Goal: Task Accomplishment & Management: Complete application form

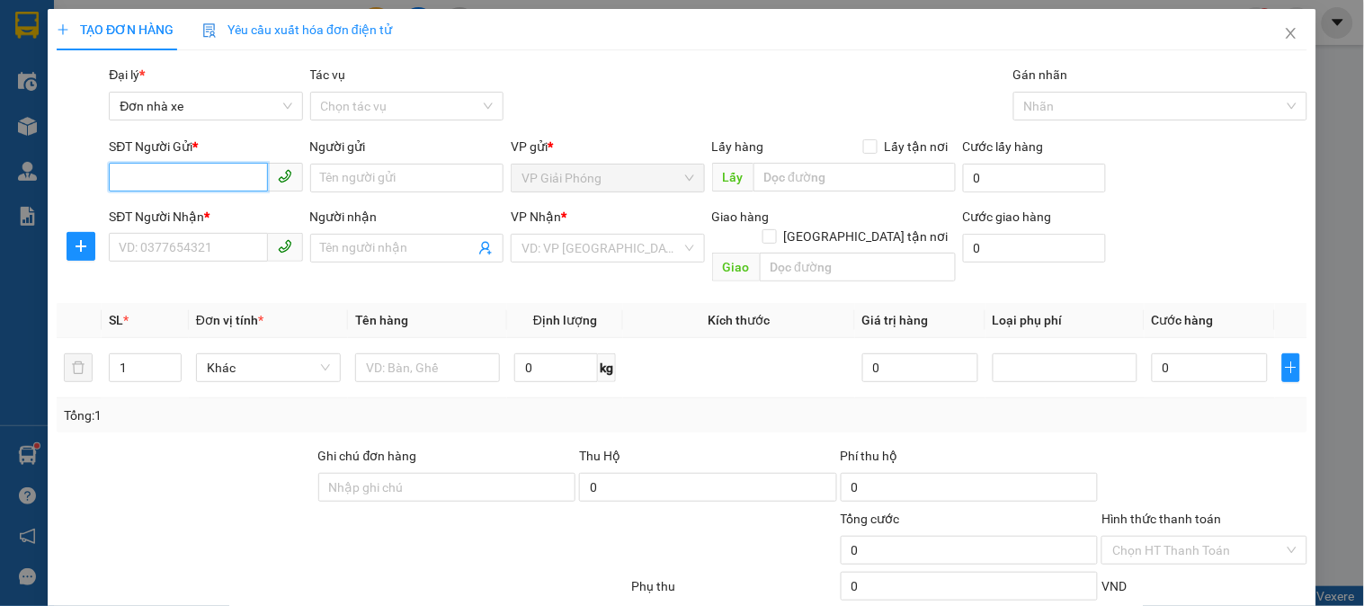
click at [144, 167] on input "SĐT Người Gửi *" at bounding box center [188, 177] width 158 height 29
type input "0848489898"
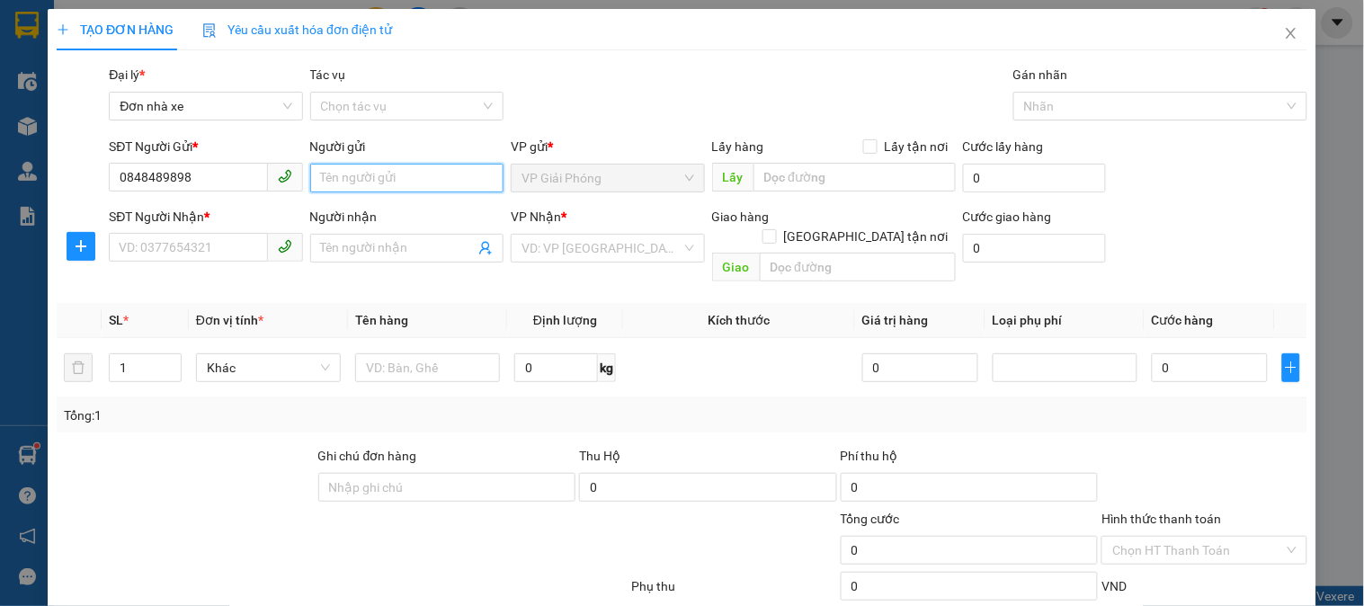
click at [370, 178] on input "Người gửi" at bounding box center [406, 178] width 193 height 29
type input "m"
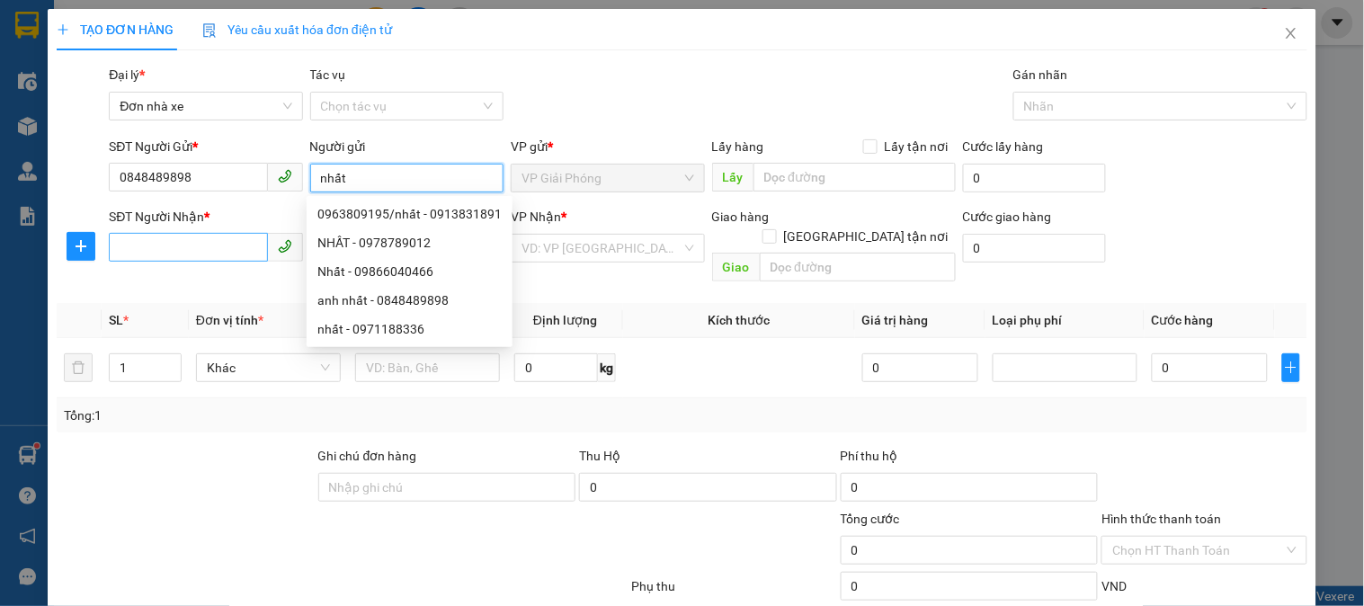
type input "nhất"
click at [173, 248] on input "SĐT Người Nhận *" at bounding box center [188, 247] width 158 height 29
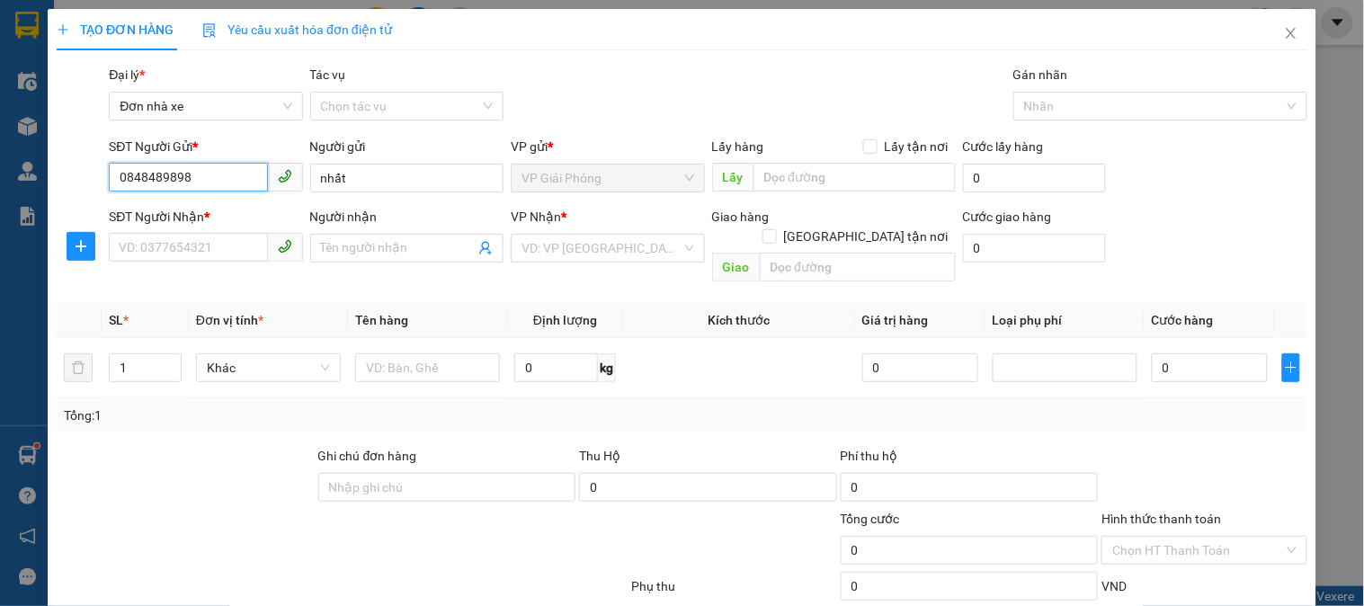
drag, startPoint x: 63, startPoint y: 178, endPoint x: 0, endPoint y: 178, distance: 62.9
click at [0, 175] on div "TẠO ĐƠN HÀNG Yêu cầu xuất hóa đơn điện tử Transit Pickup Surcharge Ids Transit …" at bounding box center [682, 303] width 1364 height 606
click at [149, 241] on input "SĐT Người Nhận *" at bounding box center [188, 247] width 158 height 29
paste input "0848489898"
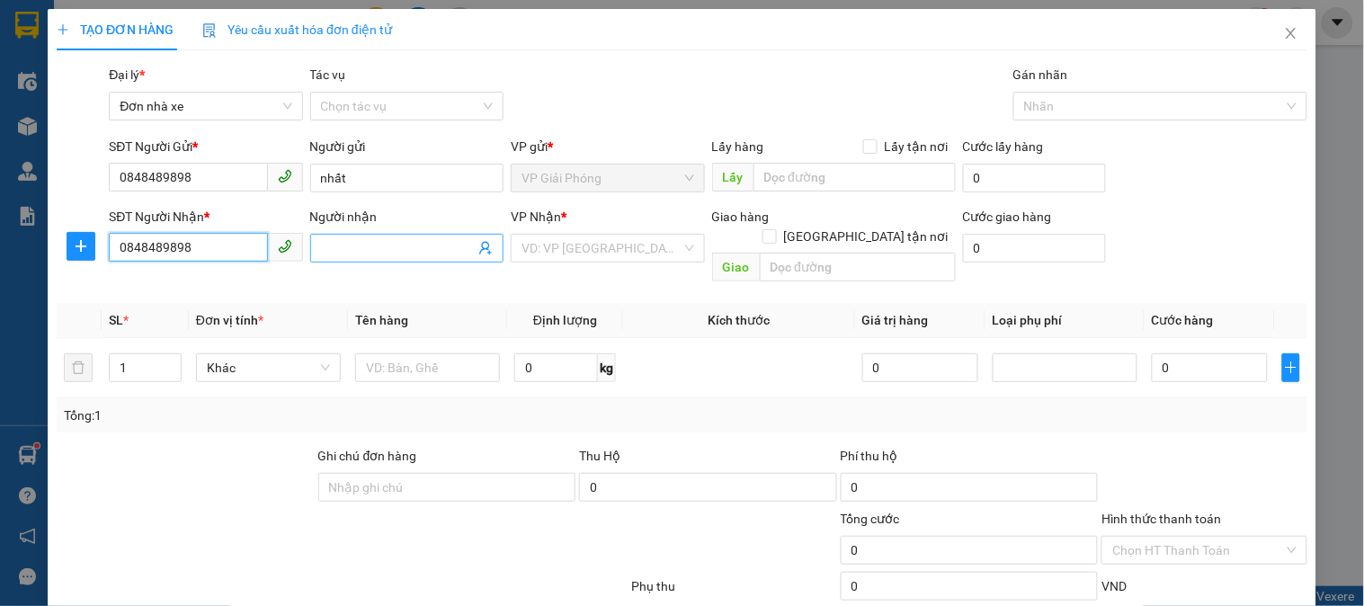
type input "0848489898"
click at [379, 254] on input "Người nhận" at bounding box center [398, 248] width 154 height 20
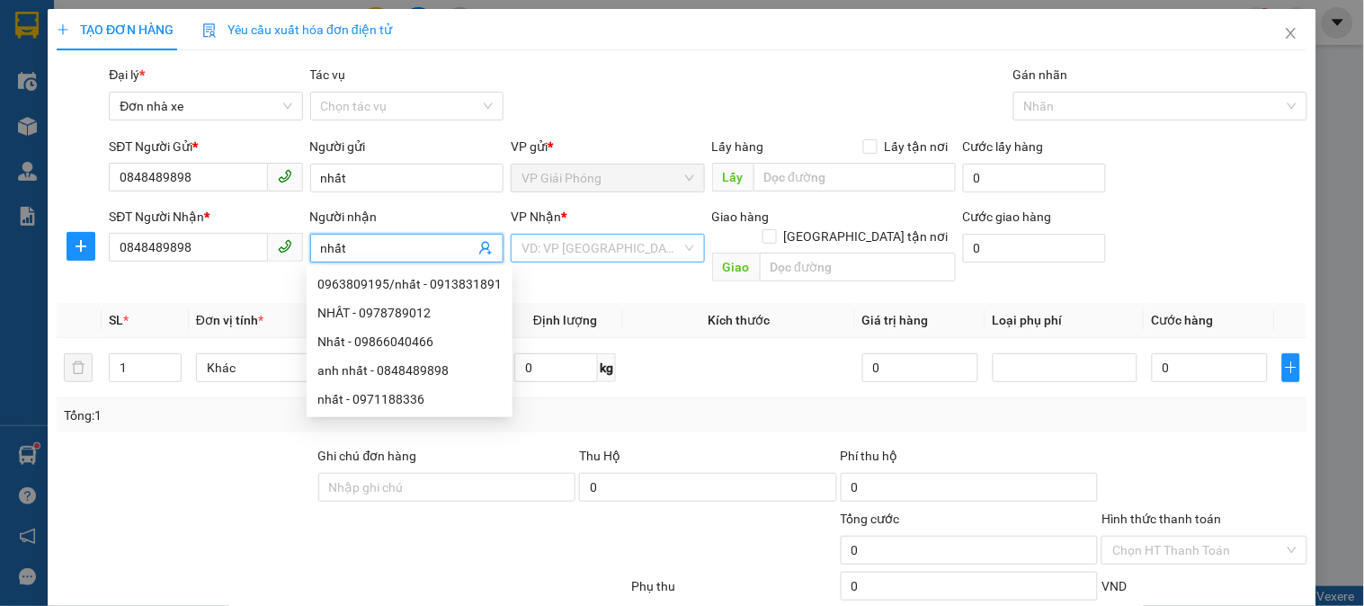
type input "nhất"
click at [569, 245] on input "search" at bounding box center [601, 248] width 159 height 27
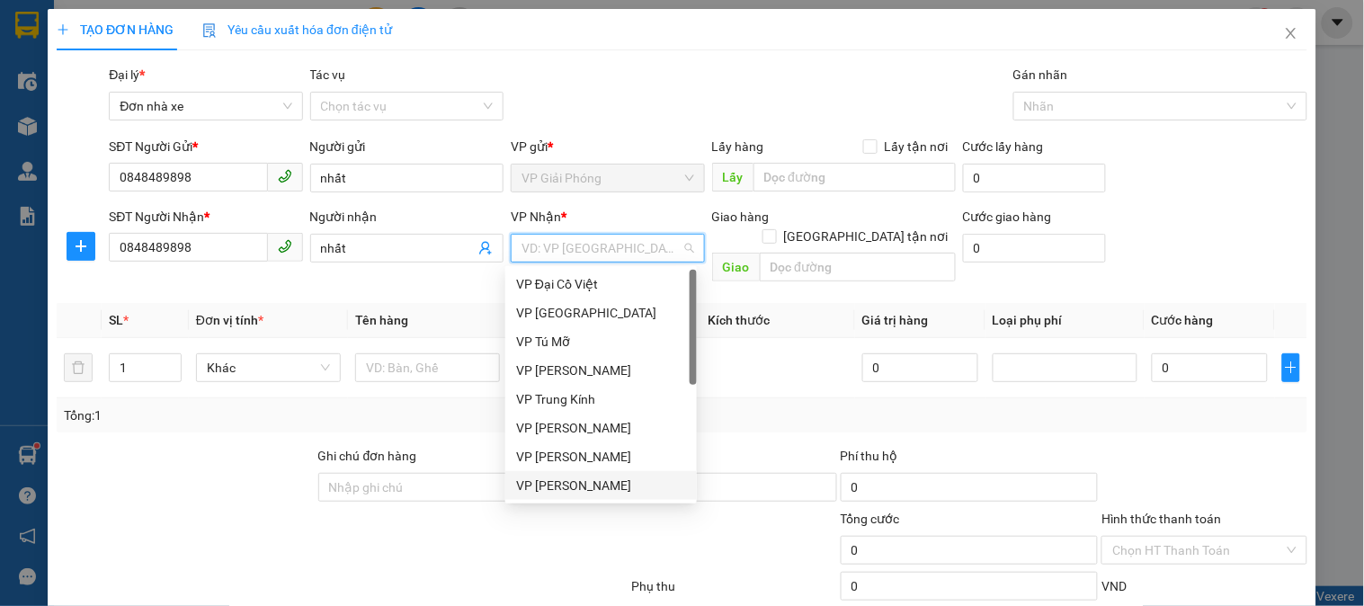
click at [584, 486] on div "VP [PERSON_NAME]" at bounding box center [601, 486] width 170 height 20
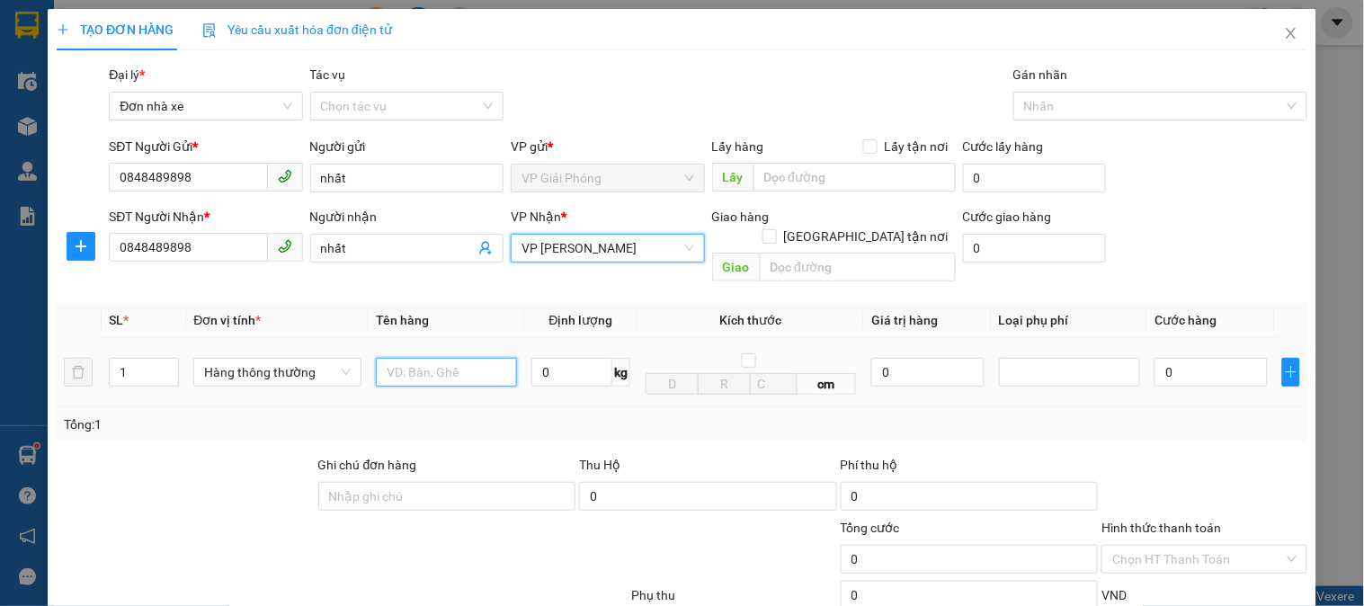
click at [453, 358] on input "text" at bounding box center [446, 372] width 141 height 29
type input "xốp bd vàng"
drag, startPoint x: 453, startPoint y: 352, endPoint x: 504, endPoint y: 414, distance: 79.9
click at [509, 416] on div "Tổng: 1" at bounding box center [682, 424] width 1251 height 34
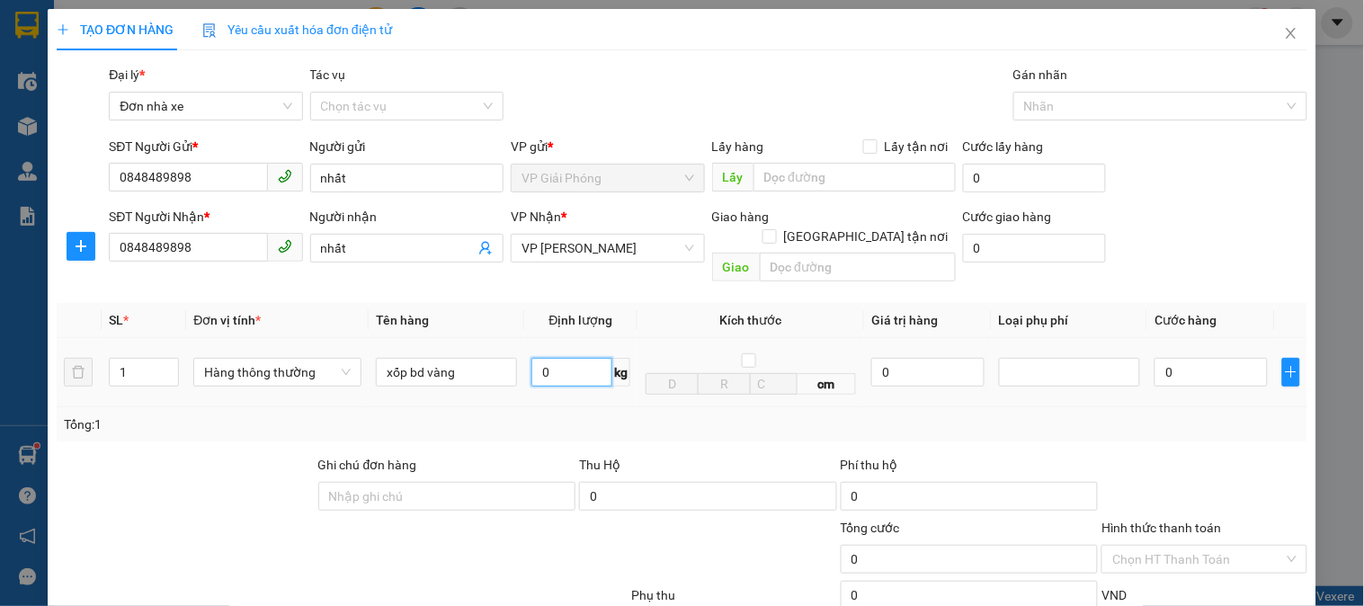
click at [557, 358] on input "0" at bounding box center [571, 372] width 81 height 29
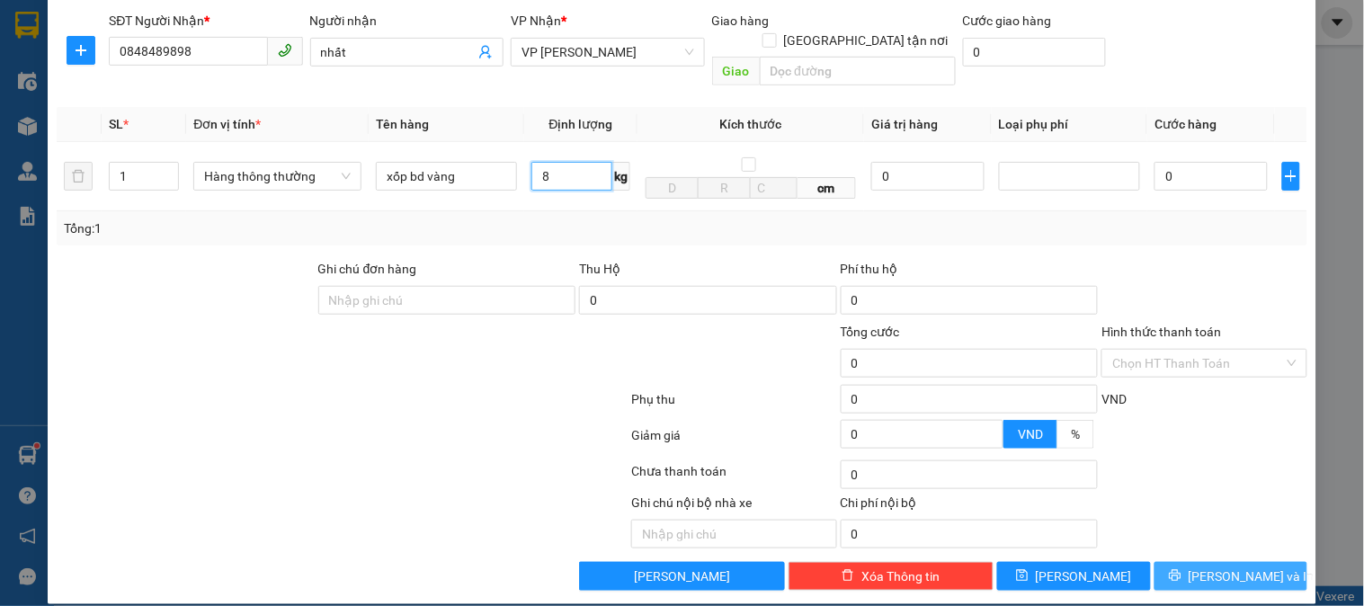
type input "8"
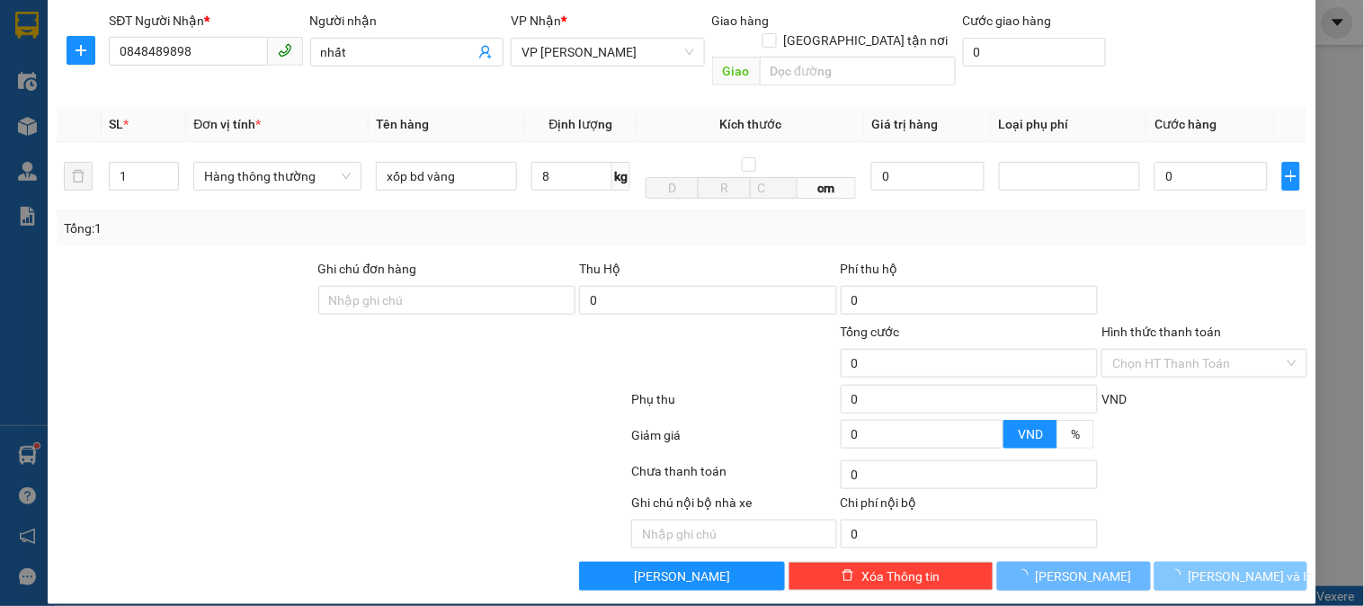
click at [1226, 566] on span "[PERSON_NAME] và In" at bounding box center [1252, 576] width 126 height 20
type input "40.000"
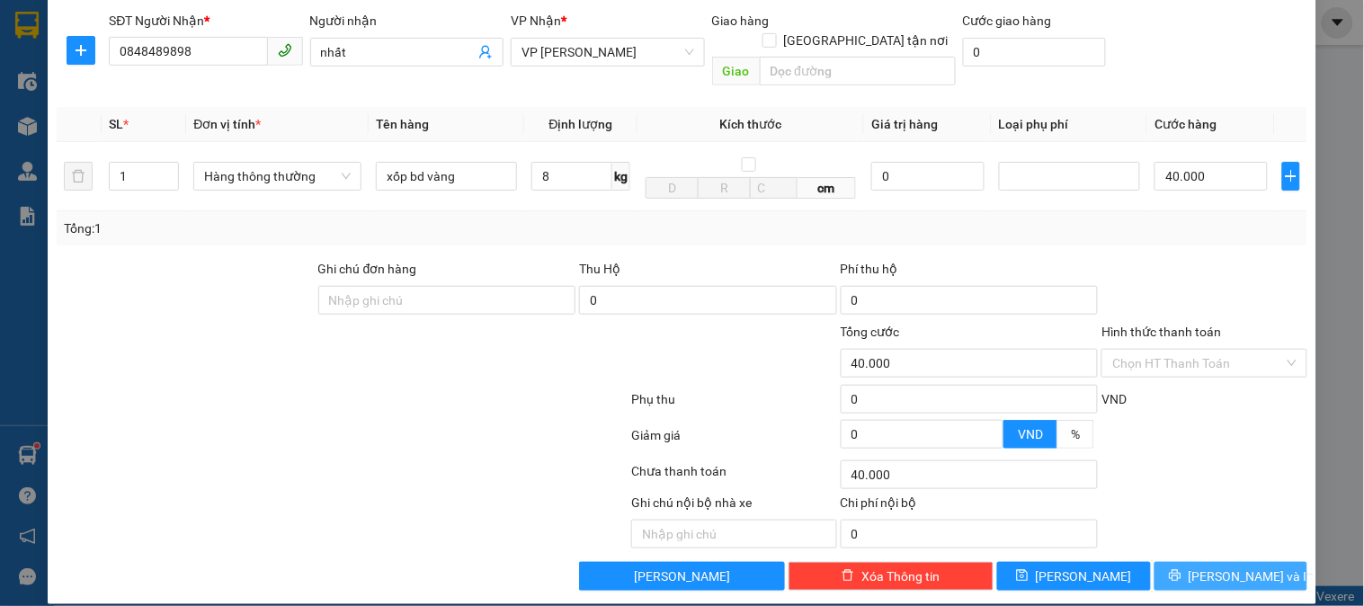
click at [1226, 566] on span "[PERSON_NAME] và In" at bounding box center [1252, 576] width 126 height 20
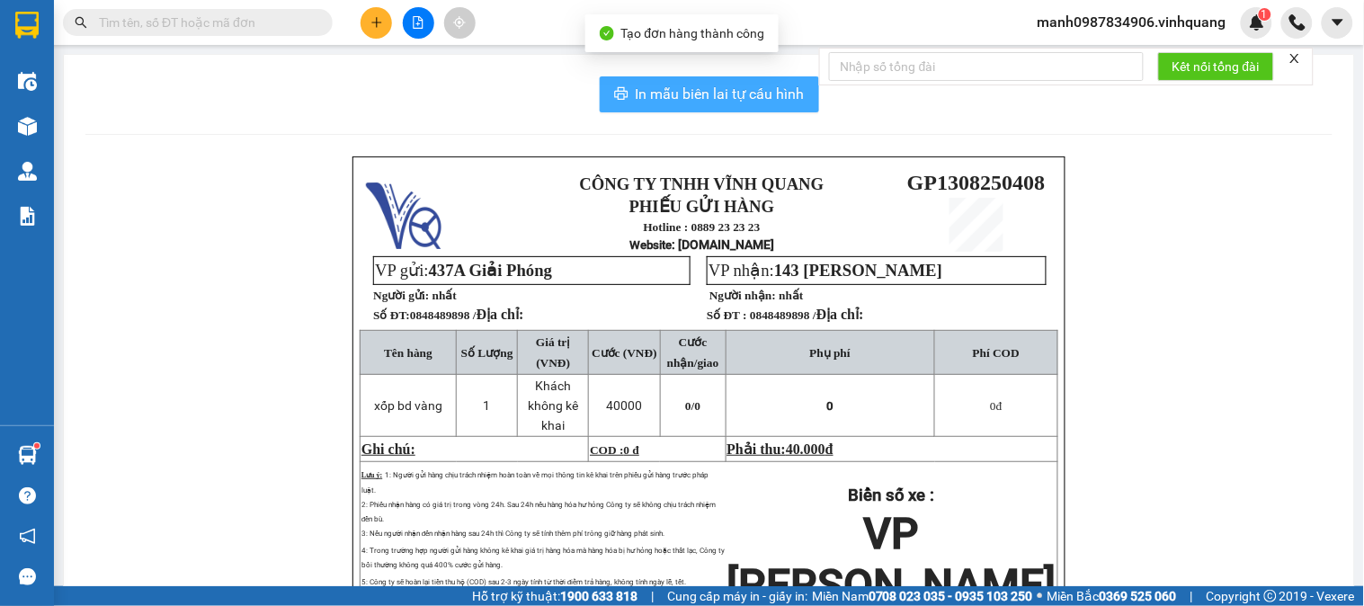
click at [696, 86] on span "In mẫu biên lai tự cấu hình" at bounding box center [720, 94] width 169 height 22
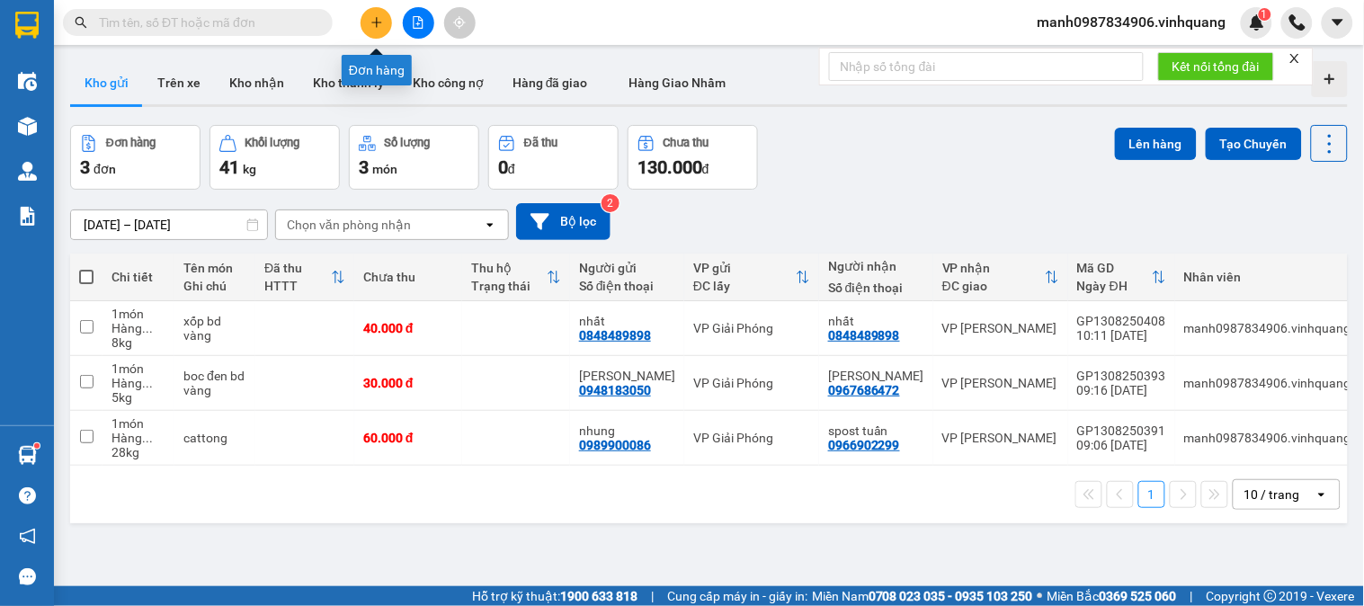
click at [373, 27] on icon "plus" at bounding box center [376, 22] width 13 height 13
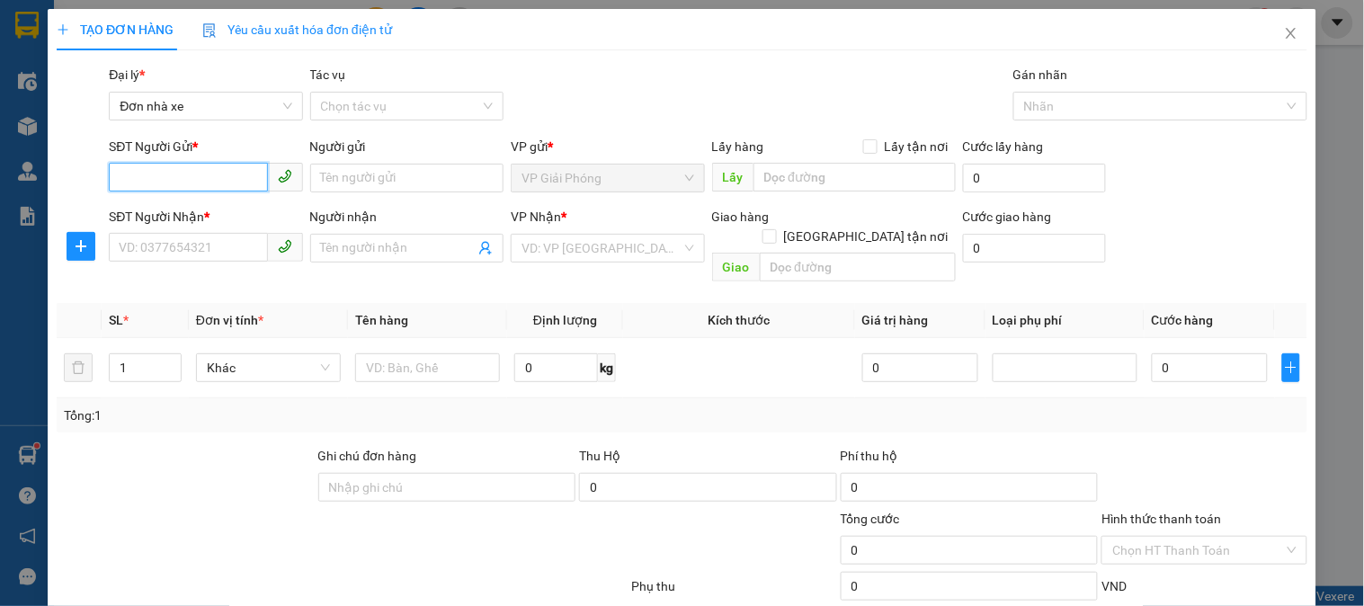
click at [135, 180] on input "SĐT Người Gửi *" at bounding box center [188, 177] width 158 height 29
type input "0329779559"
click at [159, 221] on div "0329779559 - lưu" at bounding box center [204, 214] width 170 height 20
type input "lưu"
type input "0961884089"
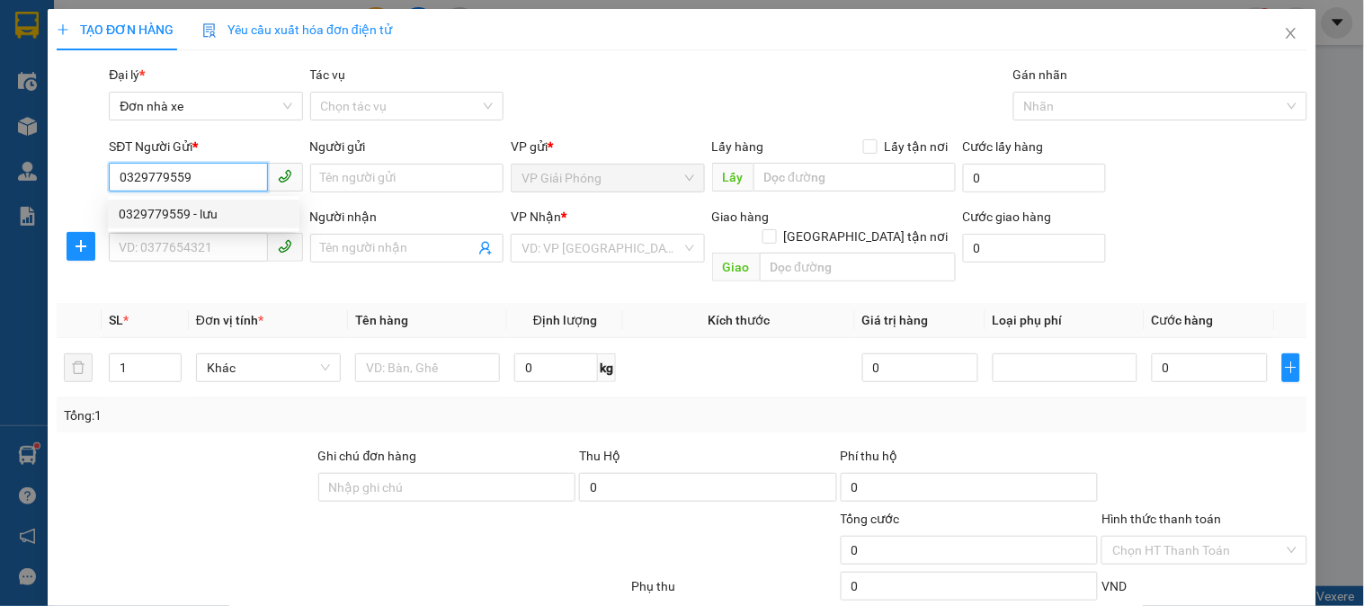
type input "luyến"
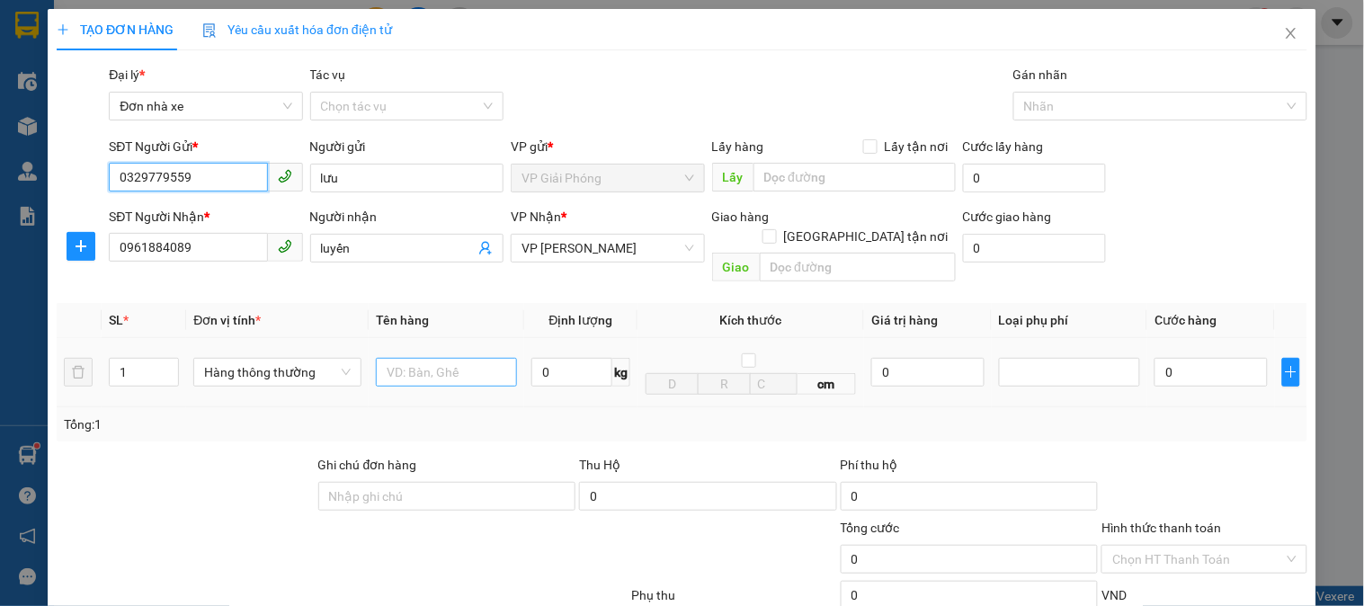
type input "0329779559"
click at [418, 360] on input "text" at bounding box center [446, 372] width 141 height 29
type input "xốp"
click at [577, 358] on input "0" at bounding box center [571, 372] width 81 height 29
type input "17"
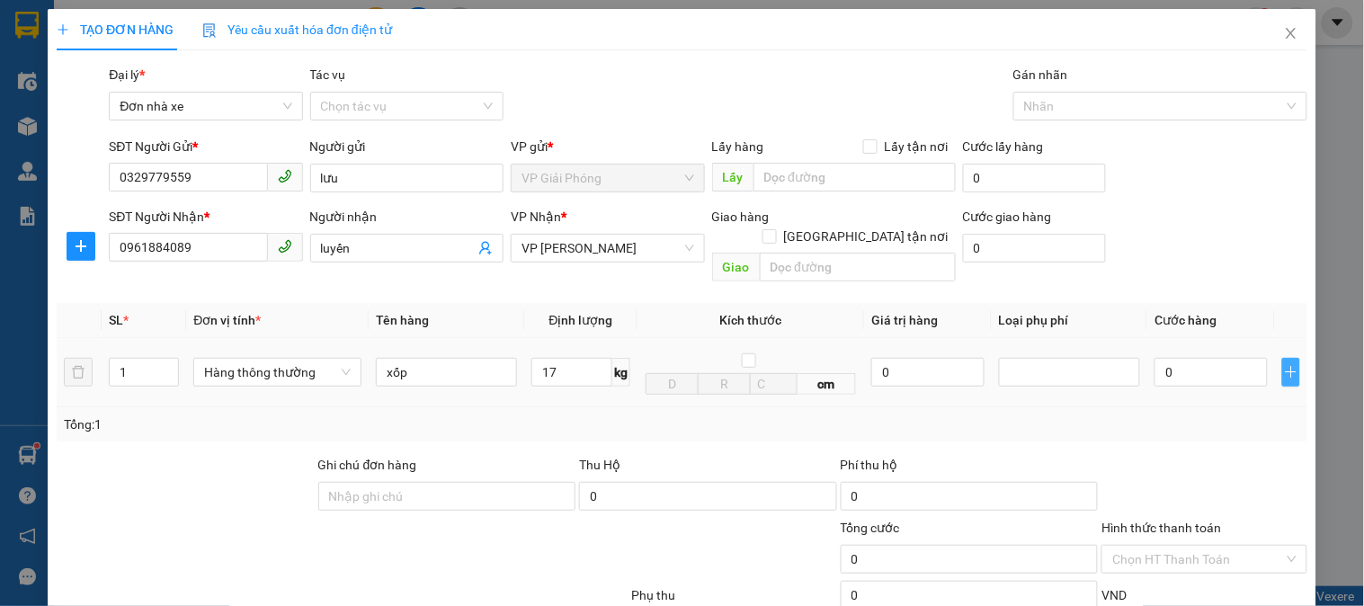
click at [1284, 365] on icon "plus" at bounding box center [1291, 372] width 14 height 14
type input "50.000"
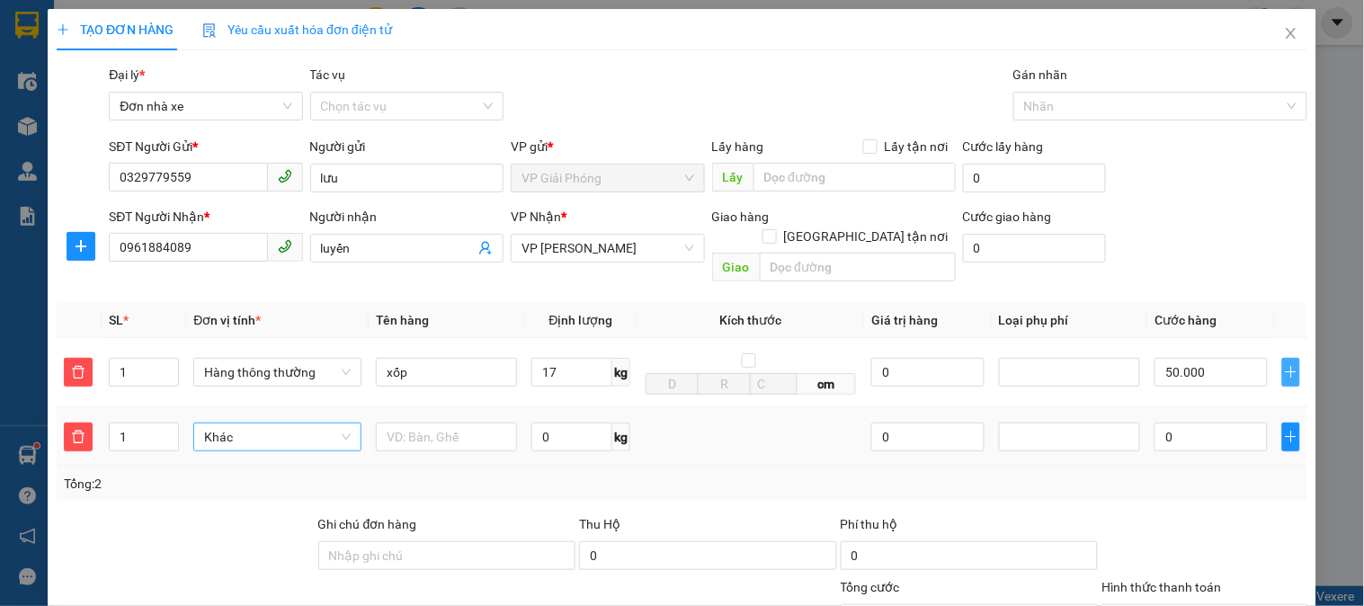
click at [271, 424] on span "Khác" at bounding box center [277, 437] width 146 height 27
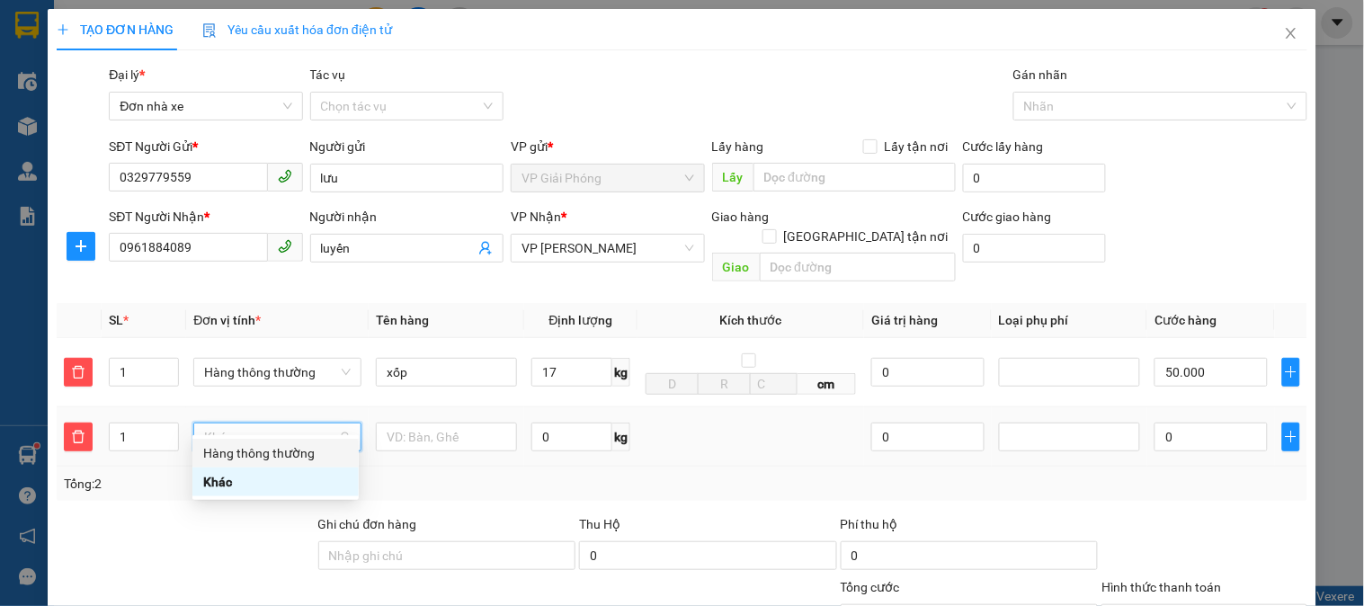
click at [297, 464] on div "Hàng thông thường" at bounding box center [275, 453] width 166 height 29
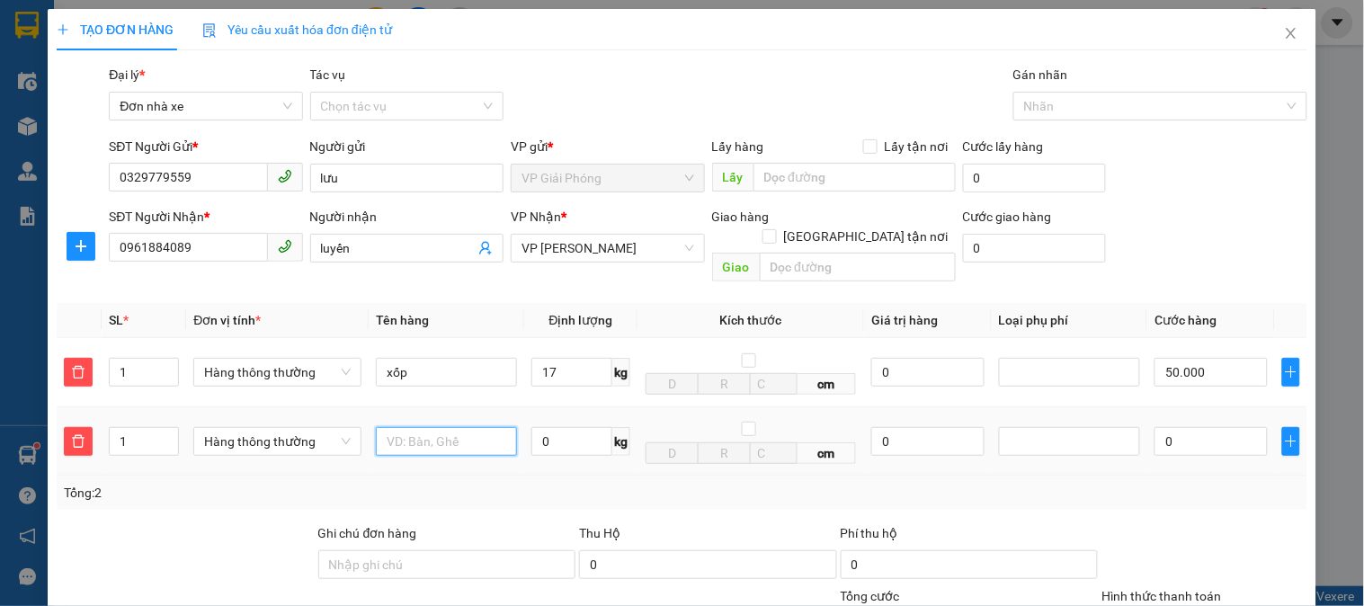
click at [432, 427] on input "text" at bounding box center [446, 441] width 141 height 29
type input "xpos"
click at [566, 427] on input "0" at bounding box center [571, 441] width 81 height 29
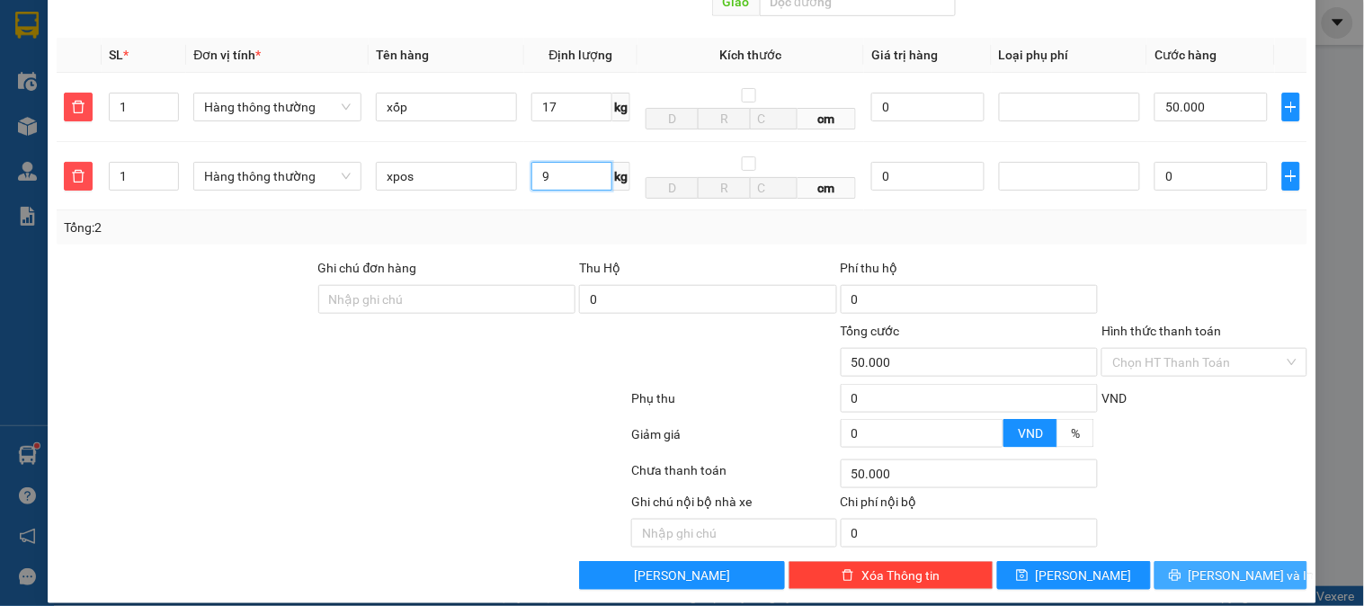
type input "9"
click at [1209, 566] on span "[PERSON_NAME] và In" at bounding box center [1252, 576] width 126 height 20
type input "90.000"
type input "40.000"
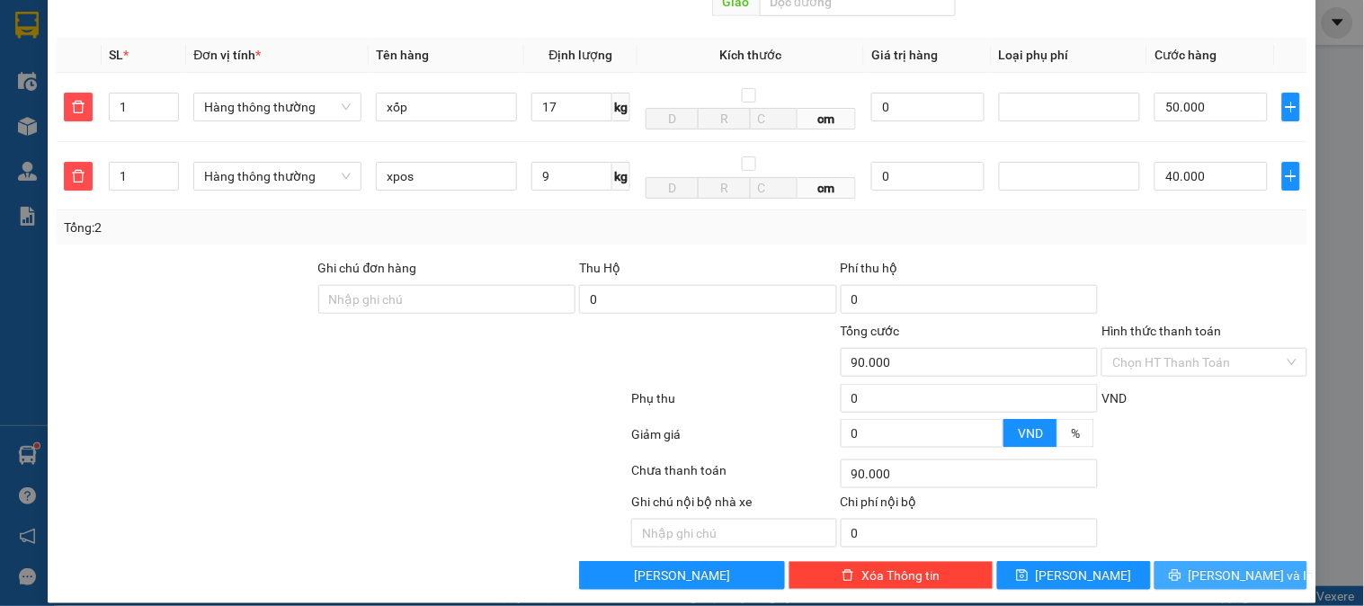
click at [1215, 566] on span "[PERSON_NAME] và In" at bounding box center [1252, 576] width 126 height 20
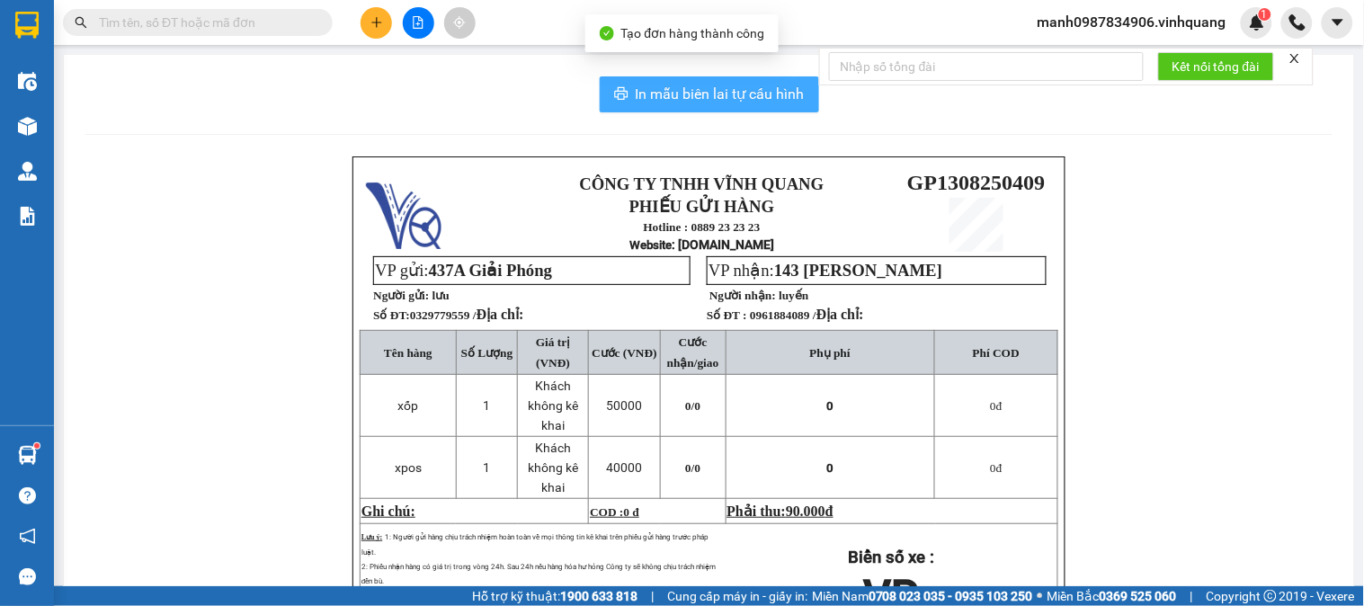
click at [737, 86] on span "In mẫu biên lai tự cấu hình" at bounding box center [720, 94] width 169 height 22
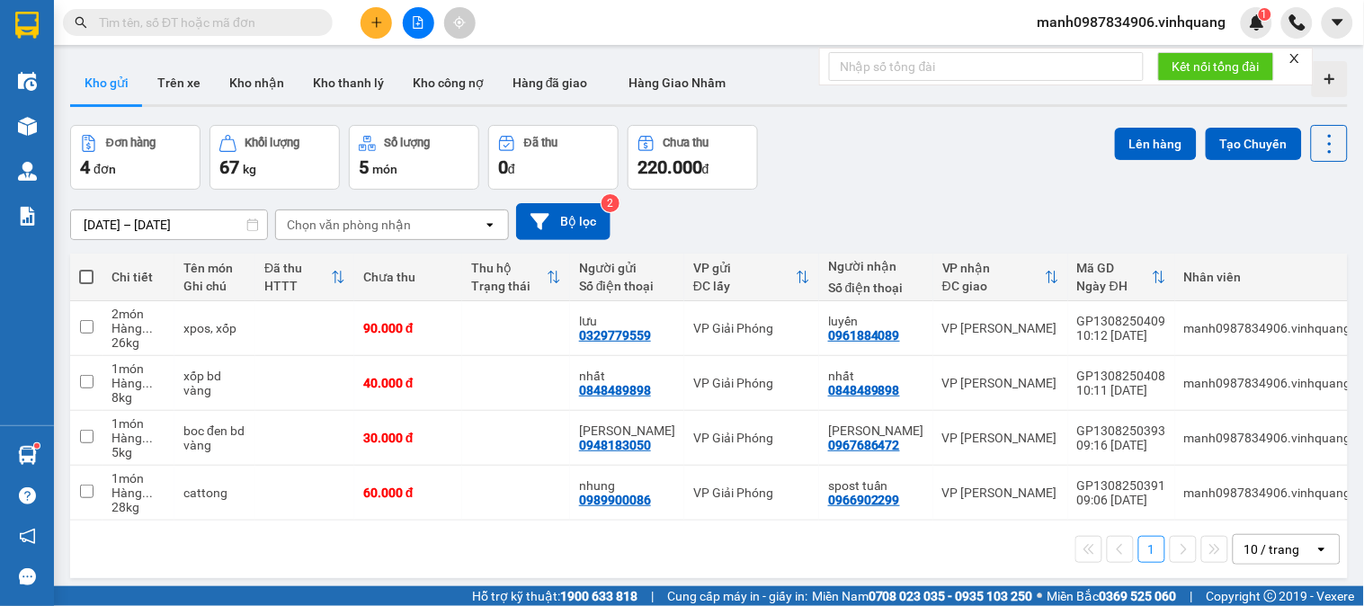
click at [378, 29] on button at bounding box center [376, 22] width 31 height 31
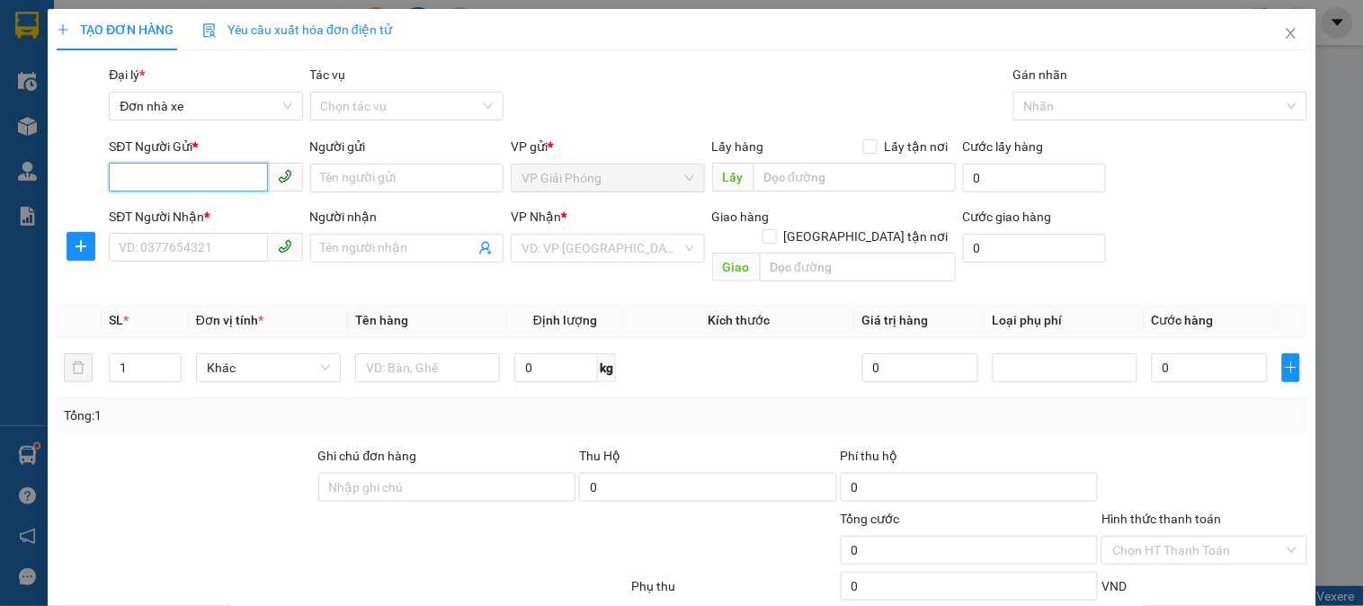
click at [169, 174] on input "SĐT Người Gửi *" at bounding box center [188, 177] width 158 height 29
type input "0"
type input "9"
type input "0963693596"
click at [373, 186] on input "Người gửi" at bounding box center [406, 178] width 193 height 29
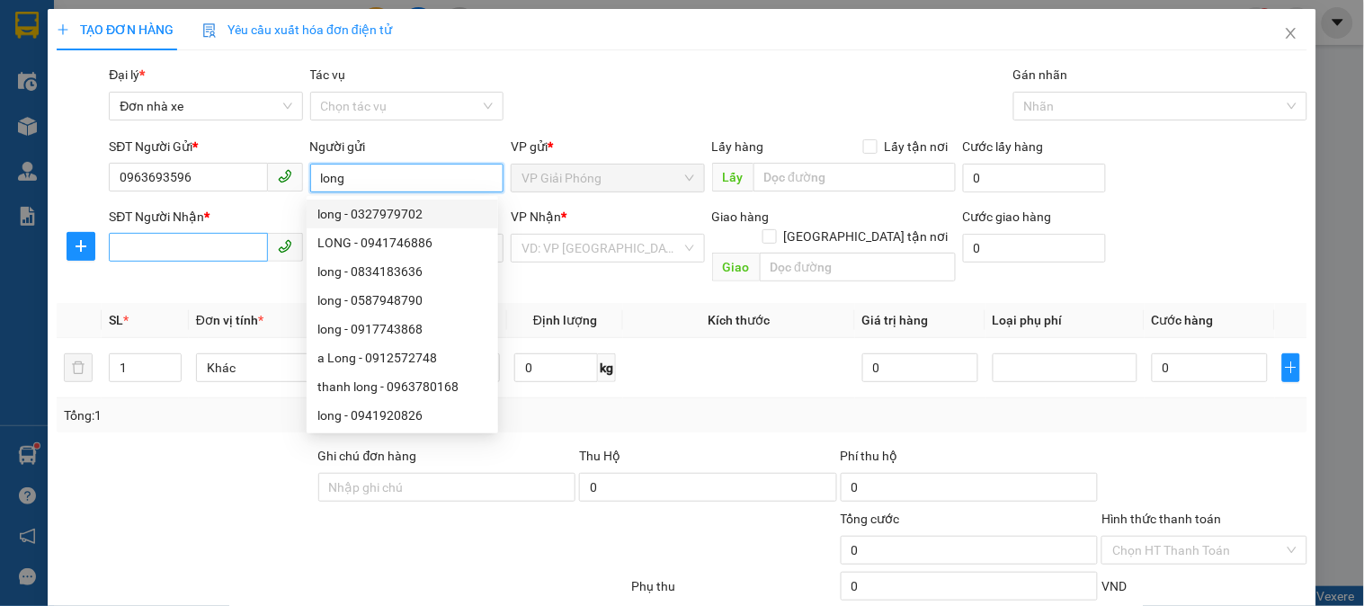
type input "long"
click at [186, 253] on input "SĐT Người Nhận *" at bounding box center [188, 247] width 158 height 29
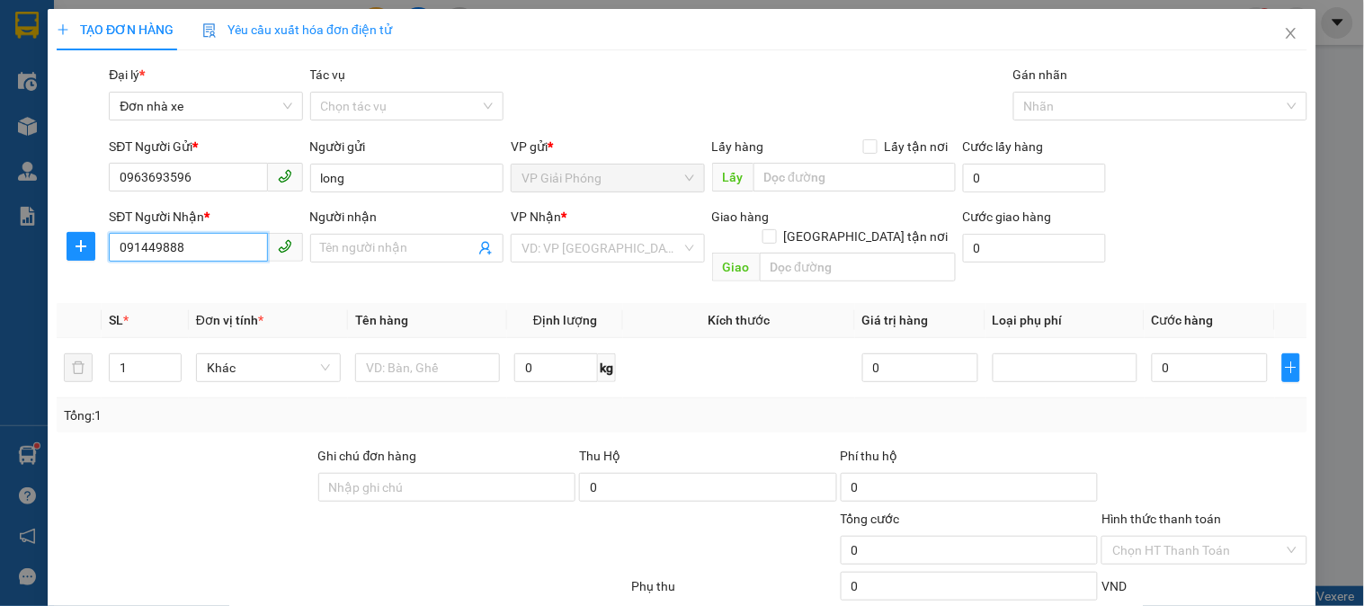
type input "0914498888"
click at [185, 284] on div "0914498888 - dũng" at bounding box center [204, 284] width 170 height 20
type input "dũng"
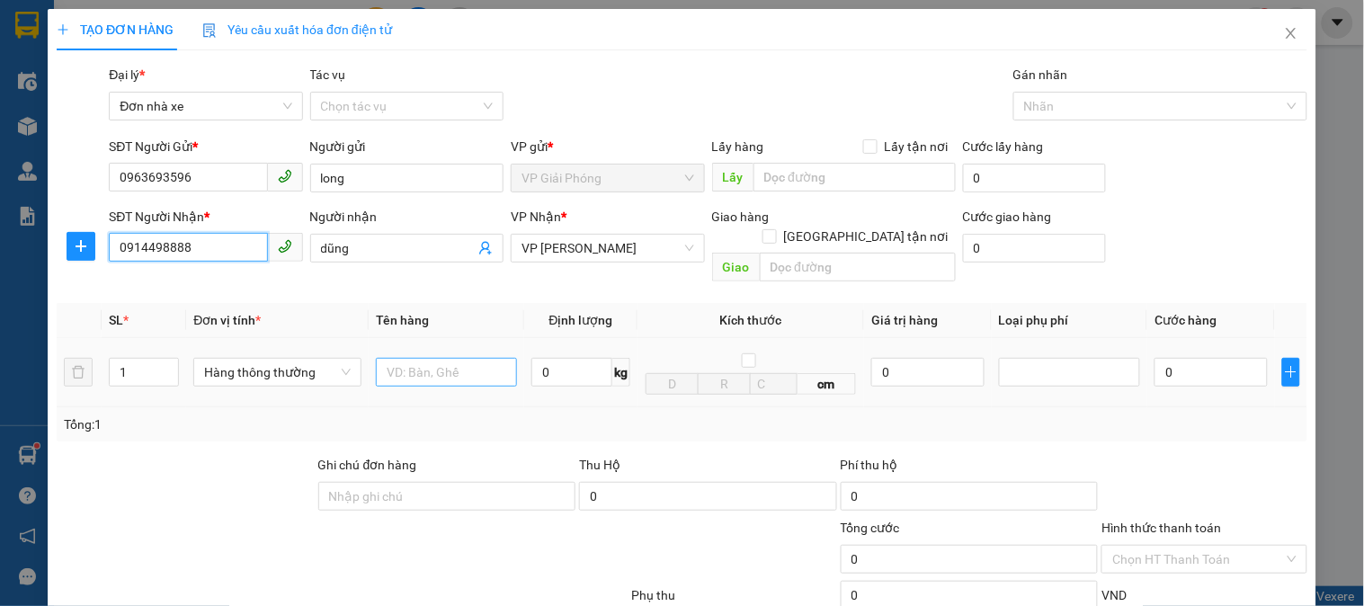
type input "0914498888"
click at [423, 358] on input "text" at bounding box center [446, 372] width 141 height 29
type input "t"
type input "tải xanh"
click at [567, 358] on input "0" at bounding box center [571, 372] width 81 height 29
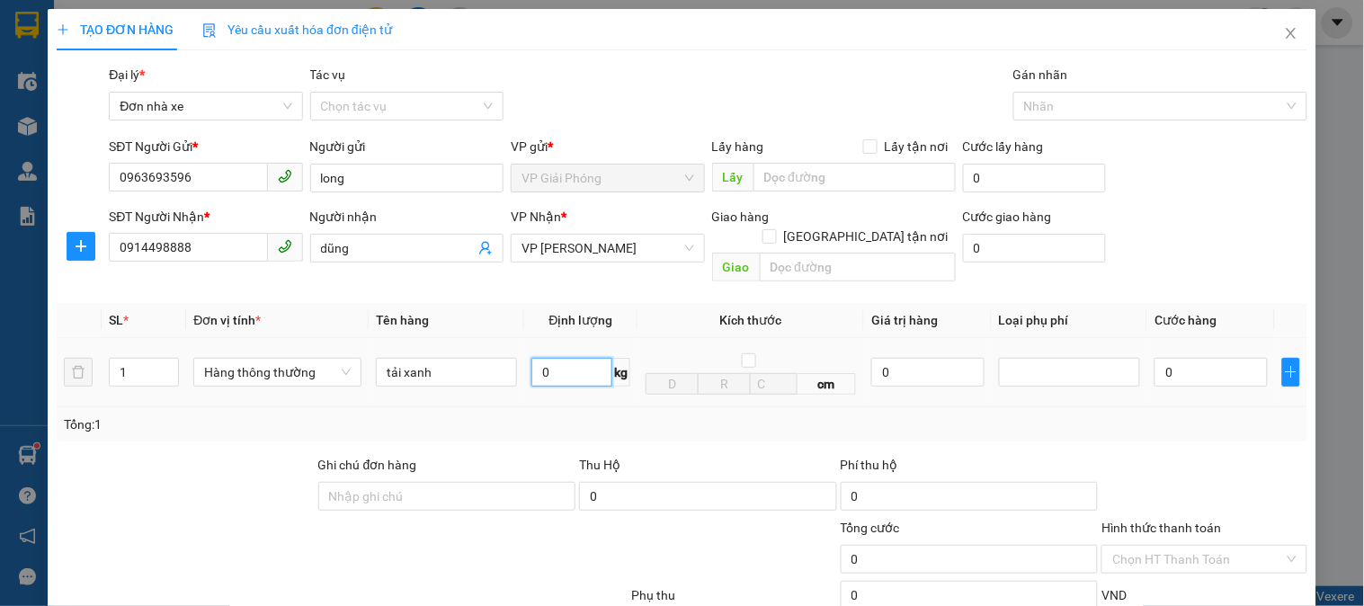
type input "3"
drag, startPoint x: 559, startPoint y: 353, endPoint x: 548, endPoint y: 358, distance: 11.7
click at [552, 358] on input "3" at bounding box center [571, 372] width 81 height 29
type input "22"
drag, startPoint x: 106, startPoint y: 349, endPoint x: 64, endPoint y: 385, distance: 55.5
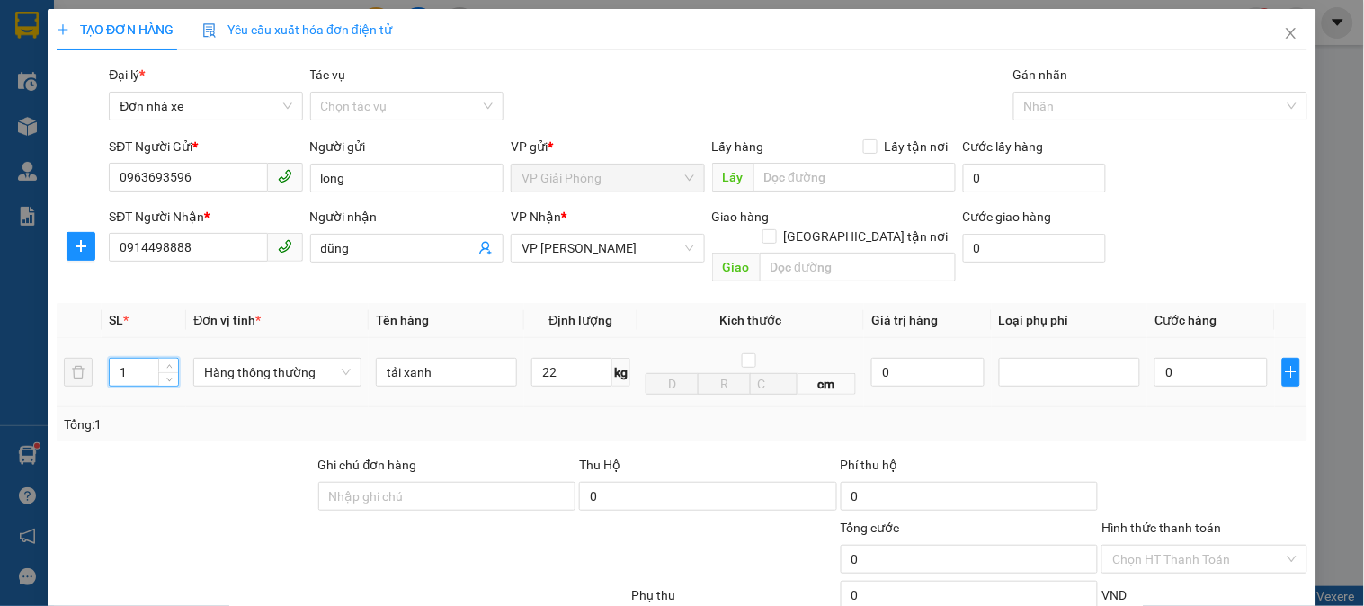
click at [55, 364] on div "TẠO ĐƠN HÀNG Yêu cầu xuất hóa đơn điện tử Transit Pickup Surcharge Ids Transit …" at bounding box center [682, 404] width 1269 height 791
type input "60.000"
type input "3"
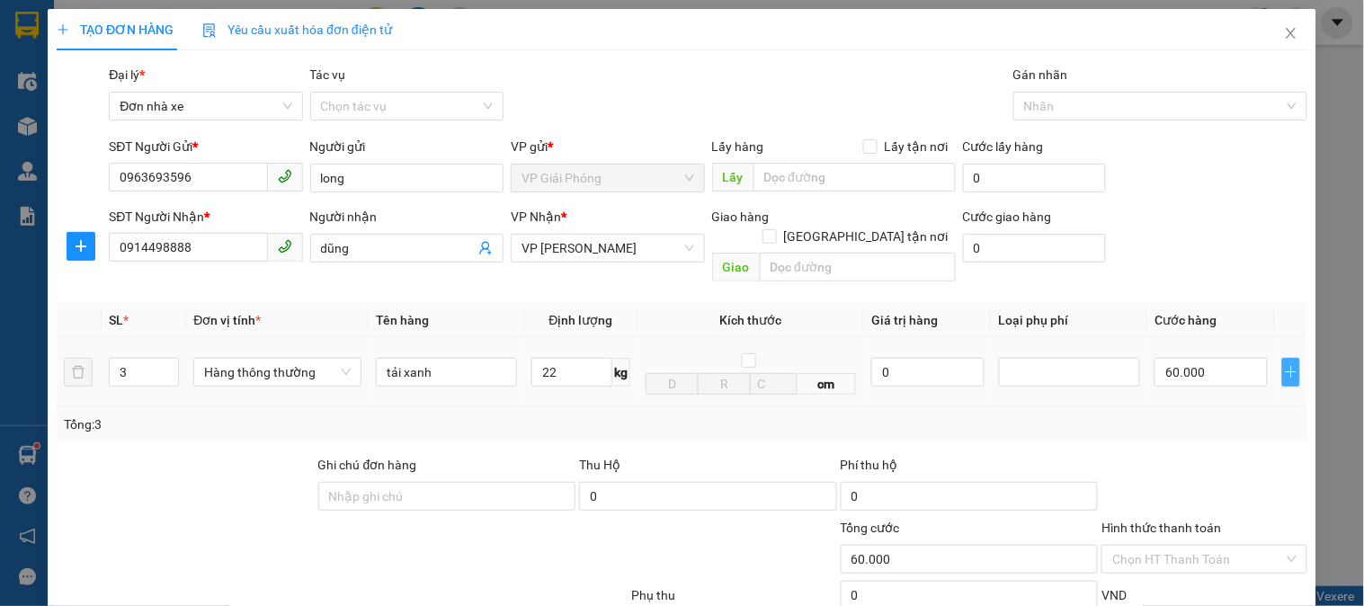
click at [1284, 365] on icon "plus" at bounding box center [1291, 372] width 14 height 14
type input "180.000"
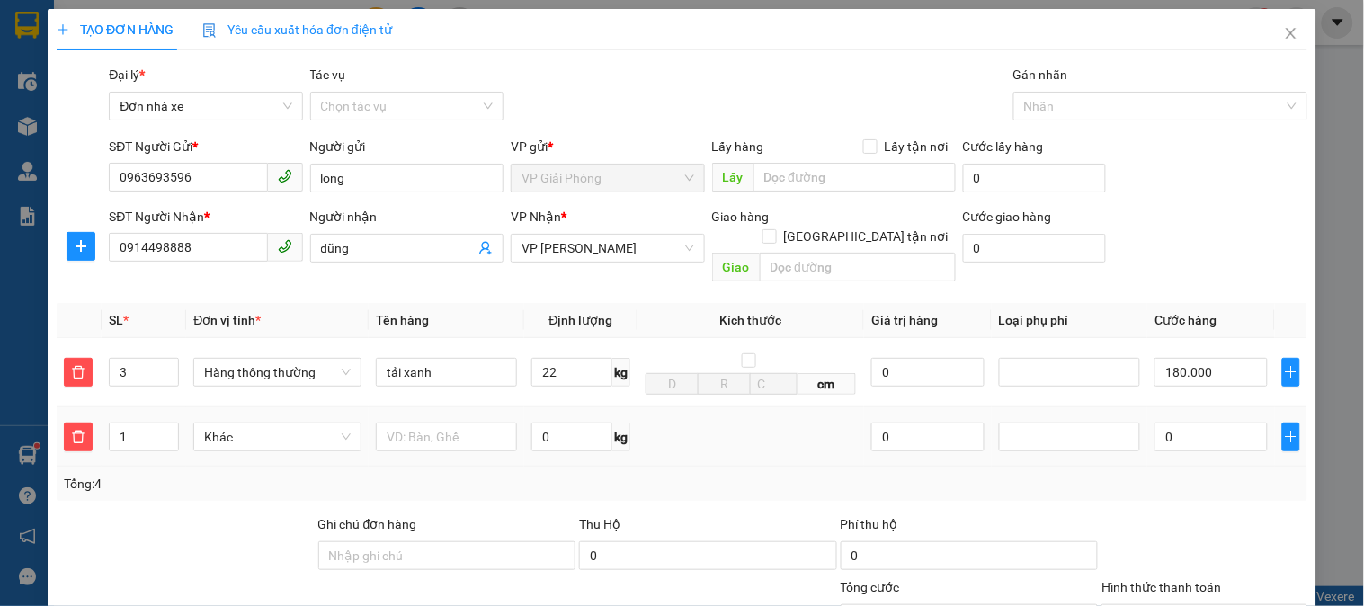
drag, startPoint x: 133, startPoint y: 412, endPoint x: 96, endPoint y: 443, distance: 48.5
click at [105, 430] on td "1" at bounding box center [144, 437] width 85 height 60
click at [238, 424] on span "Khác" at bounding box center [277, 437] width 146 height 27
type input "3"
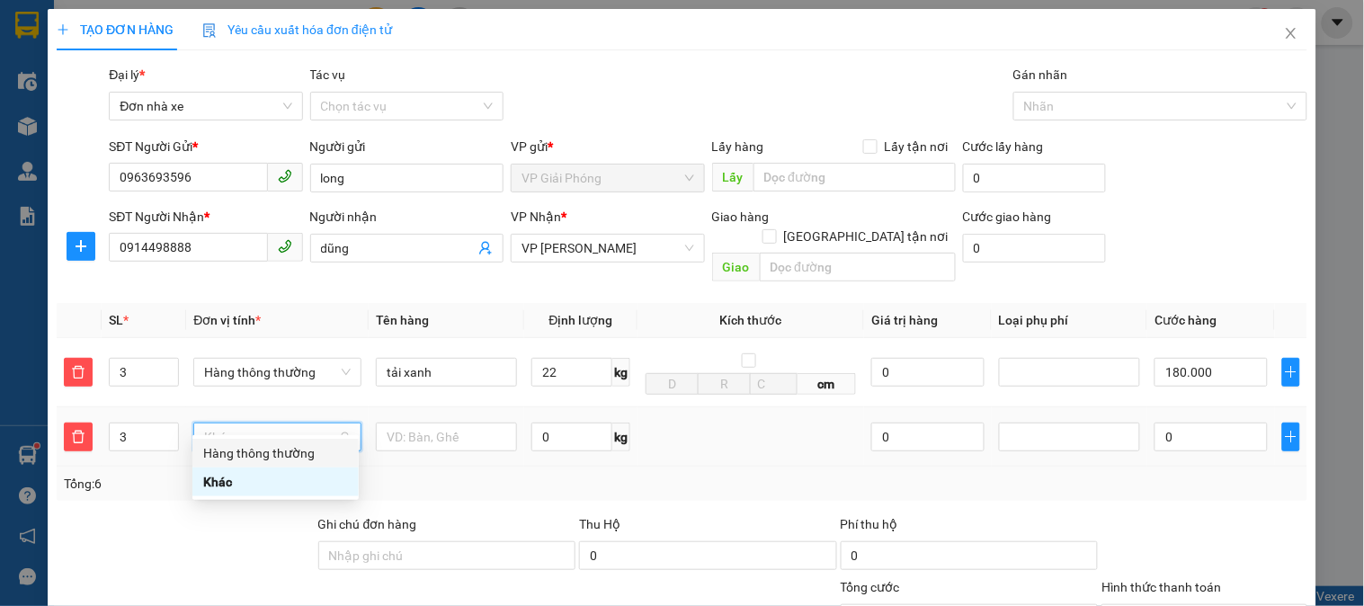
click at [218, 462] on div "Hàng thông thường" at bounding box center [275, 453] width 145 height 20
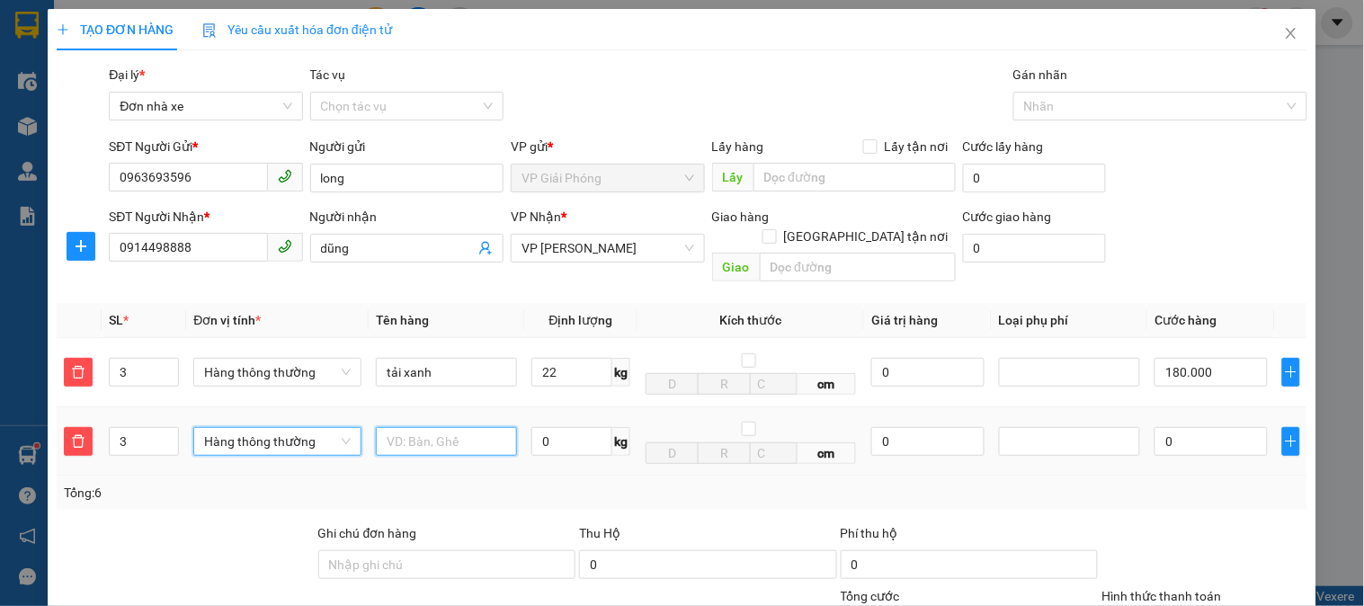
click at [459, 427] on input "text" at bounding box center [446, 441] width 141 height 29
type input "tải xanh"
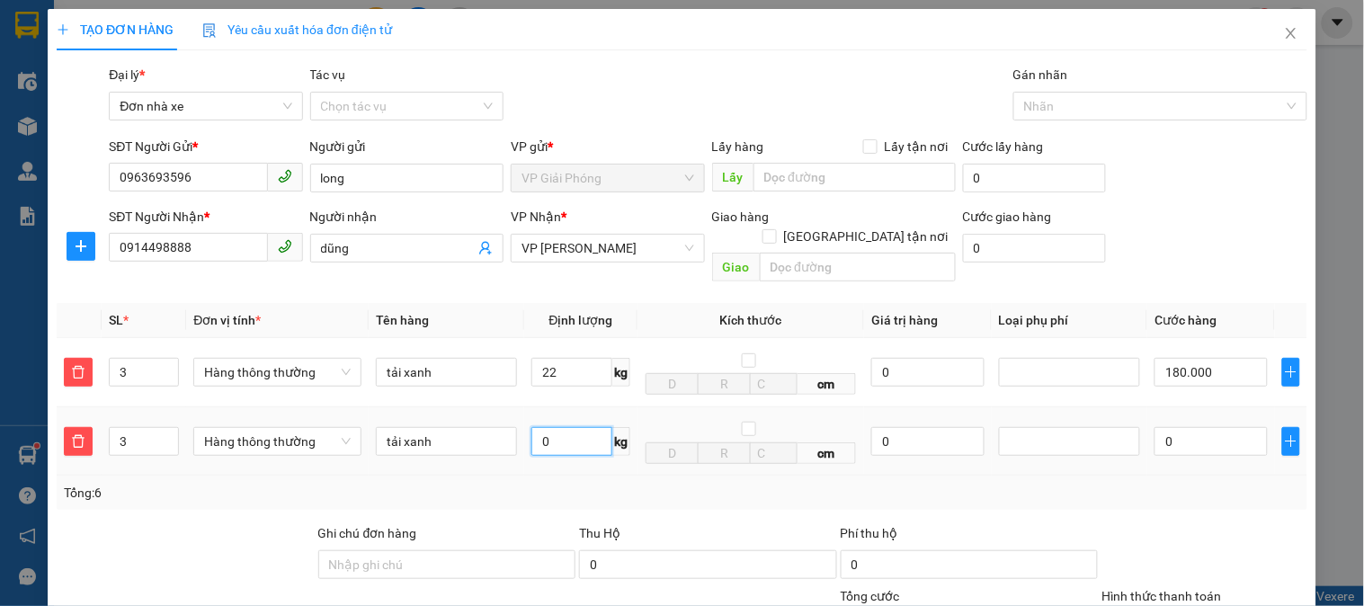
click at [544, 427] on input "0" at bounding box center [571, 441] width 81 height 29
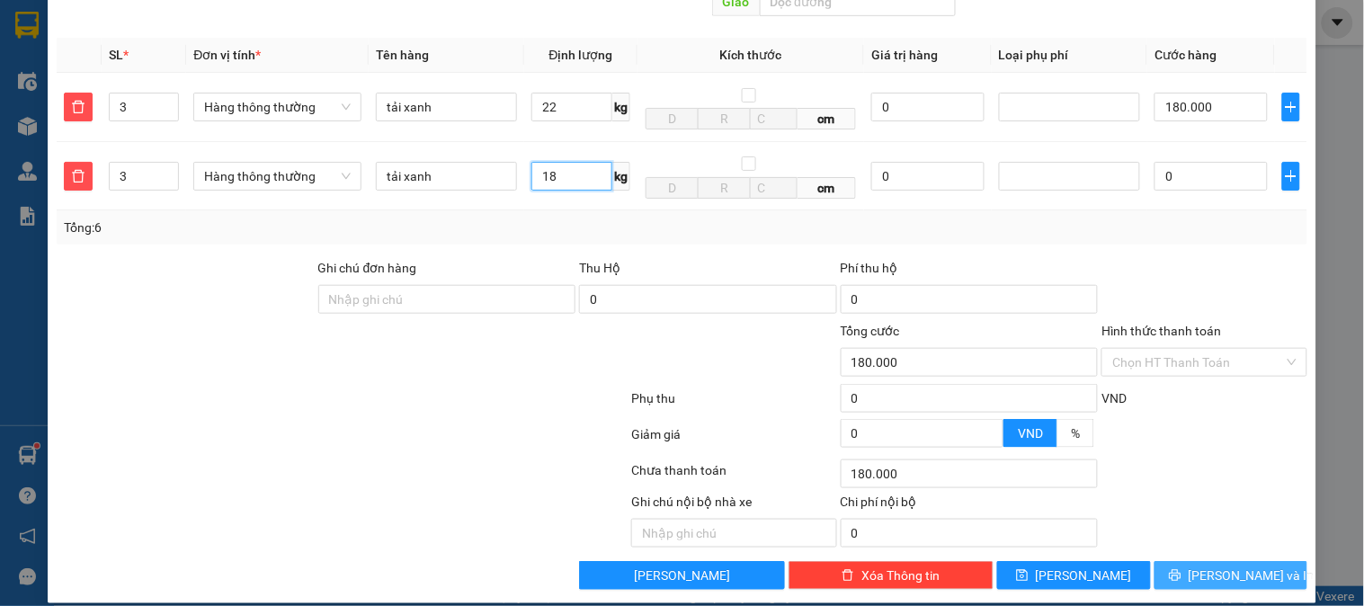
type input "18"
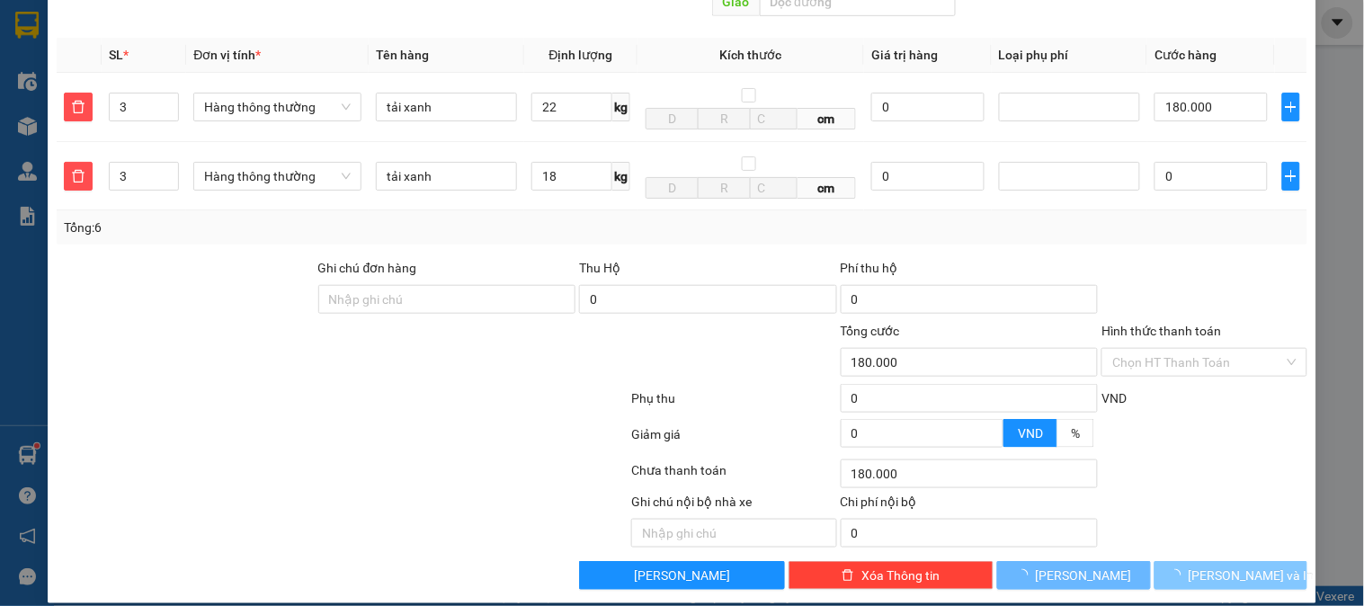
click at [1214, 566] on span "[PERSON_NAME] và In" at bounding box center [1252, 576] width 126 height 20
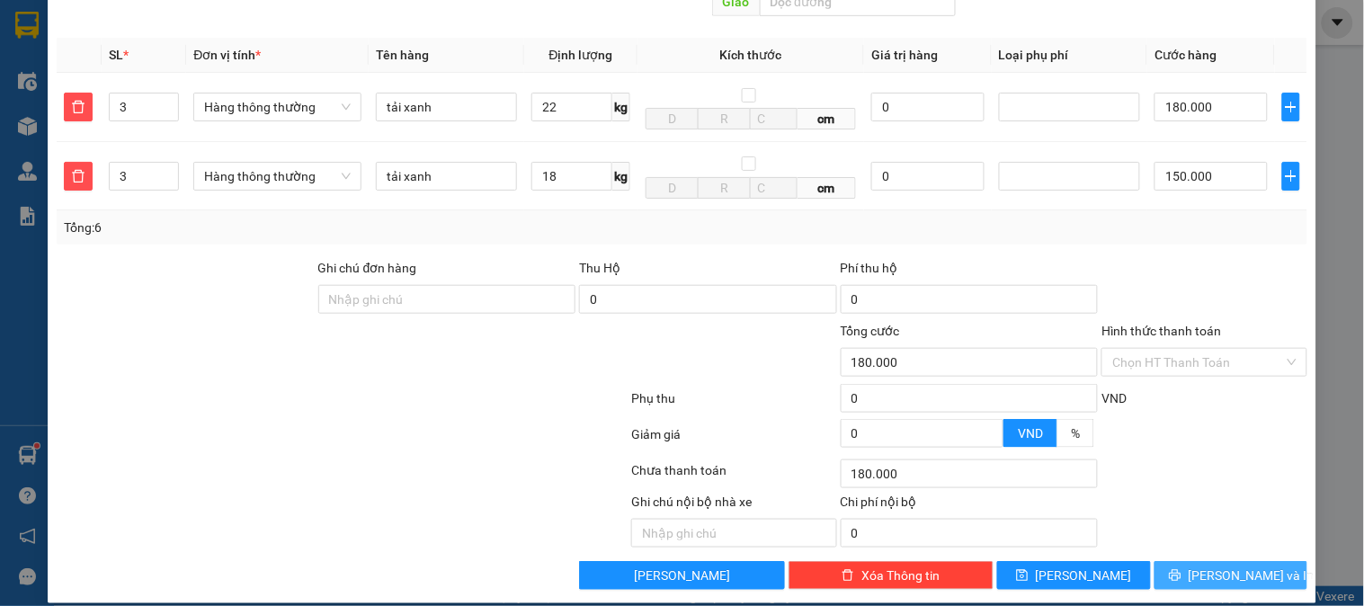
type input "330.000"
type input "150.000"
click at [1226, 566] on span "[PERSON_NAME] và In" at bounding box center [1252, 576] width 126 height 20
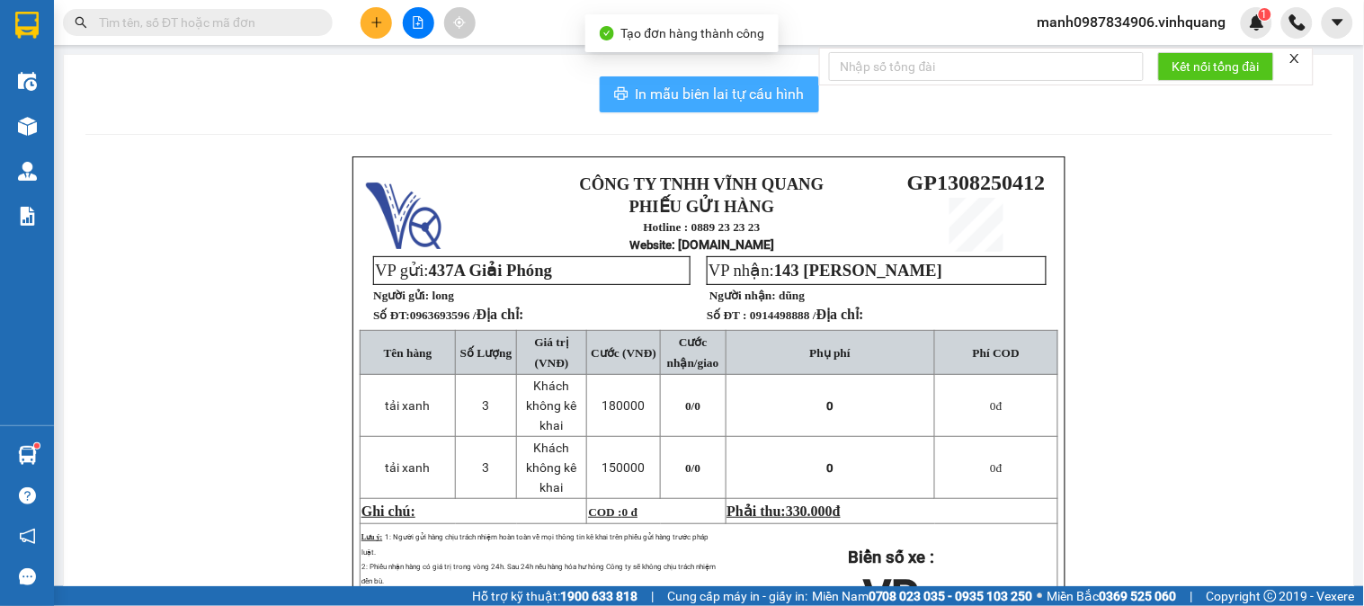
click at [698, 91] on span "In mẫu biên lai tự cấu hình" at bounding box center [720, 94] width 169 height 22
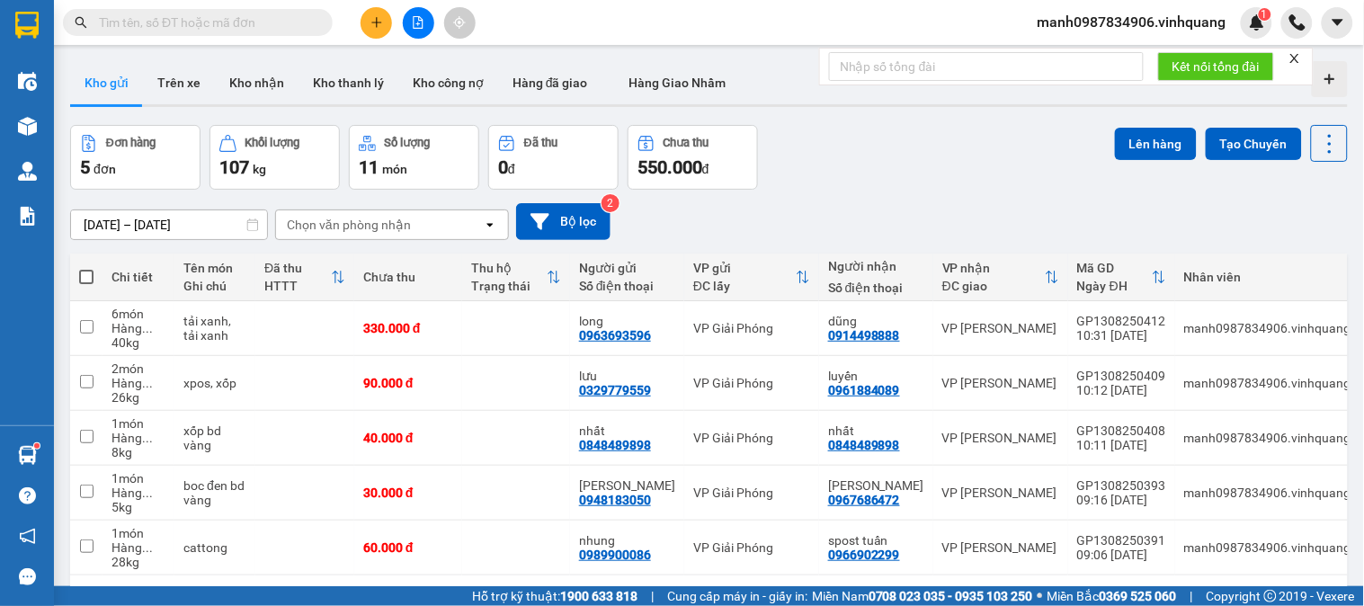
click at [194, 24] on input "text" at bounding box center [205, 23] width 212 height 20
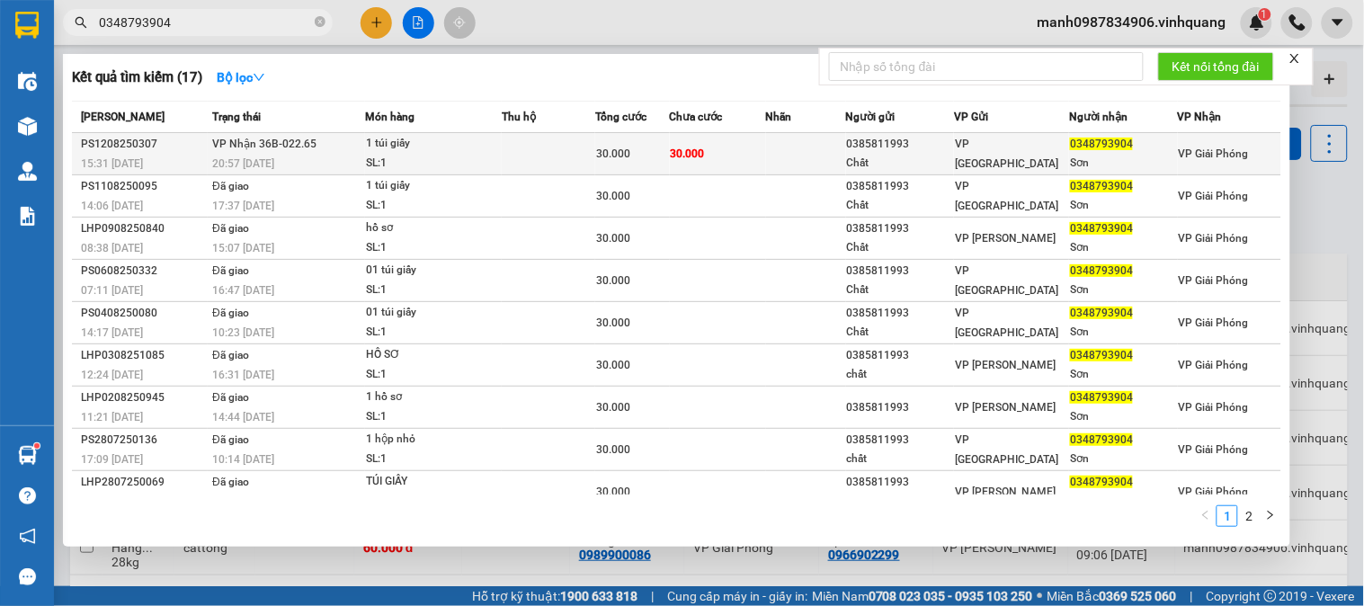
type input "0348793904"
click at [675, 151] on span "30.000" at bounding box center [688, 153] width 34 height 13
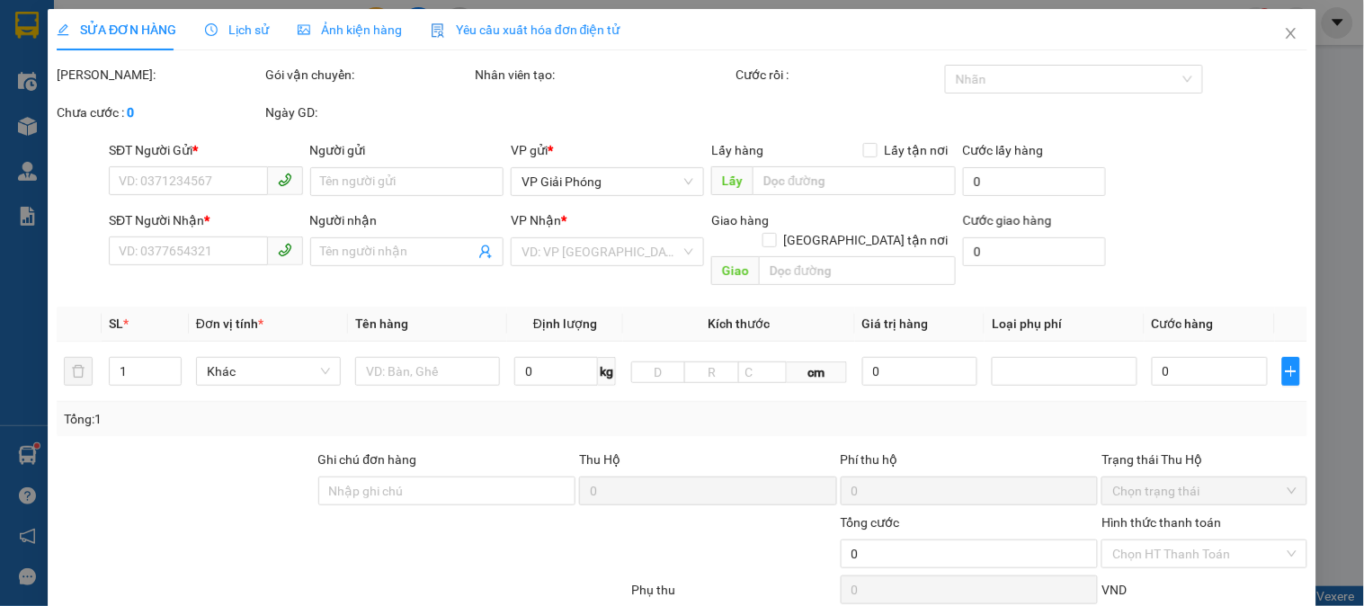
type input "0385811993"
type input "Chất"
type input "0348793904"
type input "Sơn"
type input "30.000"
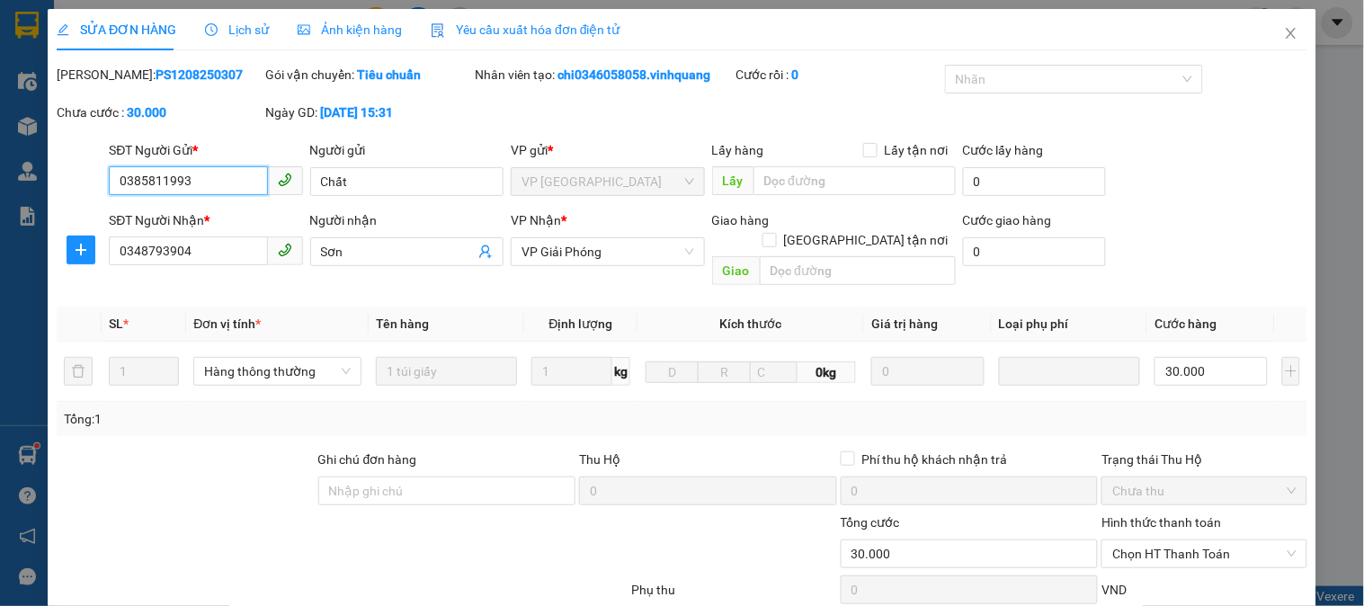
scroll to position [191, 0]
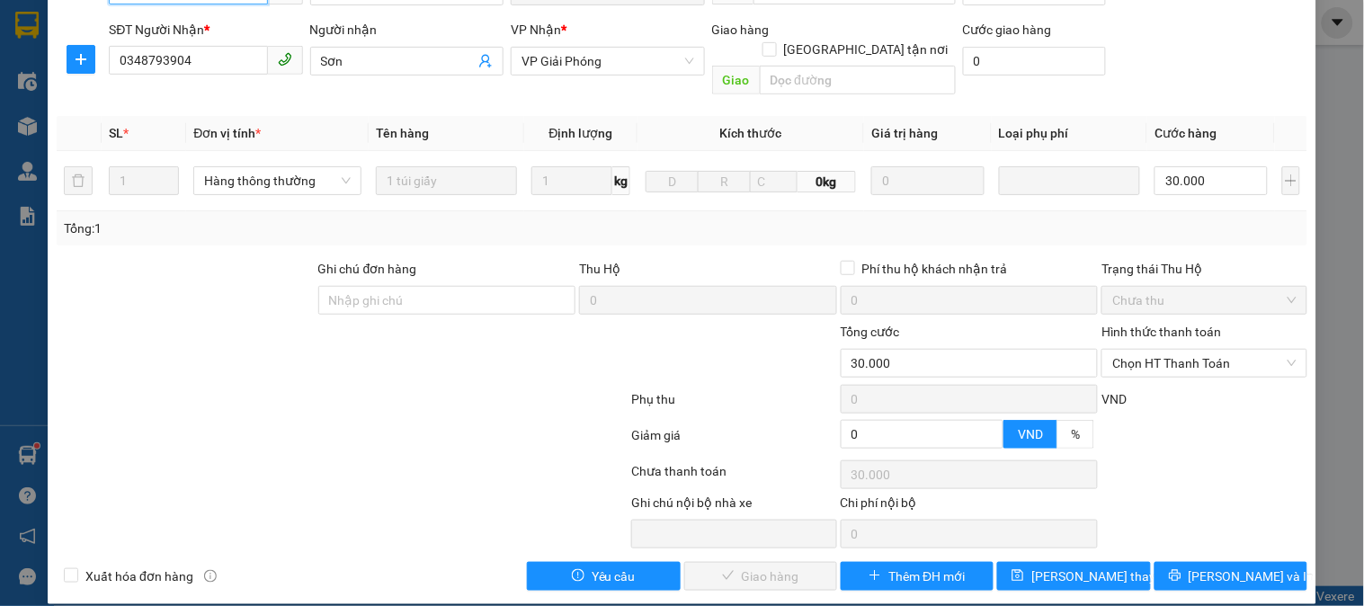
click at [1181, 287] on span "Chưa thu" at bounding box center [1203, 300] width 183 height 27
click at [1158, 352] on span "Chọn HT Thanh Toán" at bounding box center [1203, 363] width 183 height 27
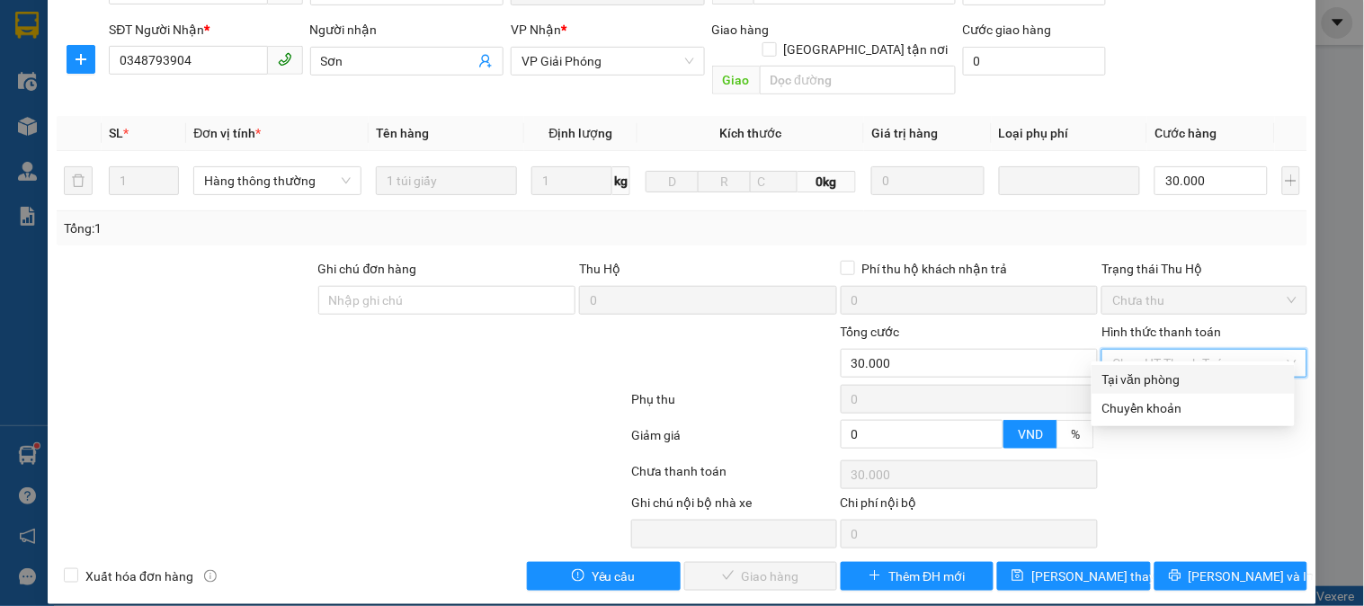
click at [1166, 380] on div "Tại văn phòng" at bounding box center [1193, 380] width 182 height 20
type input "0"
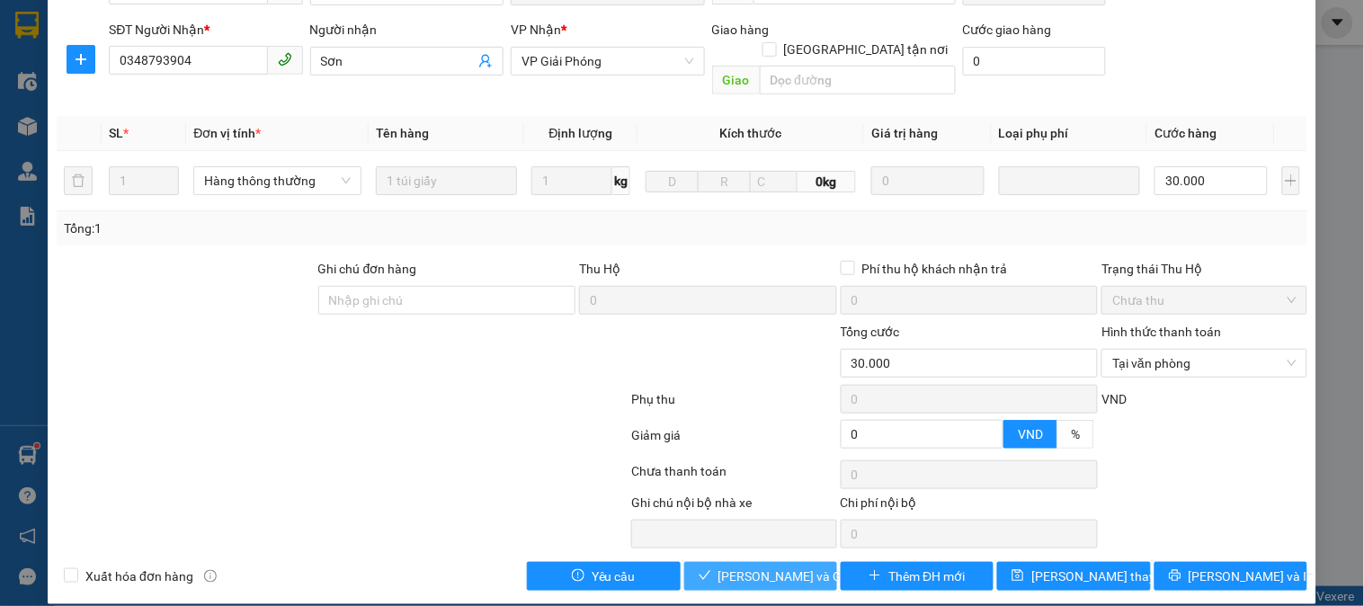
click at [770, 566] on span "[PERSON_NAME] và Giao hàng" at bounding box center [804, 576] width 173 height 20
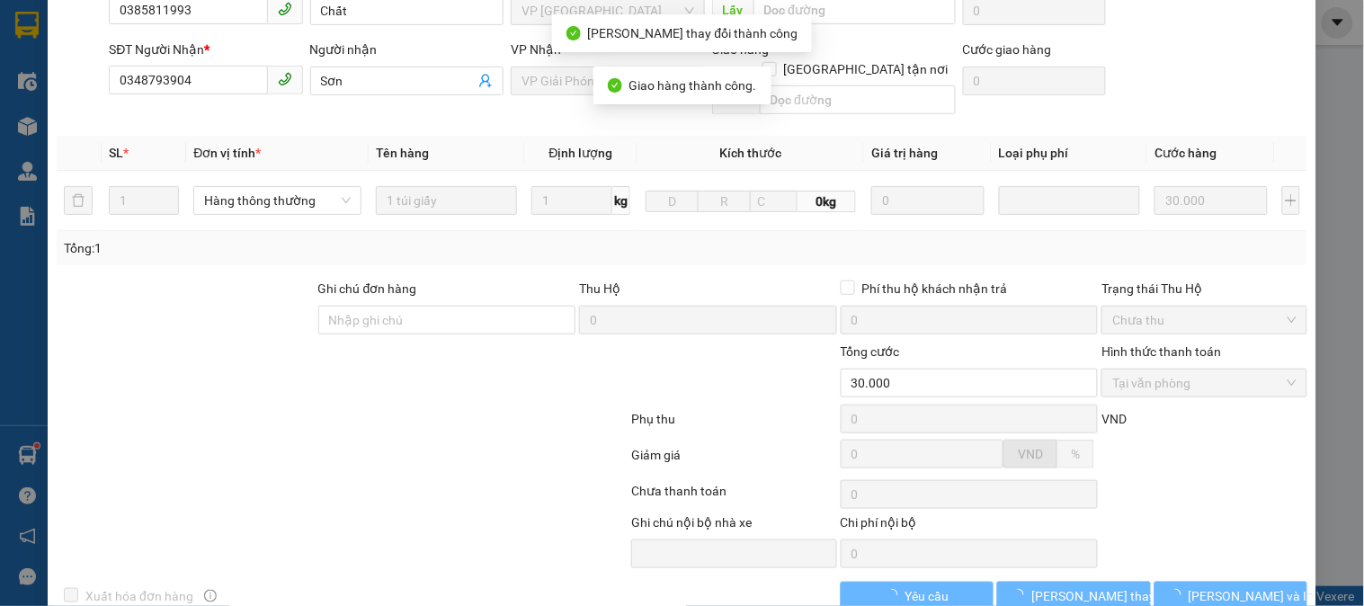
scroll to position [0, 0]
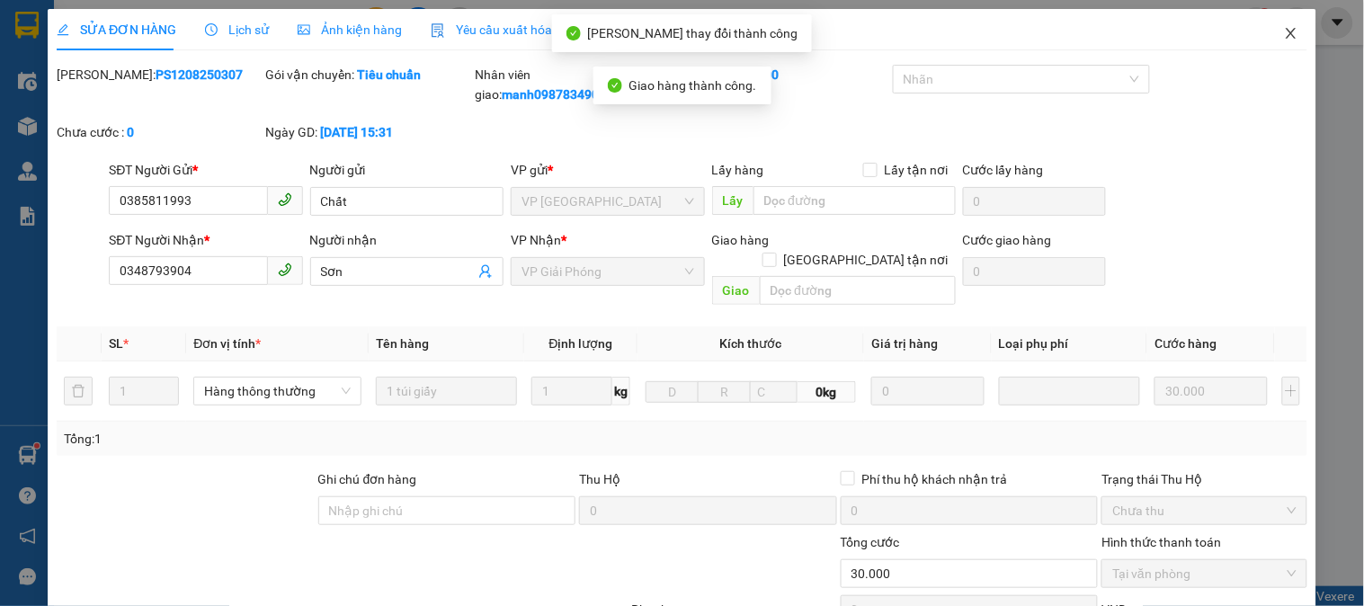
click at [1284, 40] on icon "close" at bounding box center [1291, 33] width 14 height 14
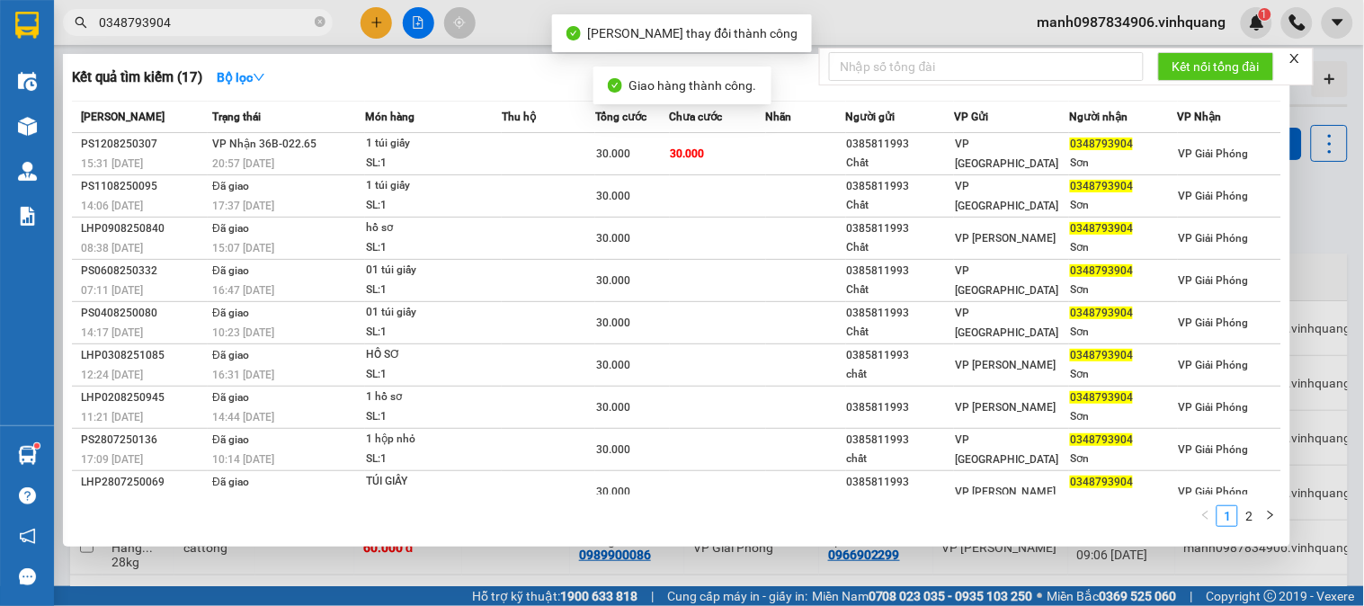
drag, startPoint x: 111, startPoint y: 24, endPoint x: 0, endPoint y: 37, distance: 111.3
click at [16, 24] on section "Kết quả tìm kiếm ( 17 ) Bộ lọc Mã ĐH Trạng thái Món hàng Thu hộ Tổng cước Chưa …" at bounding box center [682, 303] width 1364 height 606
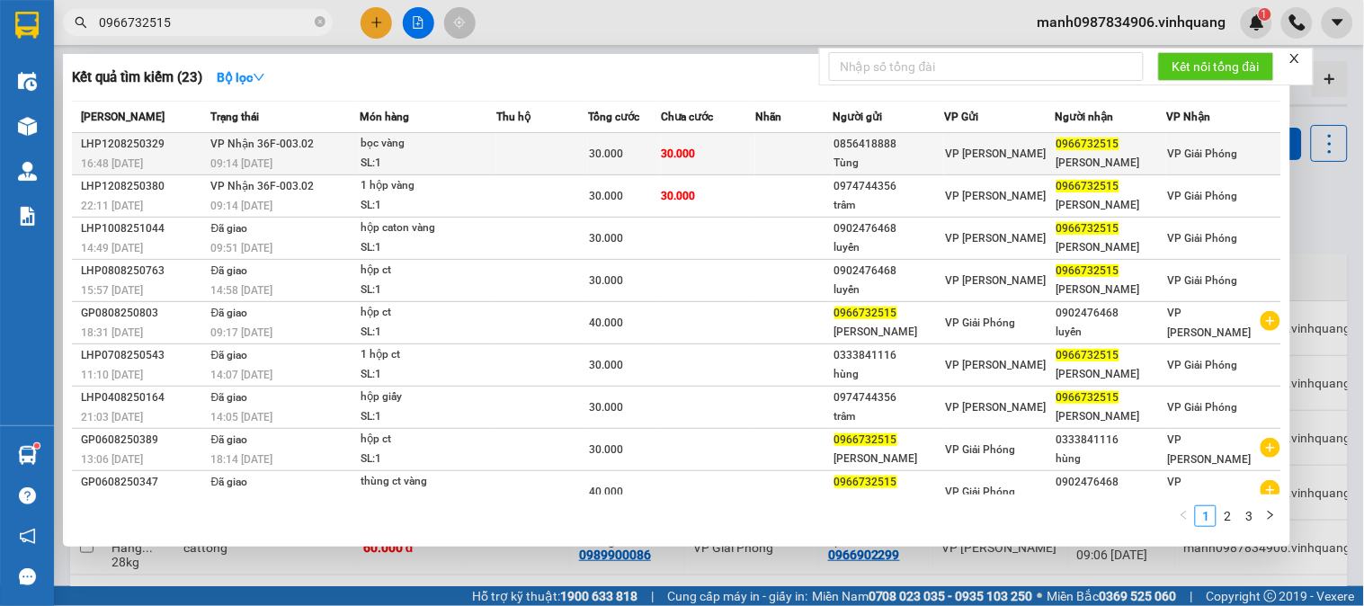
type input "0966732515"
click at [292, 145] on span "VP Nhận 36F-003.02" at bounding box center [262, 144] width 103 height 13
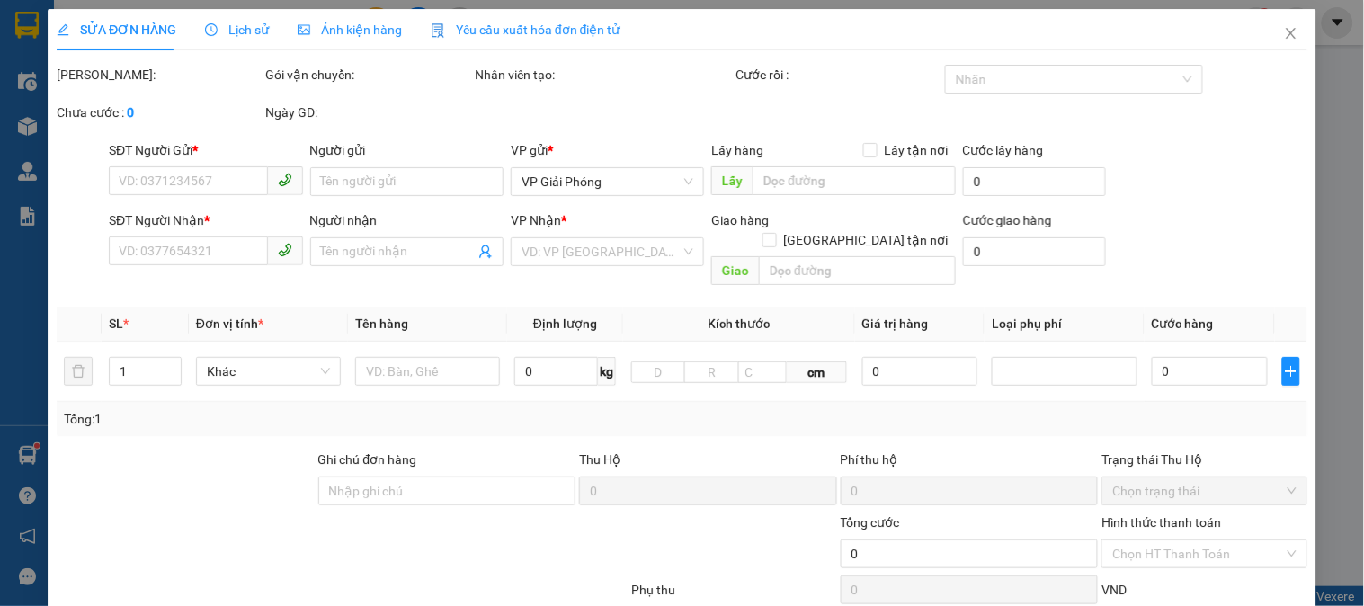
type input "0856418888"
type input "Tùng"
type input "0966732515"
type input "[PERSON_NAME]"
type input "30.000"
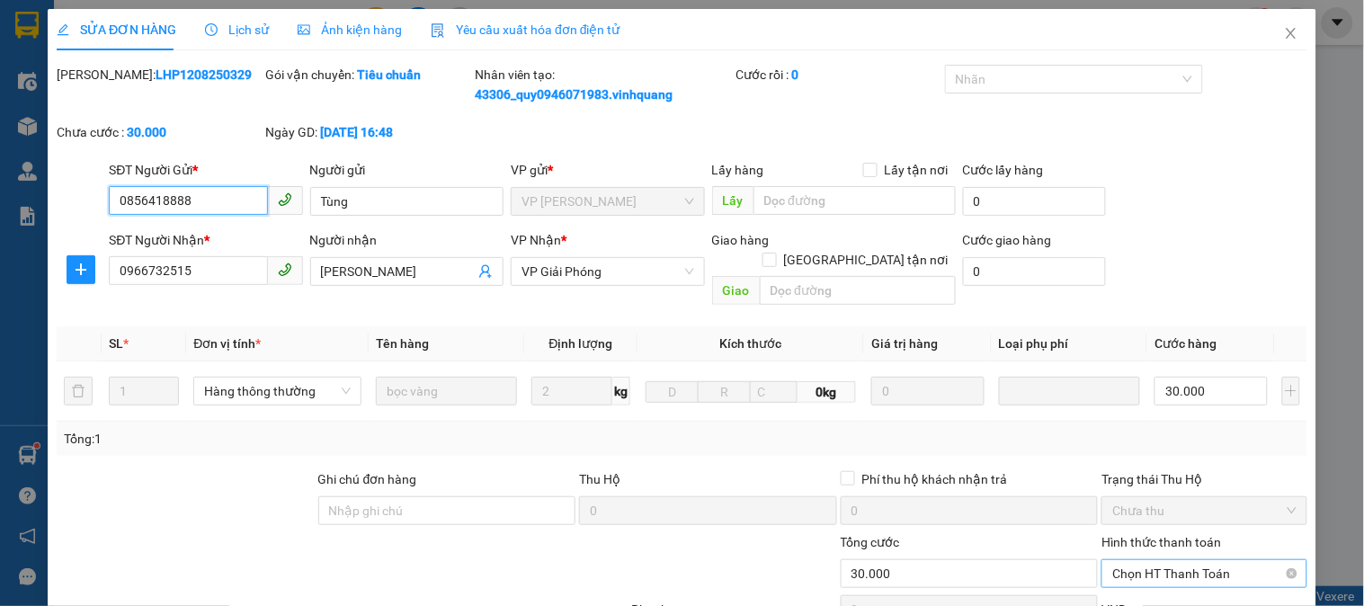
scroll to position [210, 0]
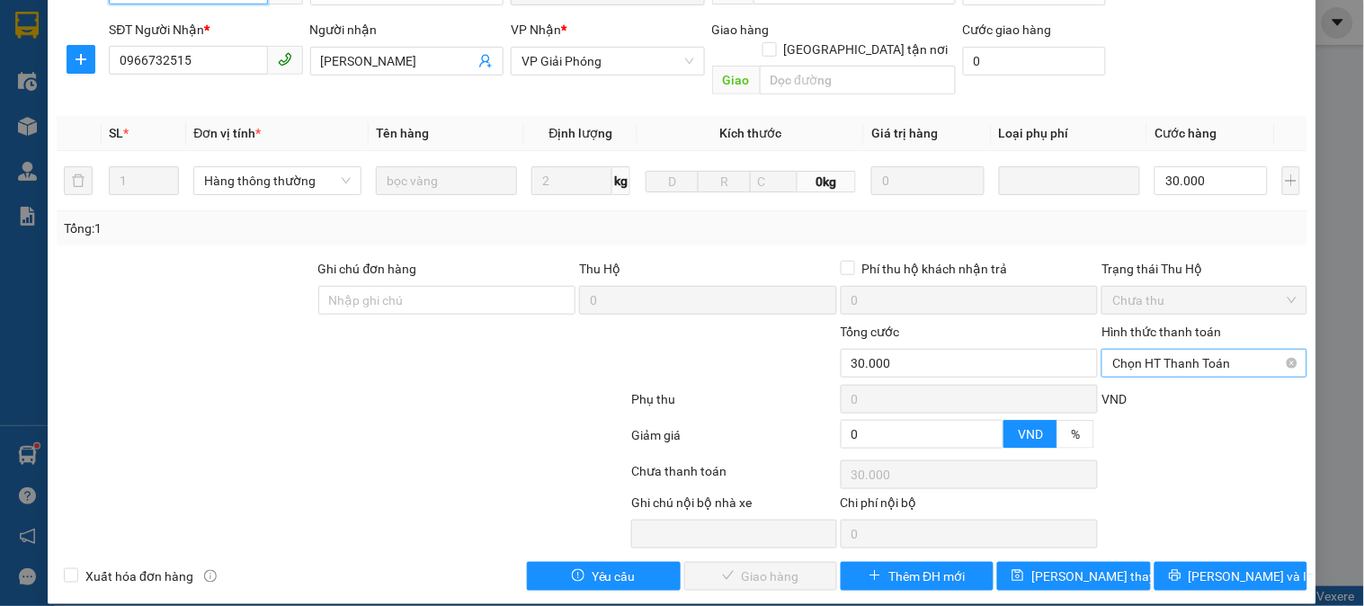
click at [1153, 350] on span "Chọn HT Thanh Toán" at bounding box center [1203, 363] width 183 height 27
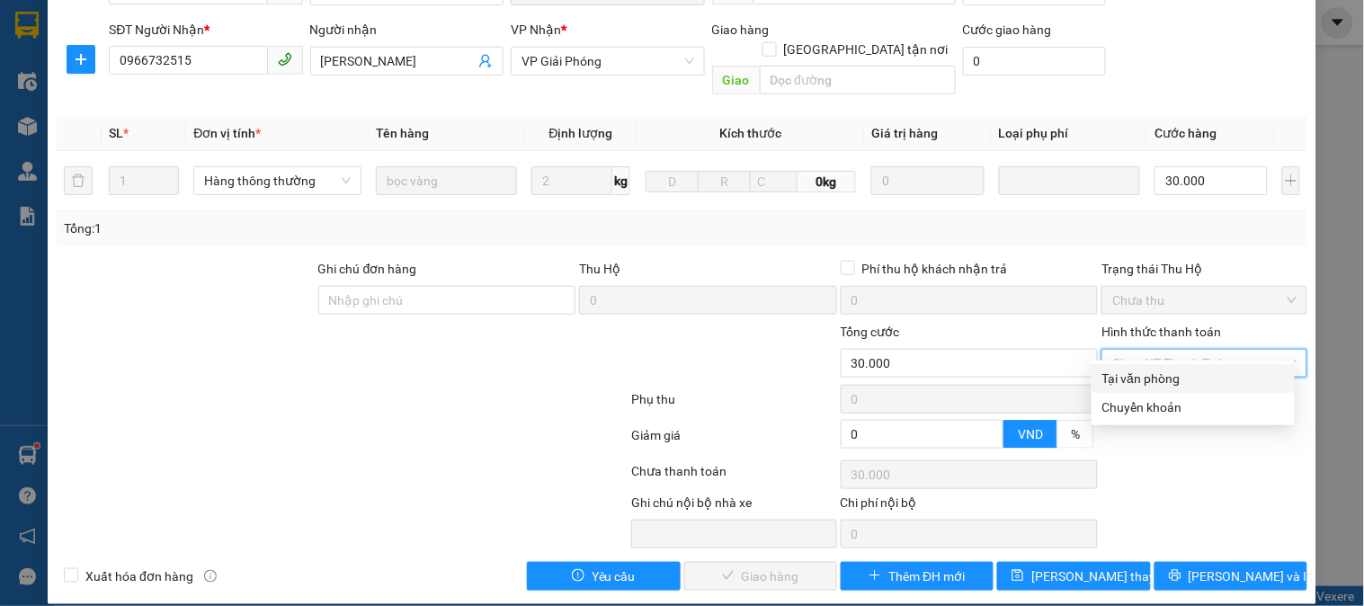
click at [1149, 380] on div "Tại văn phòng" at bounding box center [1193, 379] width 182 height 20
type input "0"
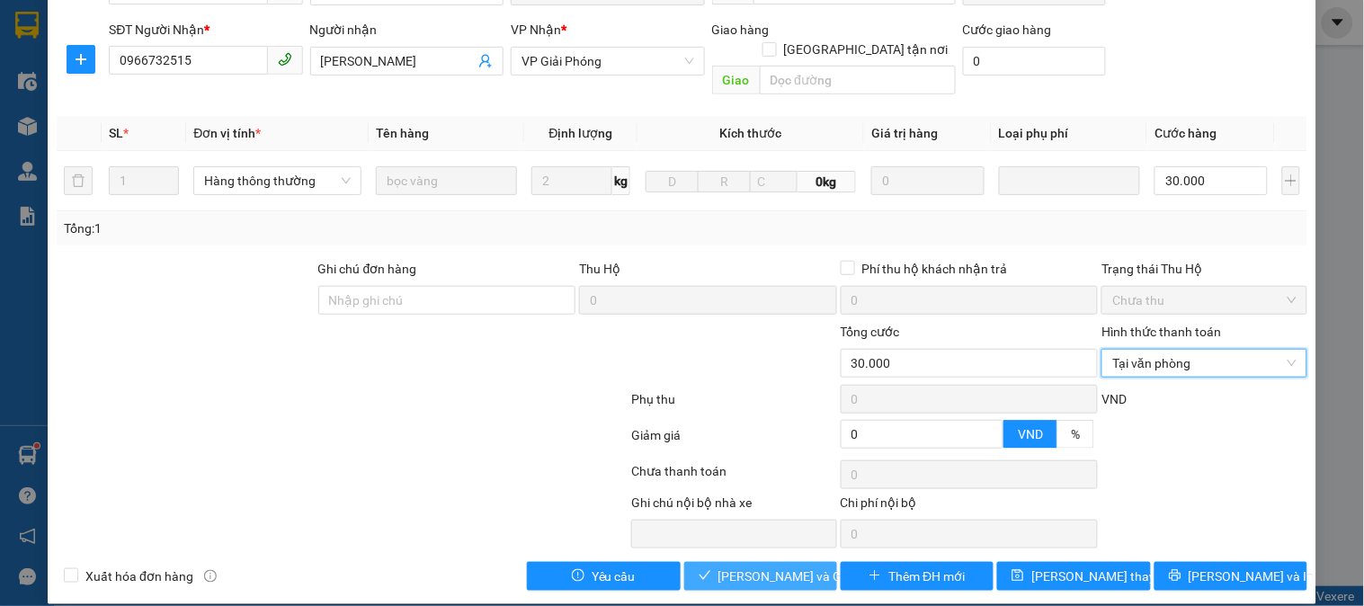
click at [771, 566] on span "[PERSON_NAME] và Giao hàng" at bounding box center [804, 576] width 173 height 20
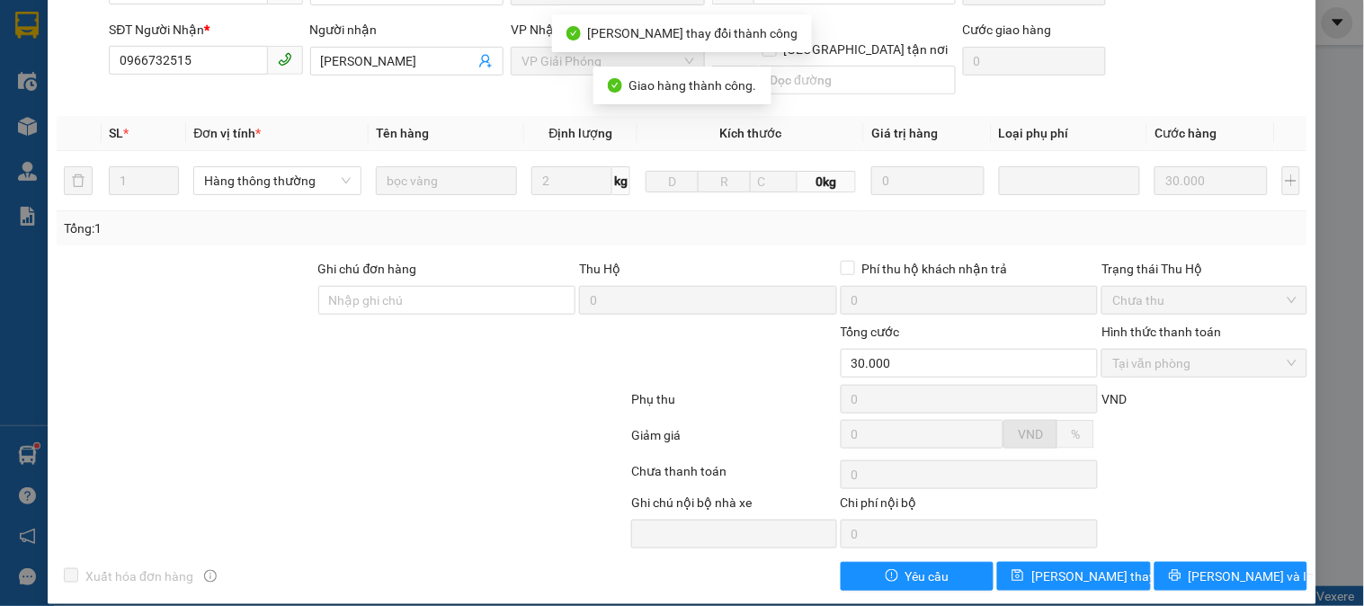
scroll to position [0, 0]
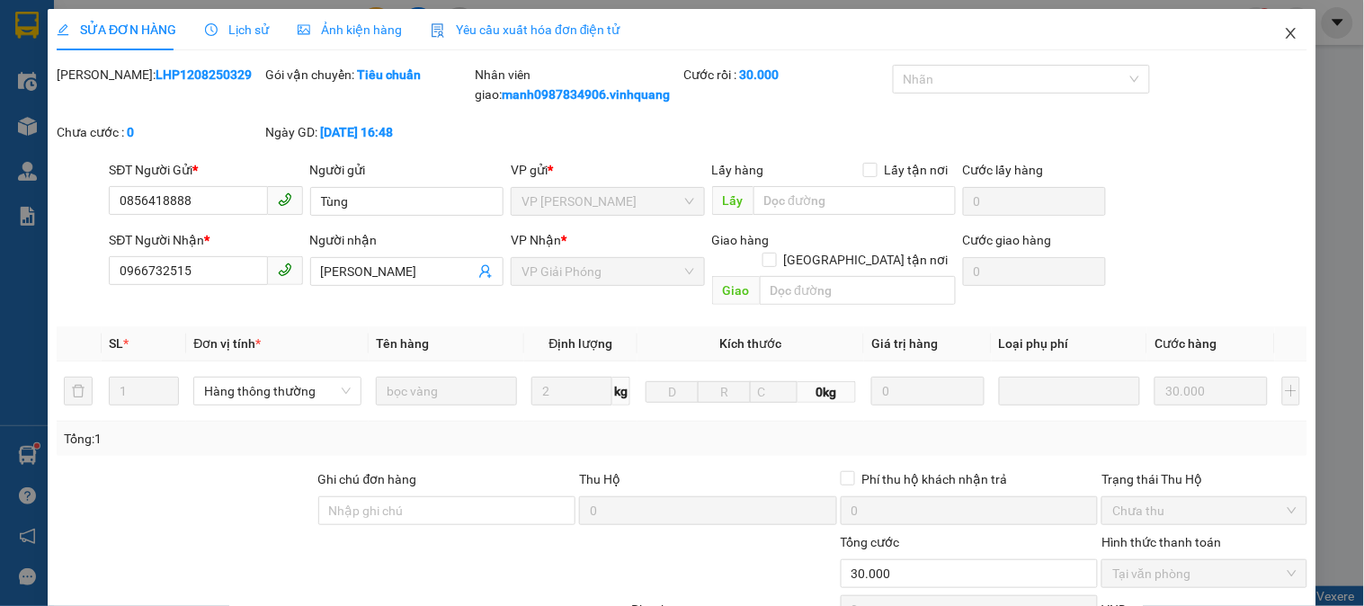
click at [1284, 33] on icon "close" at bounding box center [1291, 33] width 14 height 14
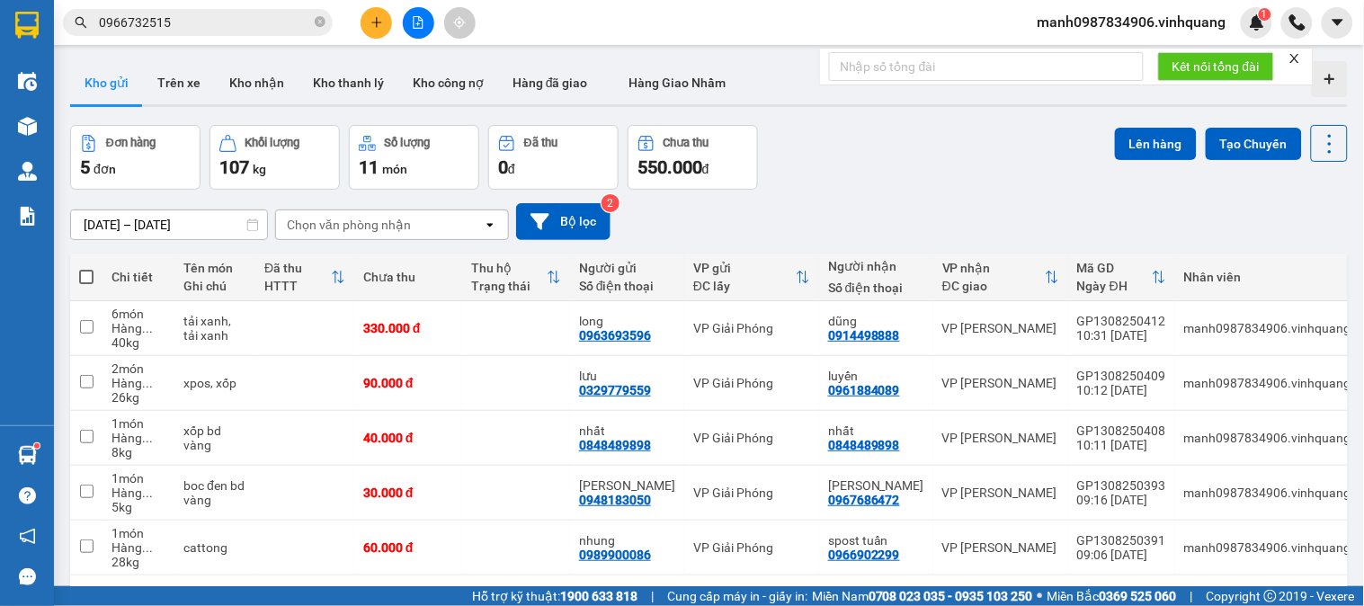
click at [227, 19] on input "0966732515" at bounding box center [205, 23] width 212 height 20
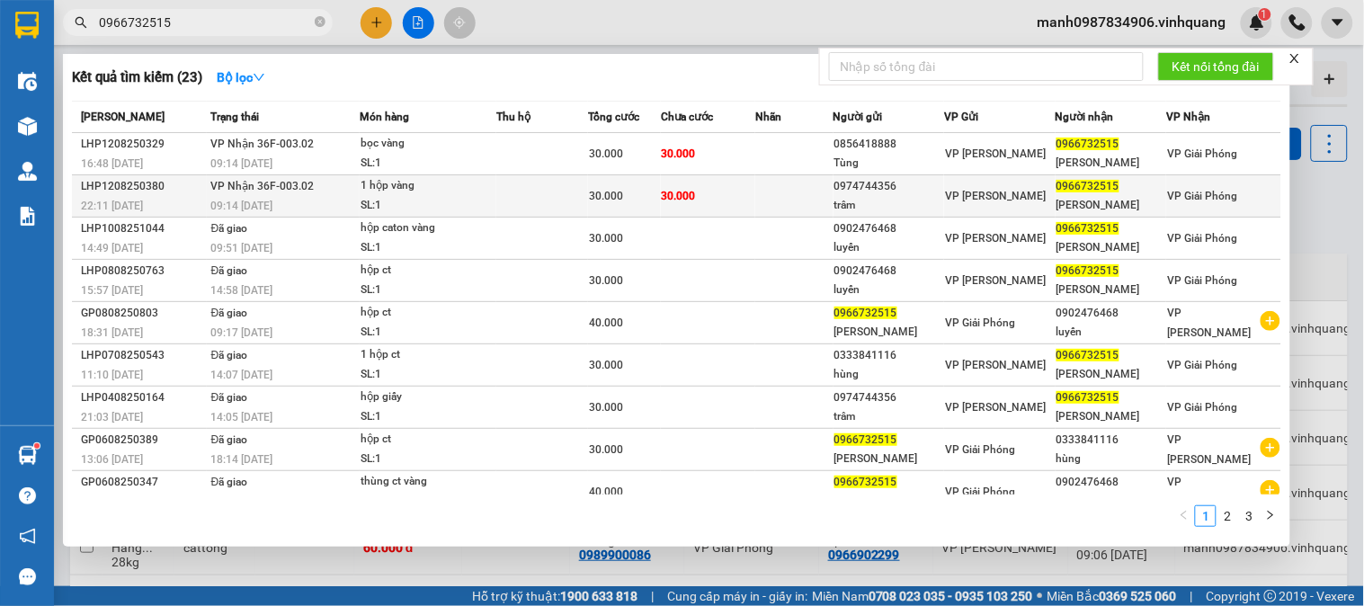
click at [145, 192] on div "LHP1208250380" at bounding box center [143, 186] width 125 height 19
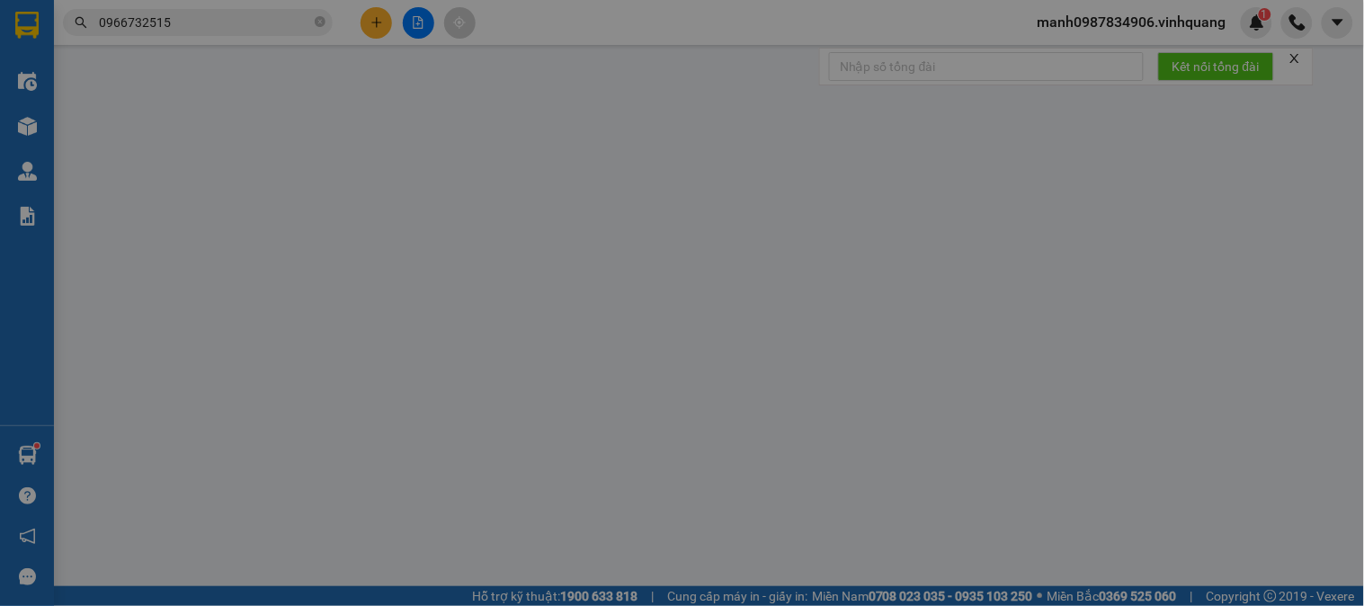
type input "0974744356"
type input "trâm"
type input "0966732515"
type input "[PERSON_NAME]"
type input "30.000"
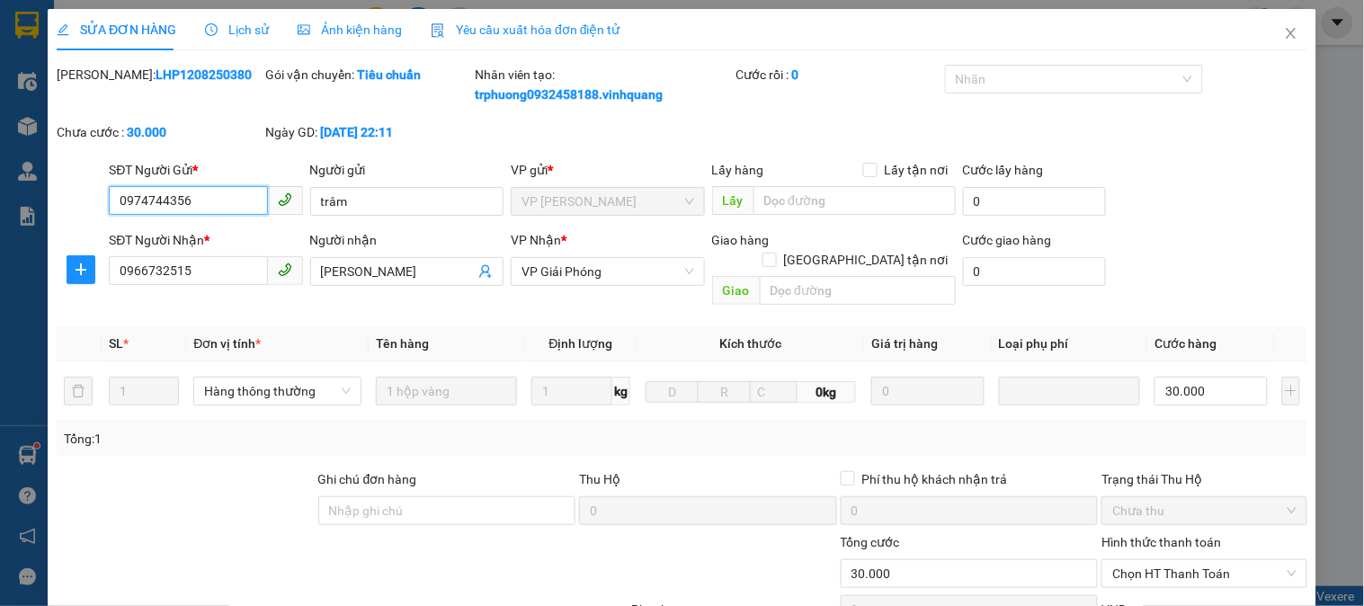
scroll to position [210, 0]
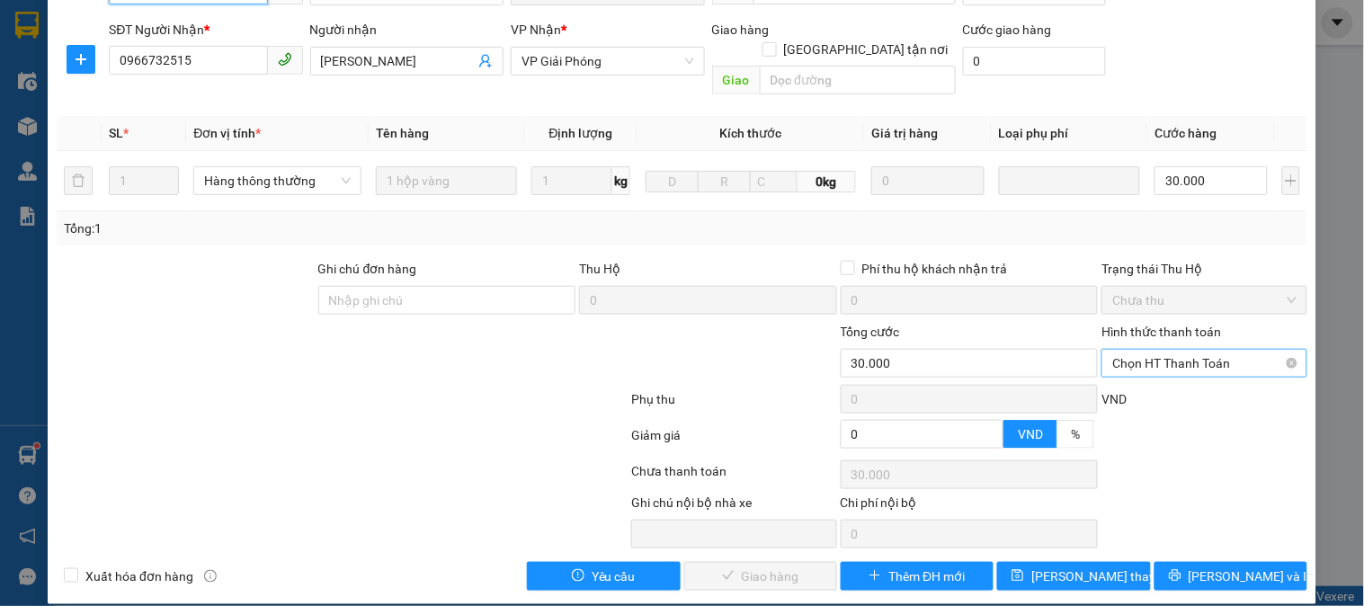
click at [1178, 350] on span "Chọn HT Thanh Toán" at bounding box center [1203, 363] width 183 height 27
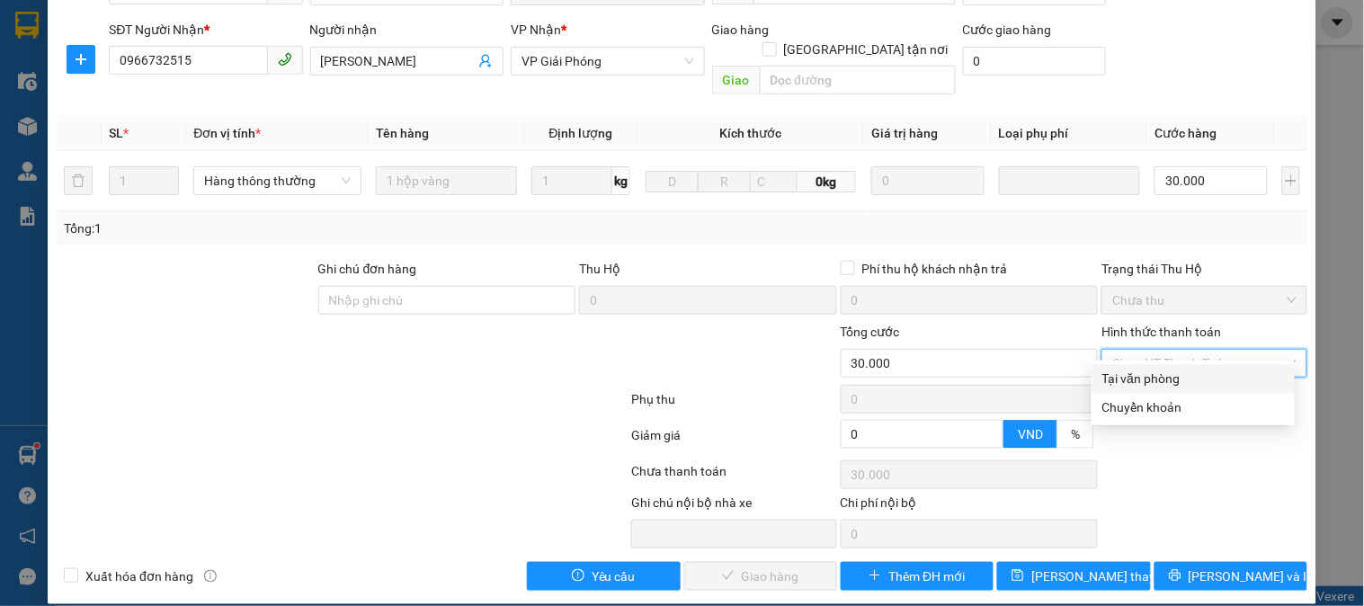
click at [1155, 382] on div "Tại văn phòng" at bounding box center [1193, 379] width 182 height 20
type input "0"
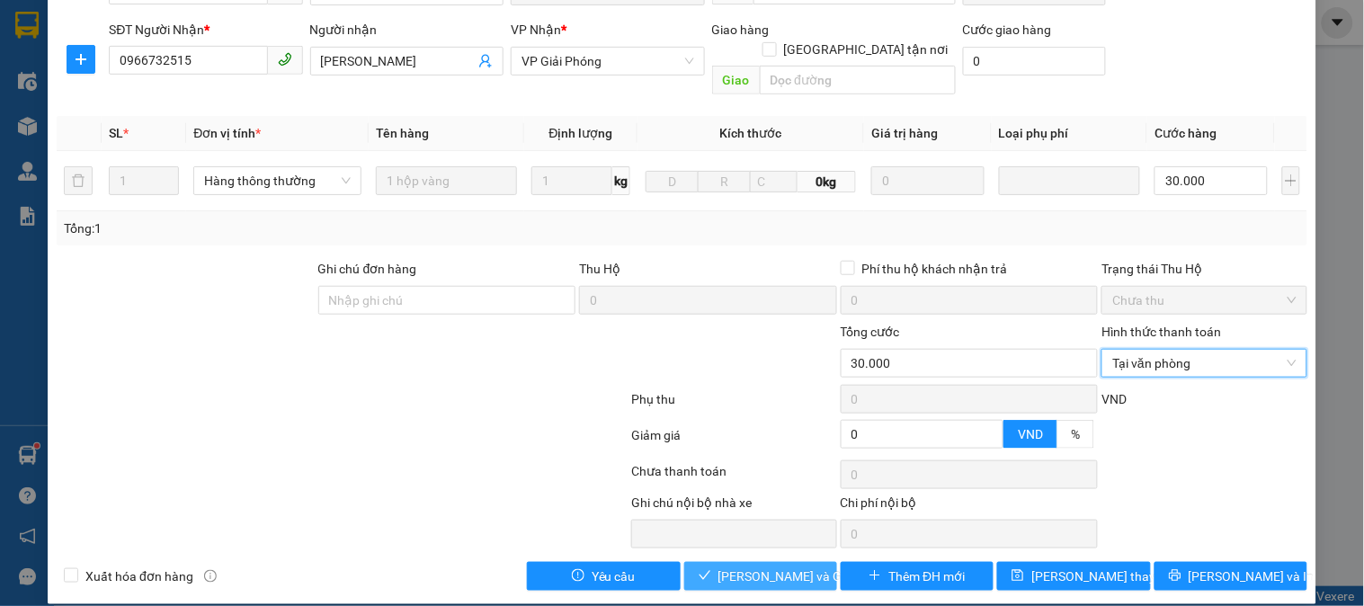
click at [773, 564] on button "[PERSON_NAME] và Giao hàng" at bounding box center [760, 576] width 153 height 29
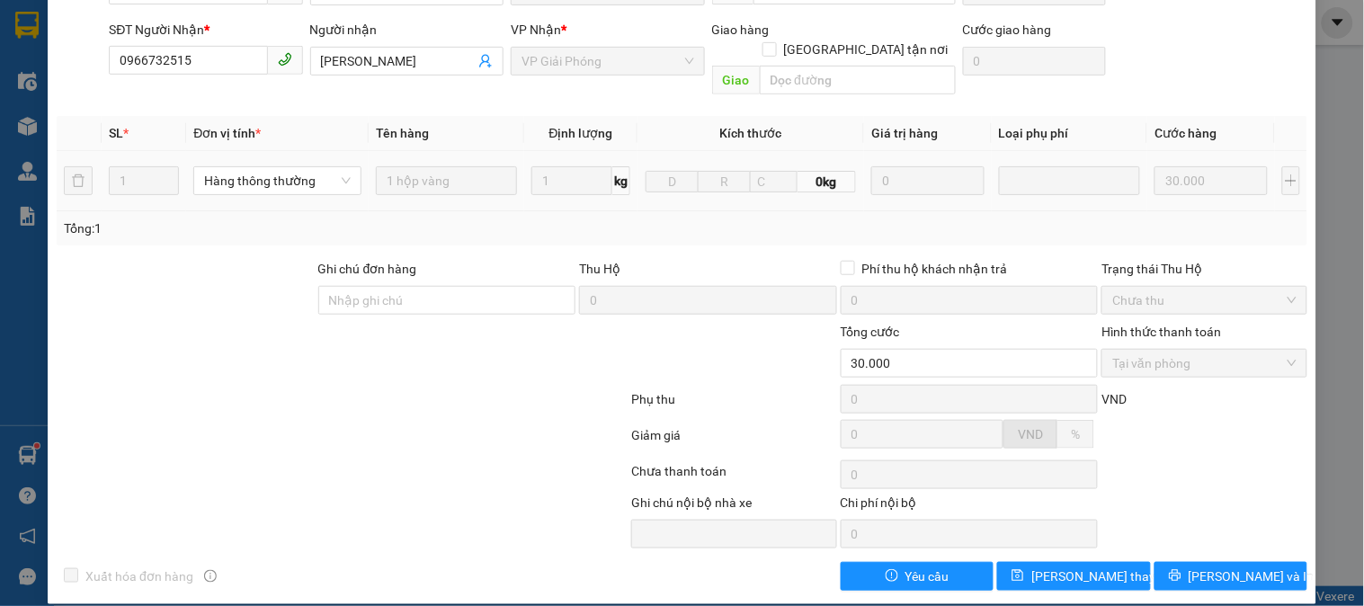
scroll to position [0, 0]
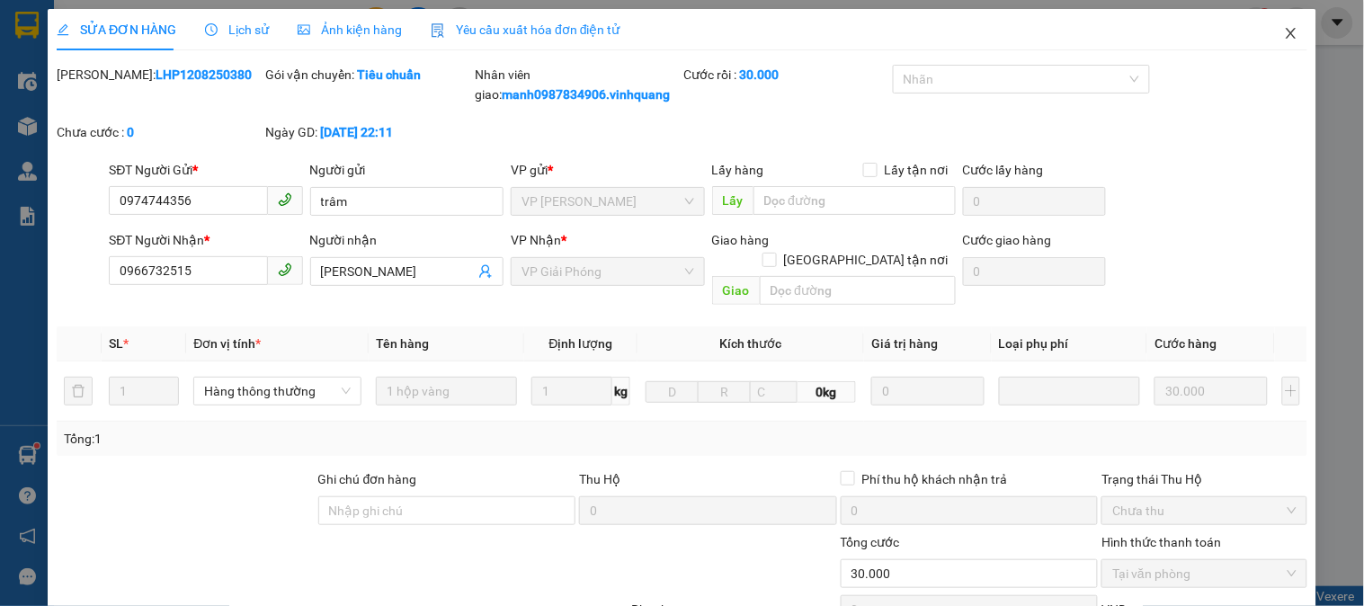
click at [1284, 34] on icon "close" at bounding box center [1291, 33] width 14 height 14
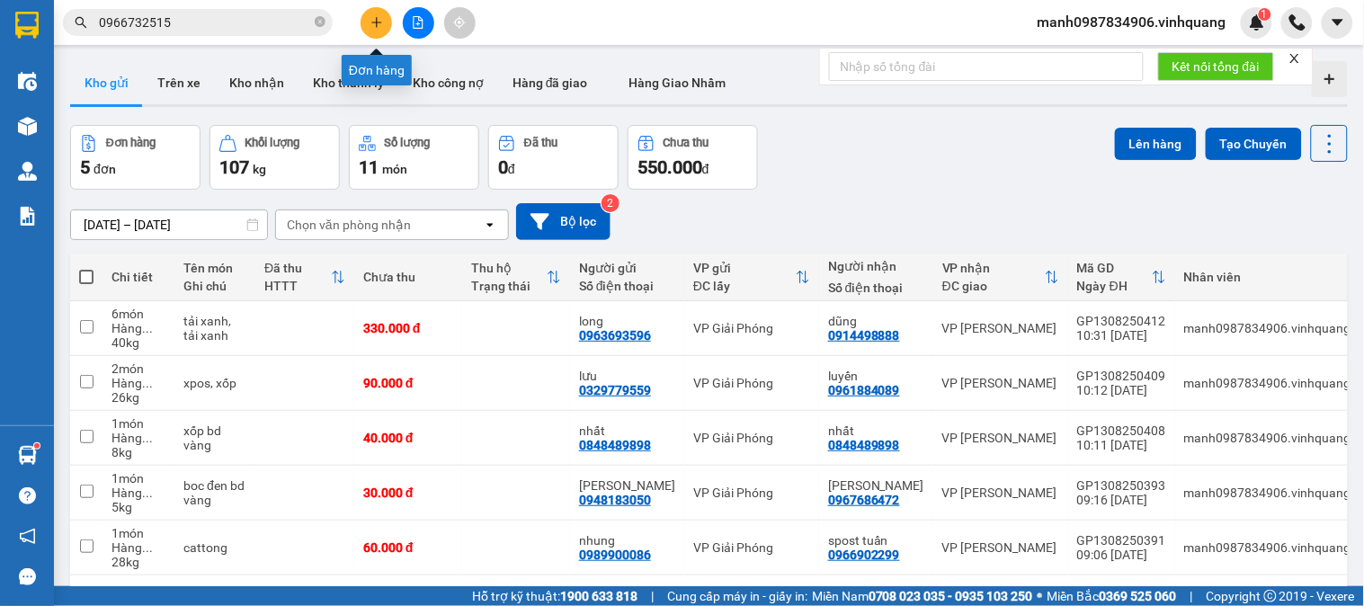
click at [387, 16] on button at bounding box center [376, 22] width 31 height 31
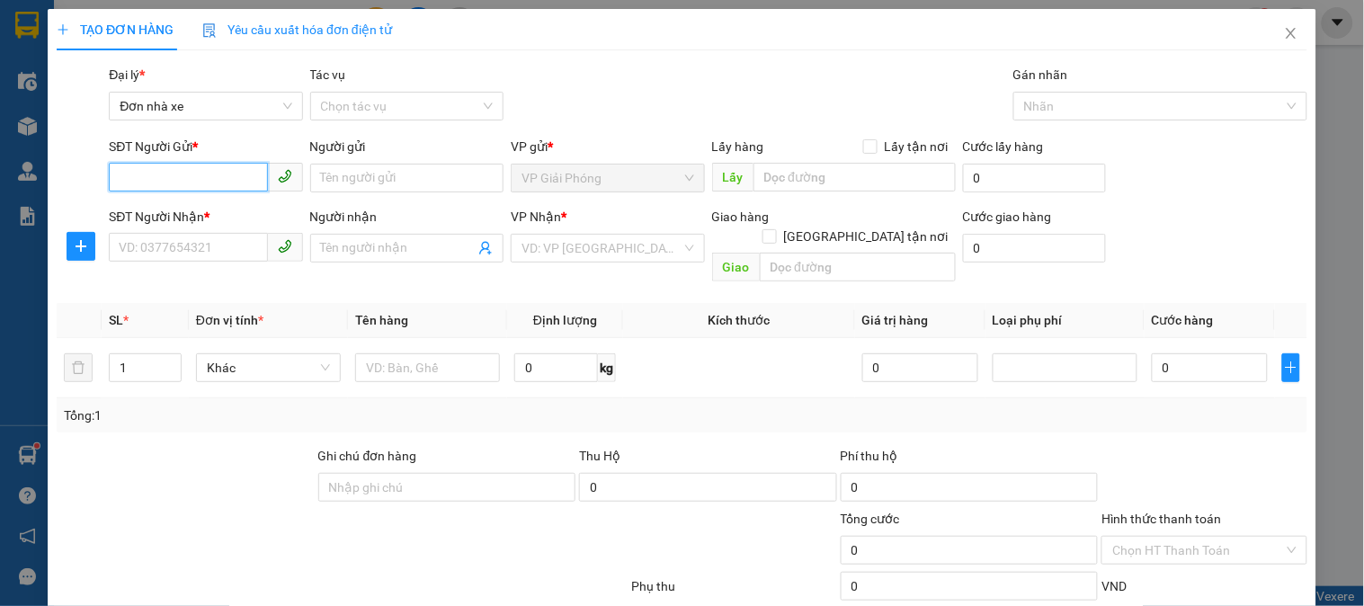
click at [138, 175] on input "SĐT Người Gửi *" at bounding box center [188, 177] width 158 height 29
type input "0979726688"
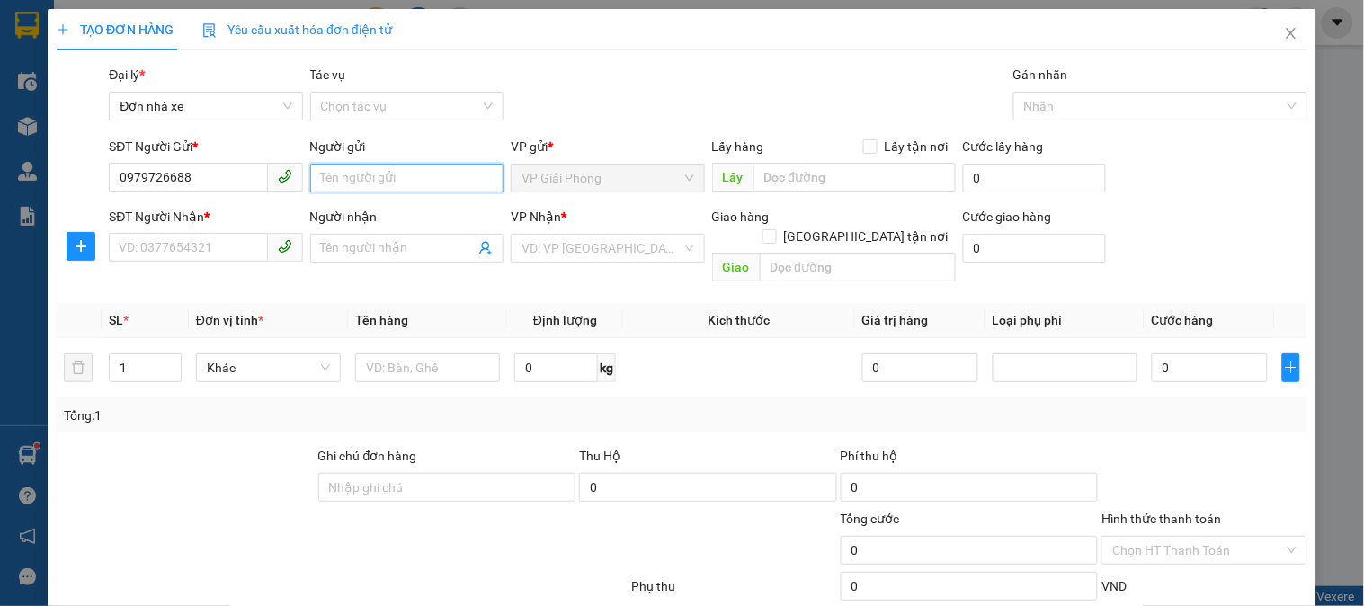
click at [355, 176] on input "Người gửi" at bounding box center [406, 178] width 193 height 29
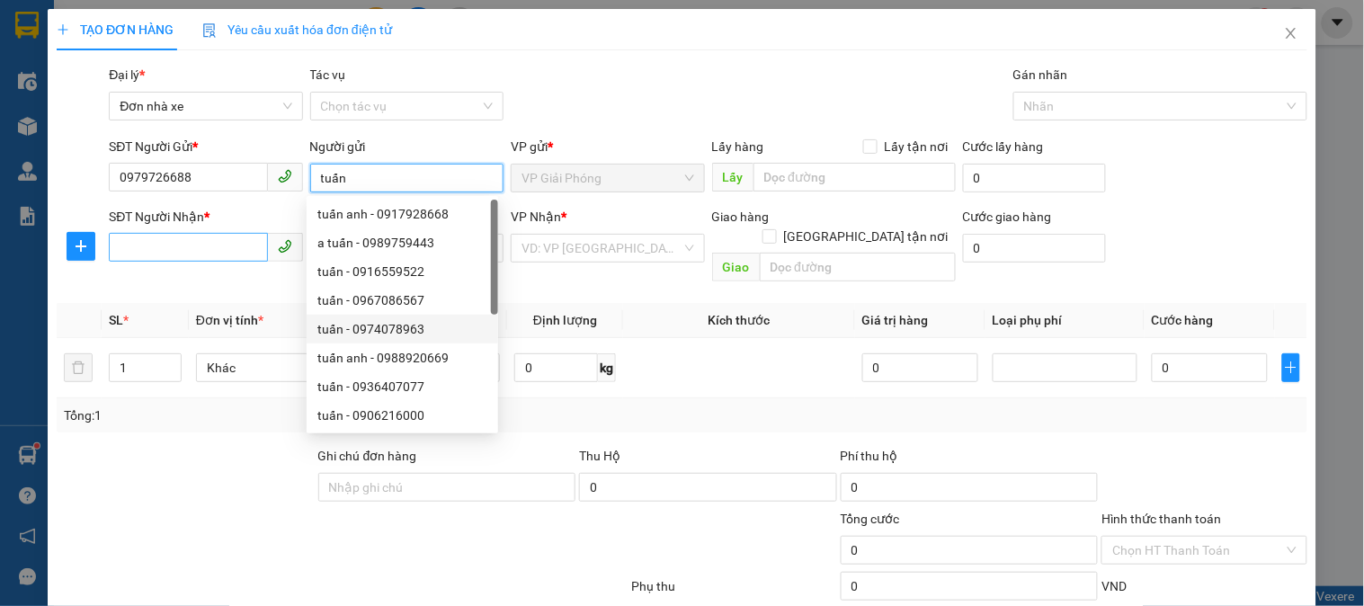
type input "tuấn"
click at [154, 244] on input "SĐT Người Nhận *" at bounding box center [188, 247] width 158 height 29
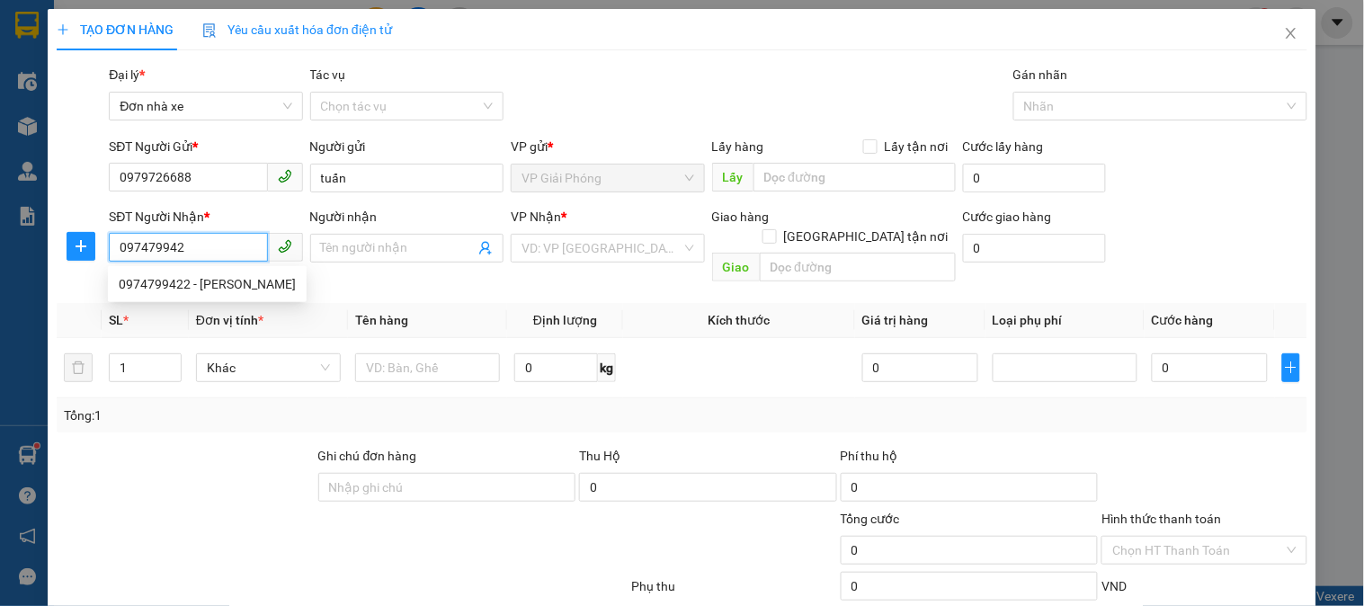
type input "0974799422"
click at [222, 285] on div "0974799422 - [PERSON_NAME]" at bounding box center [207, 284] width 177 height 20
type input "[PERSON_NAME]"
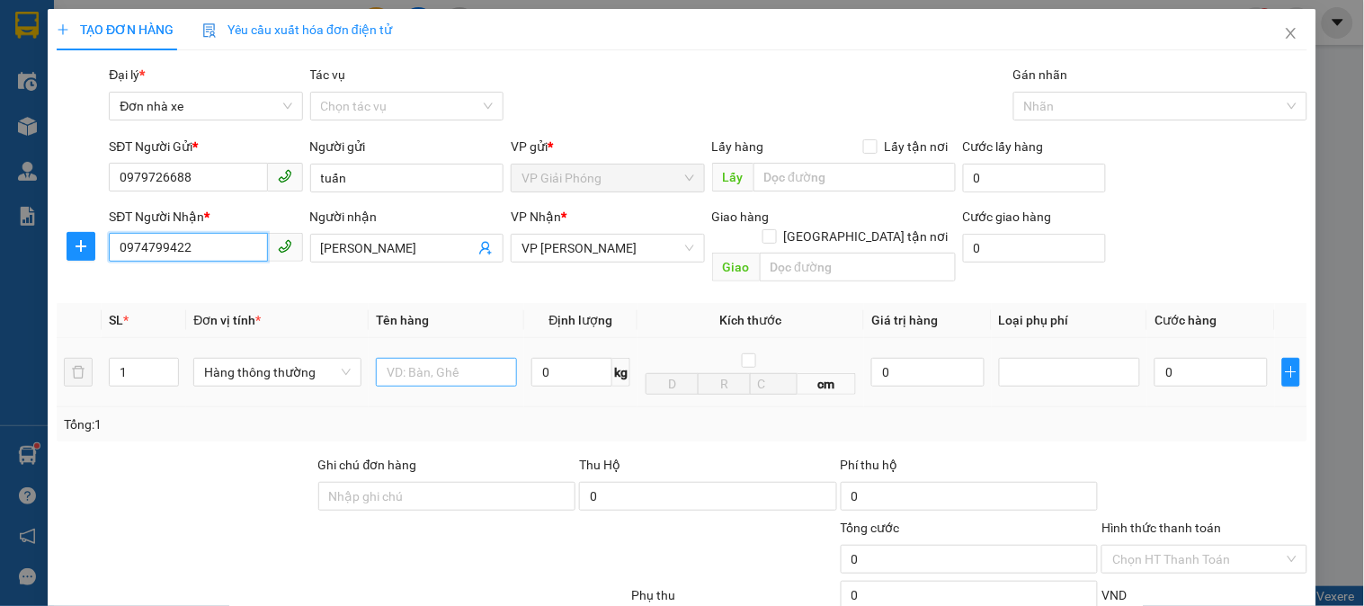
type input "0974799422"
click at [426, 358] on input "text" at bounding box center [446, 372] width 141 height 29
type input "túi trắng"
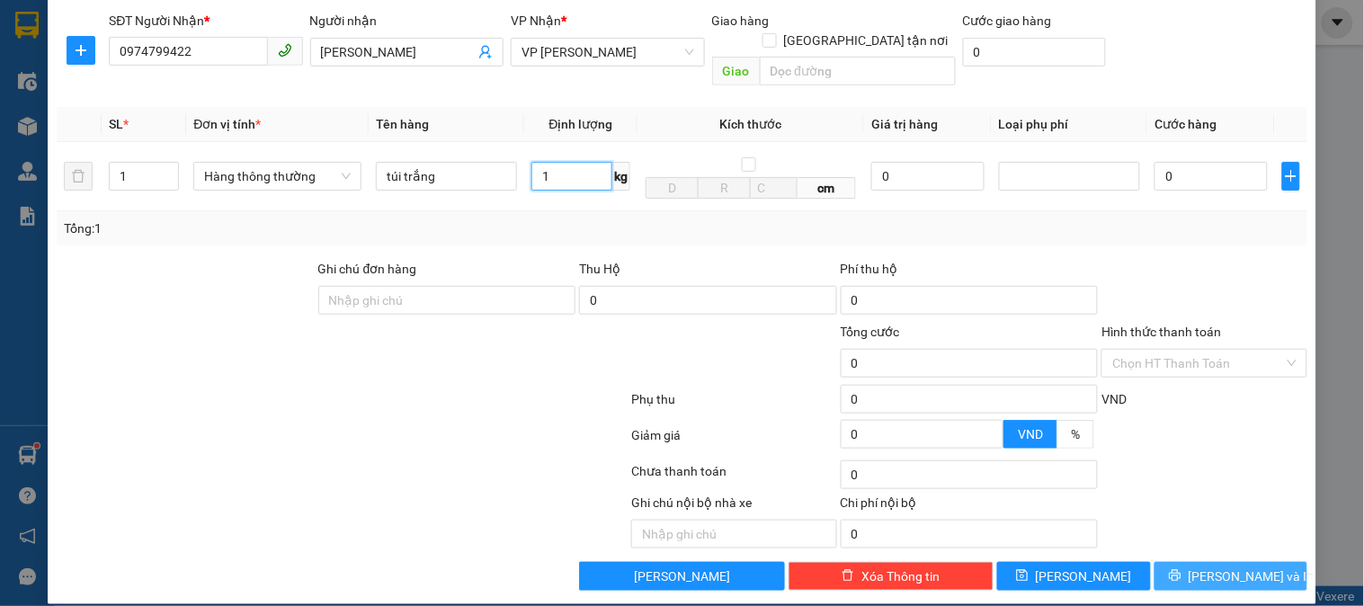
type input "1"
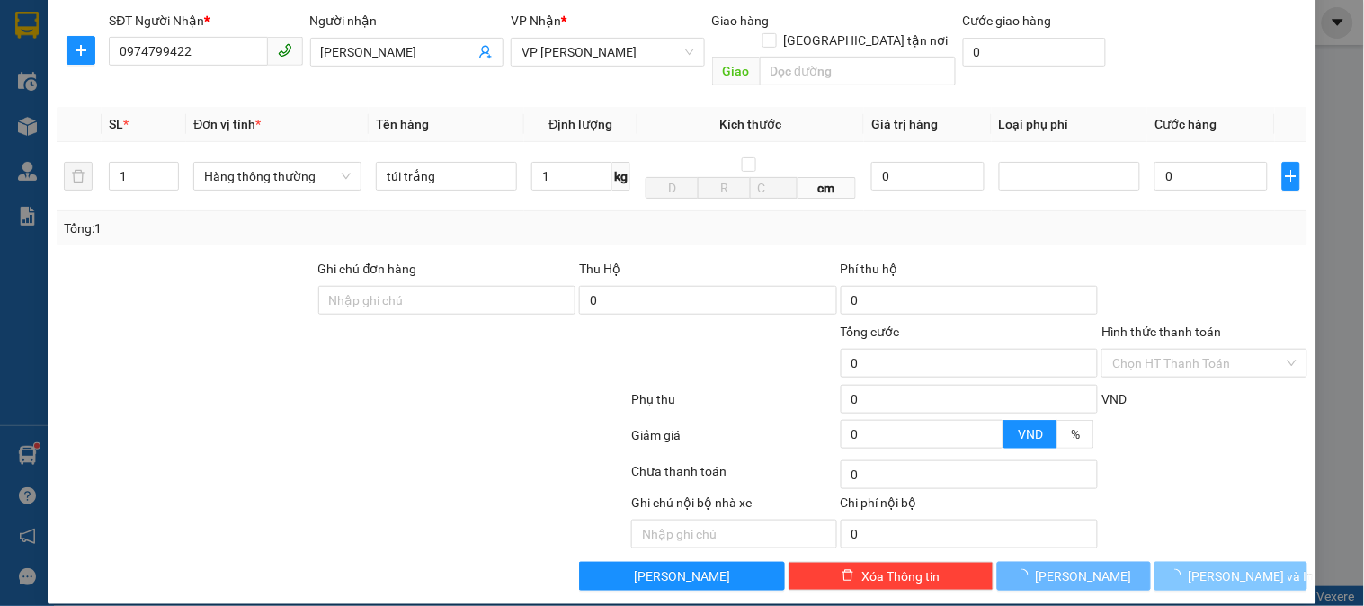
click at [1220, 562] on button "[PERSON_NAME] và In" at bounding box center [1231, 576] width 153 height 29
type input "30.000"
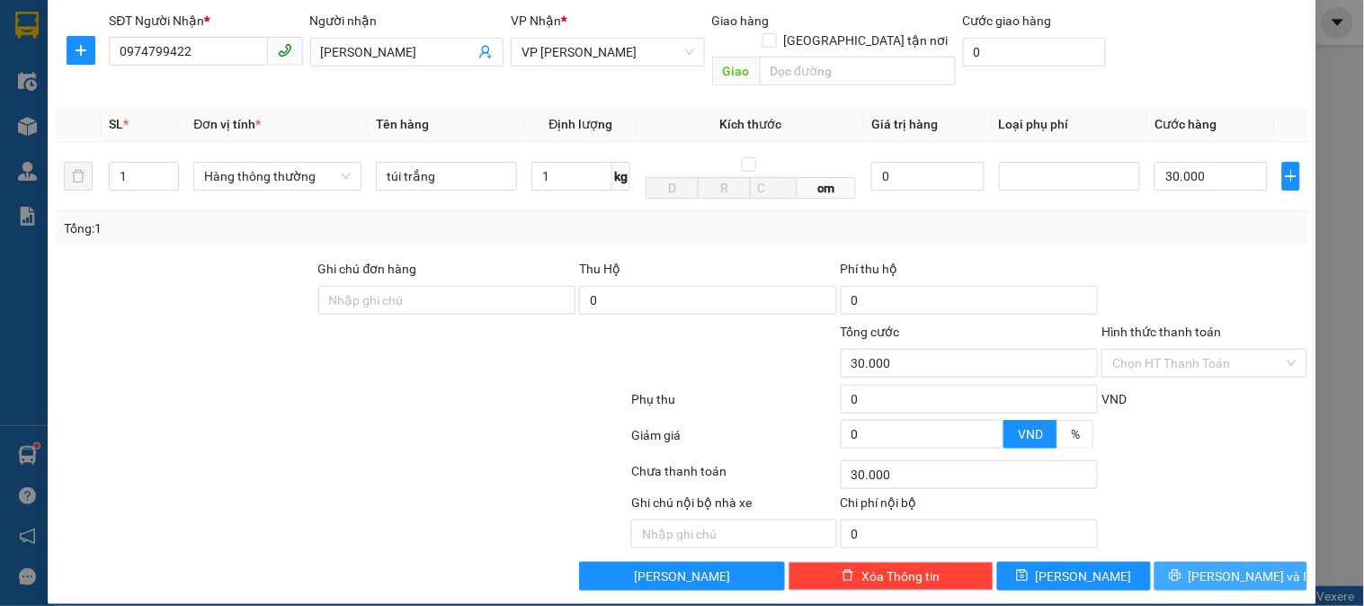
click at [1220, 562] on button "[PERSON_NAME] và In" at bounding box center [1231, 576] width 153 height 29
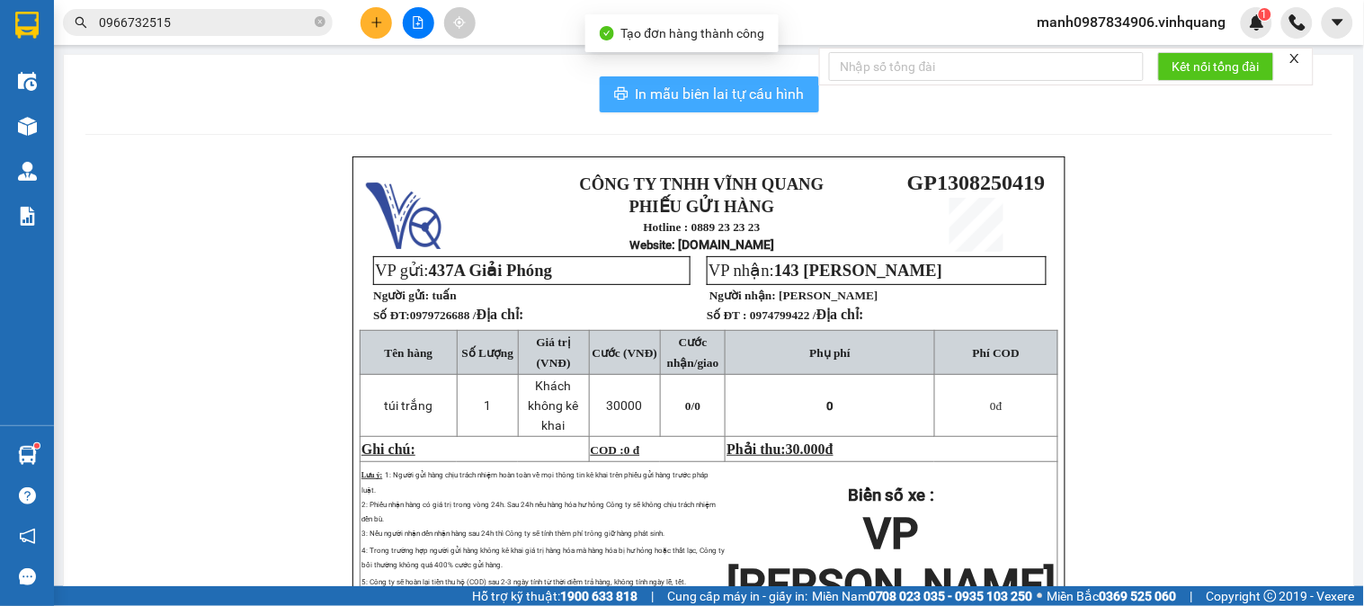
click at [695, 93] on span "In mẫu biên lai tự cấu hình" at bounding box center [720, 94] width 169 height 22
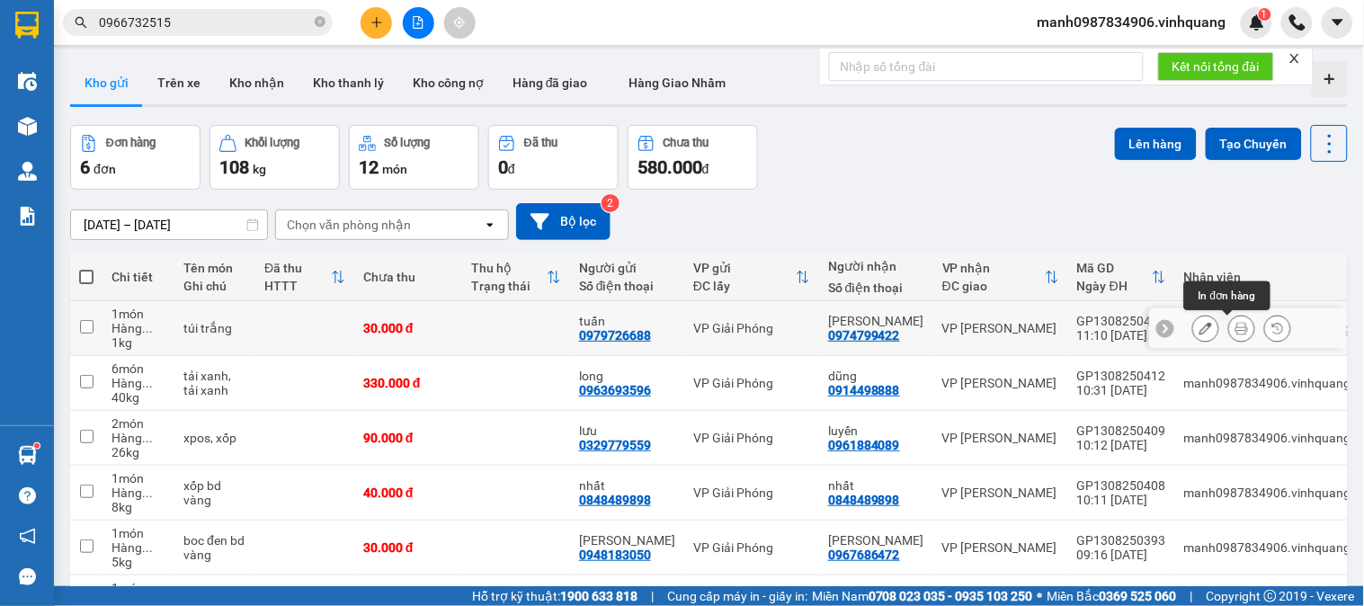
click at [1235, 328] on icon at bounding box center [1241, 328] width 13 height 13
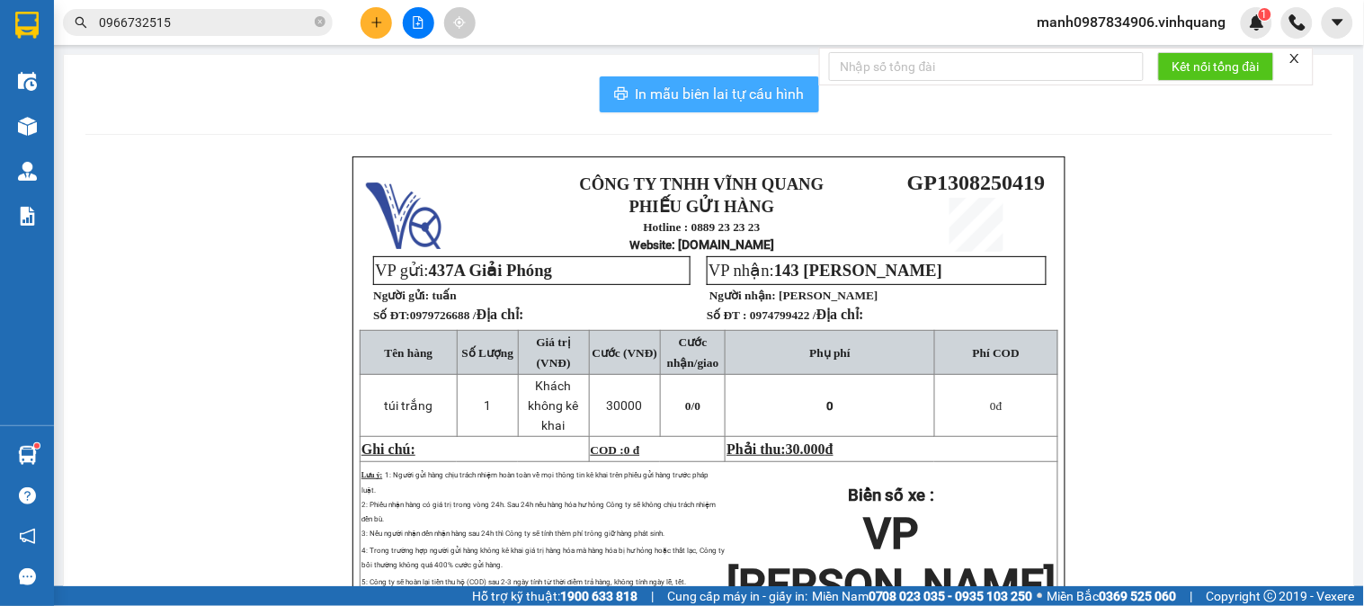
click at [697, 94] on span "In mẫu biên lai tự cấu hình" at bounding box center [720, 94] width 169 height 22
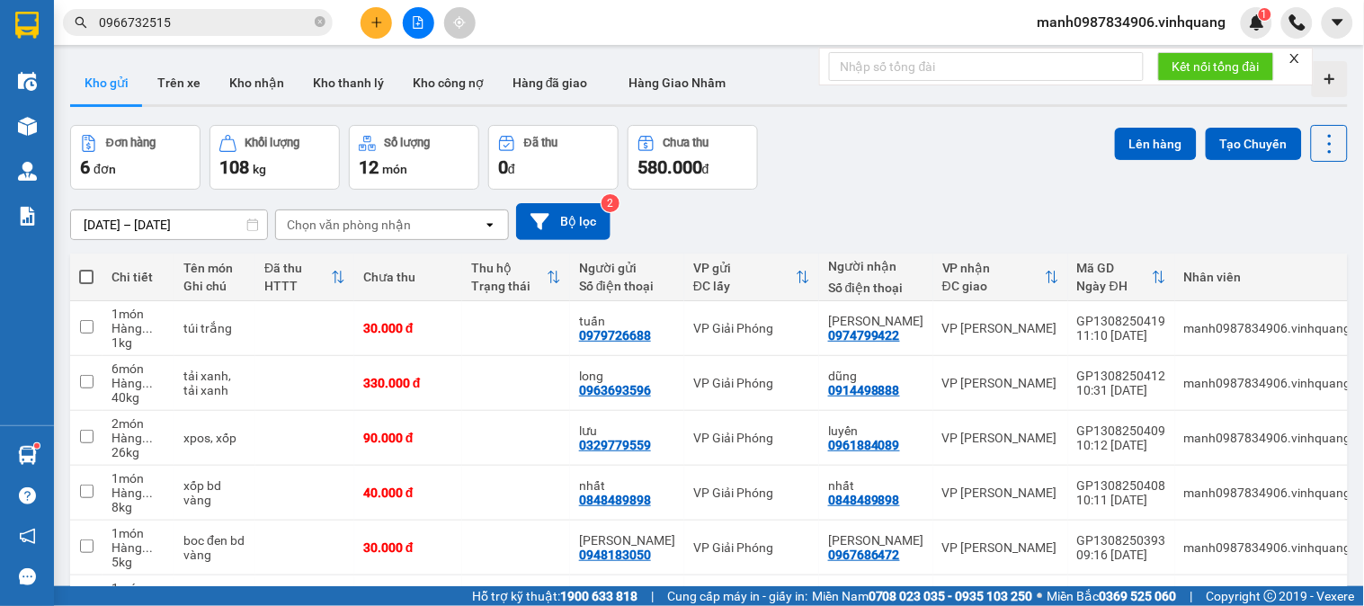
click at [378, 22] on icon "plus" at bounding box center [376, 22] width 10 height 1
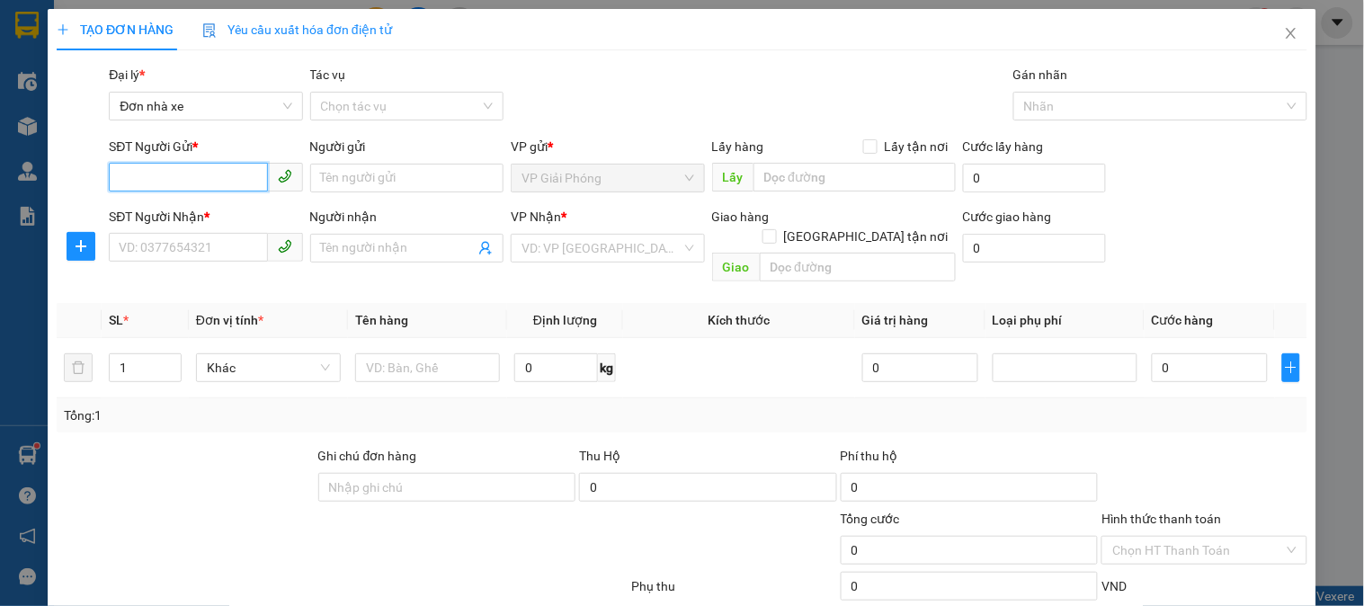
click at [138, 172] on input "SĐT Người Gửi *" at bounding box center [188, 177] width 158 height 29
type input "0918880123"
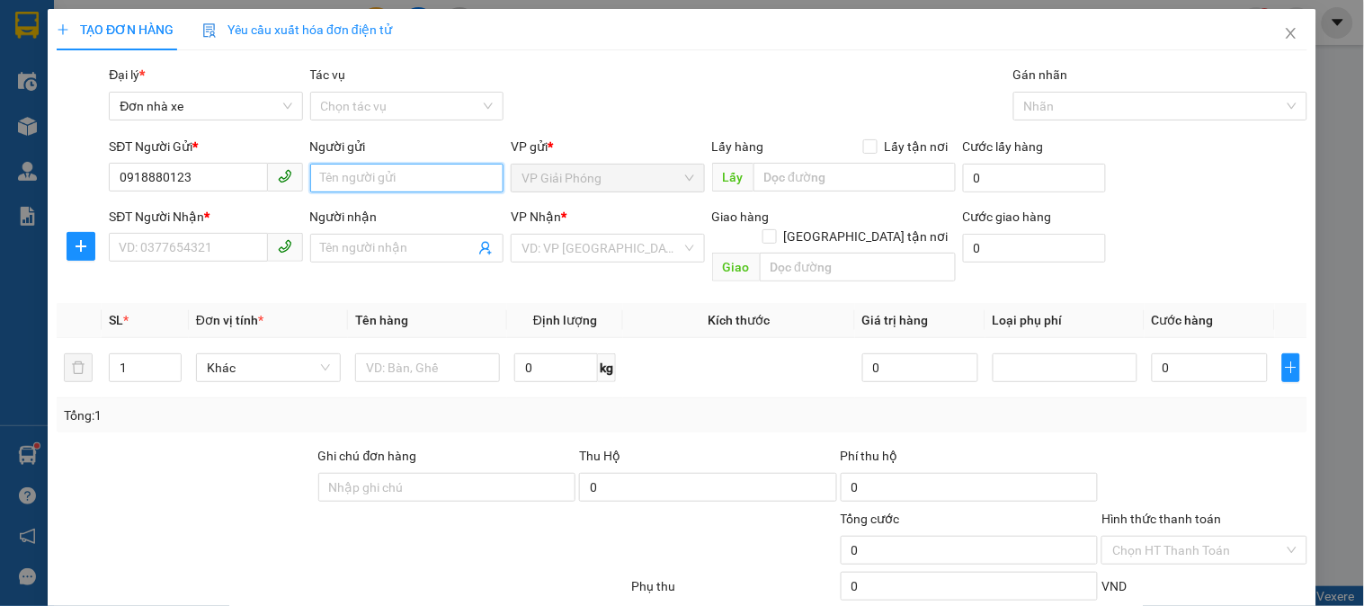
click at [388, 178] on input "Người gửi" at bounding box center [406, 178] width 193 height 29
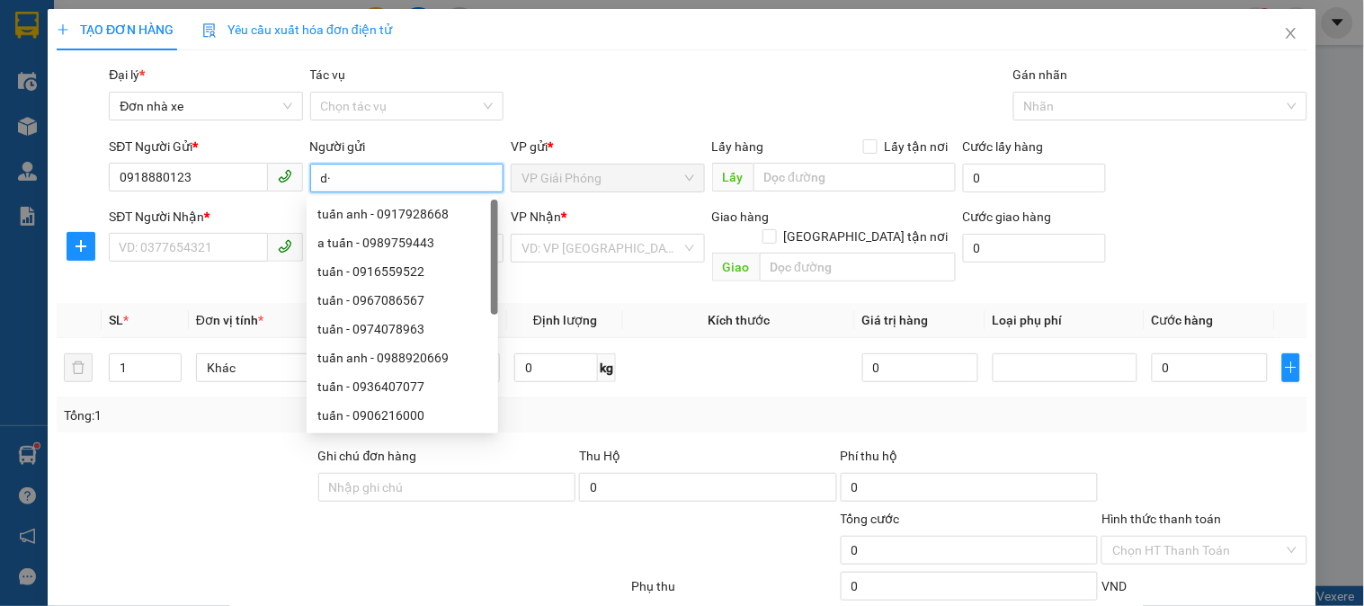
type input "d"
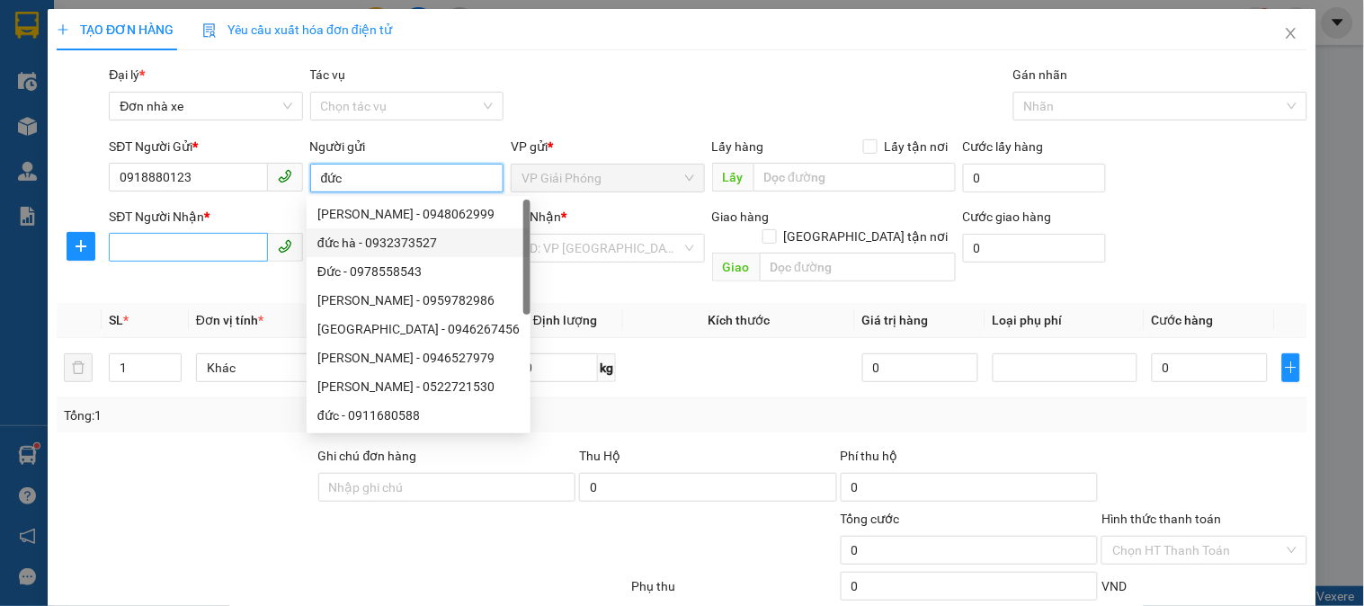
type input "đức"
click at [158, 249] on input "SĐT Người Nhận *" at bounding box center [188, 247] width 158 height 29
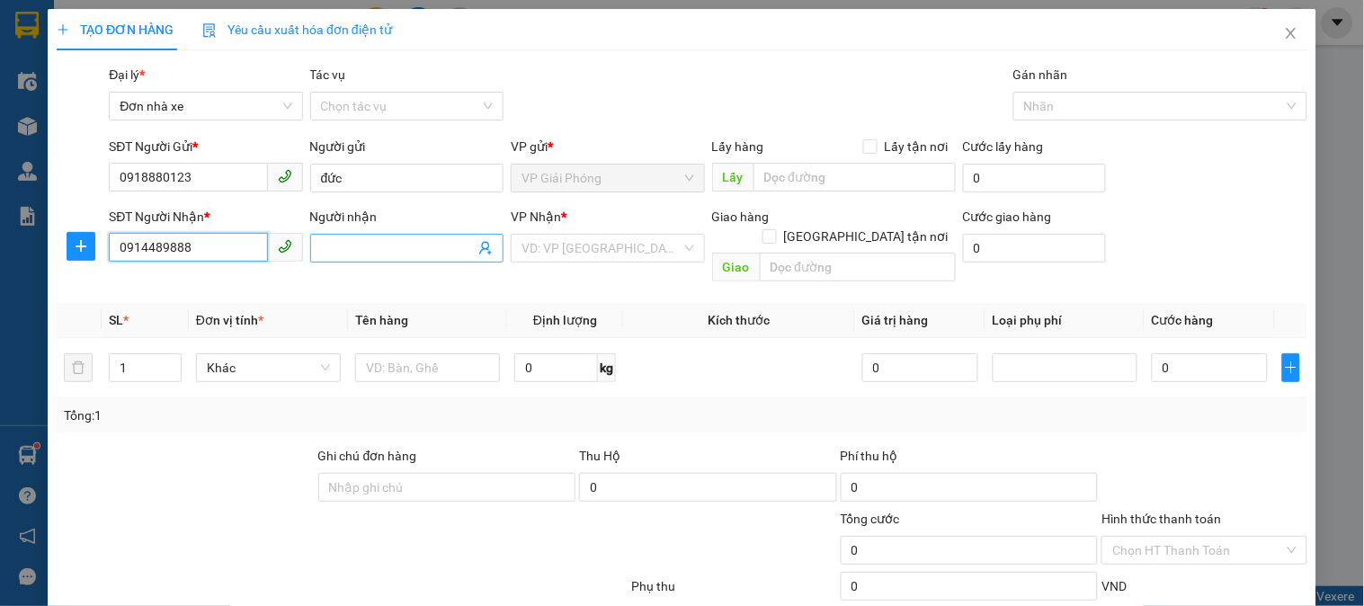
type input "0914489888"
click at [364, 248] on input "Người nhận" at bounding box center [398, 248] width 154 height 20
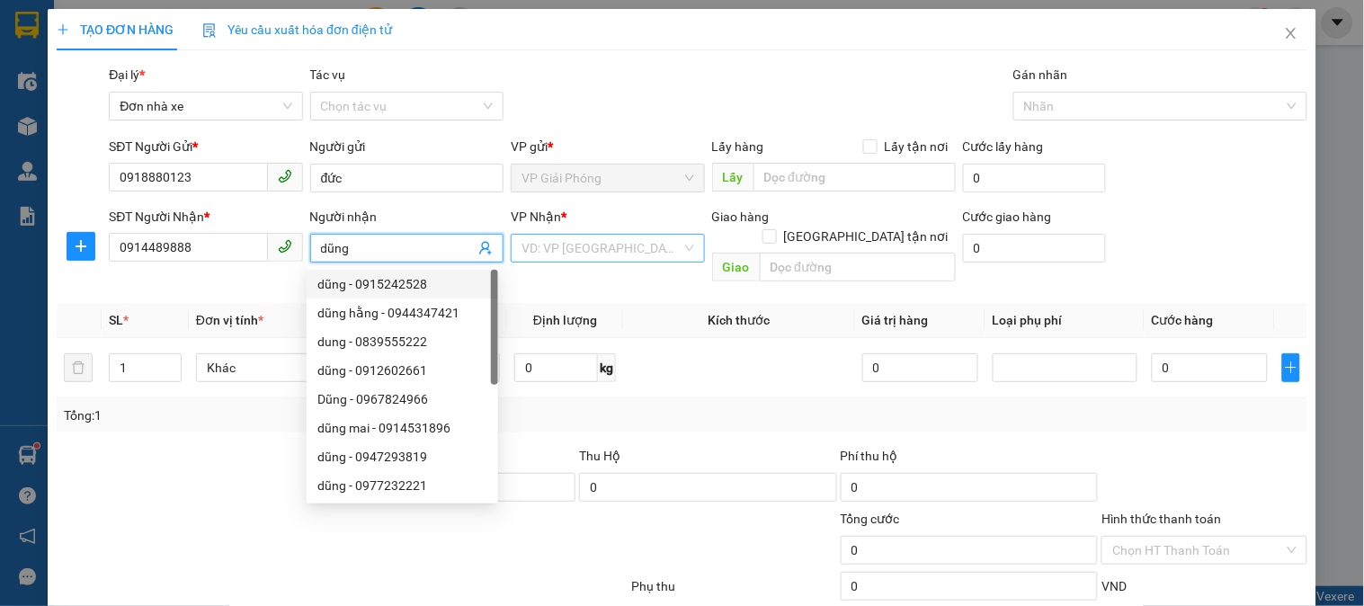
type input "dũng"
click at [581, 254] on input "search" at bounding box center [601, 248] width 159 height 27
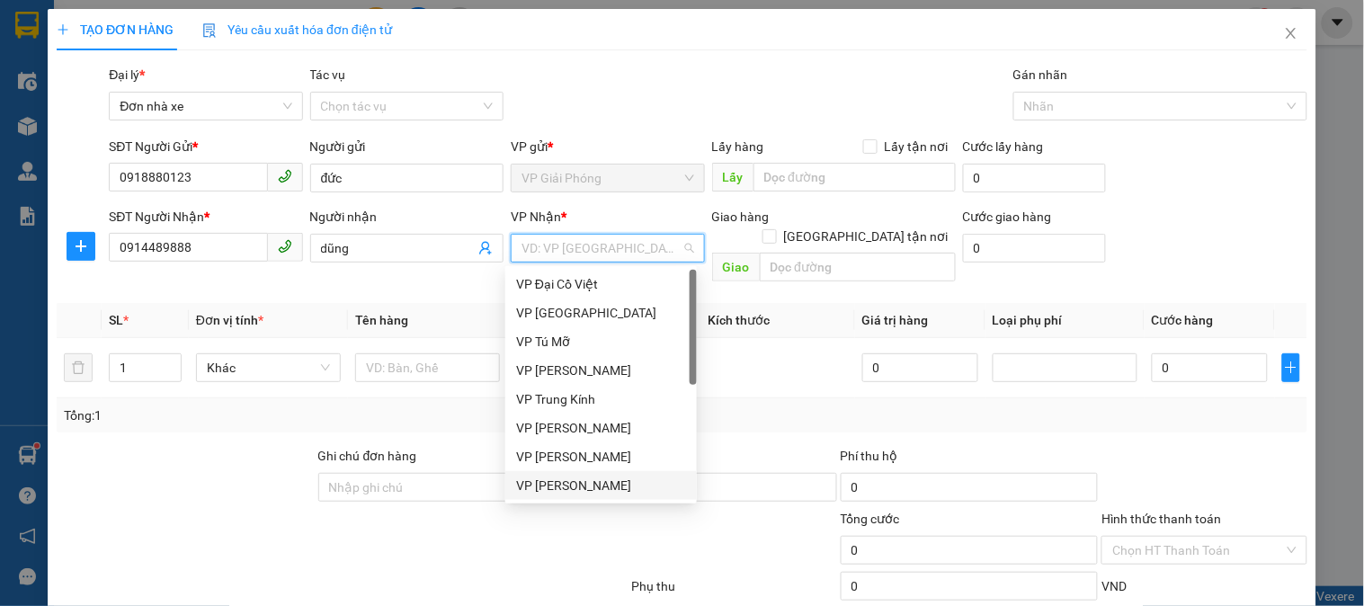
drag, startPoint x: 586, startPoint y: 487, endPoint x: 573, endPoint y: 487, distance: 13.5
click at [585, 487] on div "VP [PERSON_NAME]" at bounding box center [601, 486] width 170 height 20
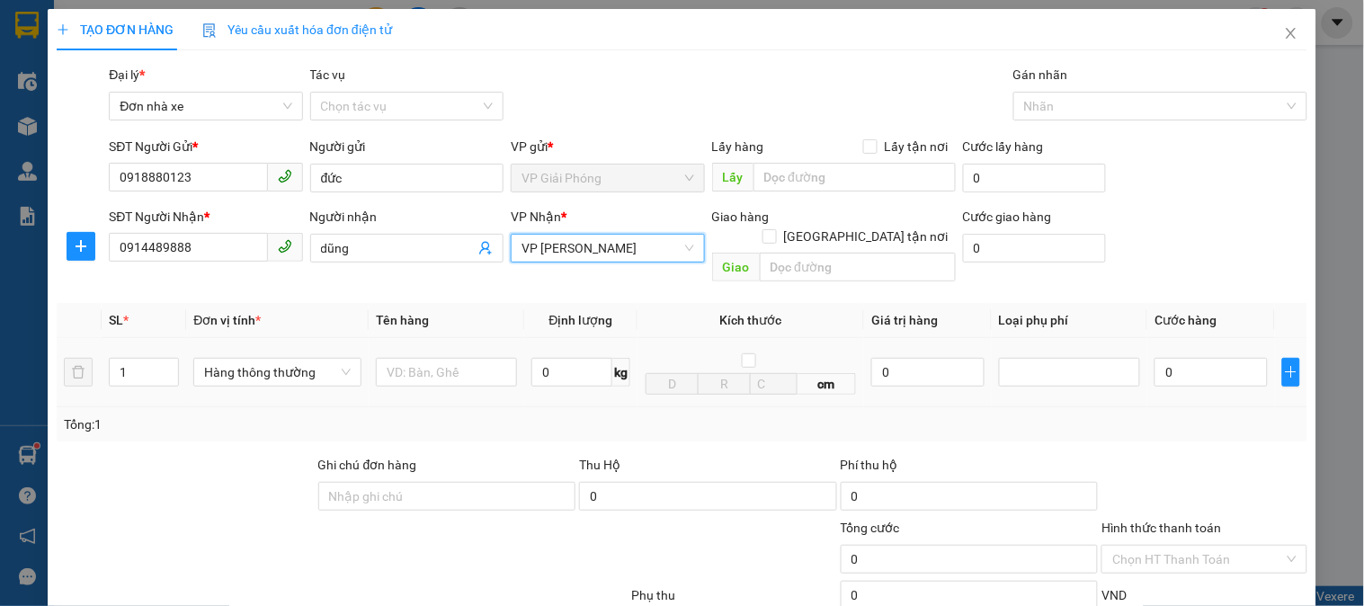
click at [444, 370] on div at bounding box center [446, 372] width 141 height 36
click at [472, 358] on input "text" at bounding box center [446, 372] width 141 height 29
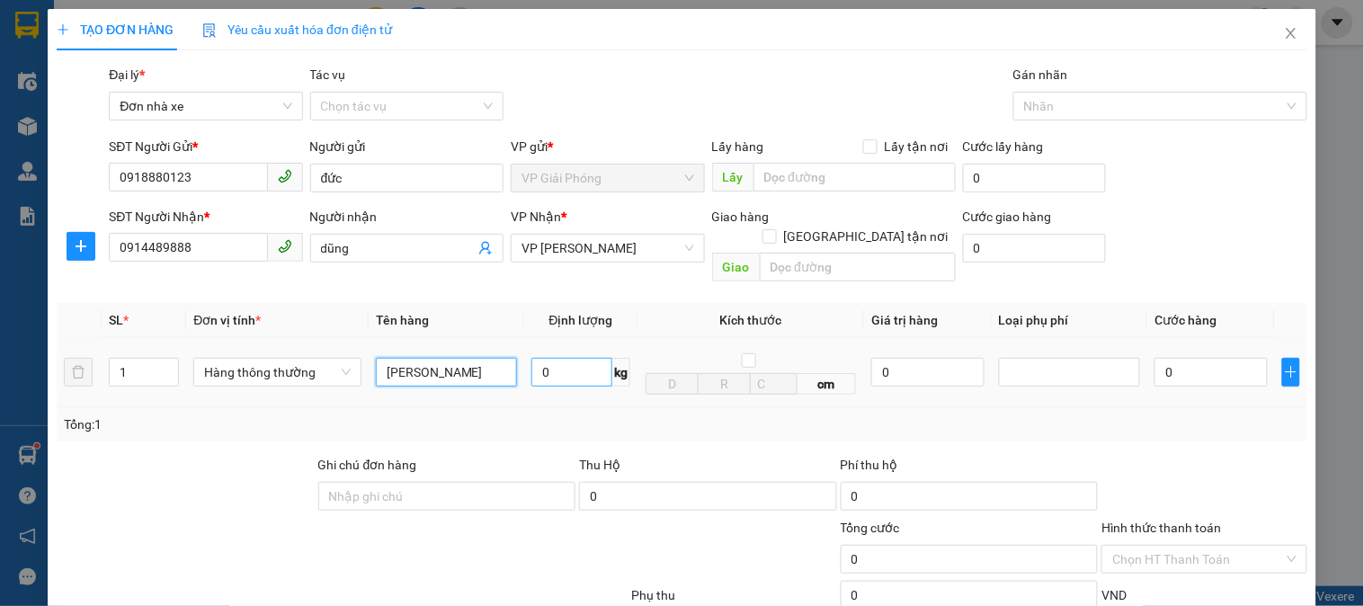
type input "[PERSON_NAME]"
click at [566, 358] on input "0" at bounding box center [571, 372] width 81 height 29
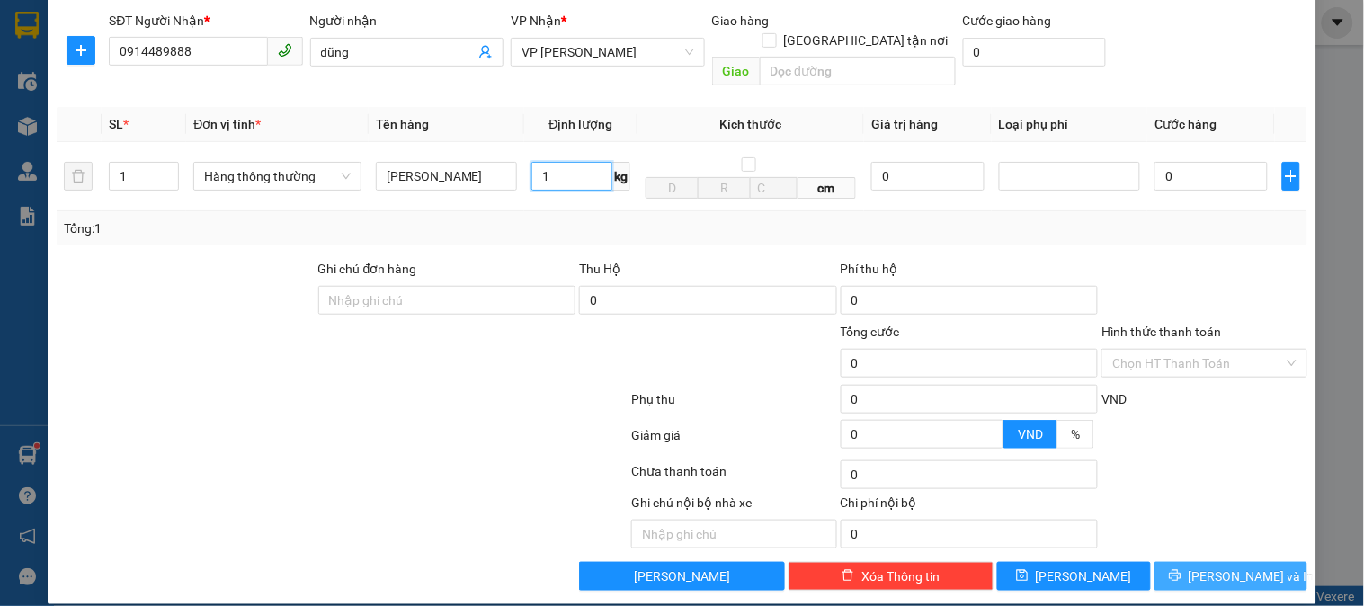
type input "1"
click at [1227, 566] on span "[PERSON_NAME] và In" at bounding box center [1252, 576] width 126 height 20
type input "30.000"
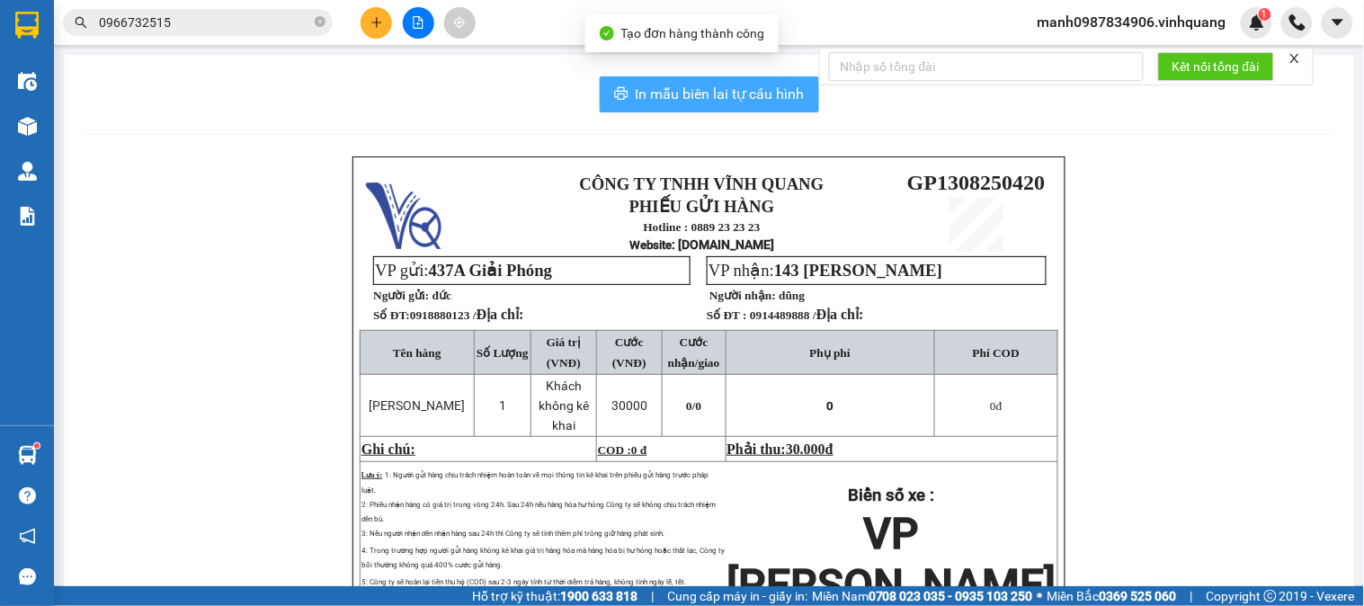
click at [719, 109] on button "In mẫu biên lai tự cấu hình" at bounding box center [709, 94] width 219 height 36
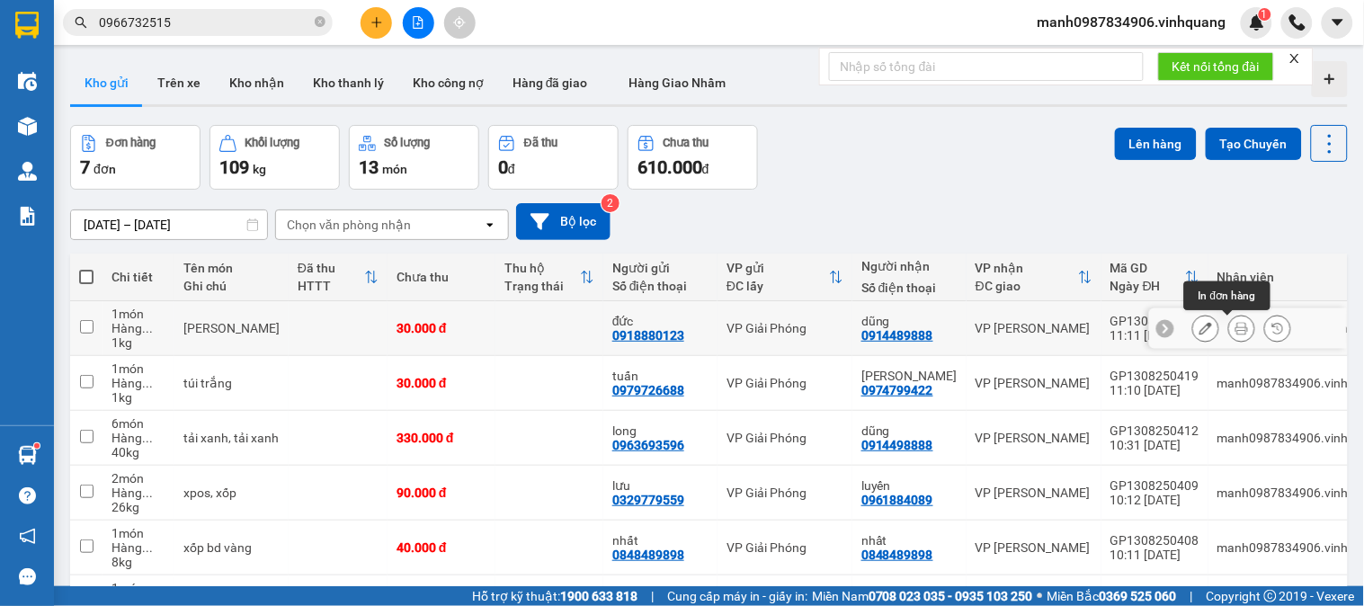
click at [1199, 329] on icon at bounding box center [1205, 328] width 13 height 13
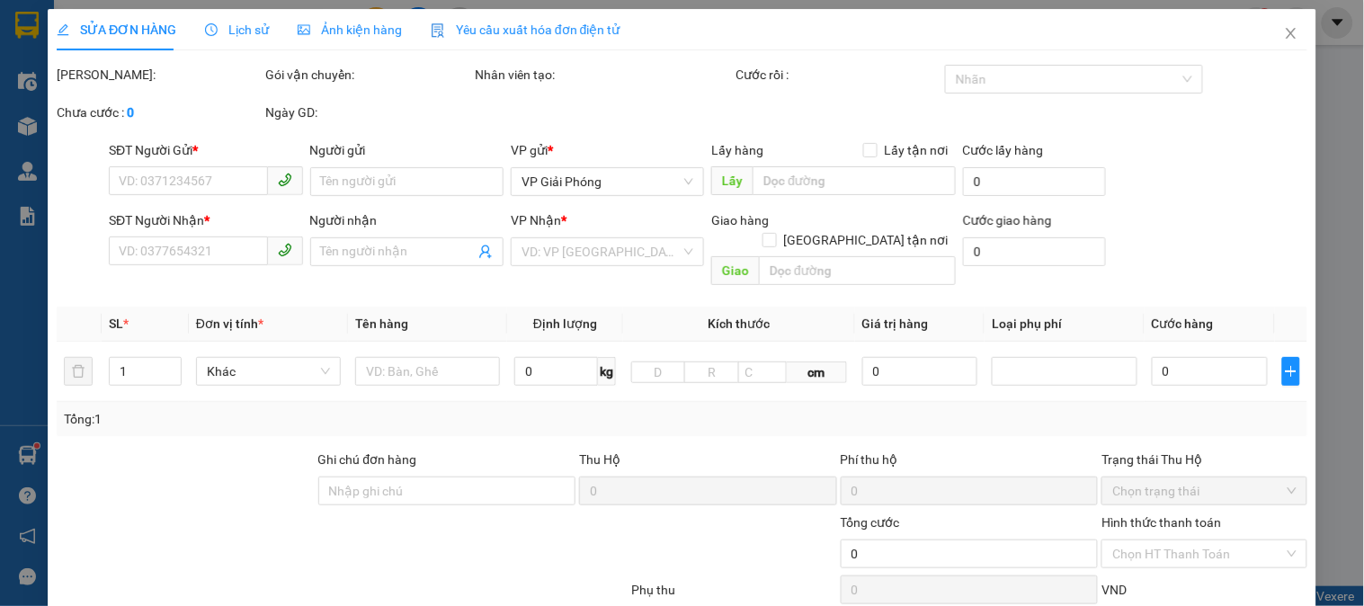
type input "0918880123"
type input "đức"
type input "0914489888"
type input "dũng"
type input "30.000"
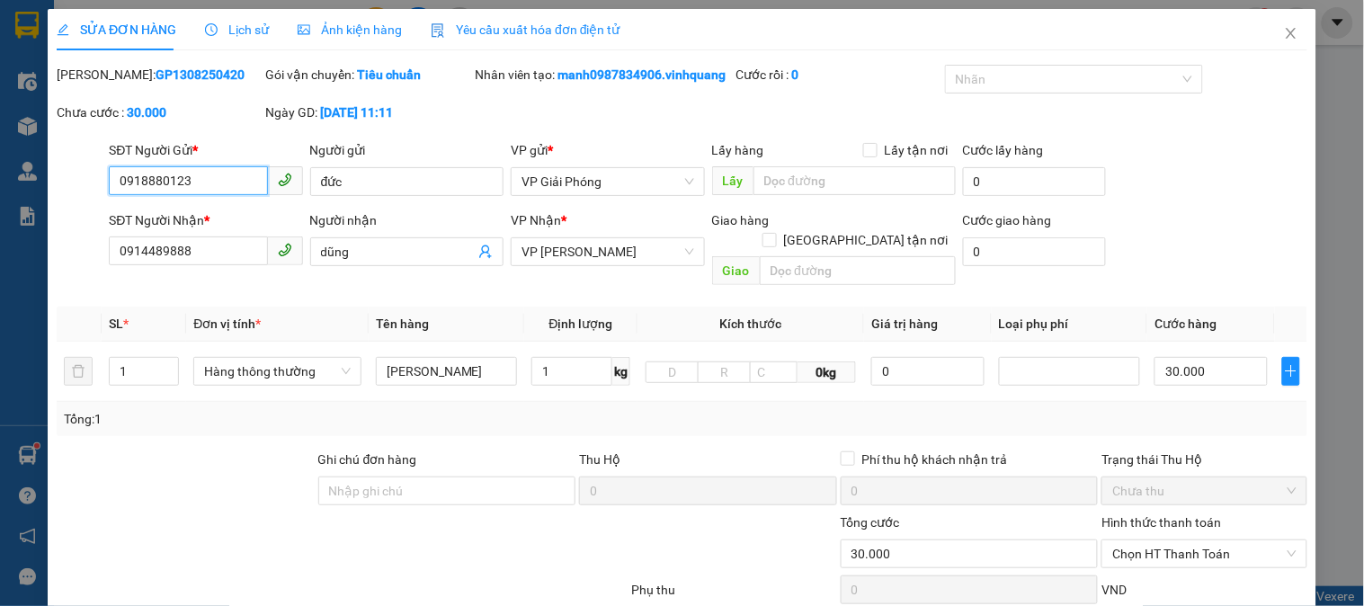
scroll to position [185, 0]
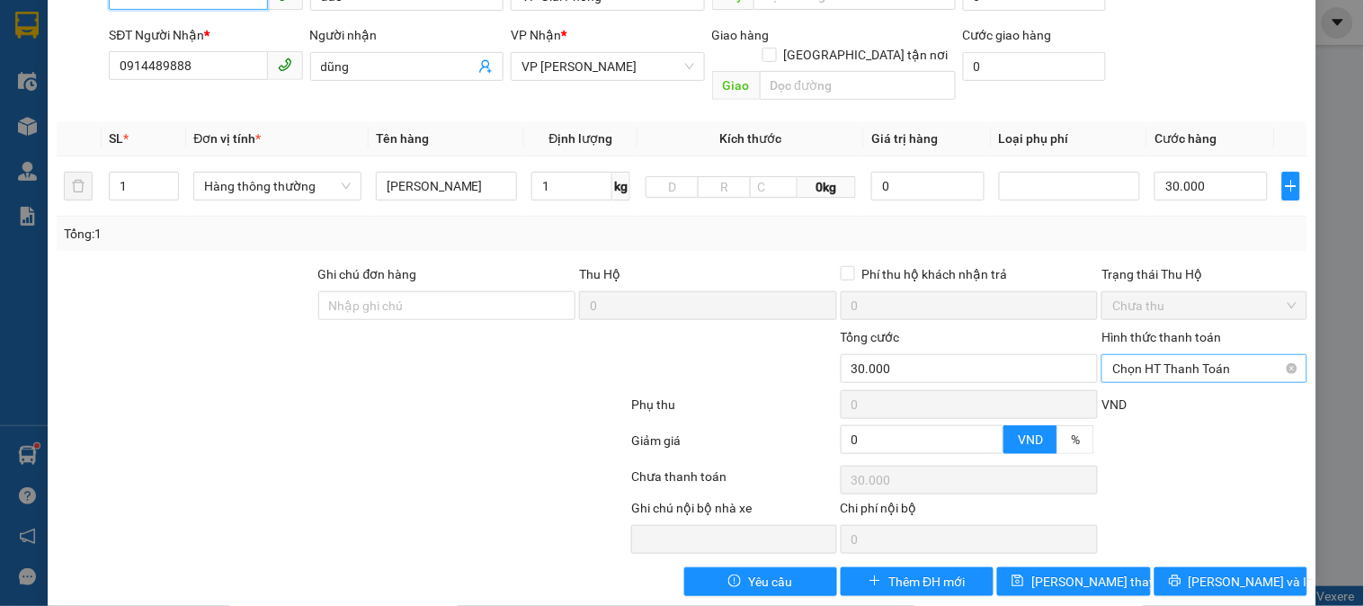
click at [1155, 369] on span "Chọn HT Thanh Toán" at bounding box center [1203, 368] width 183 height 27
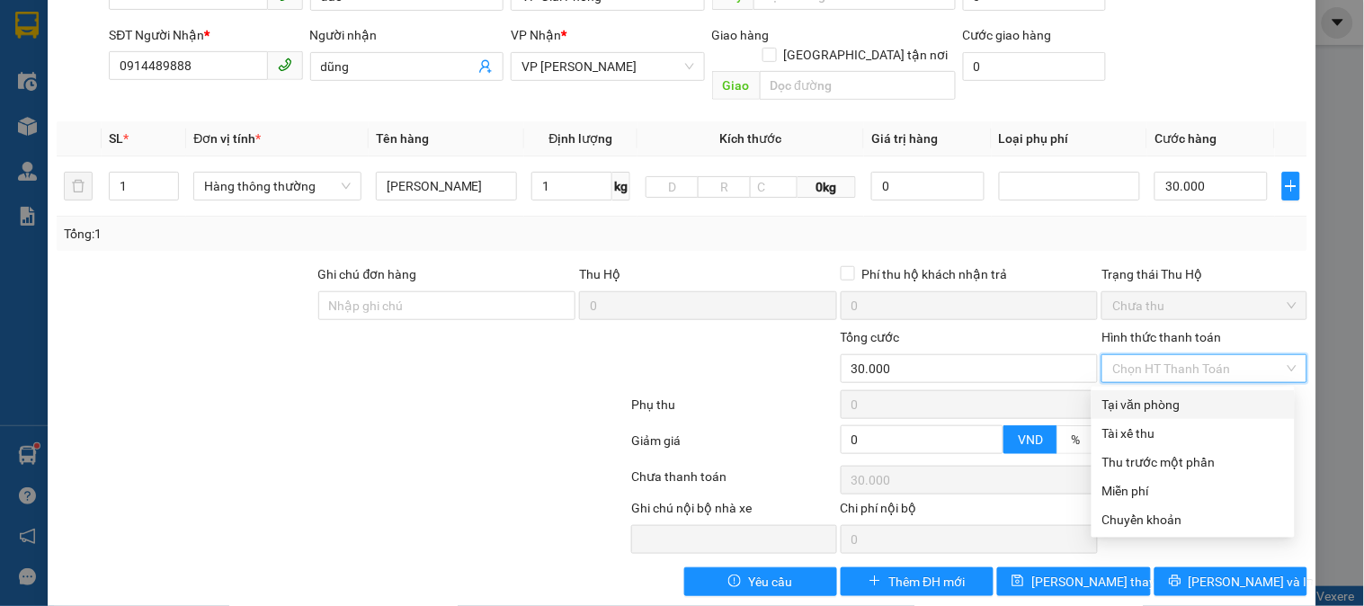
click at [1146, 406] on div "Tại văn phòng" at bounding box center [1193, 405] width 182 height 20
type input "0"
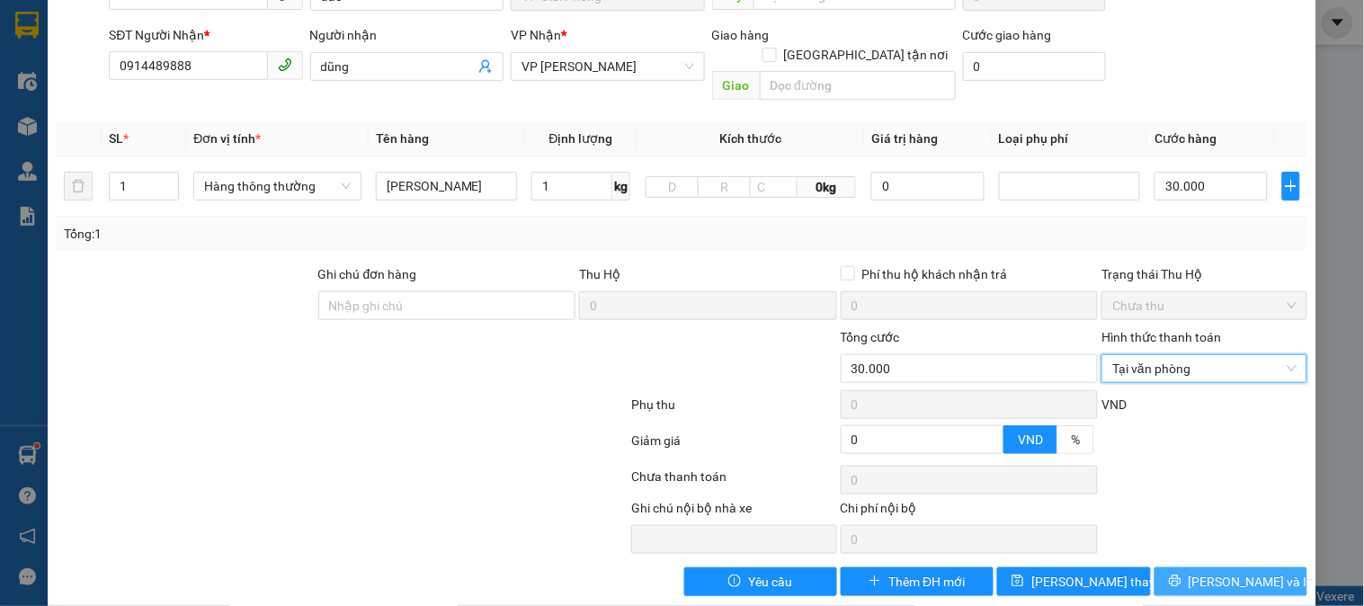
click at [1218, 584] on span "[PERSON_NAME] và In" at bounding box center [1252, 582] width 126 height 20
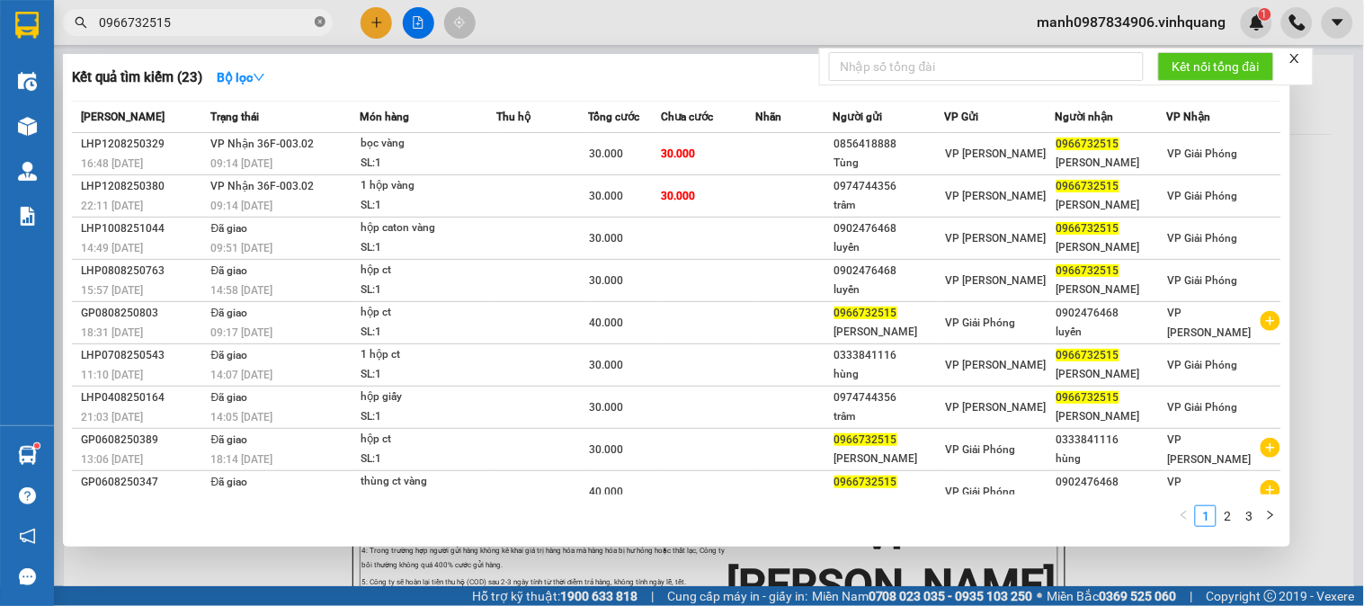
click at [320, 18] on icon "close-circle" at bounding box center [320, 21] width 11 height 11
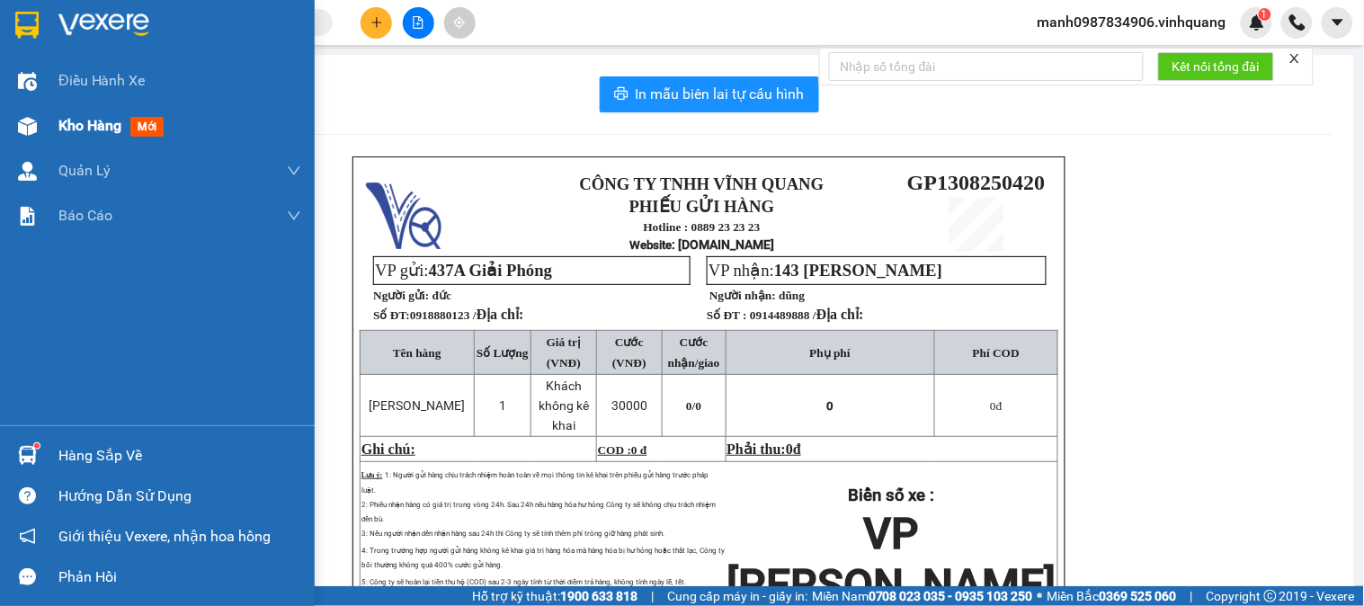
click at [31, 121] on img at bounding box center [27, 126] width 19 height 19
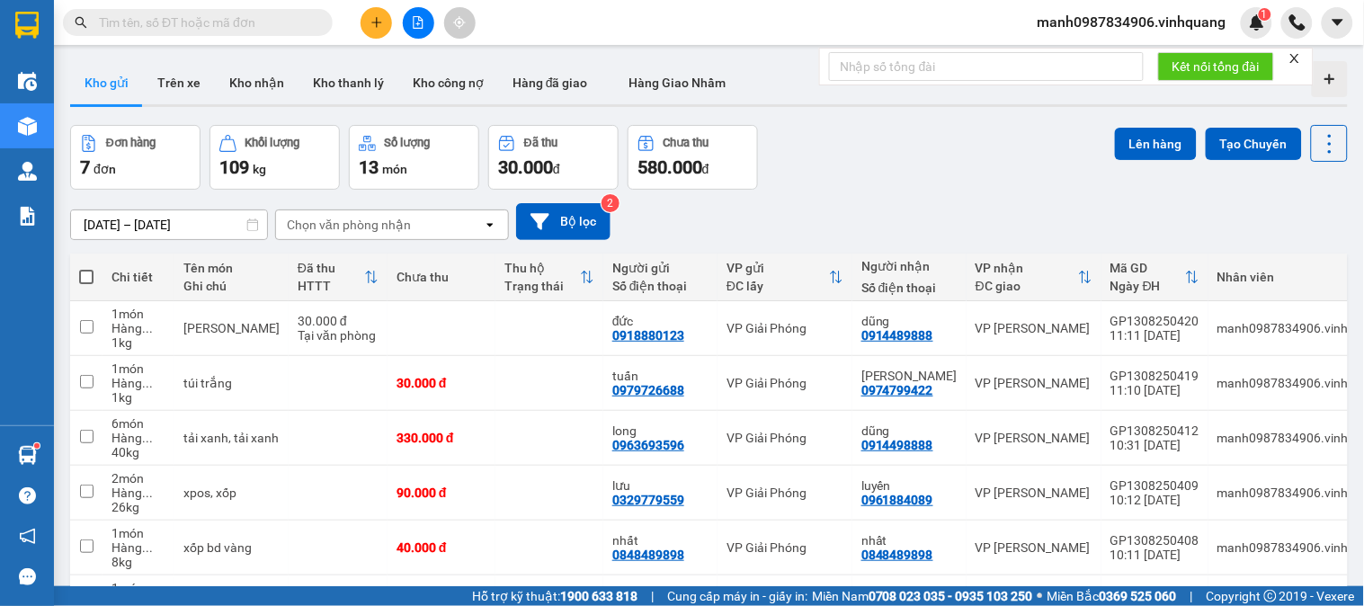
click at [114, 85] on button "Kho gửi" at bounding box center [106, 82] width 73 height 43
click at [419, 22] on icon "file-add" at bounding box center [418, 22] width 13 height 13
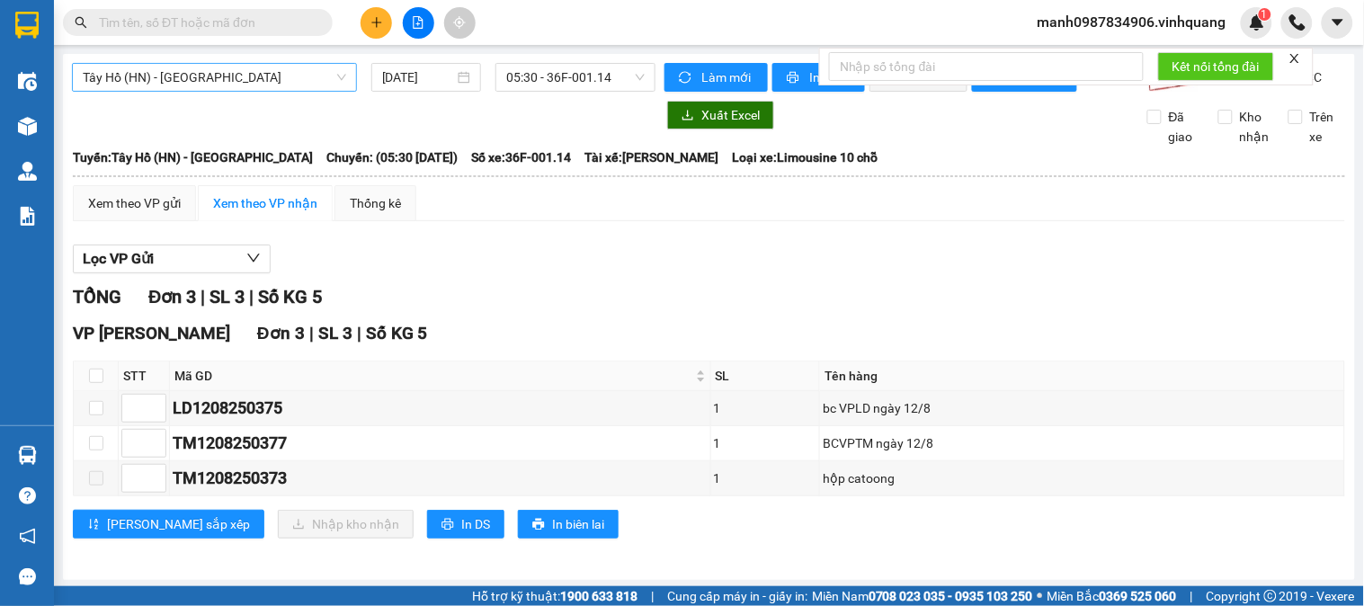
click at [175, 83] on span "Tây Hồ (HN) - Thanh Hóa" at bounding box center [214, 77] width 263 height 27
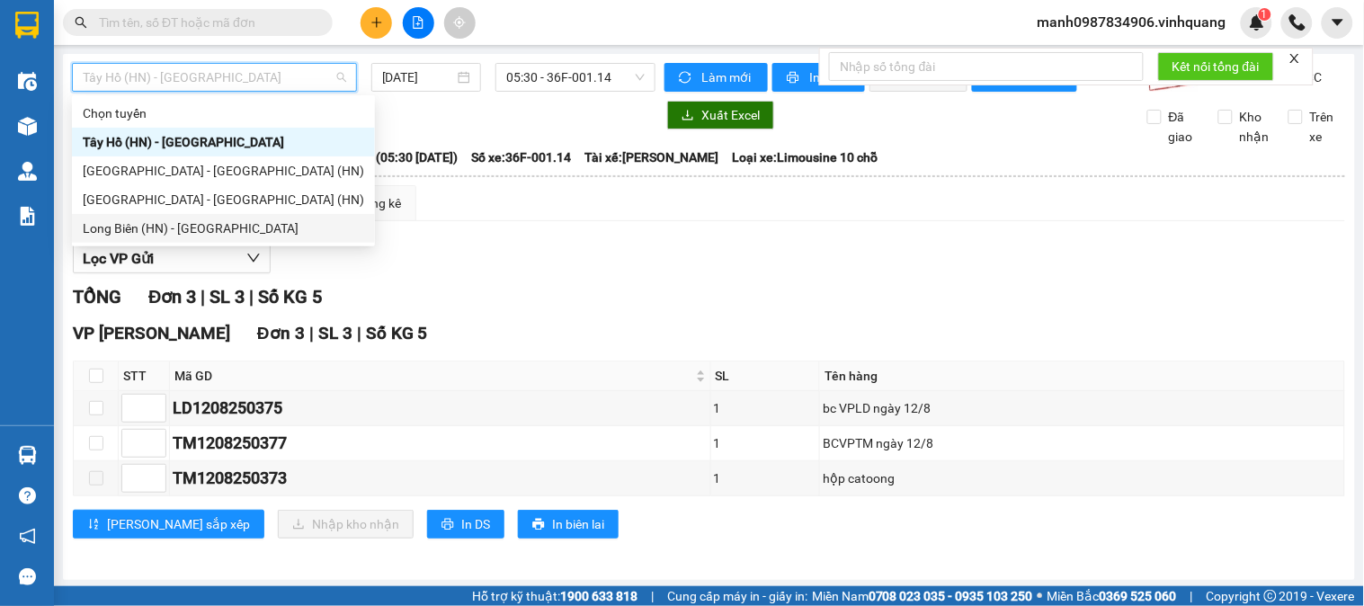
click at [120, 235] on div "Long Biên (HN) - Thanh Hóa" at bounding box center [223, 228] width 281 height 20
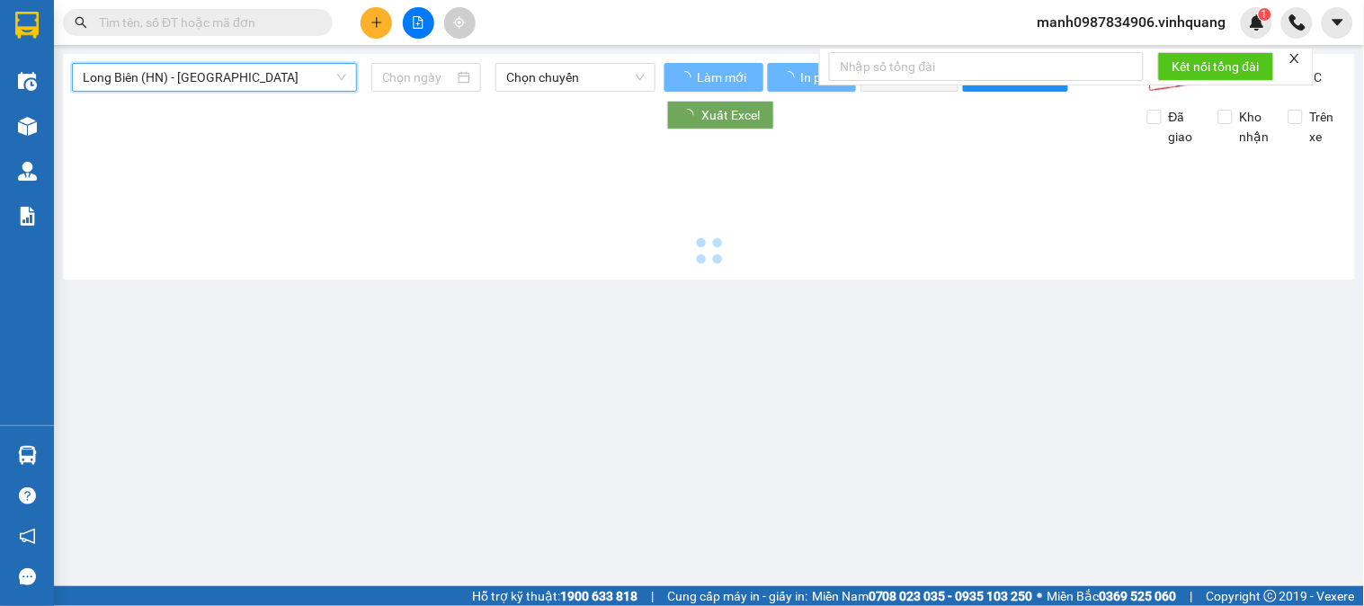
type input "13/08/2025"
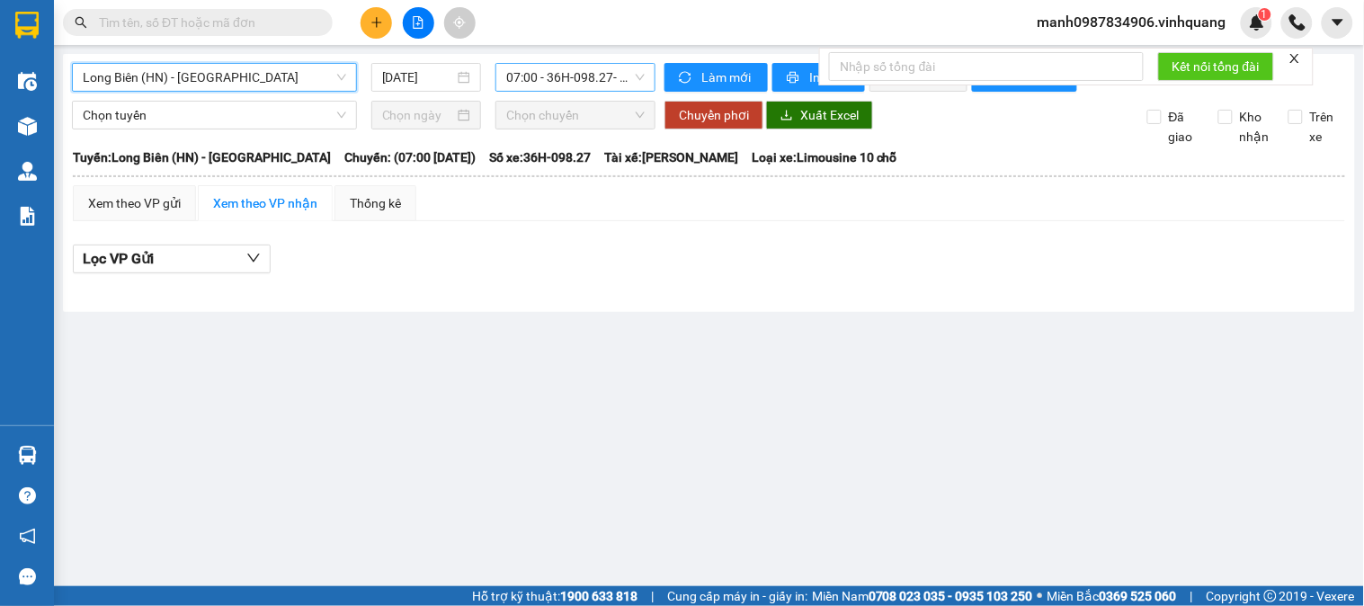
click at [565, 70] on span "07:00 - 36H-098.27 - (Đã hủy)" at bounding box center [575, 77] width 138 height 27
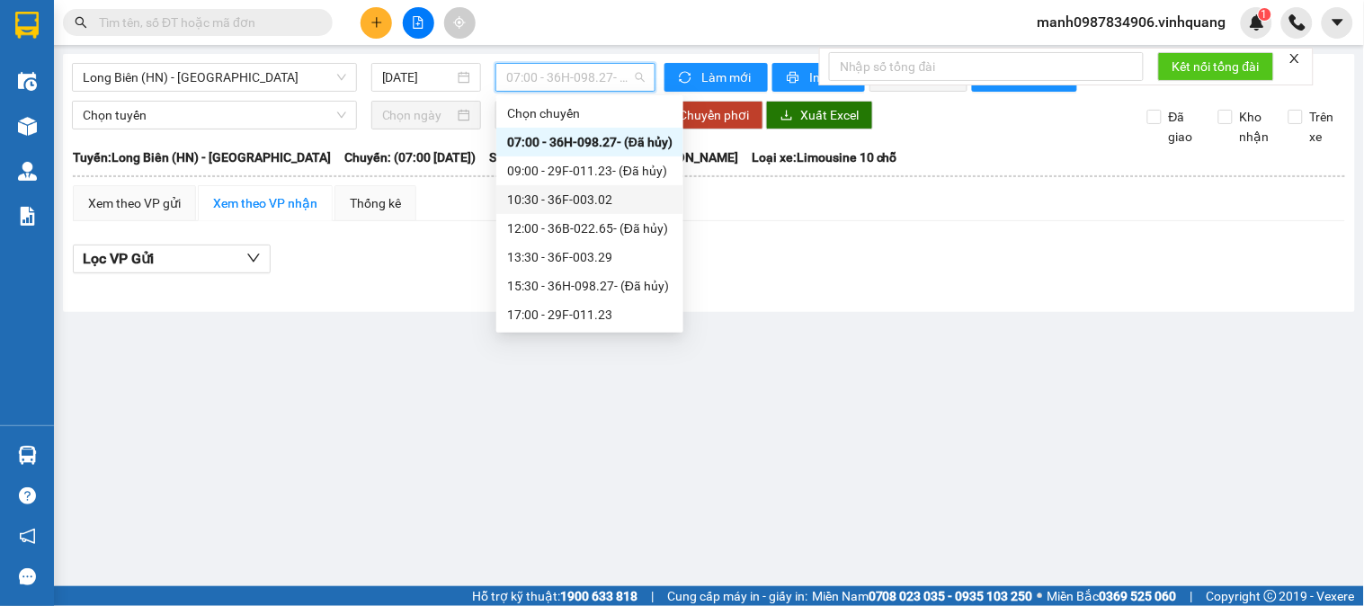
click at [568, 201] on div "10:30 - 36F-003.02" at bounding box center [589, 200] width 165 height 20
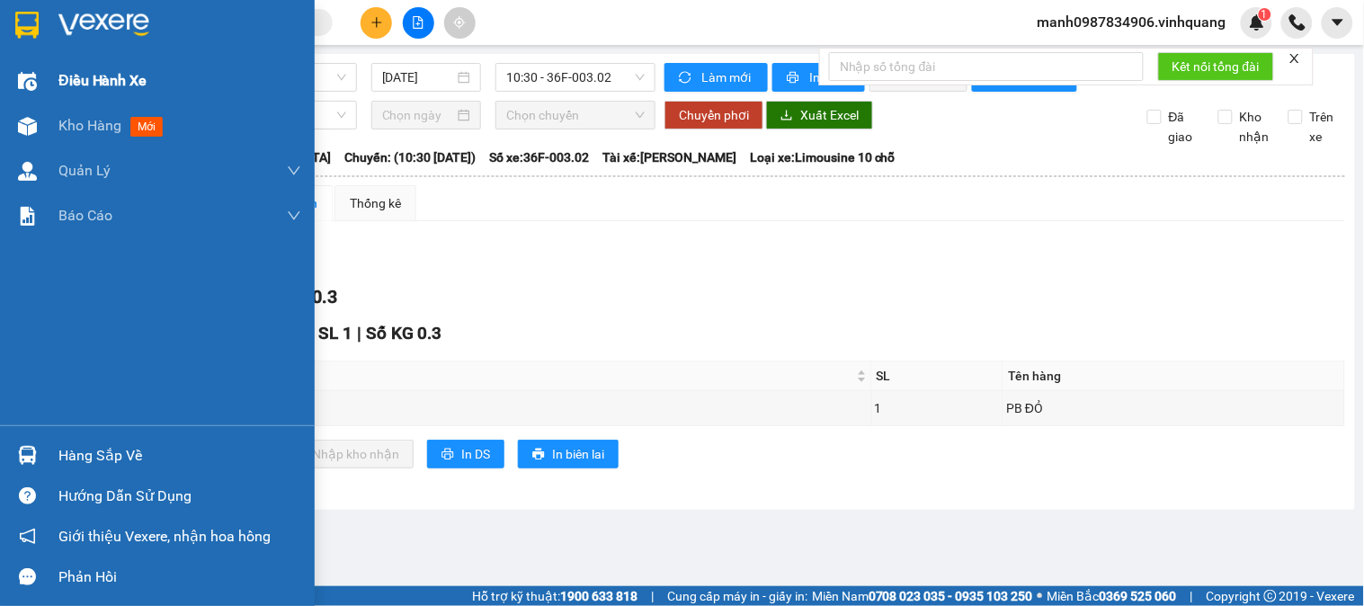
click at [29, 82] on img at bounding box center [27, 81] width 19 height 19
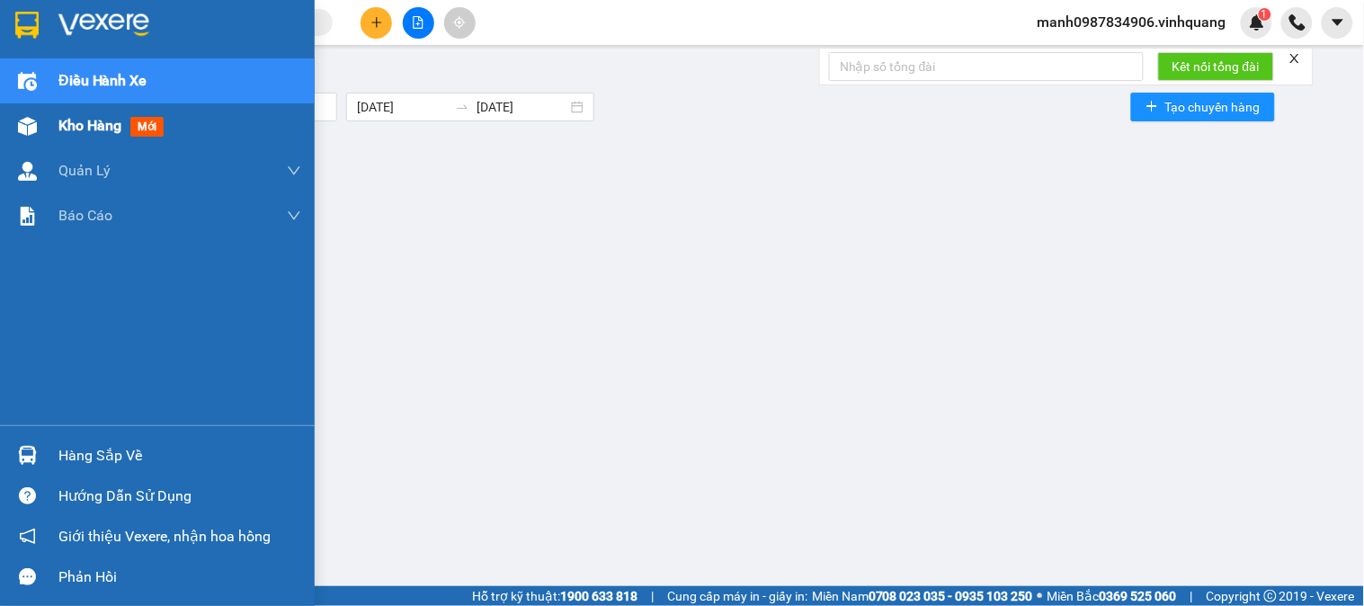
click at [40, 129] on div at bounding box center [27, 126] width 31 height 31
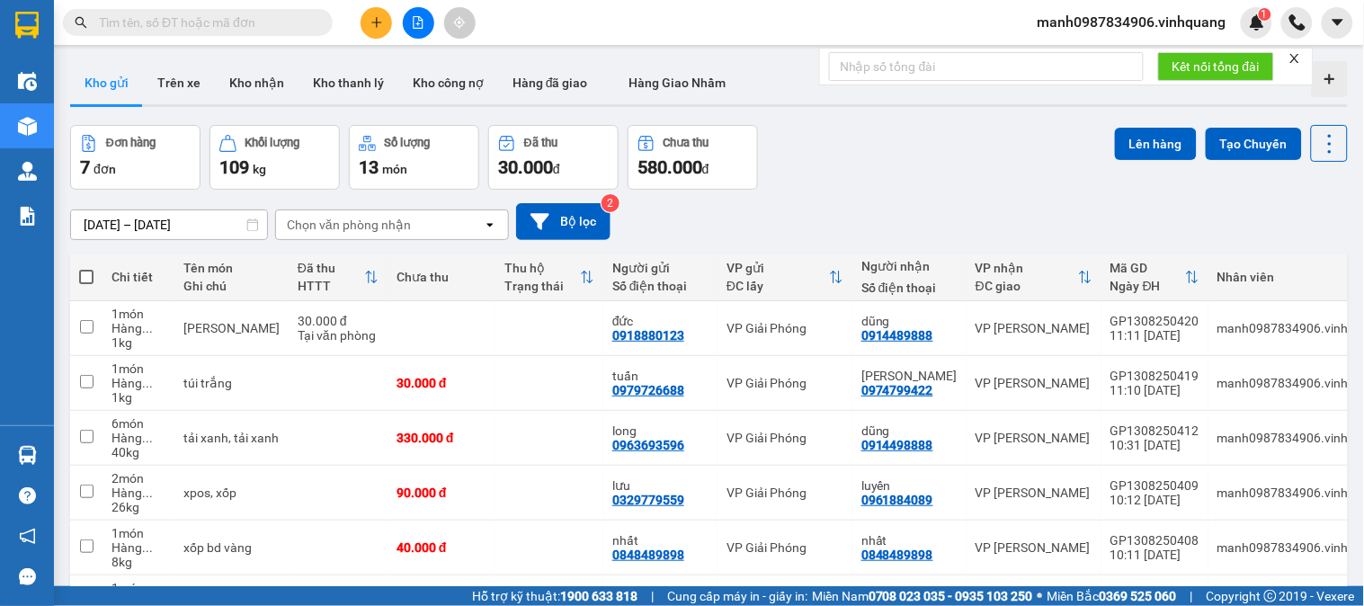
click at [85, 271] on span at bounding box center [86, 277] width 14 height 14
click at [86, 268] on input "checkbox" at bounding box center [86, 268] width 0 height 0
checkbox input "true"
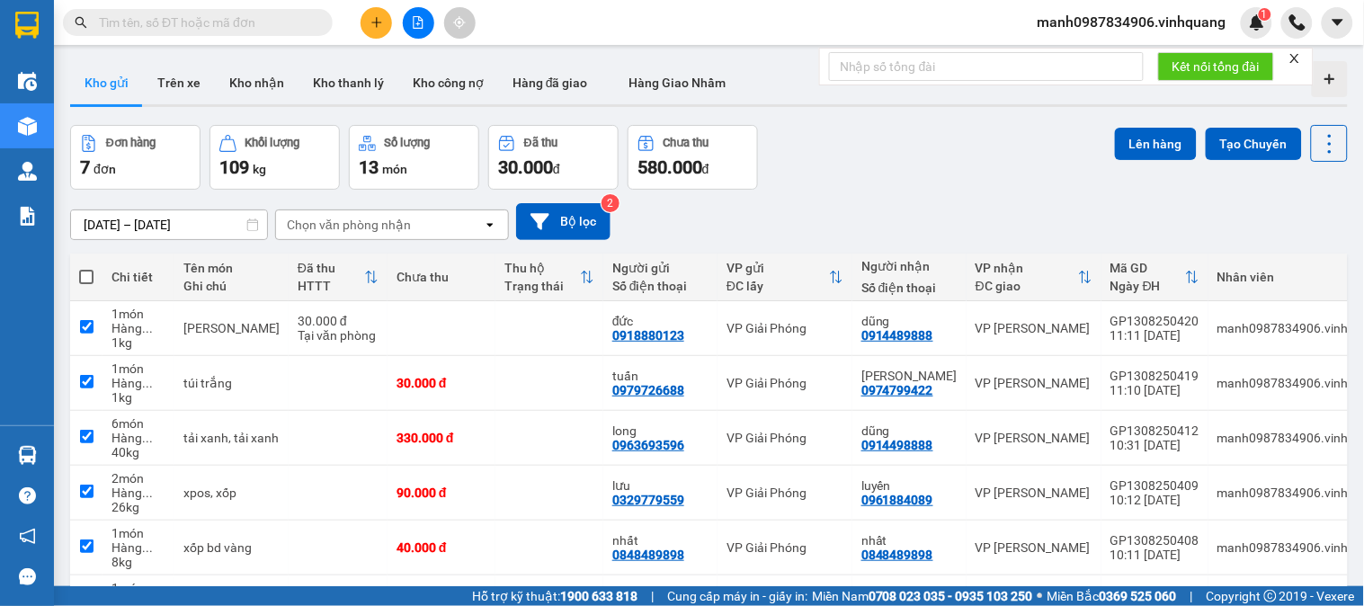
checkbox input "true"
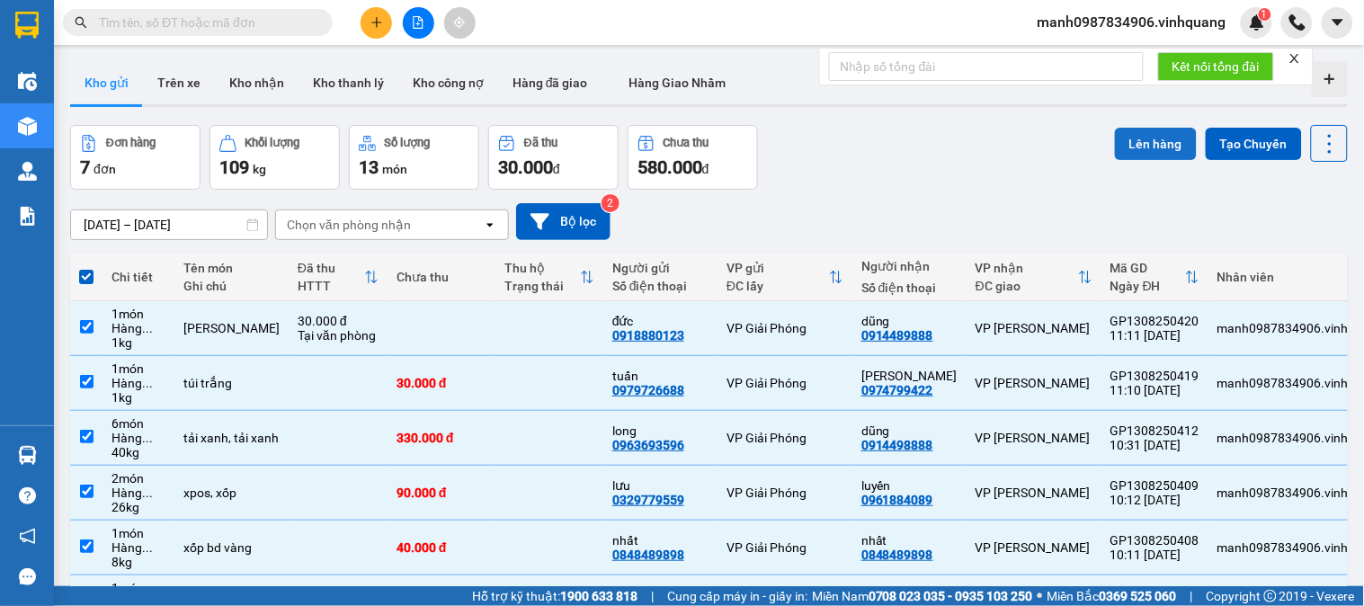
click at [1140, 131] on button "Lên hàng" at bounding box center [1156, 144] width 82 height 32
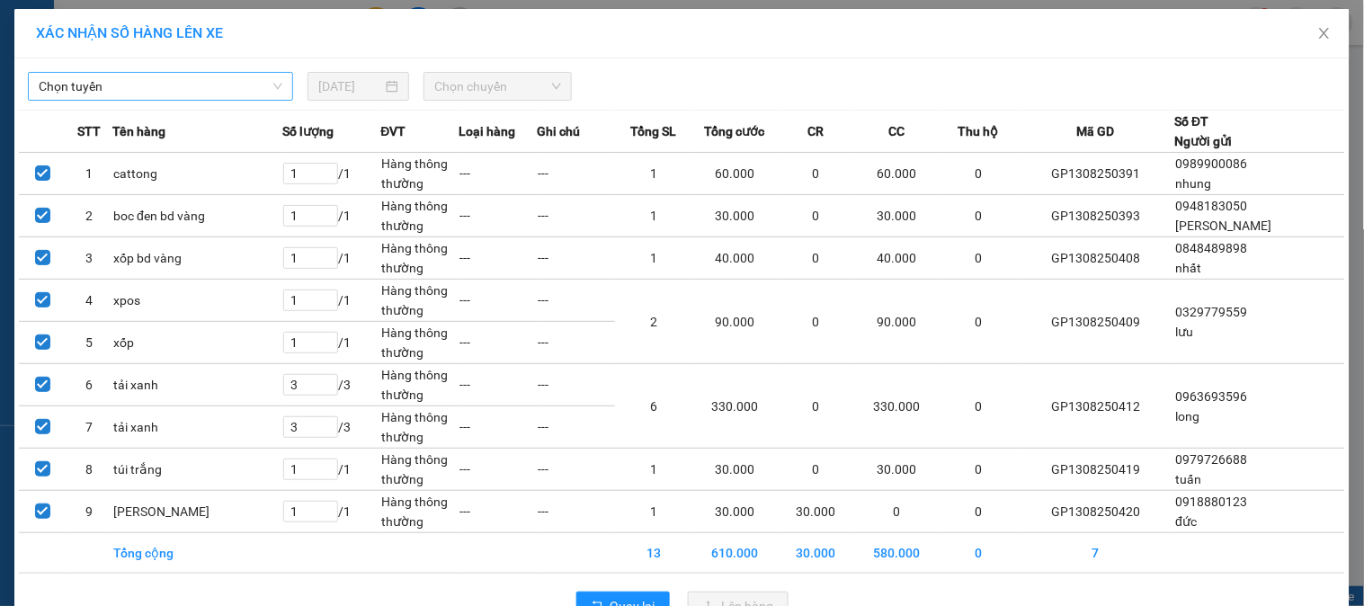
click at [146, 85] on span "Chọn tuyến" at bounding box center [161, 86] width 244 height 27
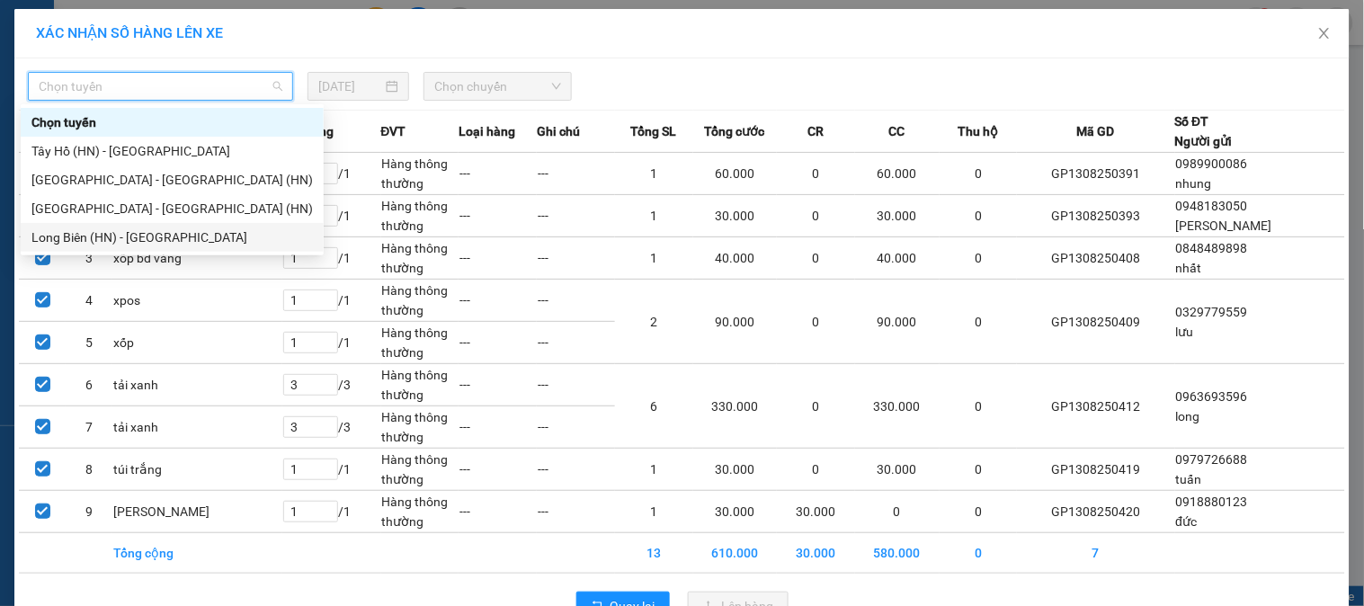
click at [83, 239] on div "Long Biên (HN) - Thanh Hóa" at bounding box center [171, 237] width 281 height 20
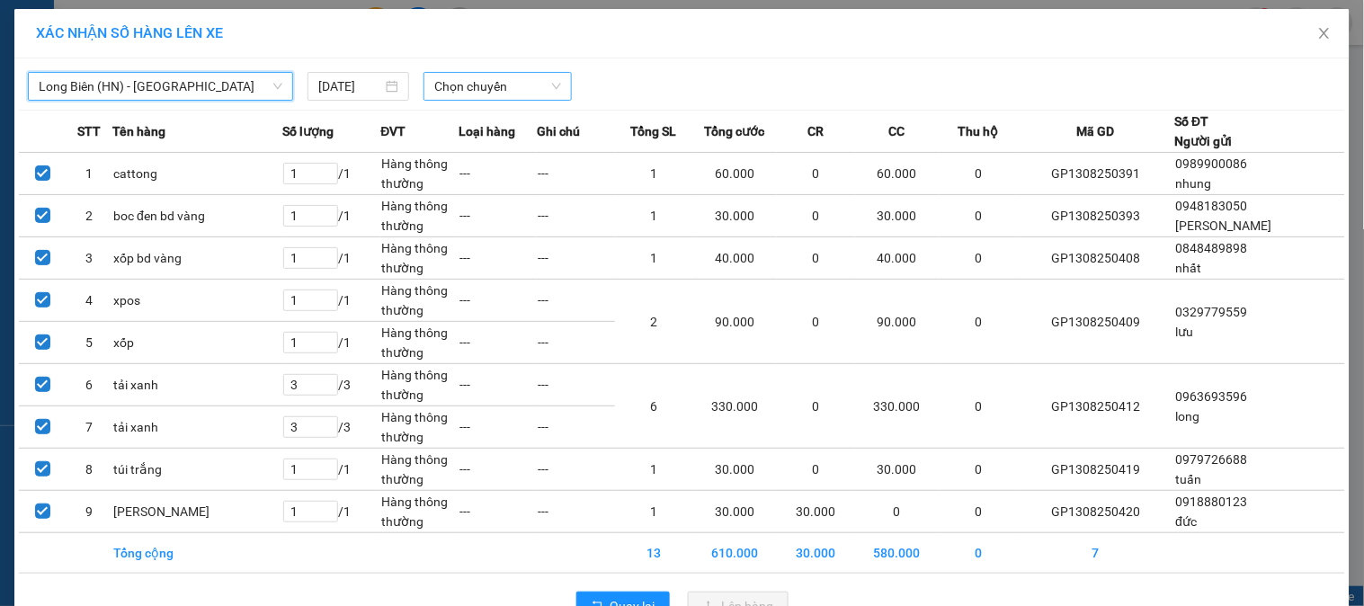
click at [462, 94] on span "Chọn chuyến" at bounding box center [497, 86] width 127 height 27
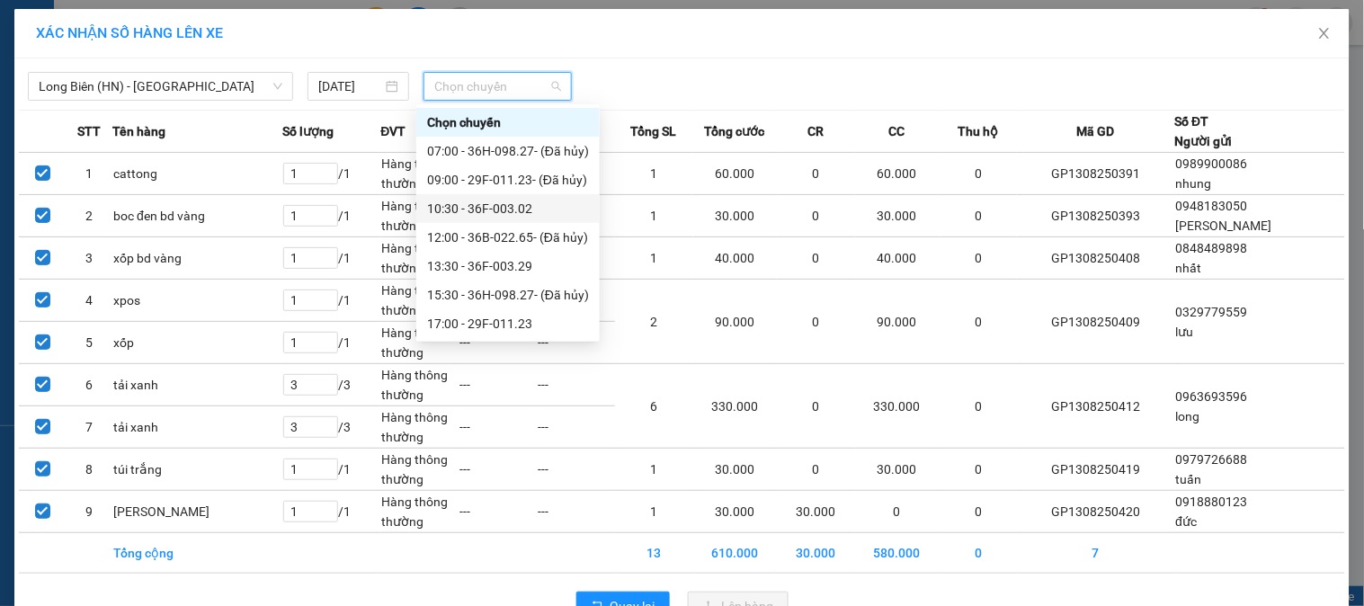
click at [490, 208] on div "10:30 - 36F-003.02" at bounding box center [508, 209] width 162 height 20
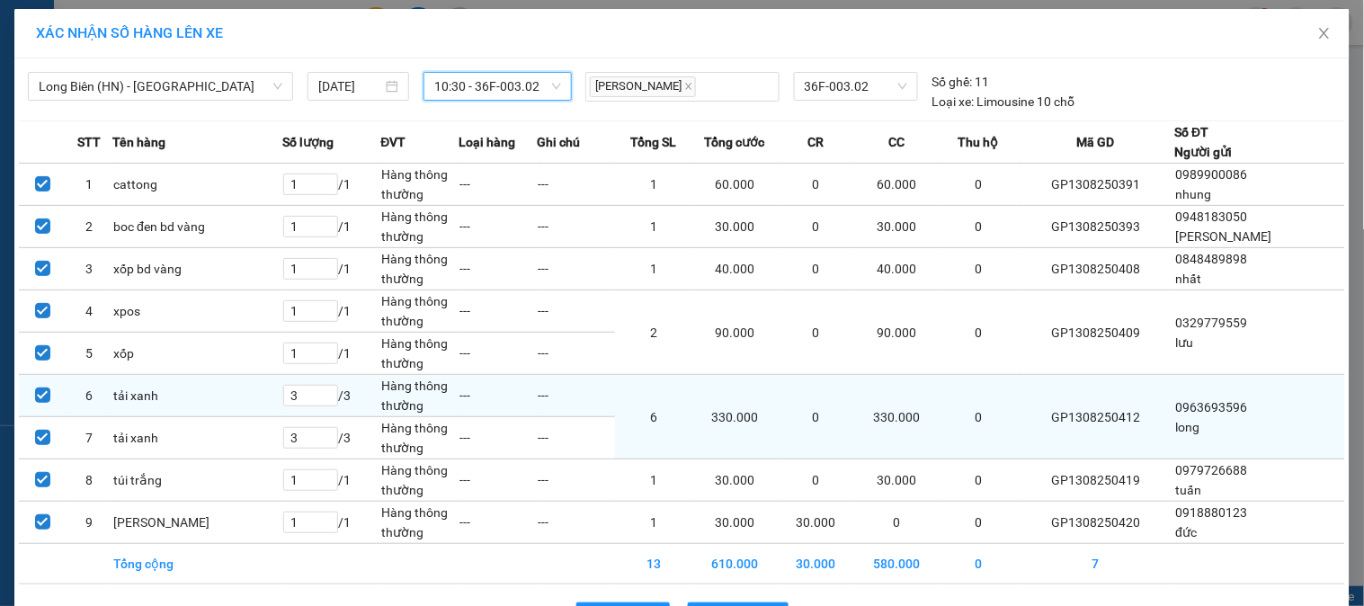
scroll to position [59, 0]
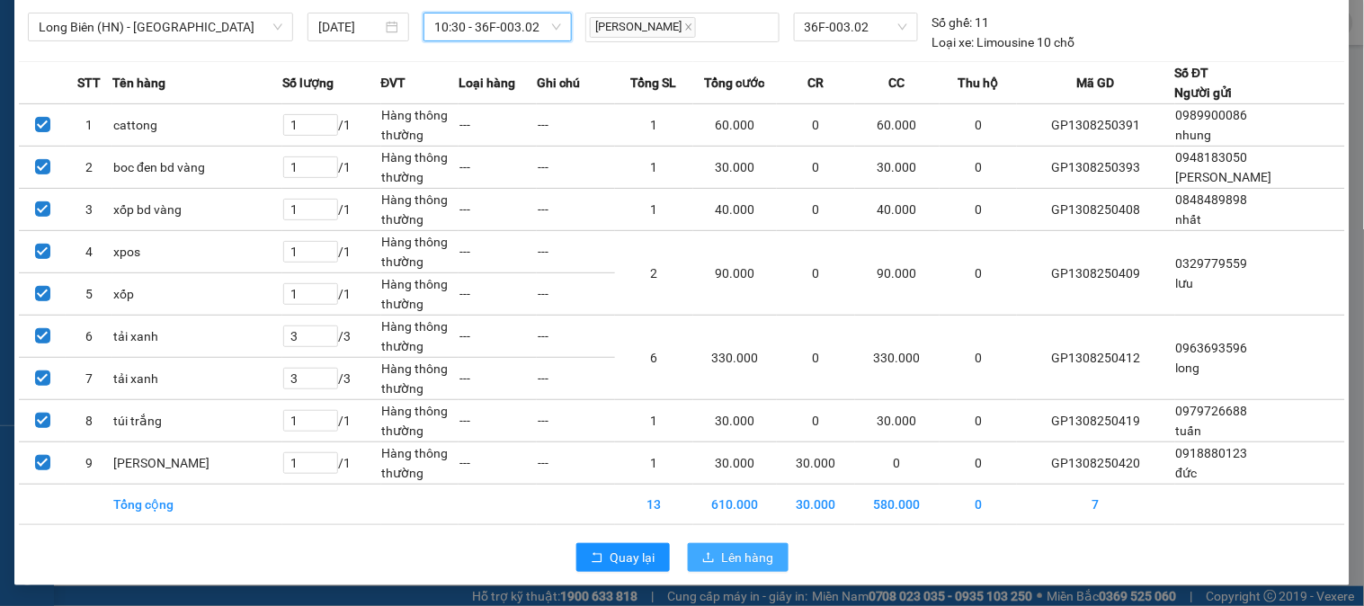
click at [753, 549] on span "Lên hàng" at bounding box center [748, 558] width 52 height 20
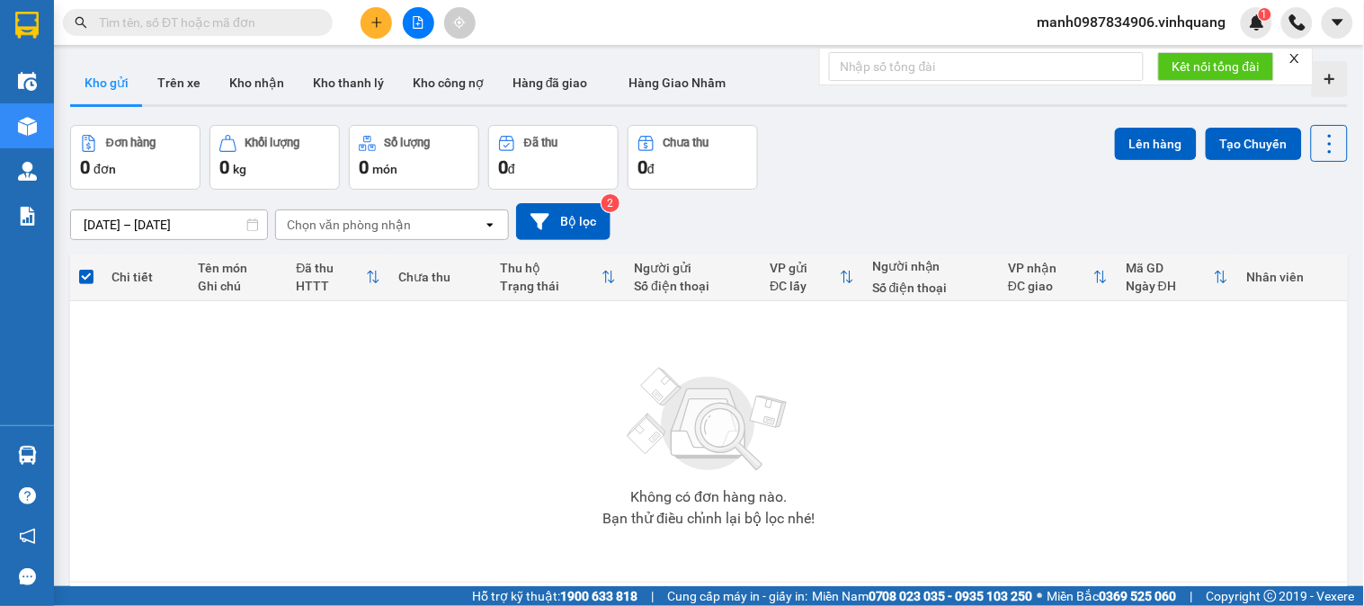
drag, startPoint x: 193, startPoint y: 5, endPoint x: 183, endPoint y: 11, distance: 11.3
click at [191, 7] on div "Kết quả tìm kiếm ( 0 ) Bộ lọc No Data" at bounding box center [175, 22] width 351 height 31
click at [183, 13] on input "text" at bounding box center [205, 23] width 212 height 20
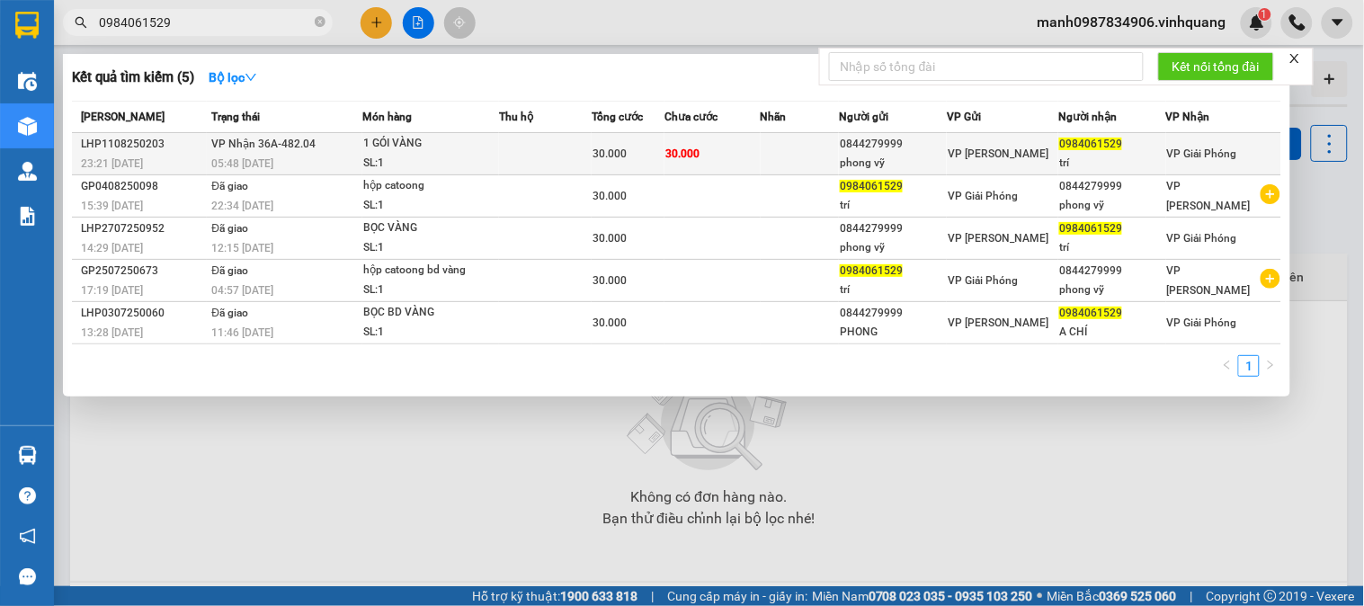
type input "0984061529"
click at [605, 149] on span "30.000" at bounding box center [610, 153] width 34 height 13
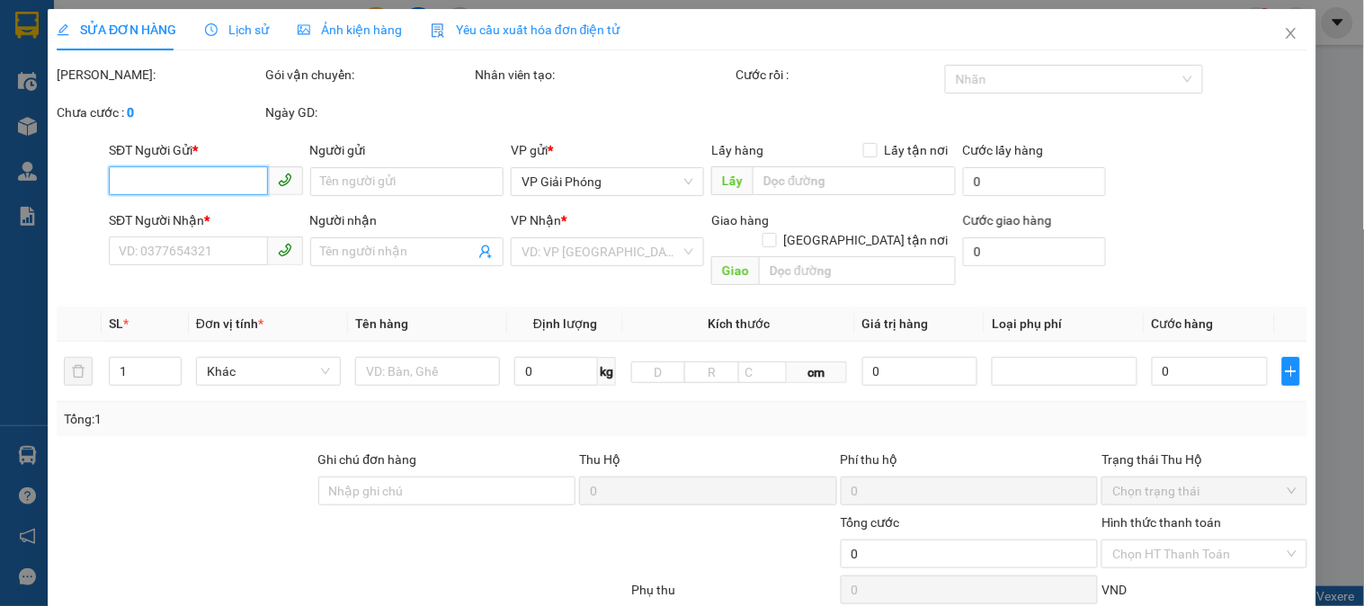
type input "0844279999"
type input "phong vỹ"
type input "0984061529"
type input "trí"
type input "30.000"
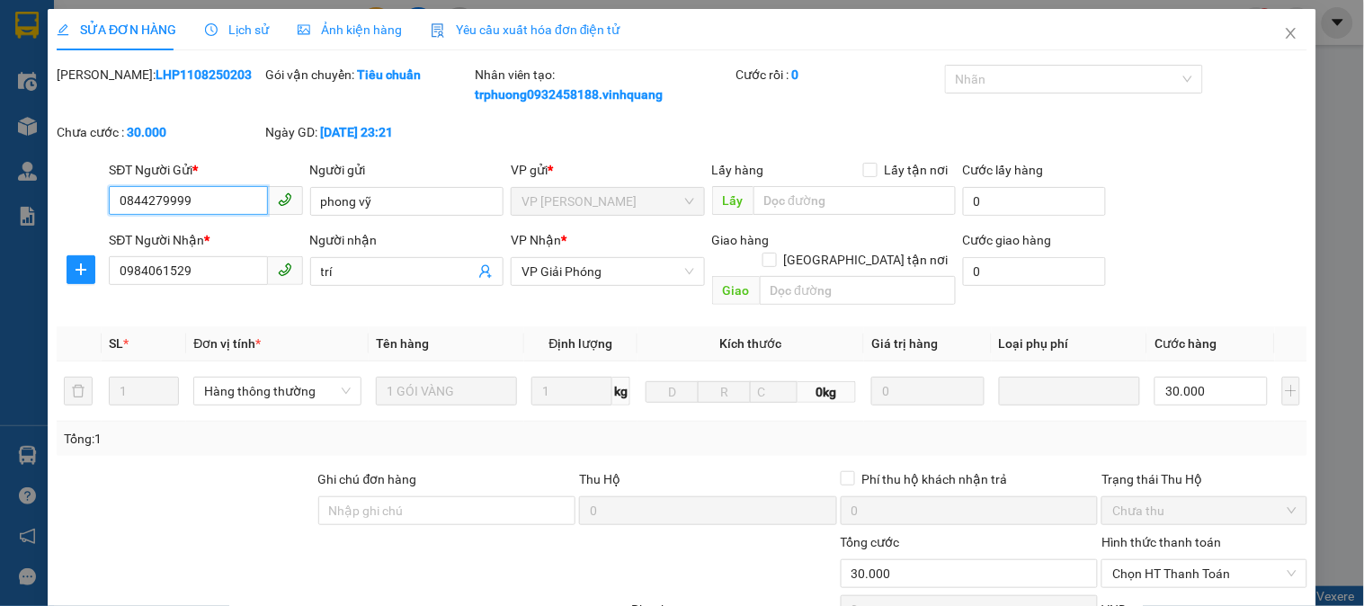
scroll to position [210, 0]
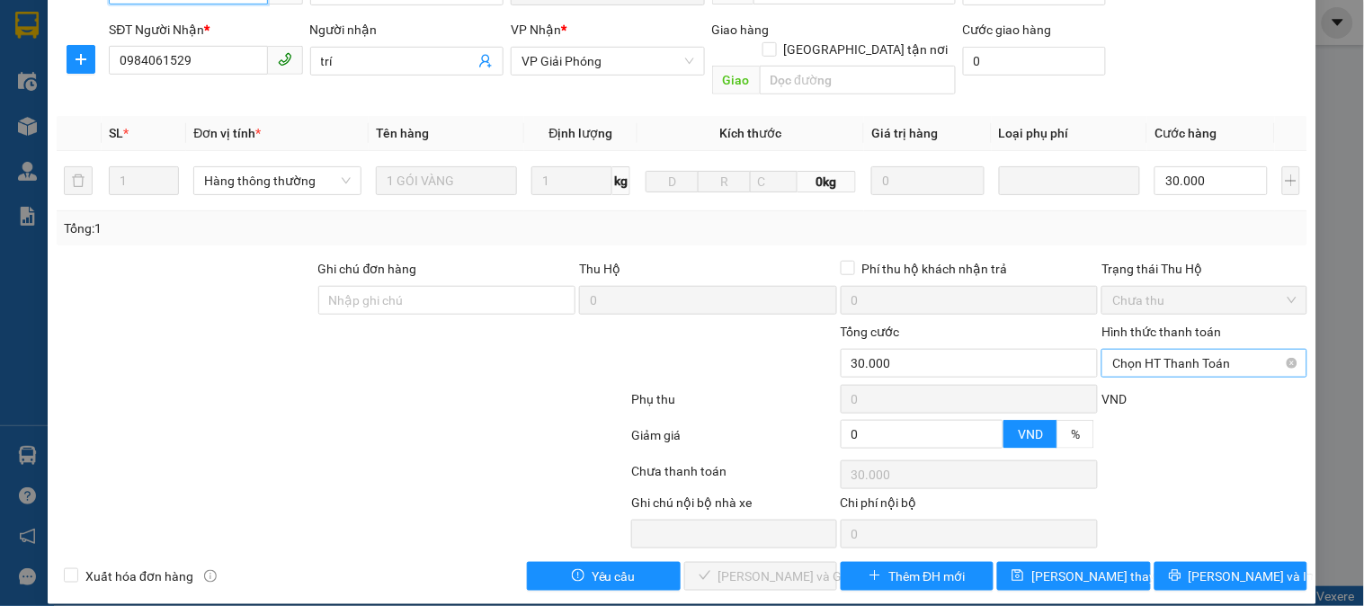
click at [1164, 350] on span "Chọn HT Thanh Toán" at bounding box center [1203, 363] width 183 height 27
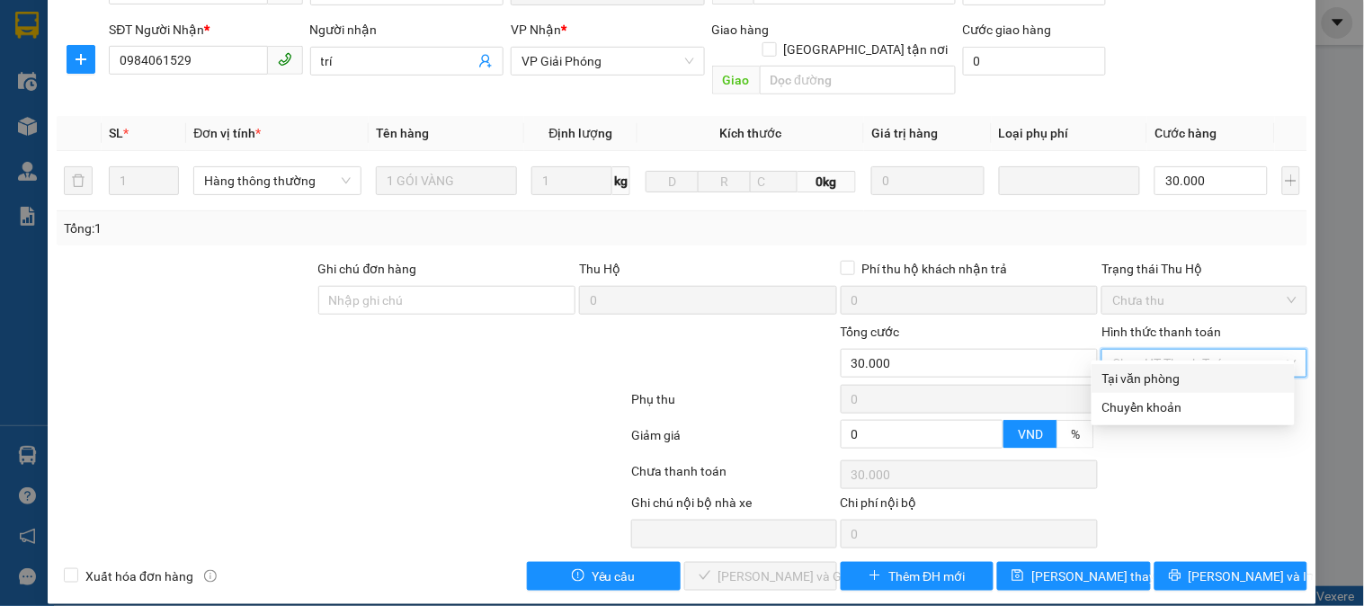
click at [1153, 376] on div "Tại văn phòng" at bounding box center [1193, 379] width 182 height 20
type input "0"
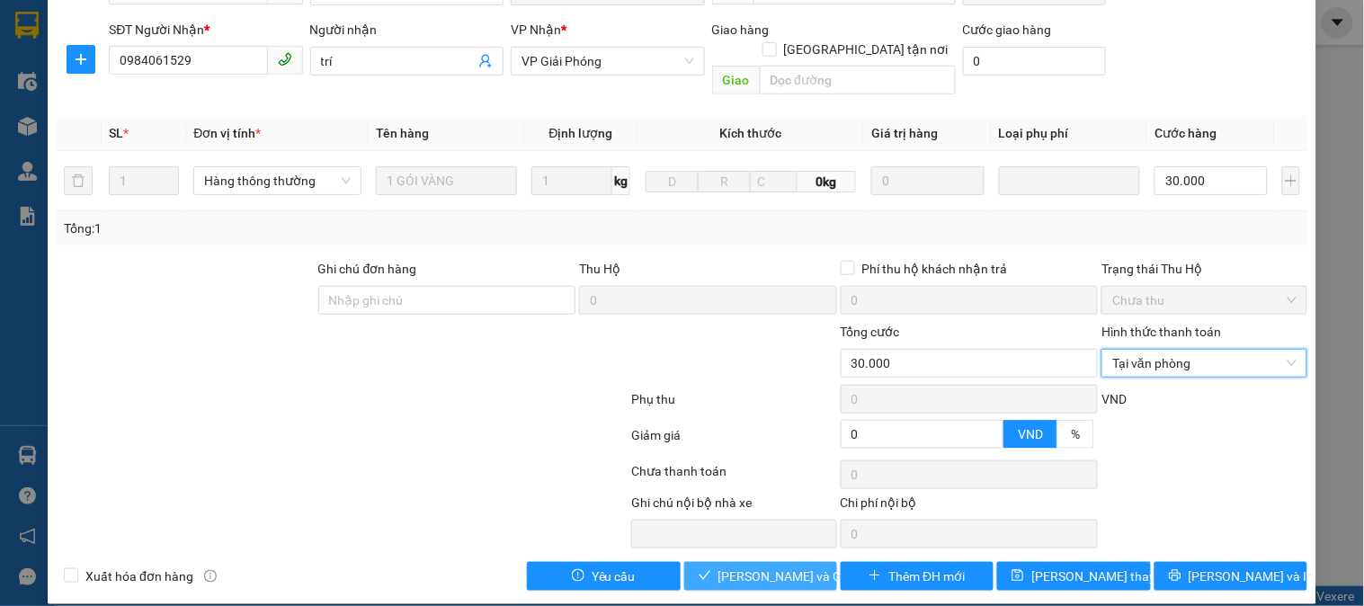
click at [758, 566] on span "[PERSON_NAME] và Giao hàng" at bounding box center [804, 576] width 173 height 20
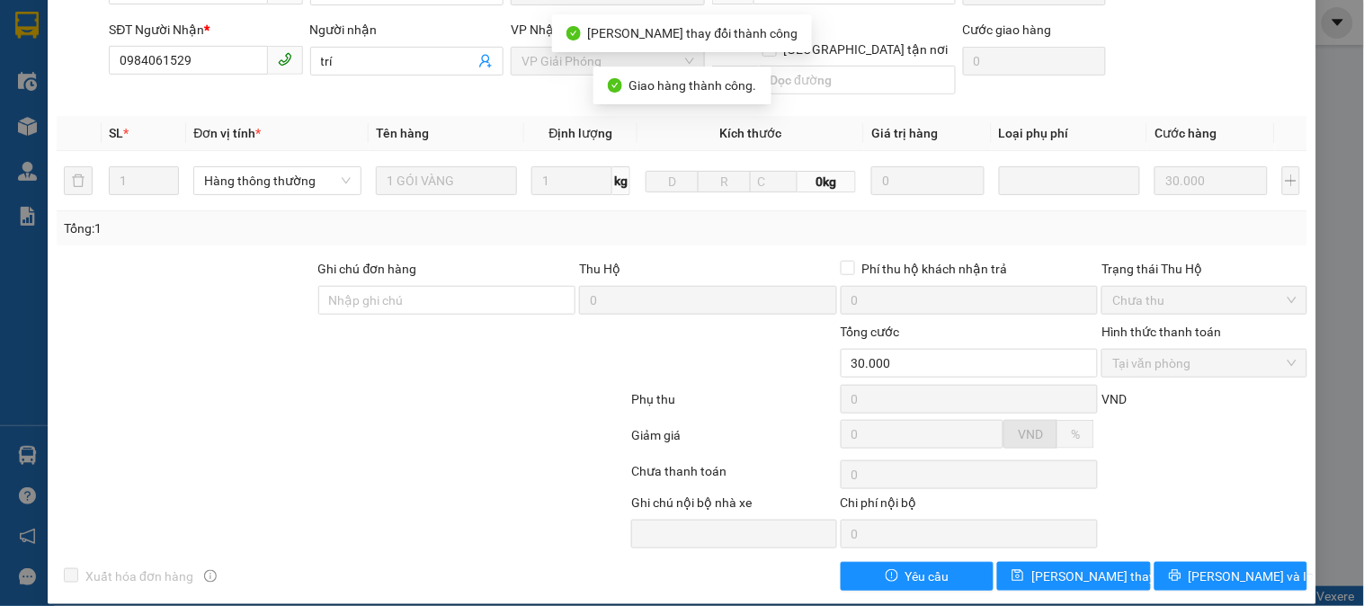
scroll to position [0, 0]
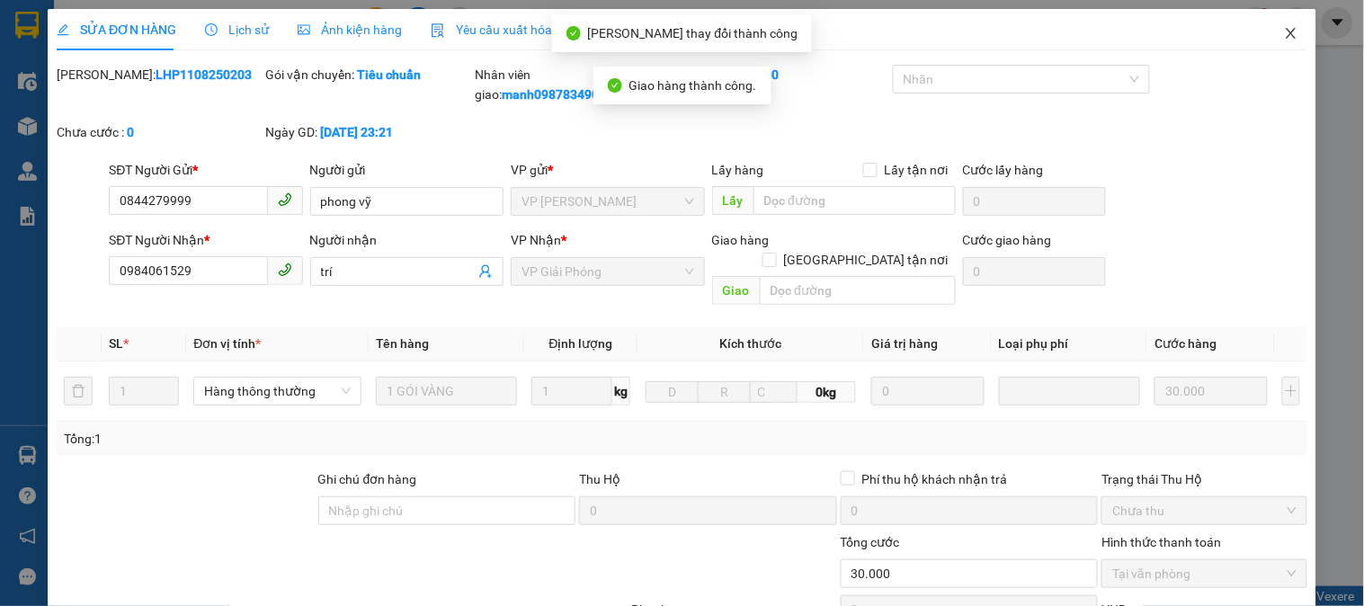
click at [1284, 31] on icon "close" at bounding box center [1291, 33] width 14 height 14
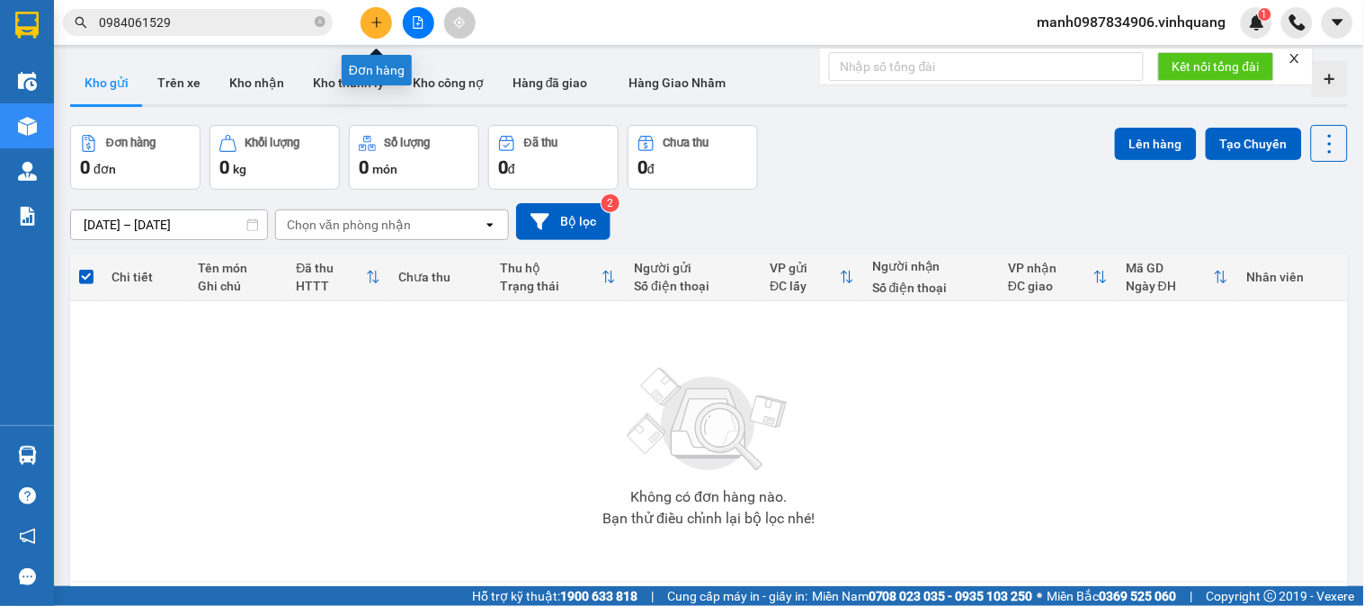
click at [380, 24] on icon "plus" at bounding box center [376, 22] width 13 height 13
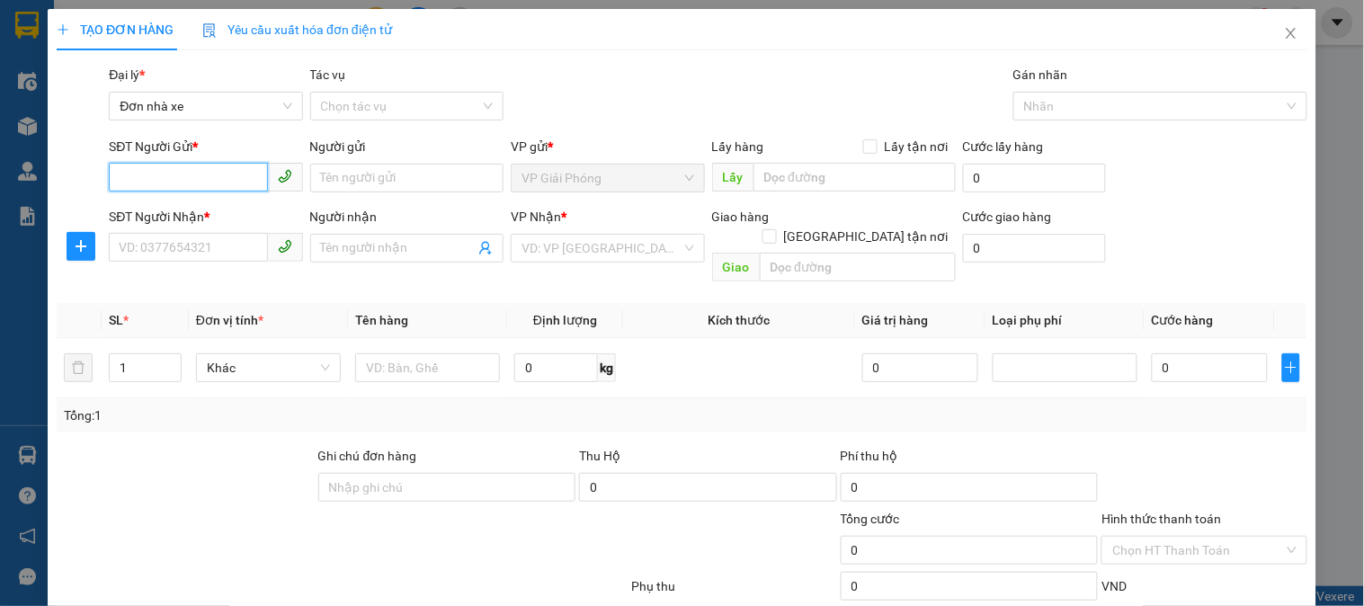
click at [165, 174] on input "SĐT Người Gửi *" at bounding box center [188, 177] width 158 height 29
click at [173, 245] on div "0987824910 - duy đạt" at bounding box center [207, 243] width 177 height 20
type input "0987824910"
type input "duy đạt"
type input "0913460708"
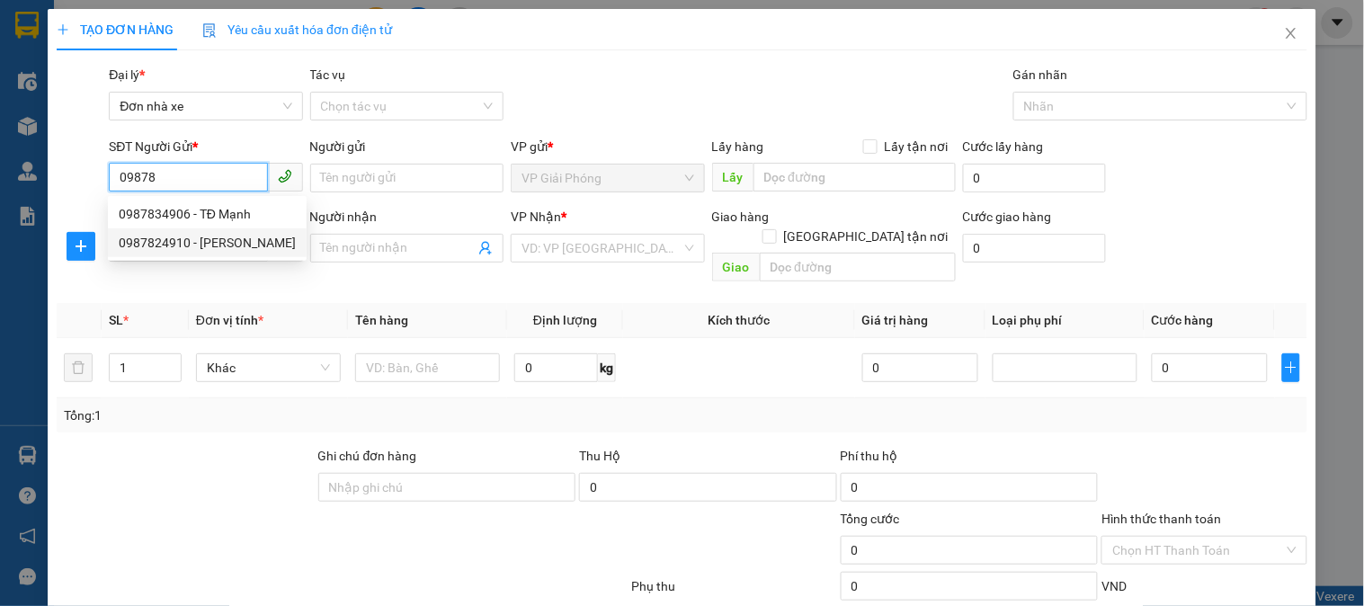
type input "bác sĩ bách"
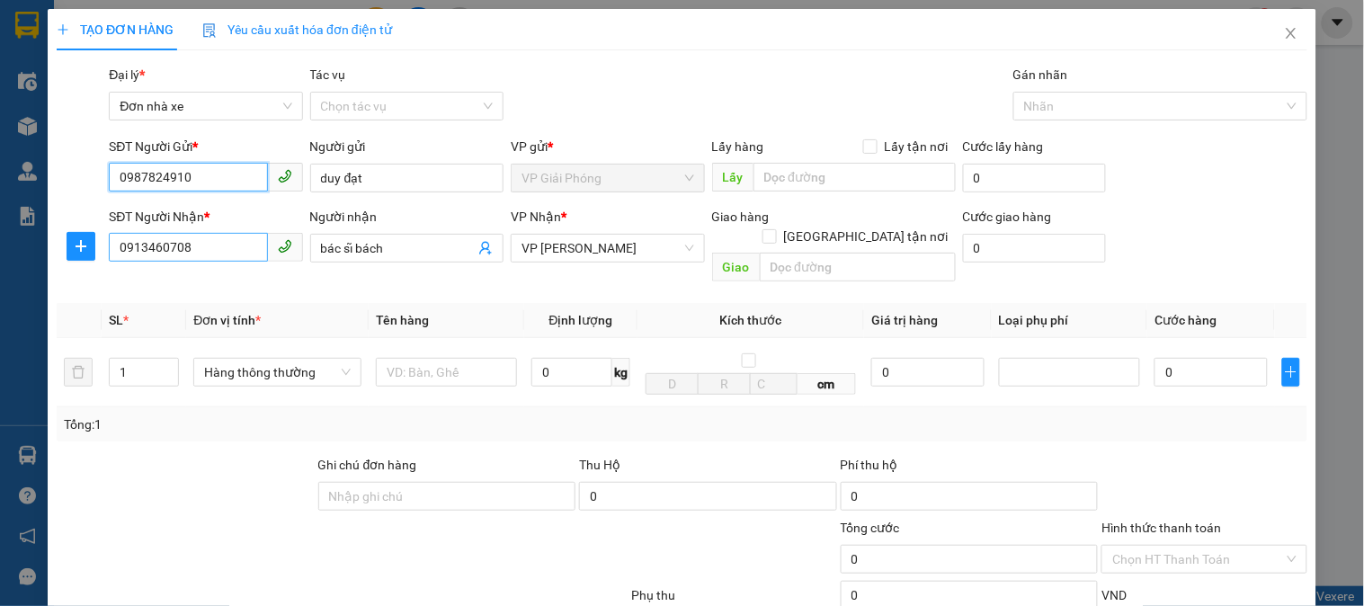
type input "0987824910"
drag, startPoint x: 184, startPoint y: 255, endPoint x: 46, endPoint y: 268, distance: 139.0
click at [49, 267] on div "TẠO ĐƠN HÀNG Yêu cầu xuất hóa đơn điện tử Transit Pickup Surcharge Ids Transit …" at bounding box center [682, 404] width 1269 height 791
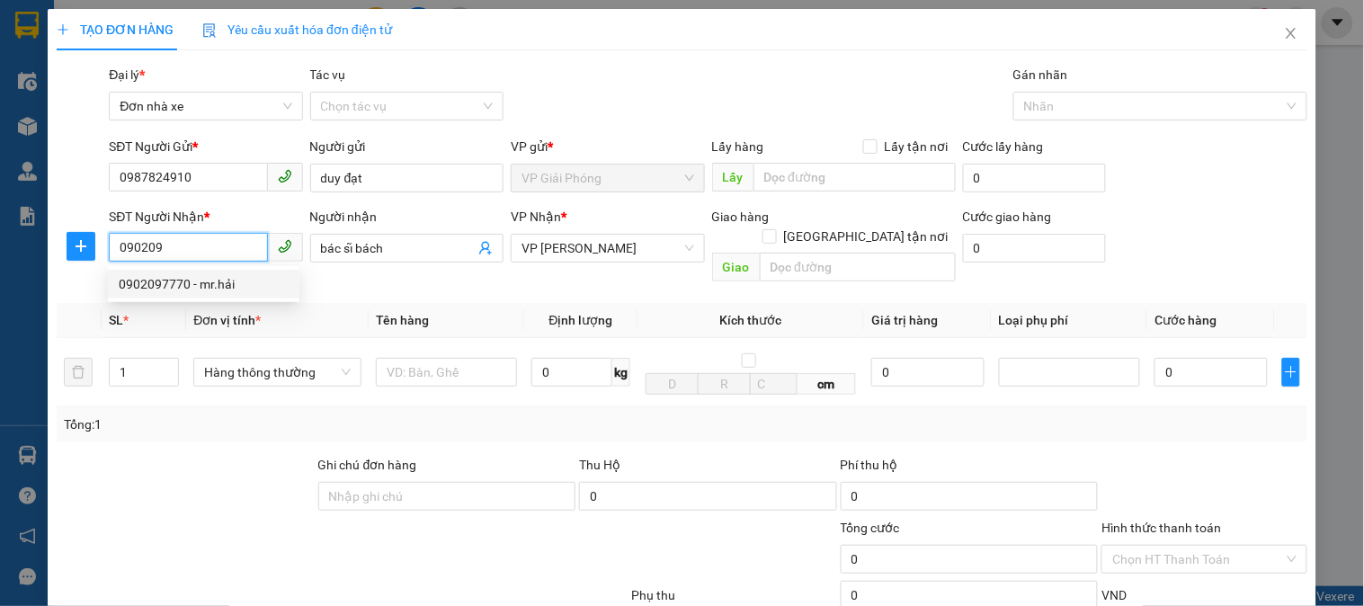
click at [159, 280] on div "0902097770 - mr.hải" at bounding box center [204, 284] width 170 height 20
type input "0902097770"
type input "mr.hải"
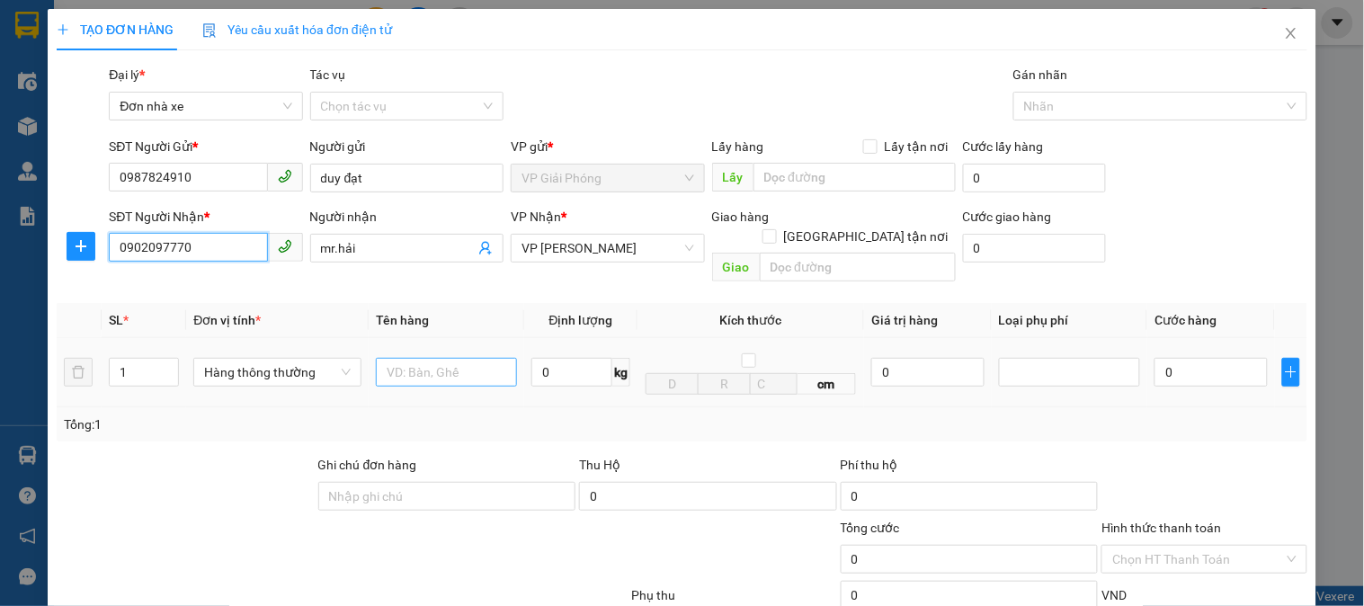
type input "0902097770"
click at [432, 362] on input "text" at bounding box center [446, 372] width 141 height 29
type input "bọc đen"
click at [578, 358] on input "0" at bounding box center [571, 372] width 81 height 29
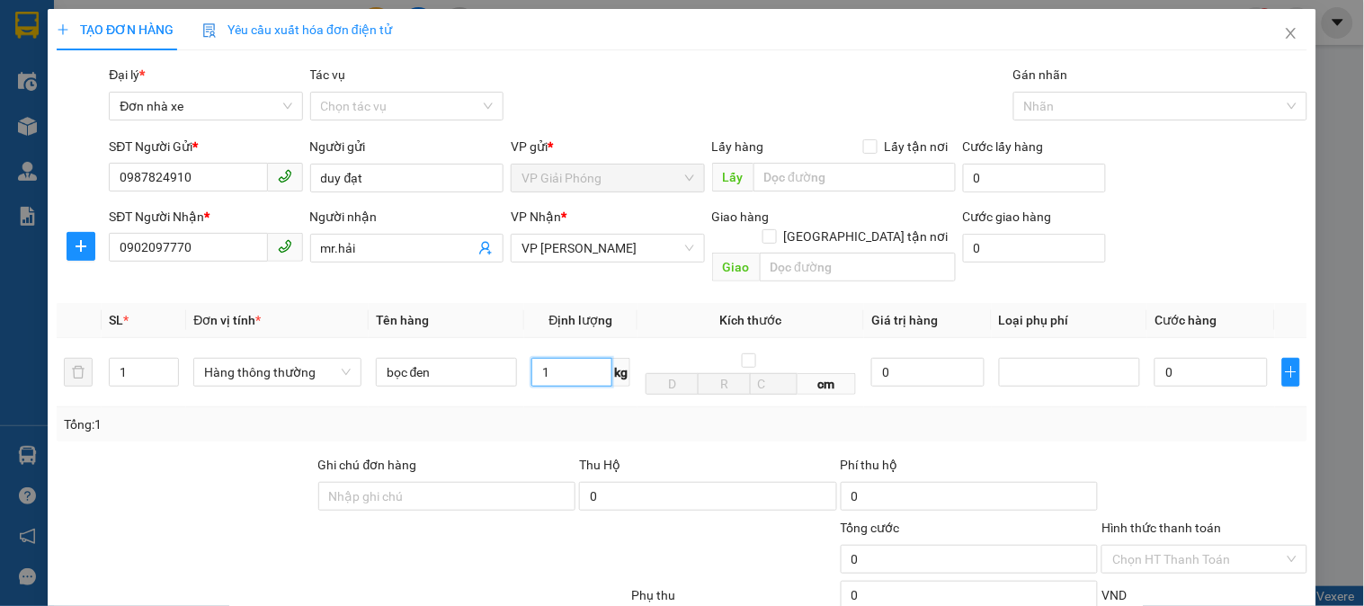
scroll to position [196, 0]
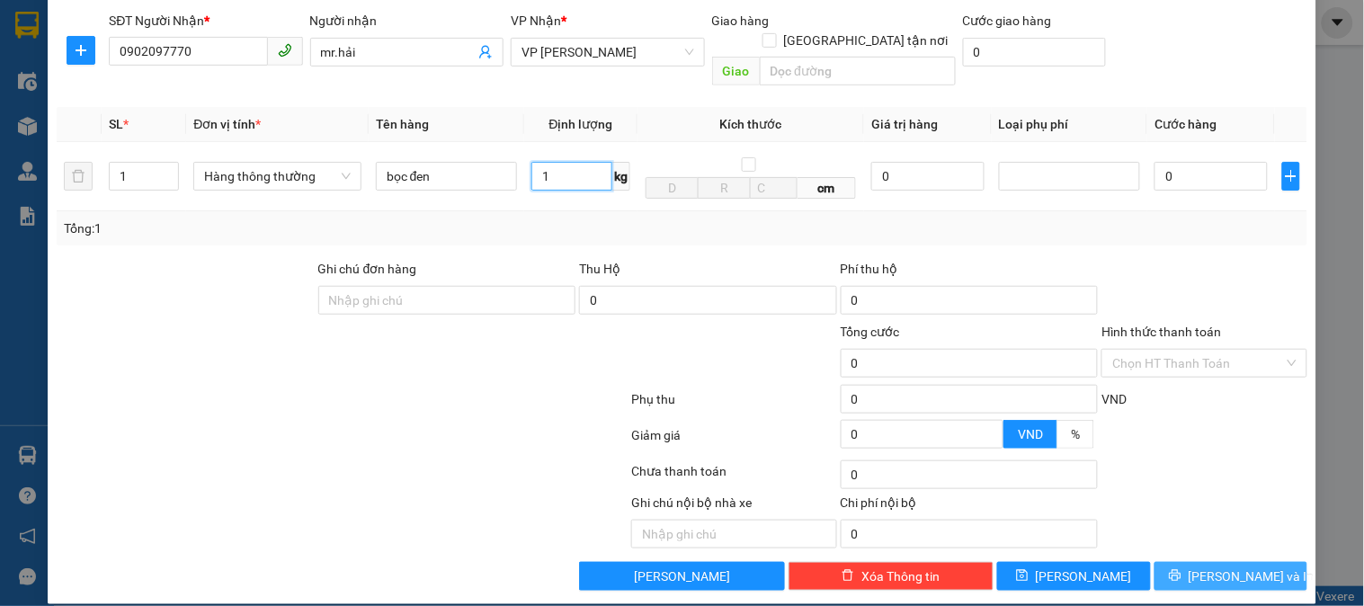
type input "1"
click at [1208, 566] on span "[PERSON_NAME] và In" at bounding box center [1252, 576] width 126 height 20
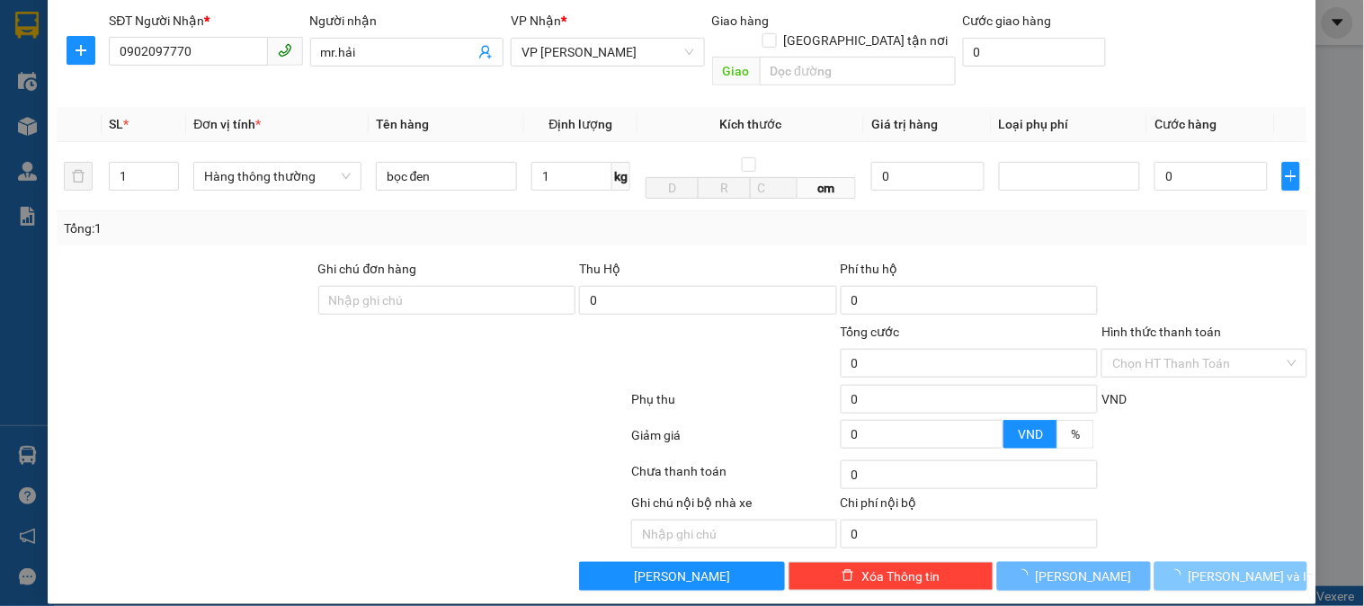
click at [1208, 566] on span "[PERSON_NAME] và In" at bounding box center [1252, 576] width 126 height 20
type input "30.000"
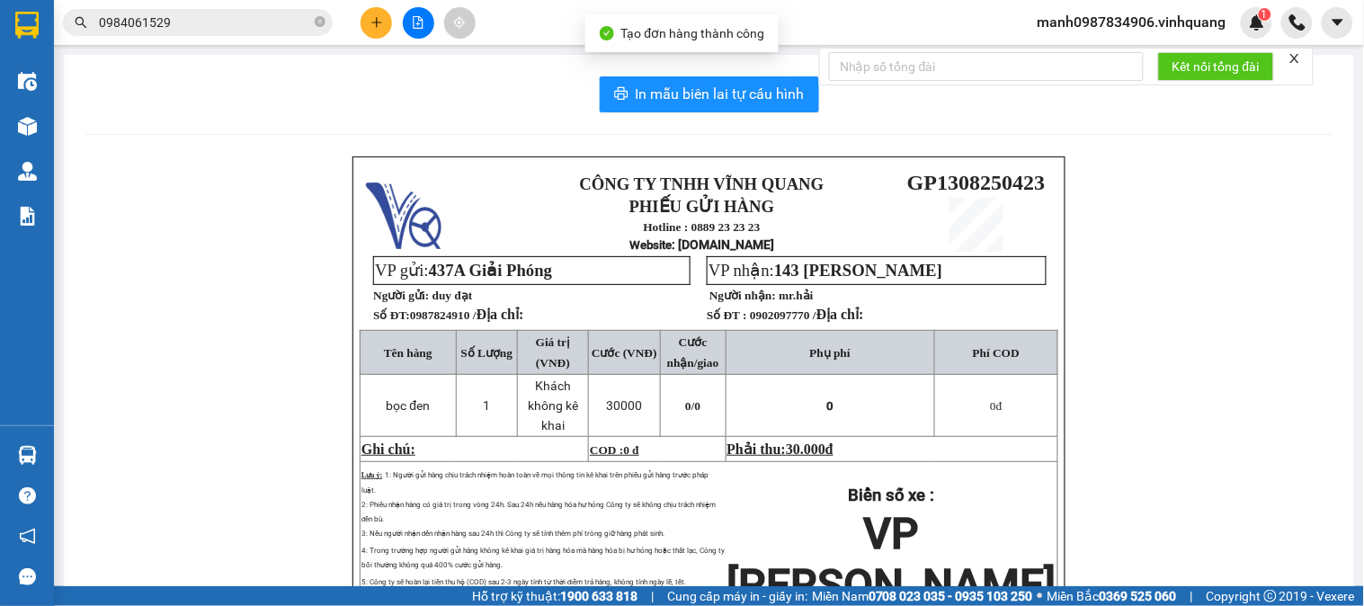
click at [729, 74] on div "In mẫu biên lai tự cấu hình CÔNG TY TNHH VĨNH QUANG PHIẾU GỬI HÀNG Hotline : 08…" at bounding box center [709, 408] width 1290 height 707
click at [731, 94] on span "In mẫu biên lai tự cấu hình" at bounding box center [720, 94] width 169 height 22
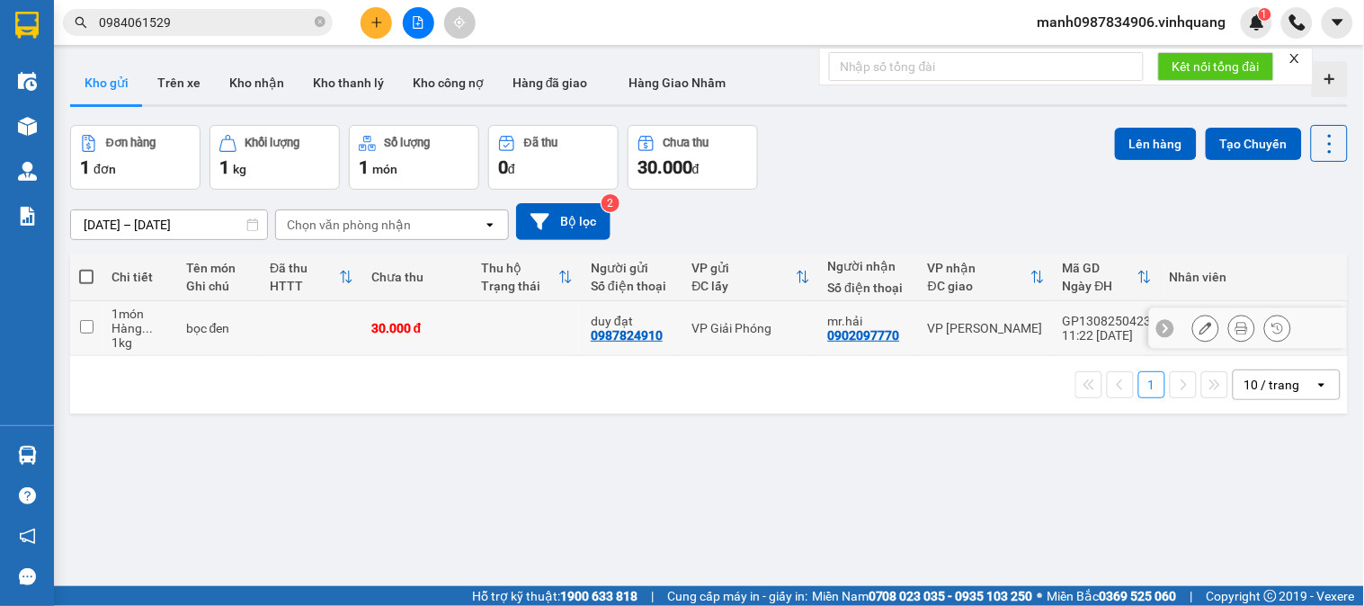
click at [1235, 329] on icon at bounding box center [1241, 328] width 13 height 13
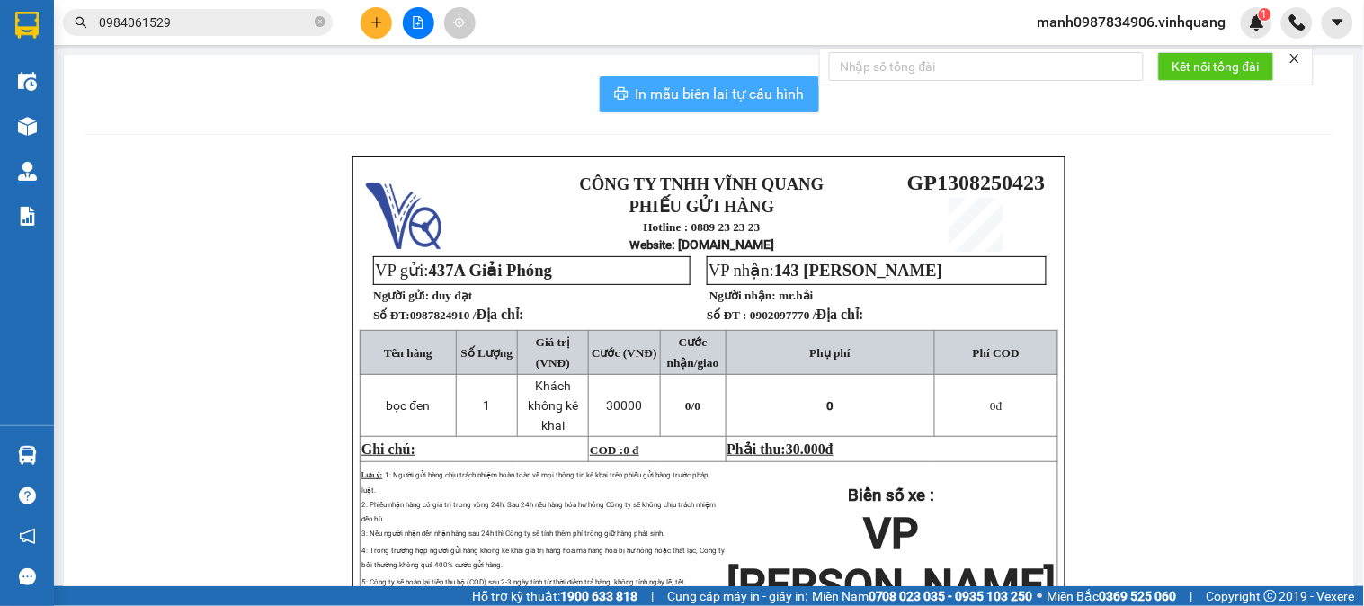
click at [723, 93] on span "In mẫu biên lai tự cấu hình" at bounding box center [720, 94] width 169 height 22
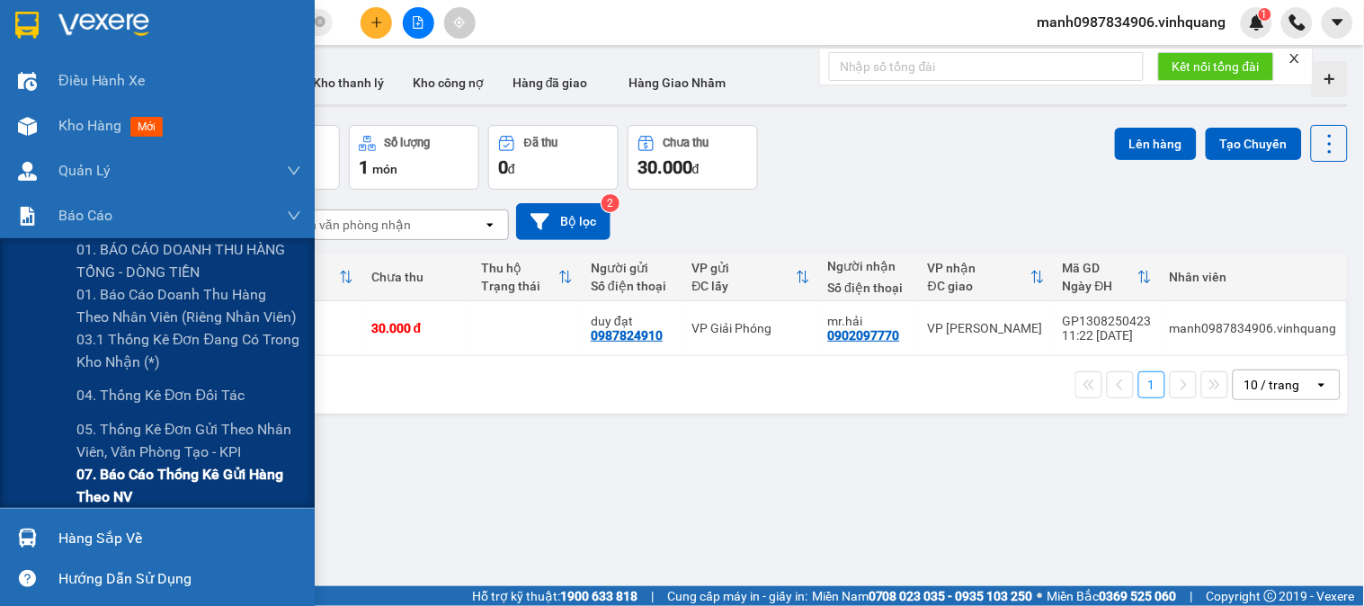
click at [127, 478] on span "07. Báo cáo thống kê gửi hàng theo NV" at bounding box center [188, 485] width 225 height 45
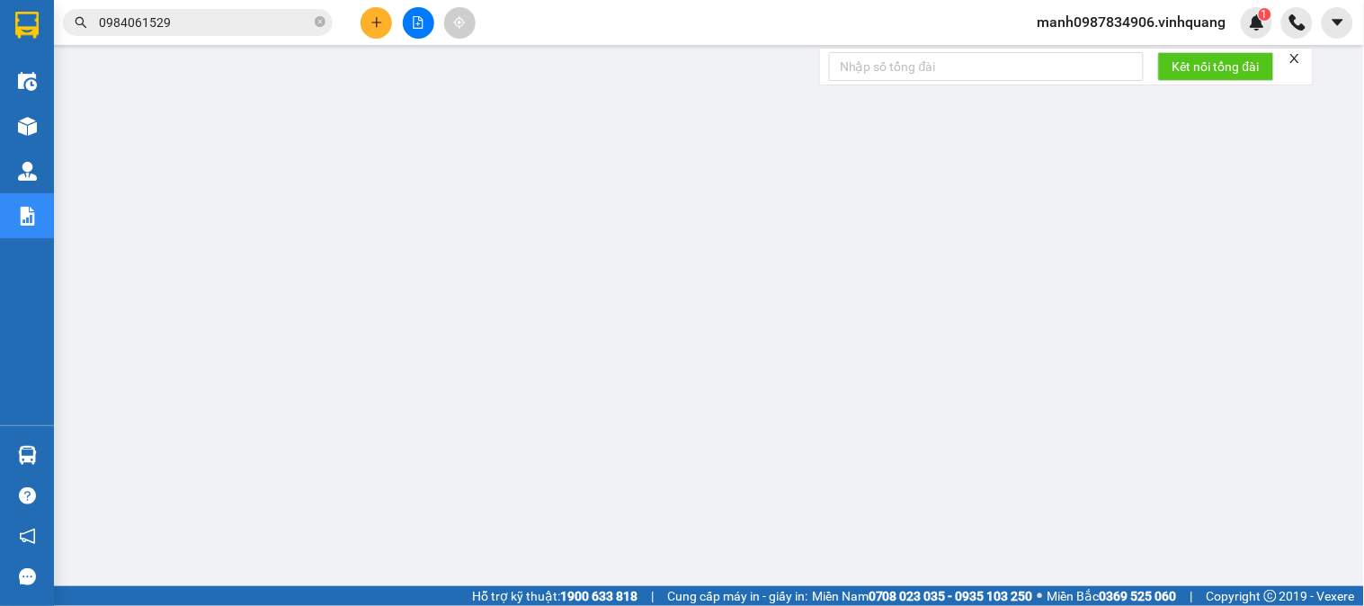
click at [380, 21] on icon "plus" at bounding box center [376, 22] width 13 height 13
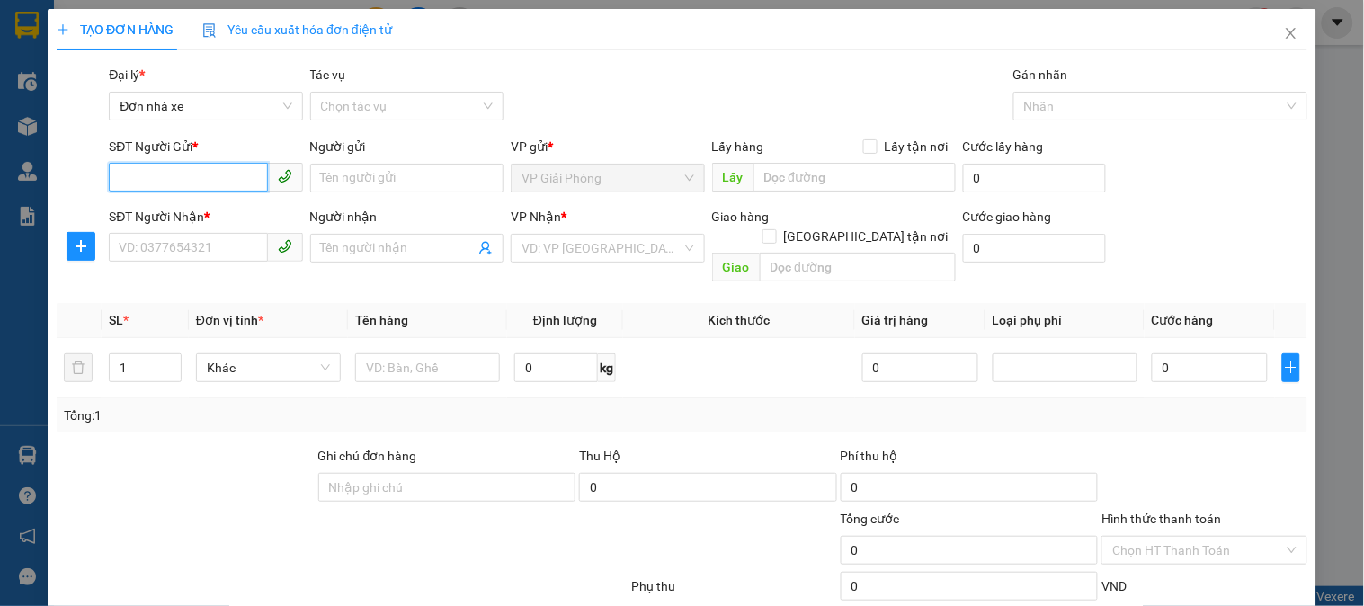
click at [174, 178] on input "SĐT Người Gửi *" at bounding box center [188, 177] width 158 height 29
click at [157, 174] on input "097507546" at bounding box center [188, 177] width 158 height 29
type input "0975079546"
click at [216, 217] on div "0975079546 - hải nhãn" at bounding box center [204, 214] width 170 height 20
type input "hải nhãn"
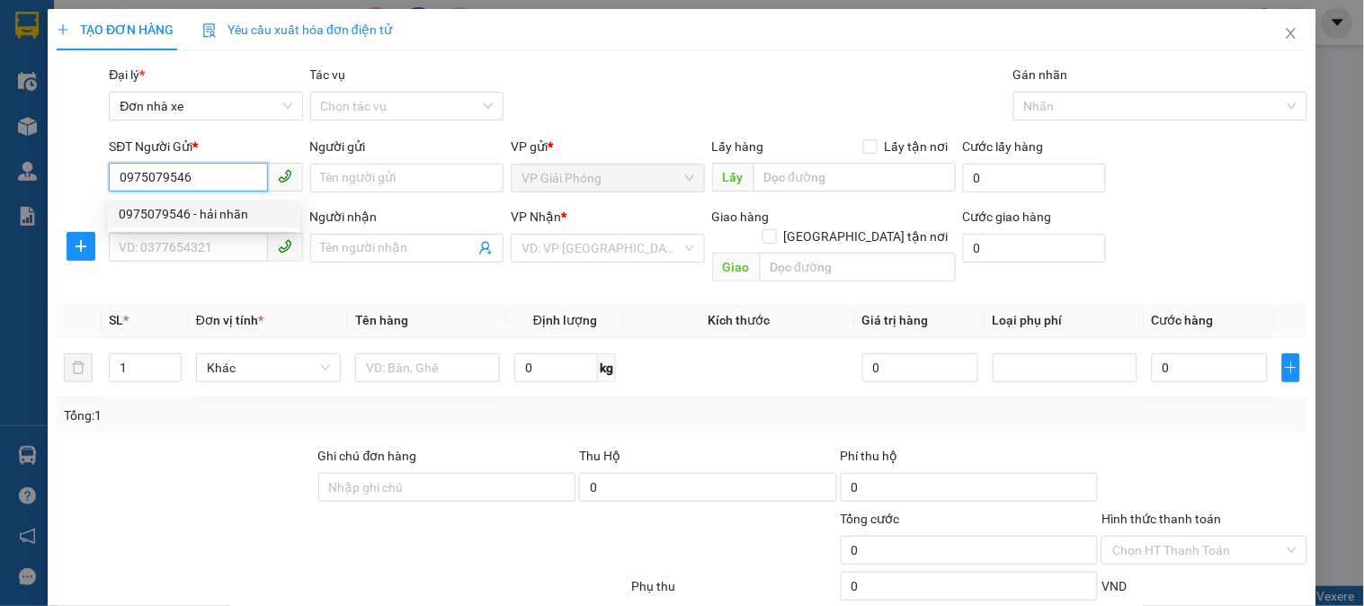
type input "0974806269"
type input "cường"
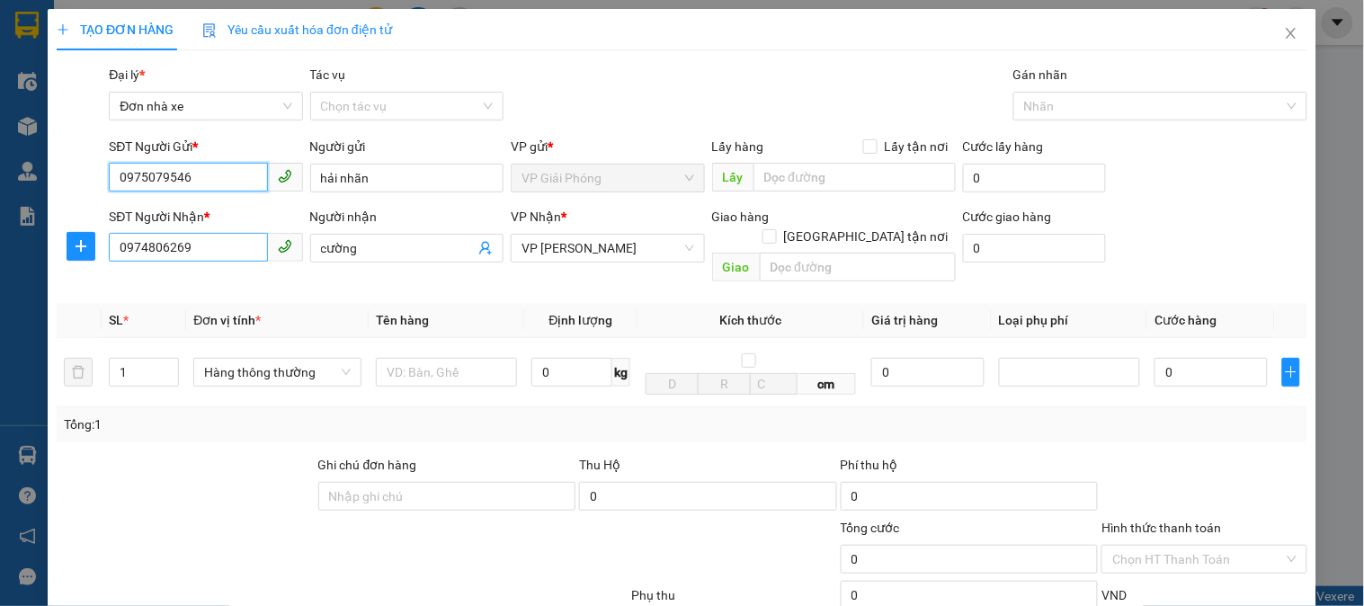
type input "0975079546"
drag, startPoint x: 204, startPoint y: 250, endPoint x: 52, endPoint y: 282, distance: 155.4
click at [60, 281] on div "Transit Pickup Surcharge Ids Transit Deliver Surcharge Ids Transit Deliver Surc…" at bounding box center [682, 426] width 1251 height 722
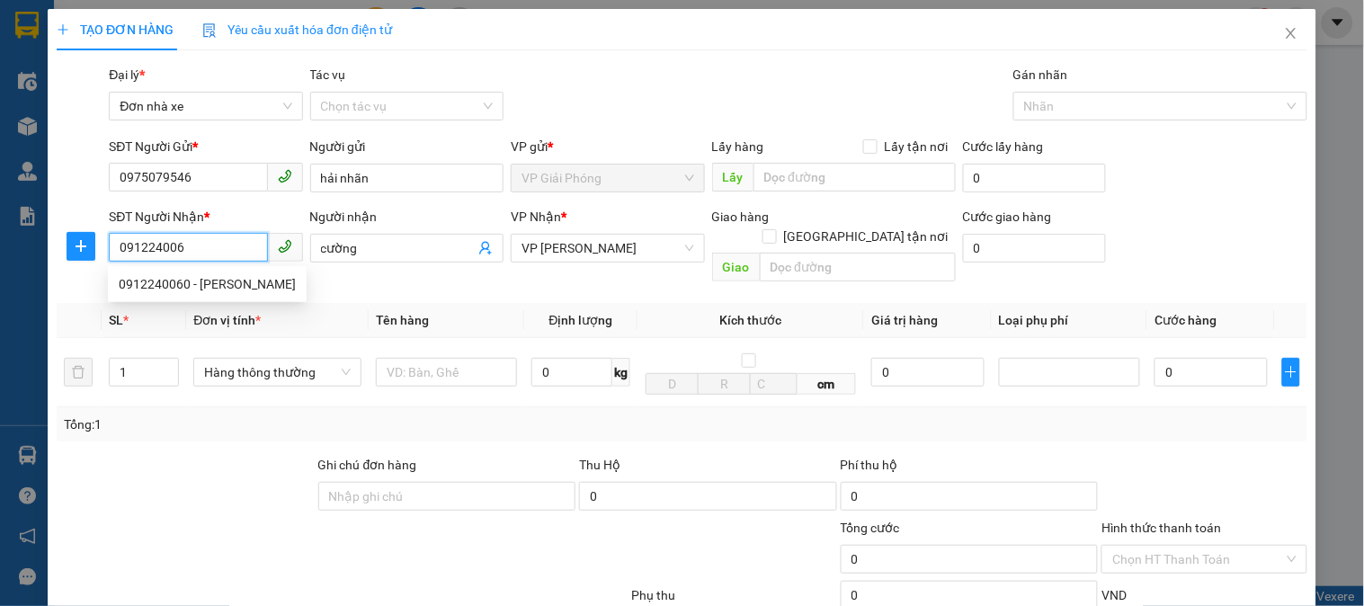
type input "0912240060"
click at [153, 290] on div "0912240060 - xuân long" at bounding box center [207, 284] width 177 height 20
type input "xuân long"
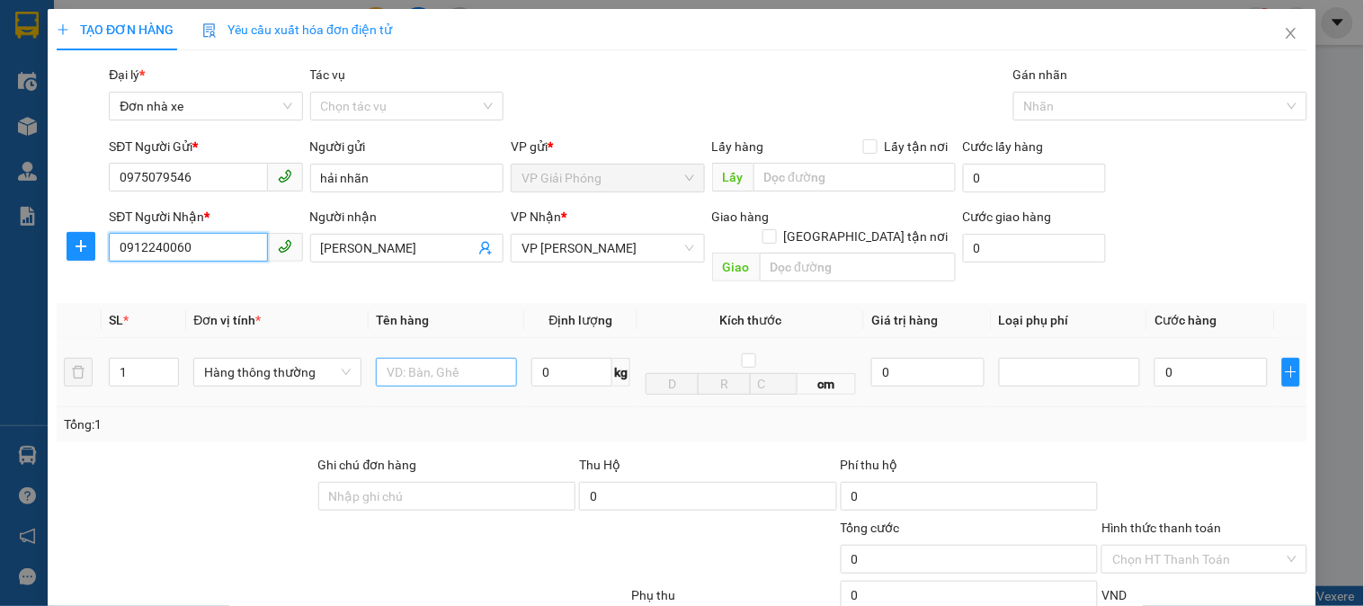
type input "0912240060"
click at [446, 358] on input "text" at bounding box center [446, 372] width 141 height 29
type input "boc den"
click at [543, 358] on input "0" at bounding box center [571, 372] width 81 height 29
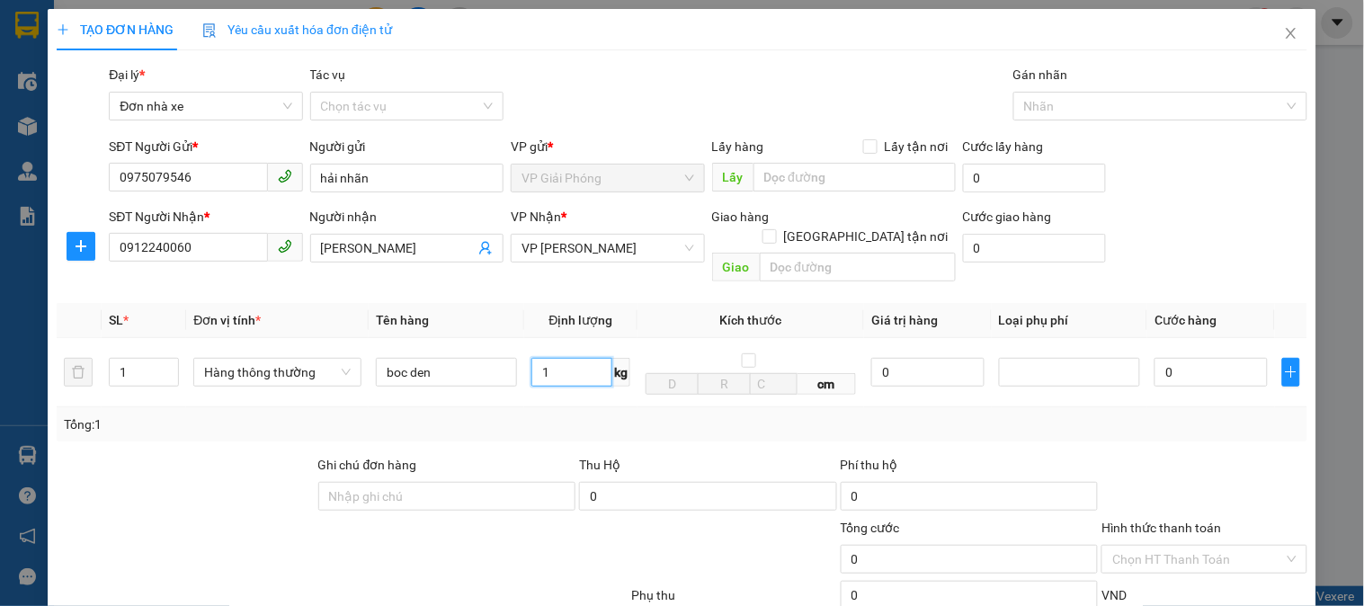
scroll to position [196, 0]
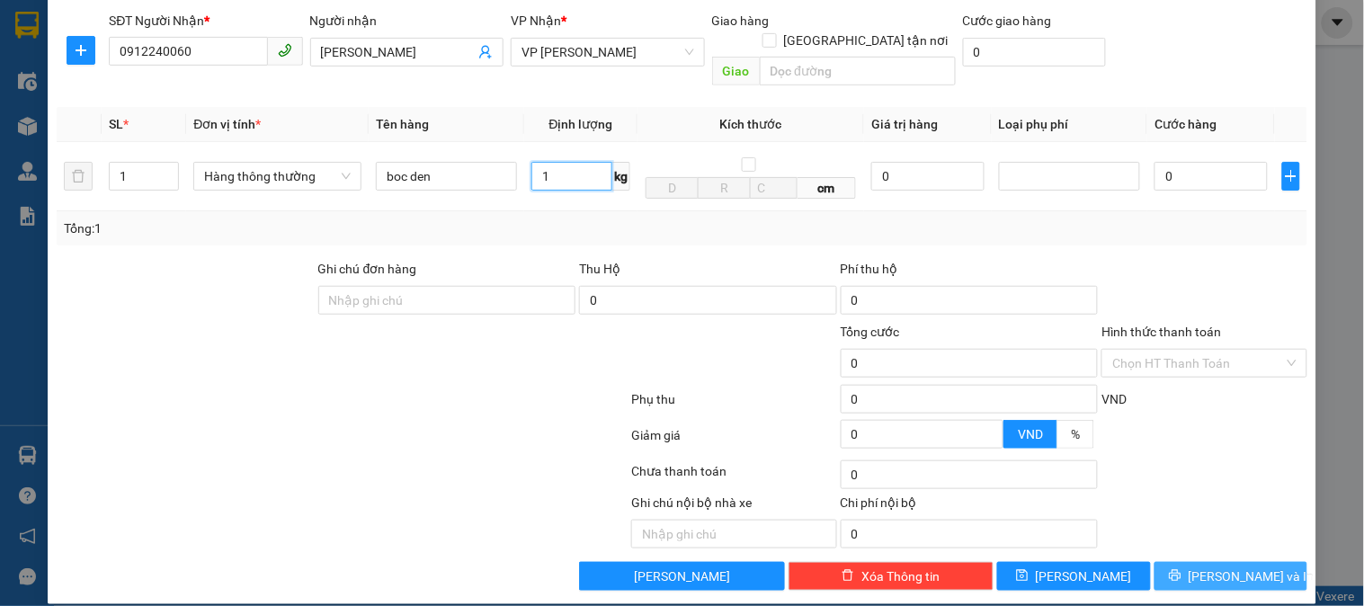
type input "1"
click at [1210, 562] on button "[PERSON_NAME] và In" at bounding box center [1231, 576] width 153 height 29
type input "30.000"
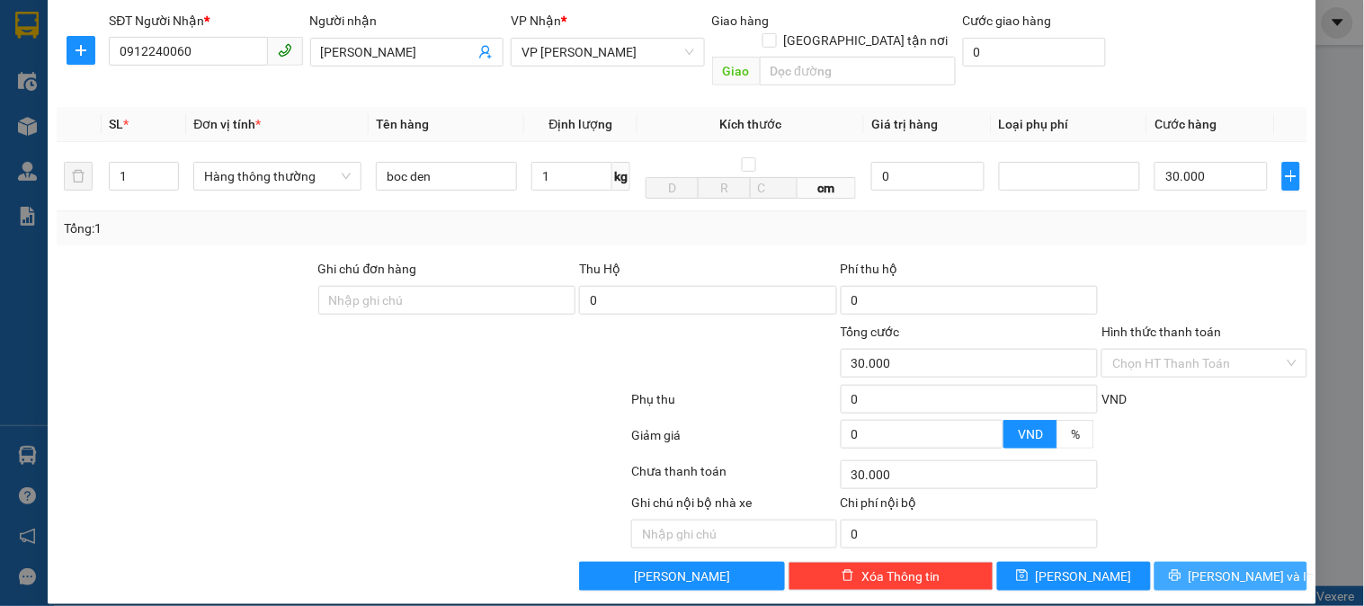
type input "30.000"
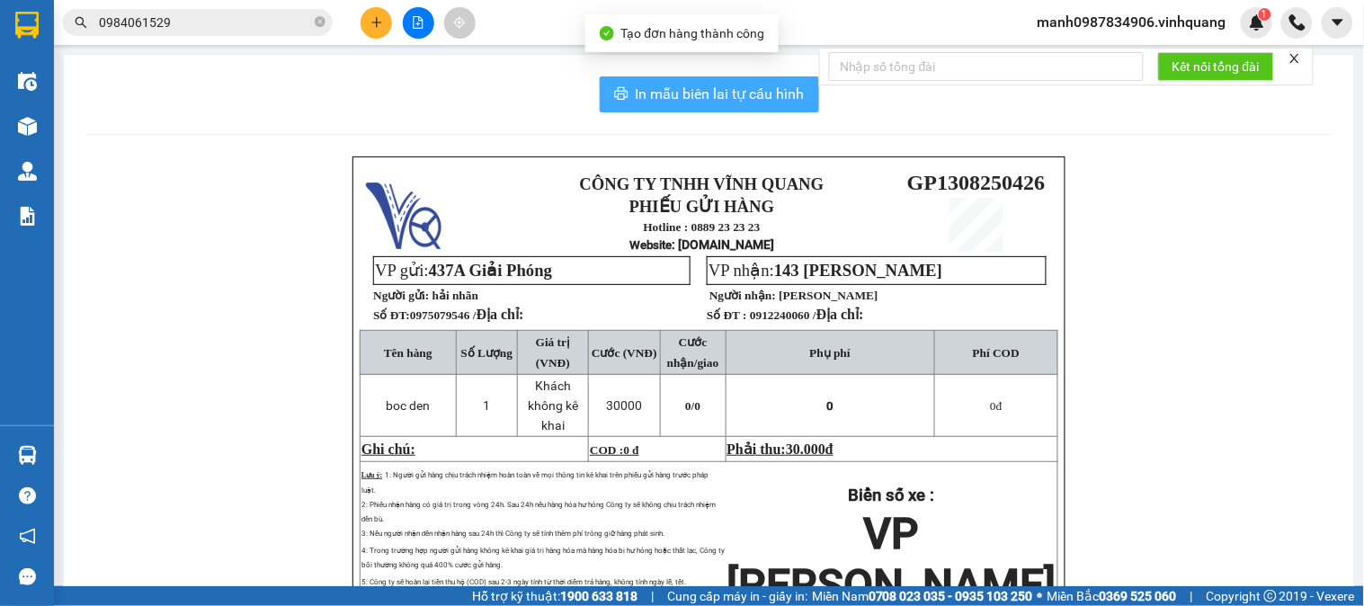
click at [741, 90] on span "In mẫu biên lai tự cấu hình" at bounding box center [720, 94] width 169 height 22
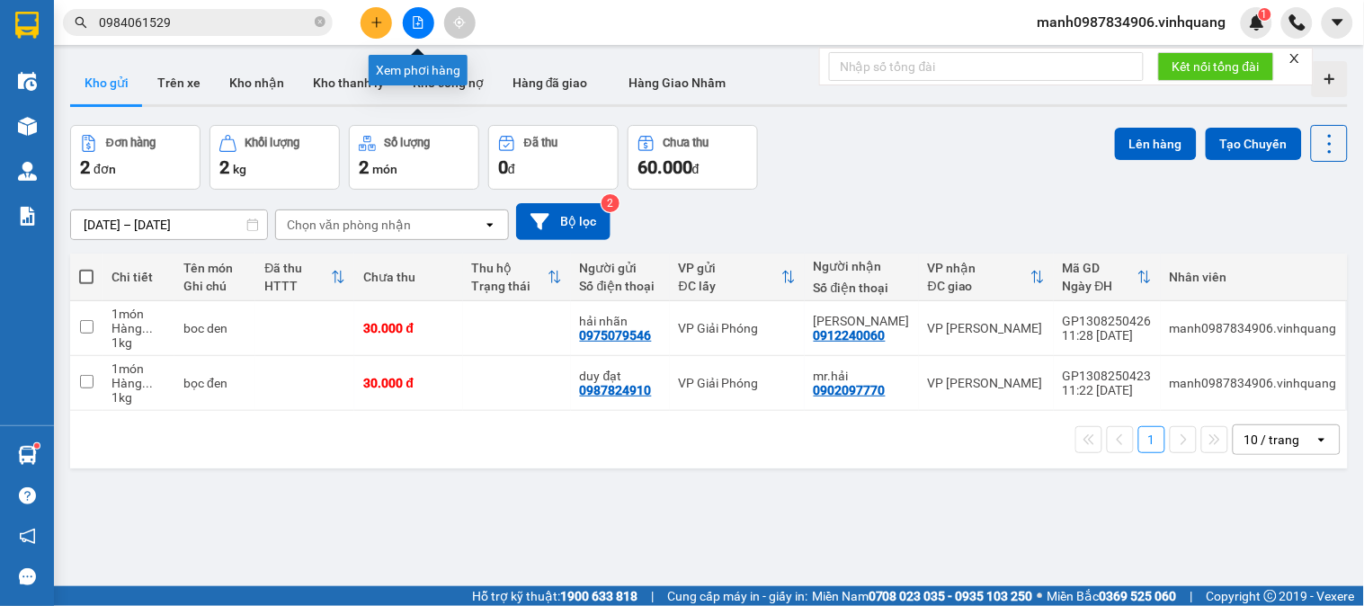
click at [378, 20] on icon "plus" at bounding box center [376, 22] width 13 height 13
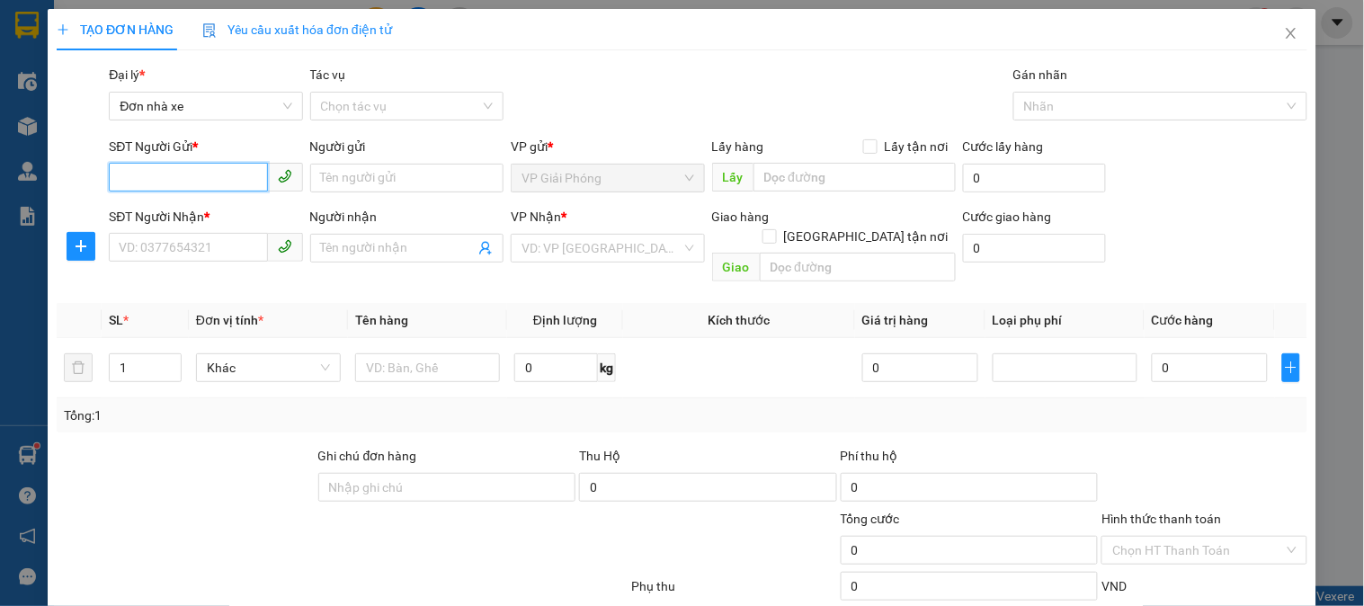
click at [174, 173] on input "SĐT Người Gửi *" at bounding box center [188, 177] width 158 height 29
type input "0986896995"
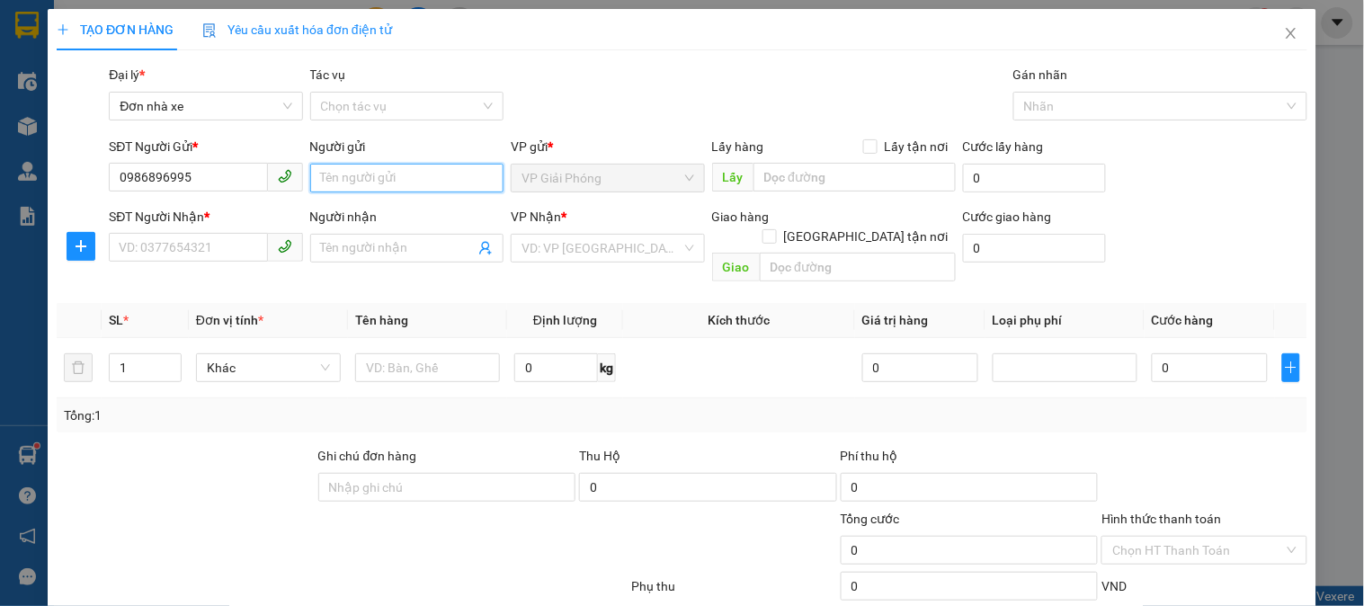
click at [380, 173] on input "Người gửi" at bounding box center [406, 178] width 193 height 29
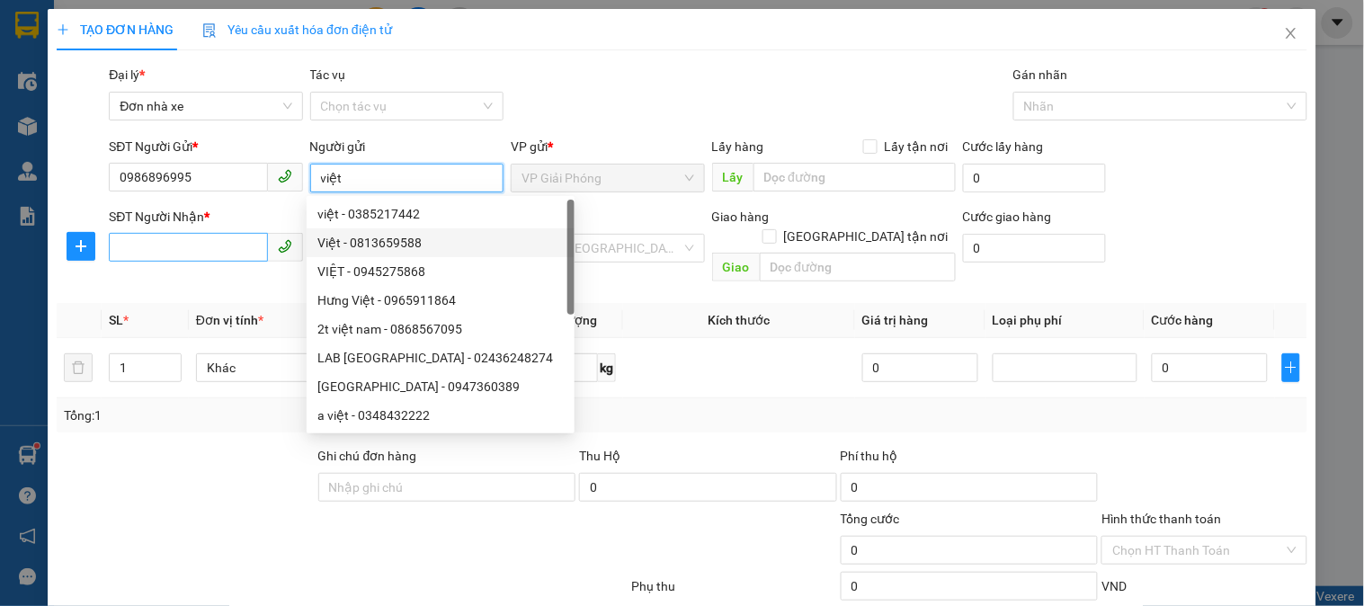
type input "việt"
click at [214, 246] on input "SĐT Người Nhận *" at bounding box center [188, 247] width 158 height 29
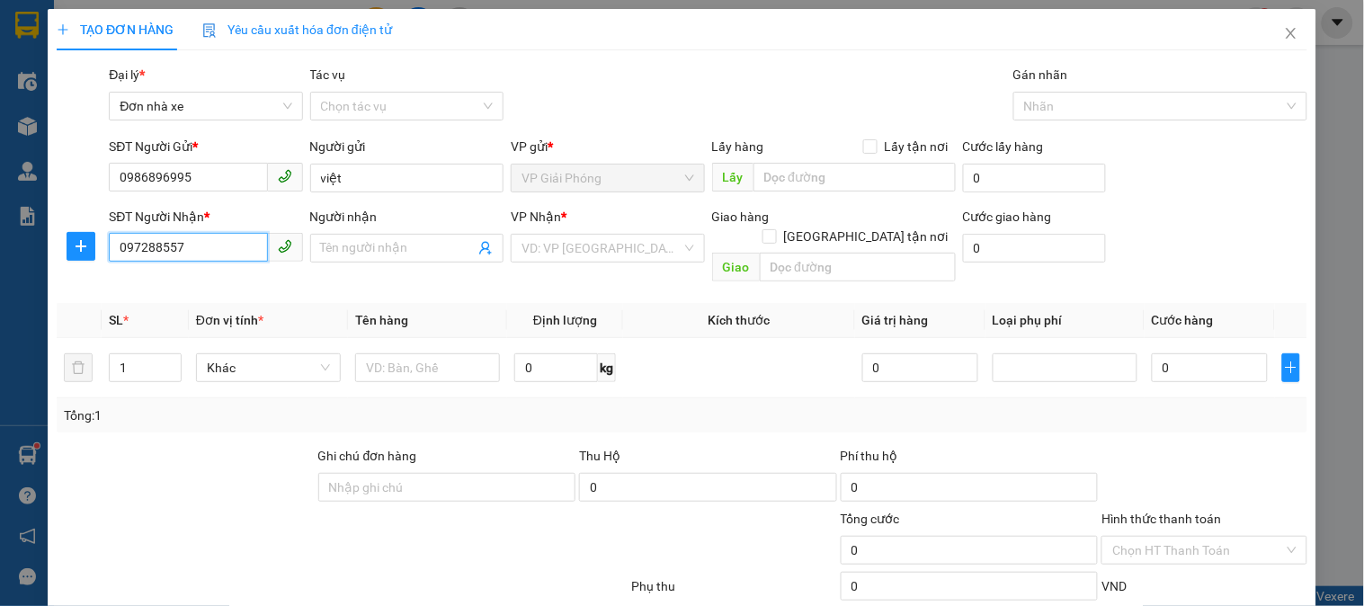
type input "0972885578"
click at [155, 290] on div "0972885578 - toàn" at bounding box center [204, 284] width 170 height 20
type input "toàn"
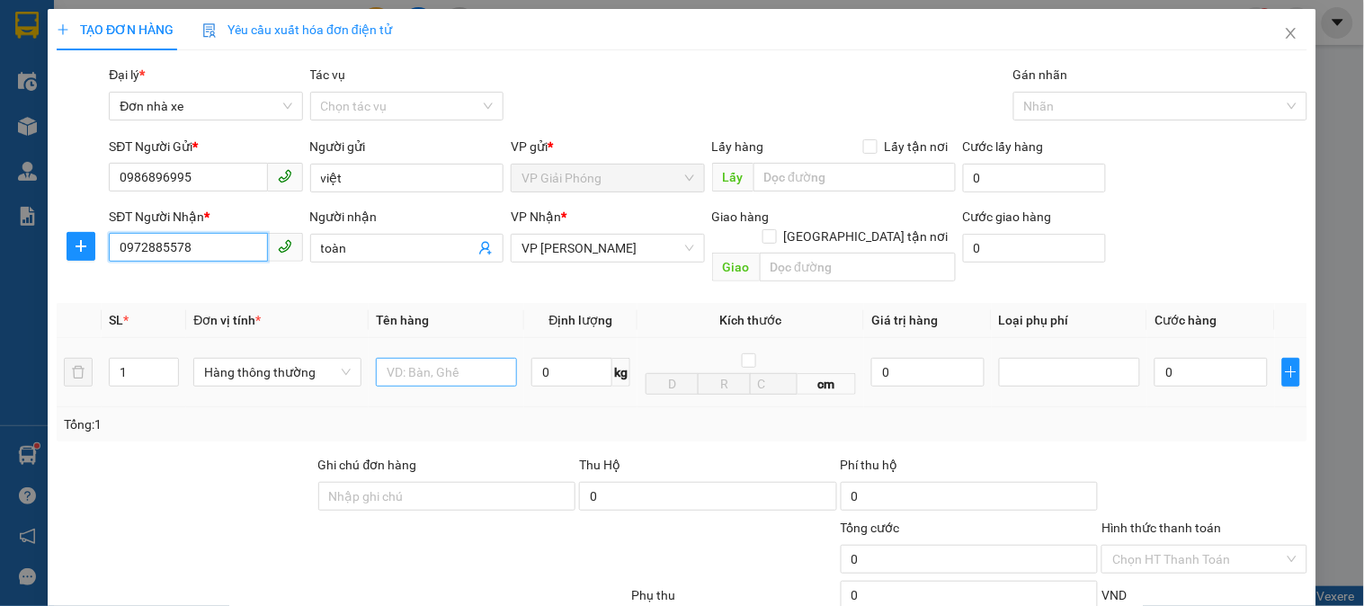
type input "0972885578"
click at [435, 358] on input "text" at bounding box center [446, 372] width 141 height 29
type input "cattong nilonf"
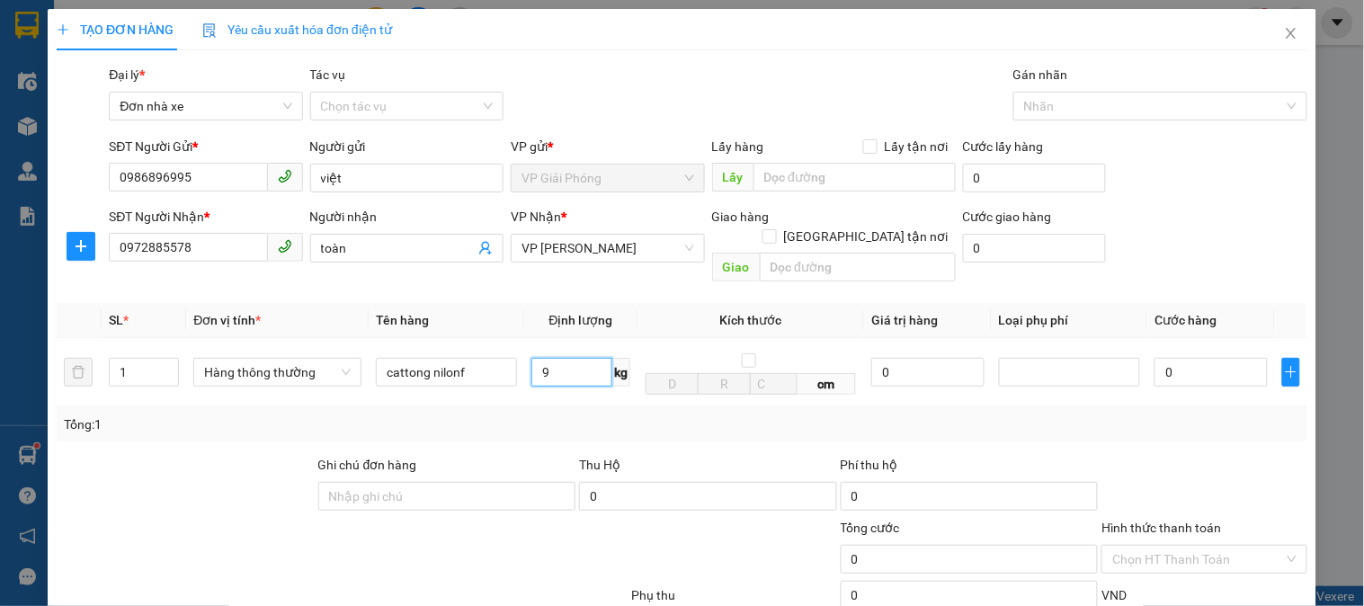
scroll to position [196, 0]
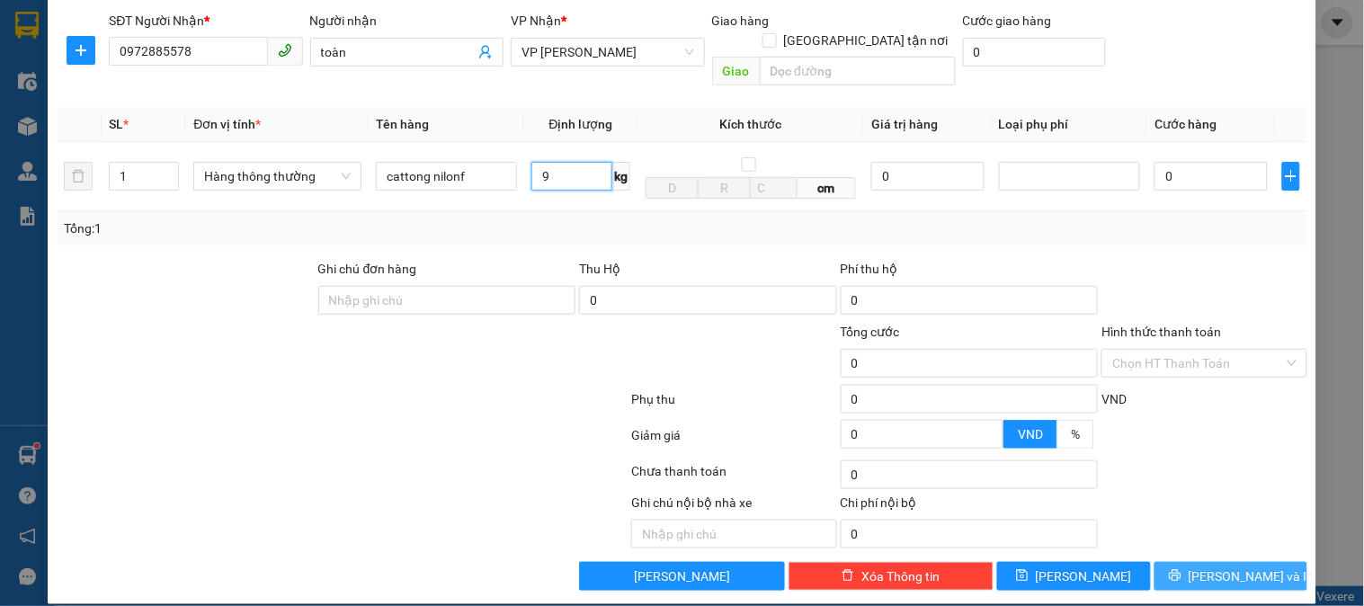
type input "9"
click at [1219, 566] on span "[PERSON_NAME] và In" at bounding box center [1252, 576] width 126 height 20
type input "40.000"
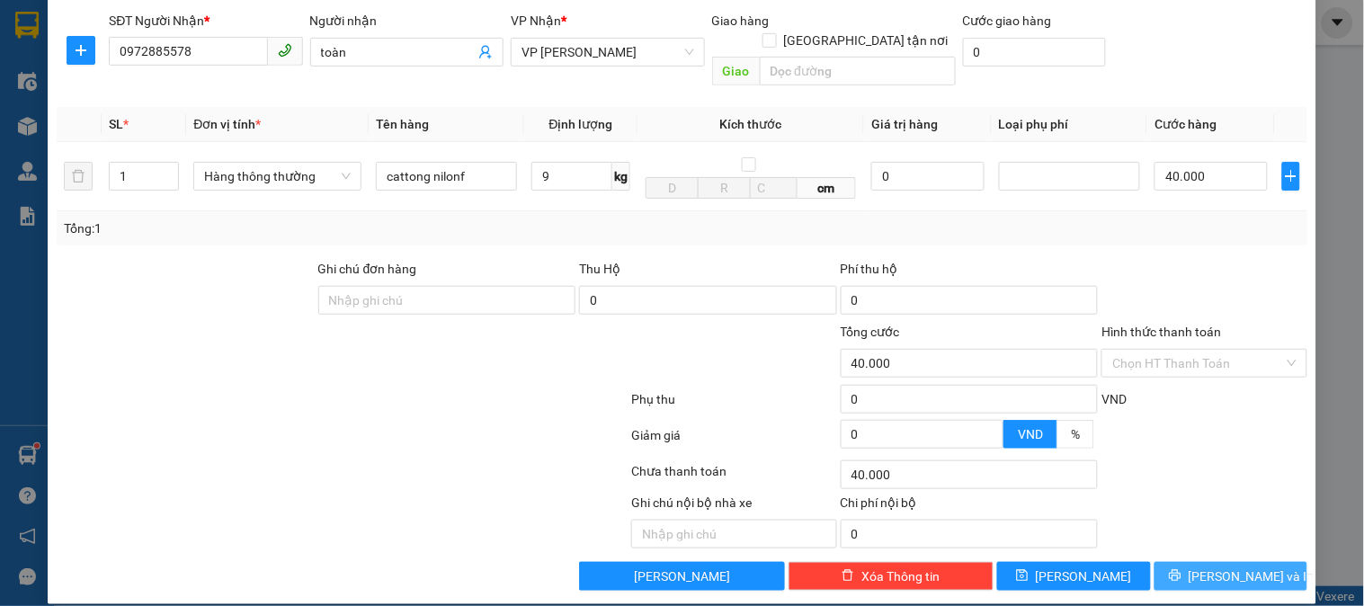
type input "40.000"
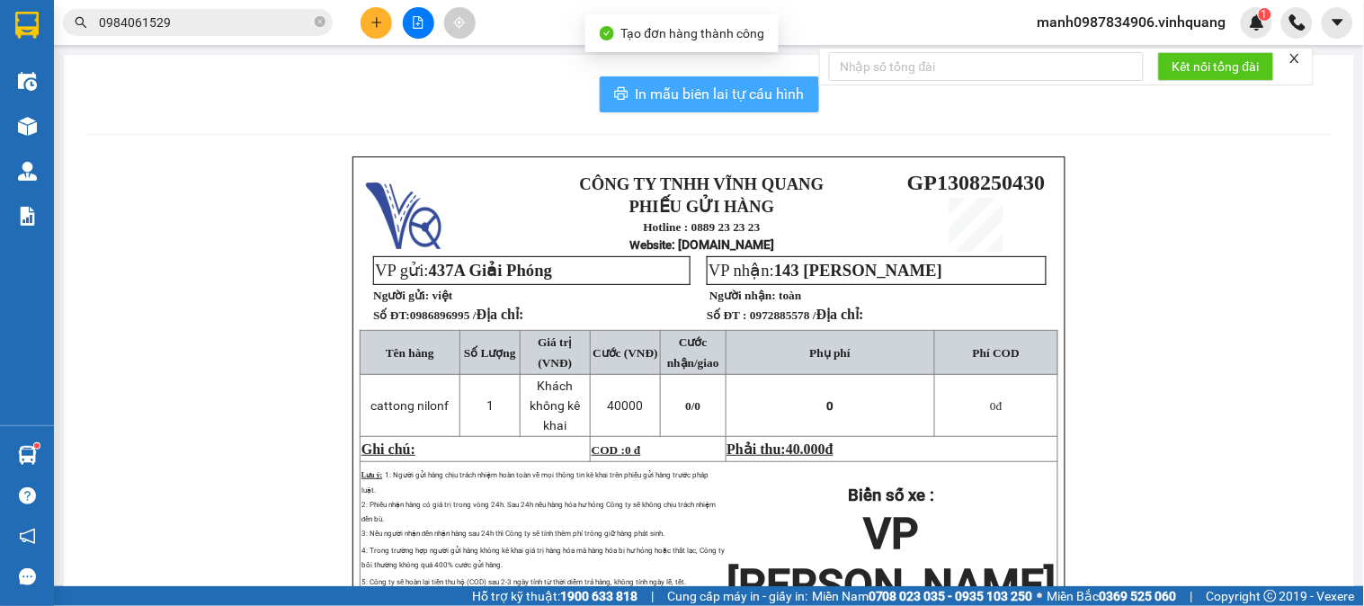
click at [712, 88] on span "In mẫu biên lai tự cấu hình" at bounding box center [720, 94] width 169 height 22
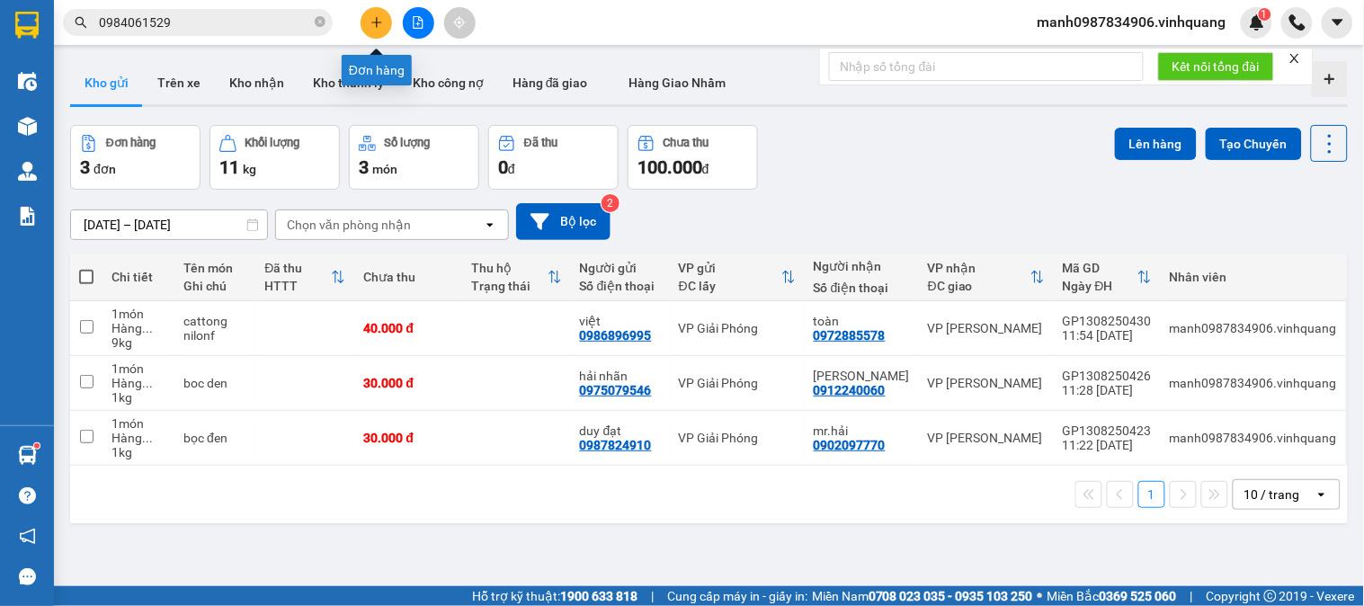
click at [387, 19] on button at bounding box center [376, 22] width 31 height 31
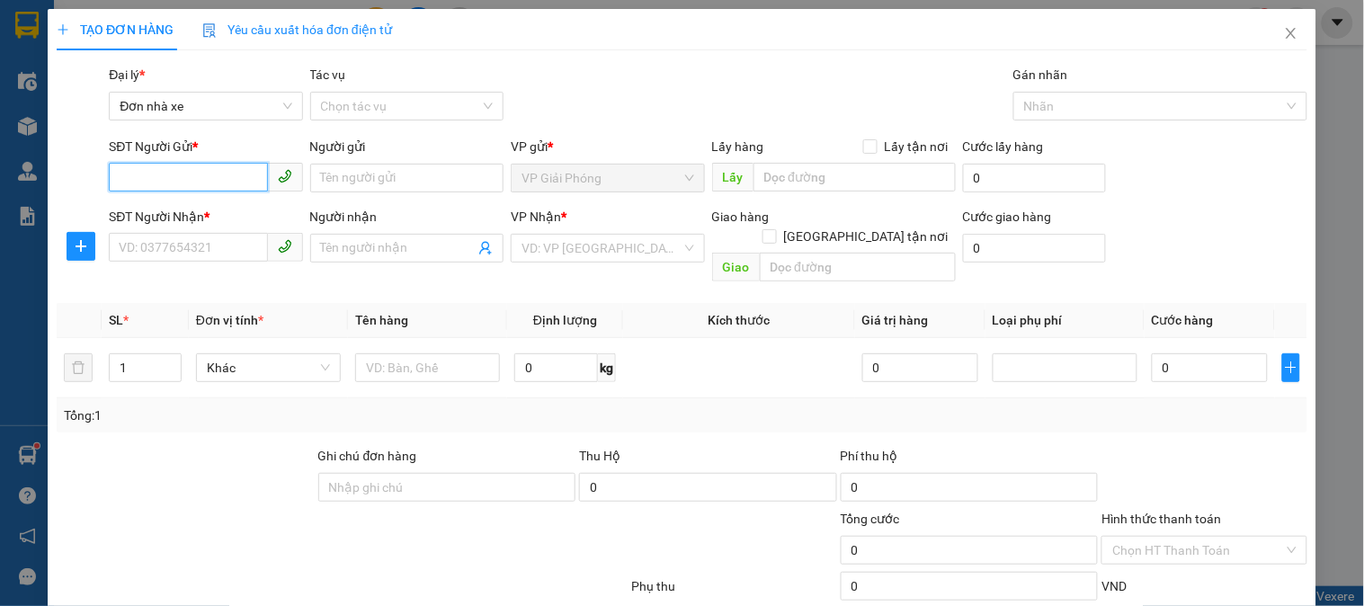
click at [150, 176] on input "SĐT Người Gửi *" at bounding box center [188, 177] width 158 height 29
type input "0917002002"
click at [228, 207] on div "0917002002 - C NGUYỆT" at bounding box center [207, 214] width 177 height 20
type input "C NGUYỆT"
type input "0916828282"
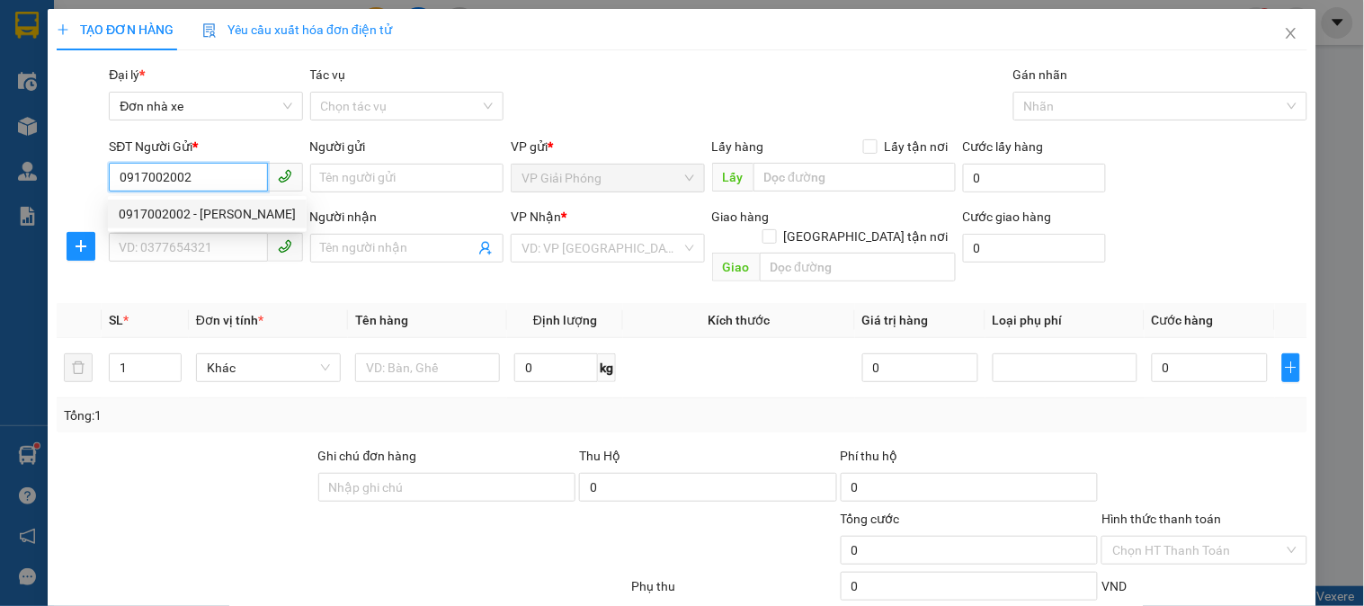
type input "hương"
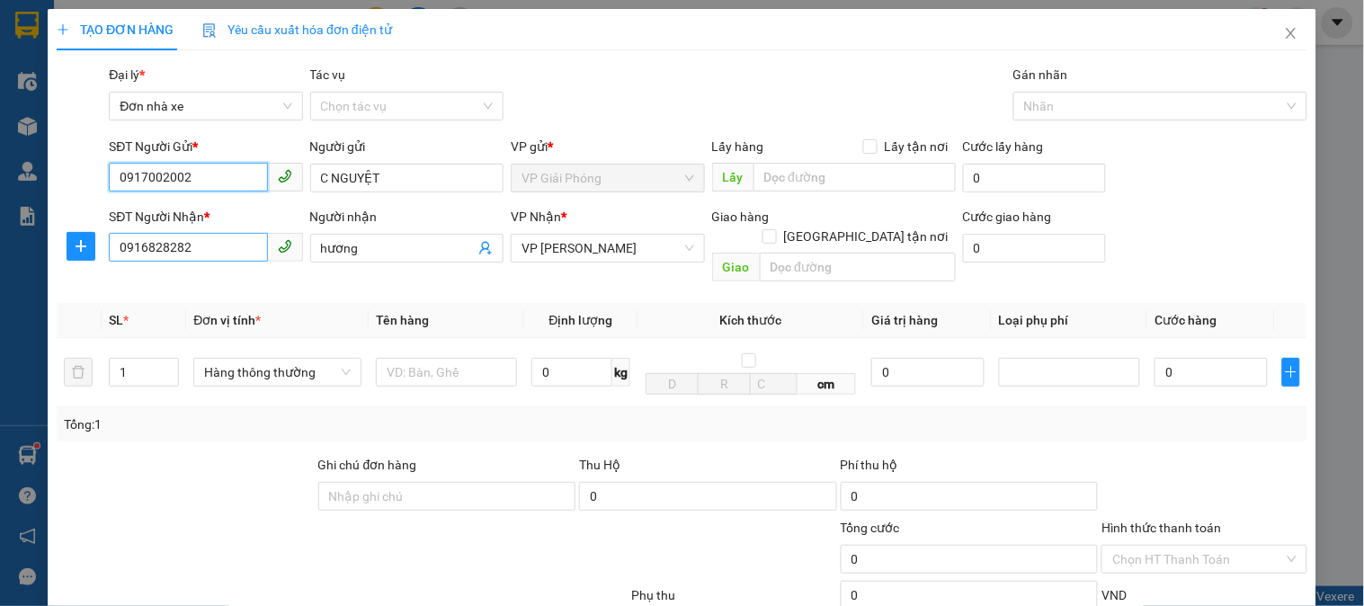
type input "0917002002"
drag, startPoint x: 194, startPoint y: 246, endPoint x: 40, endPoint y: 264, distance: 154.8
click at [48, 263] on div "TẠO ĐƠN HÀNG Yêu cầu xuất hóa đơn điện tử Transit Pickup Surcharge Ids Transit …" at bounding box center [682, 404] width 1269 height 791
type input "0987499482"
click at [391, 254] on input "hương" at bounding box center [398, 248] width 154 height 20
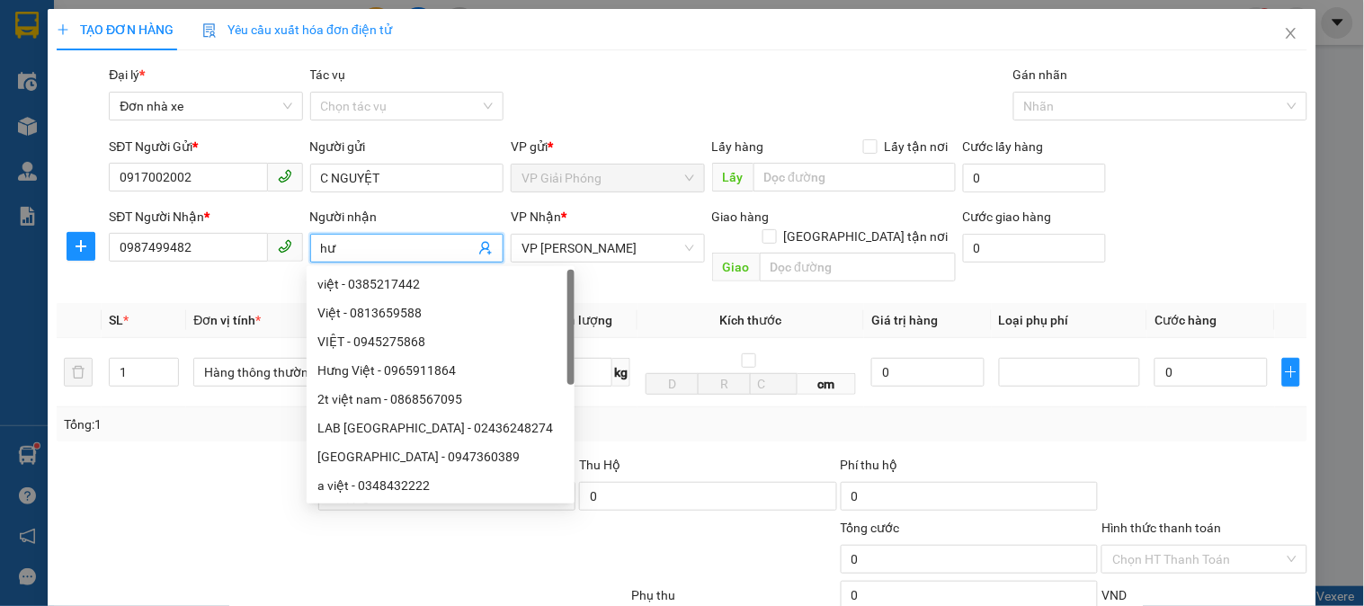
type input "h"
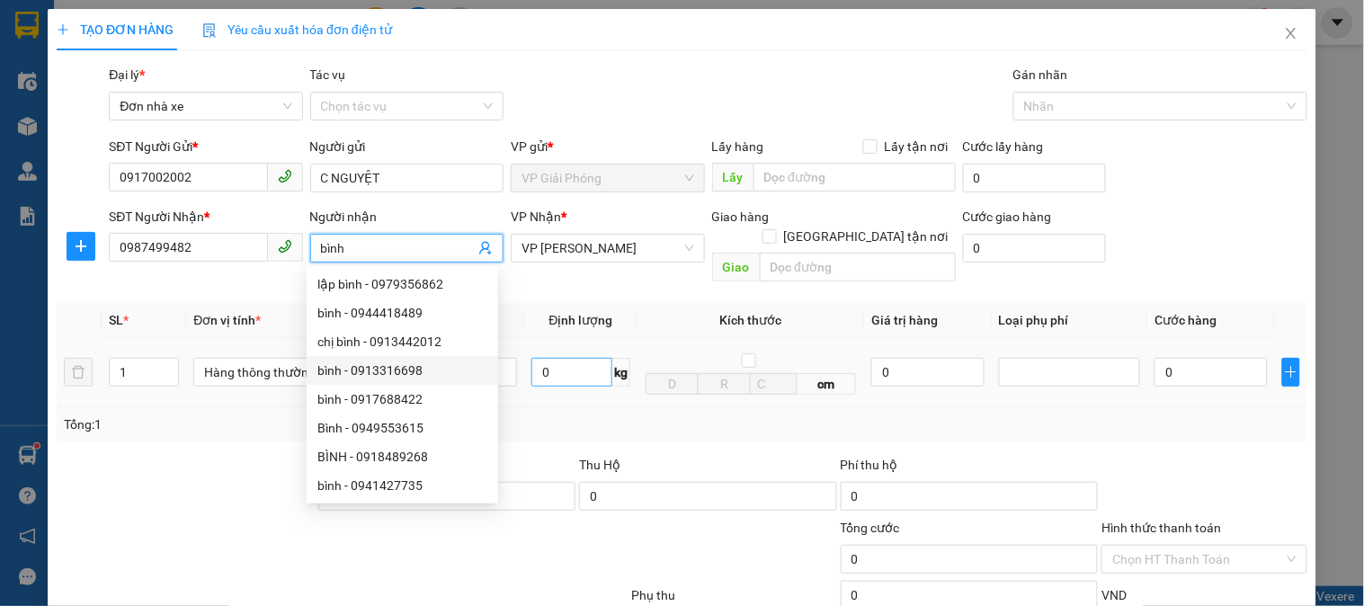
type input "bình"
click at [562, 358] on input "0" at bounding box center [571, 372] width 81 height 29
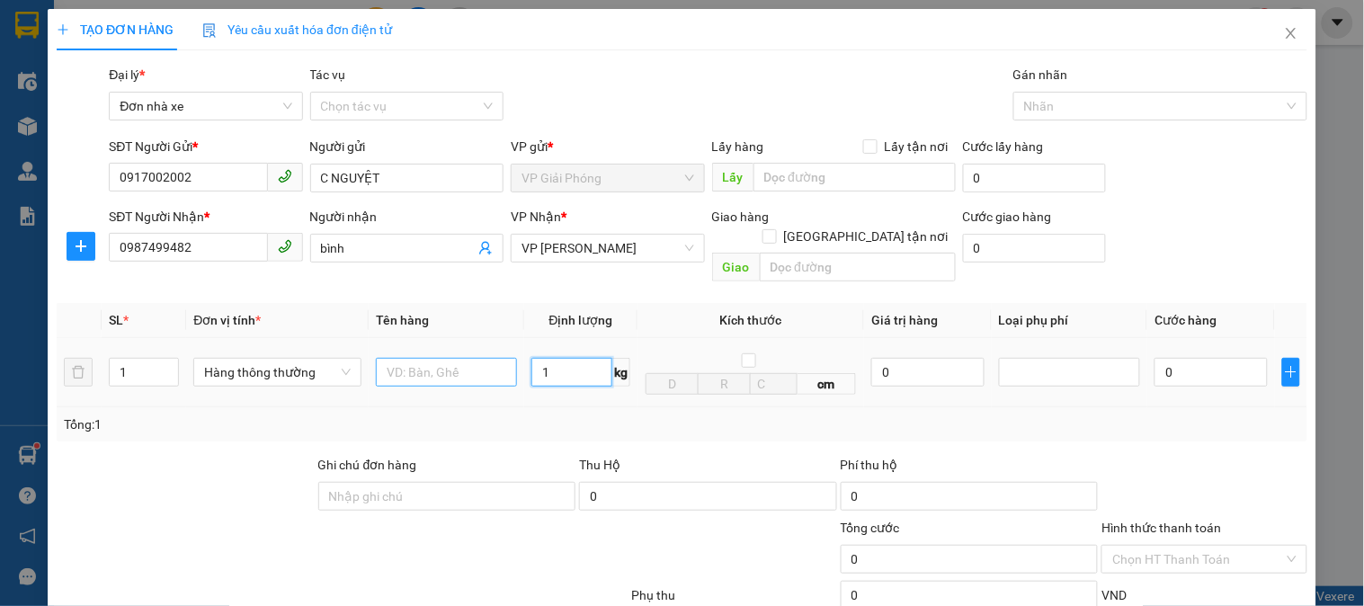
type input "1"
click at [451, 358] on input "text" at bounding box center [446, 372] width 141 height 29
type input "30.000"
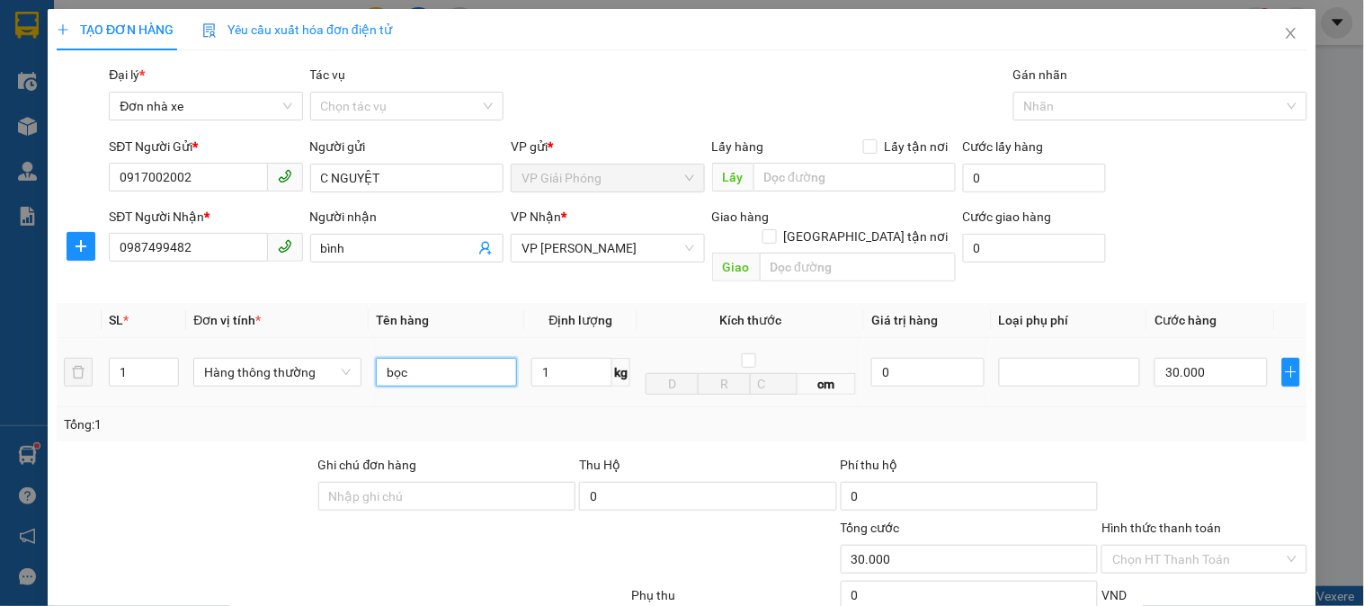
type input "bọc d"
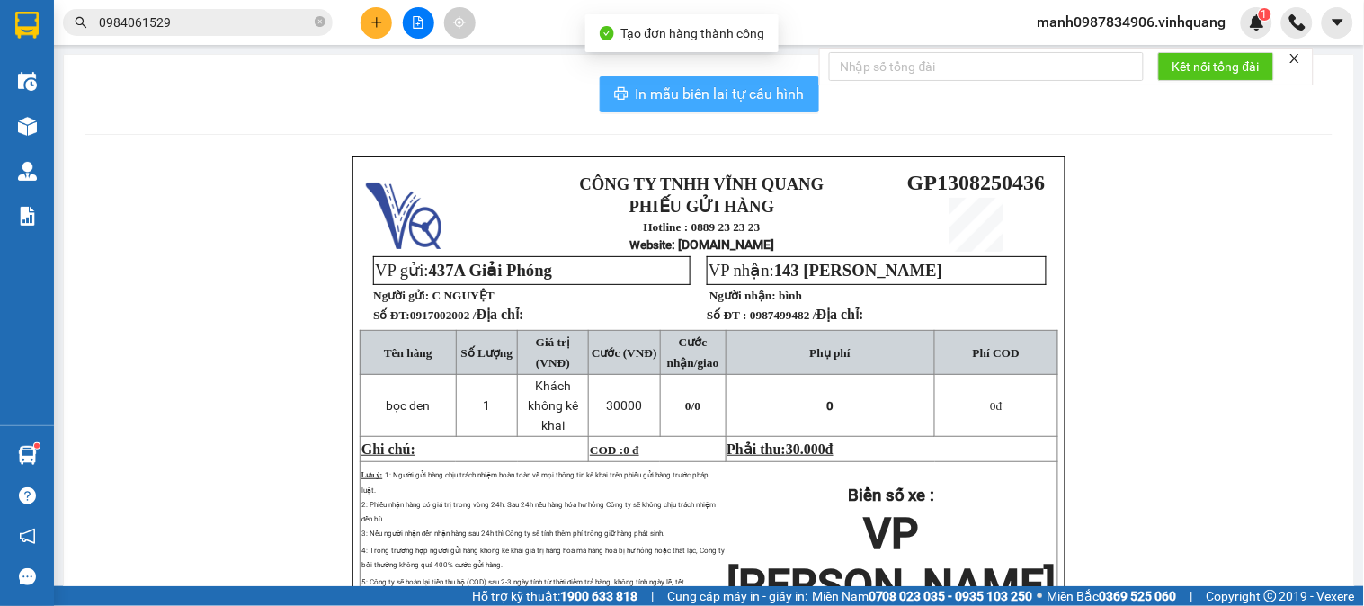
click at [698, 84] on span "In mẫu biên lai tự cấu hình" at bounding box center [720, 94] width 169 height 22
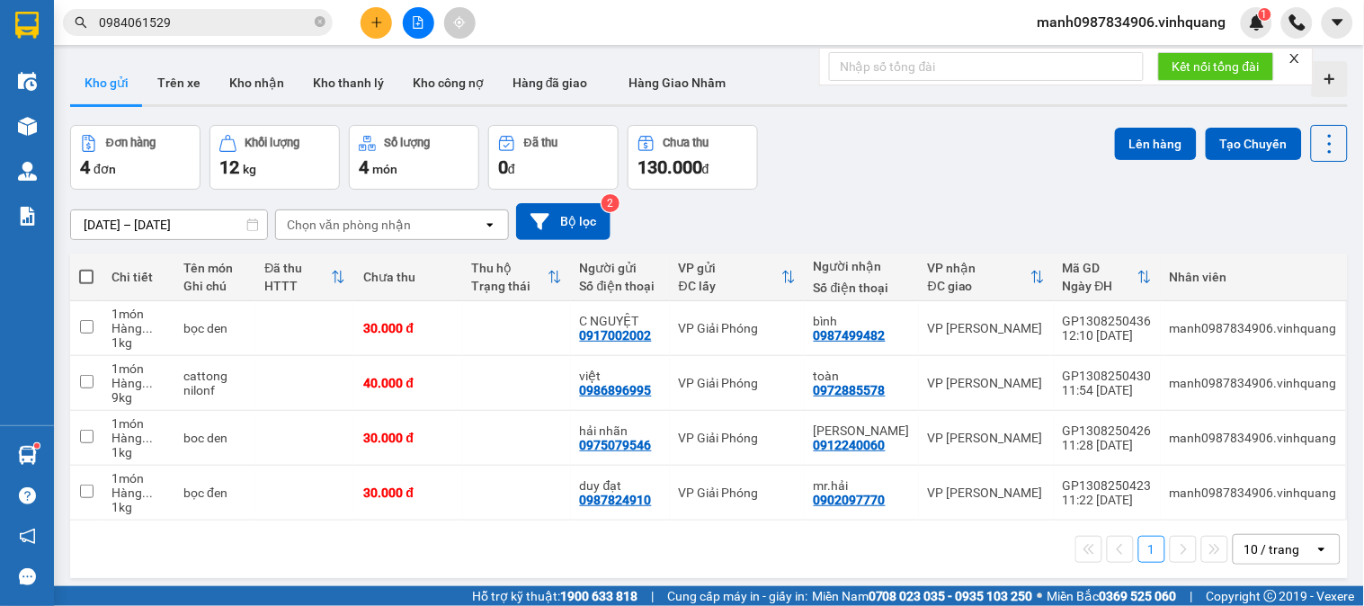
click at [362, 27] on button at bounding box center [376, 22] width 31 height 31
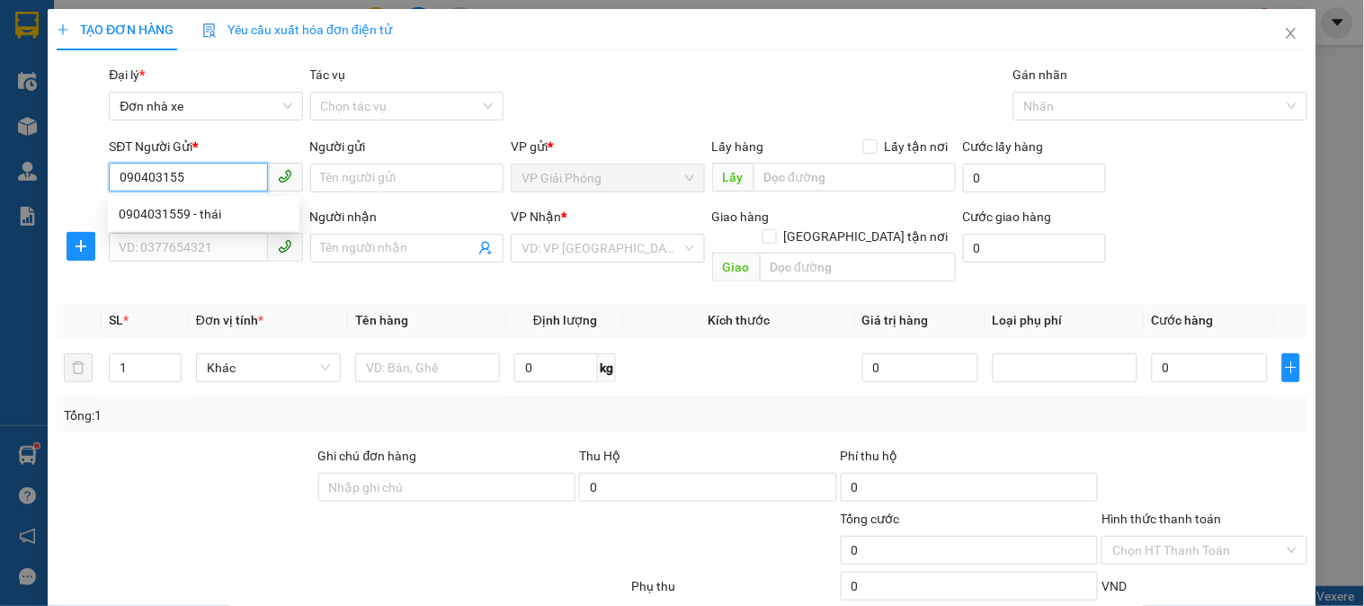
type input "0904031559"
click at [191, 212] on div "0904031559 - thái" at bounding box center [204, 214] width 170 height 20
type input "thái"
type input "0966338404"
type input "c trình"
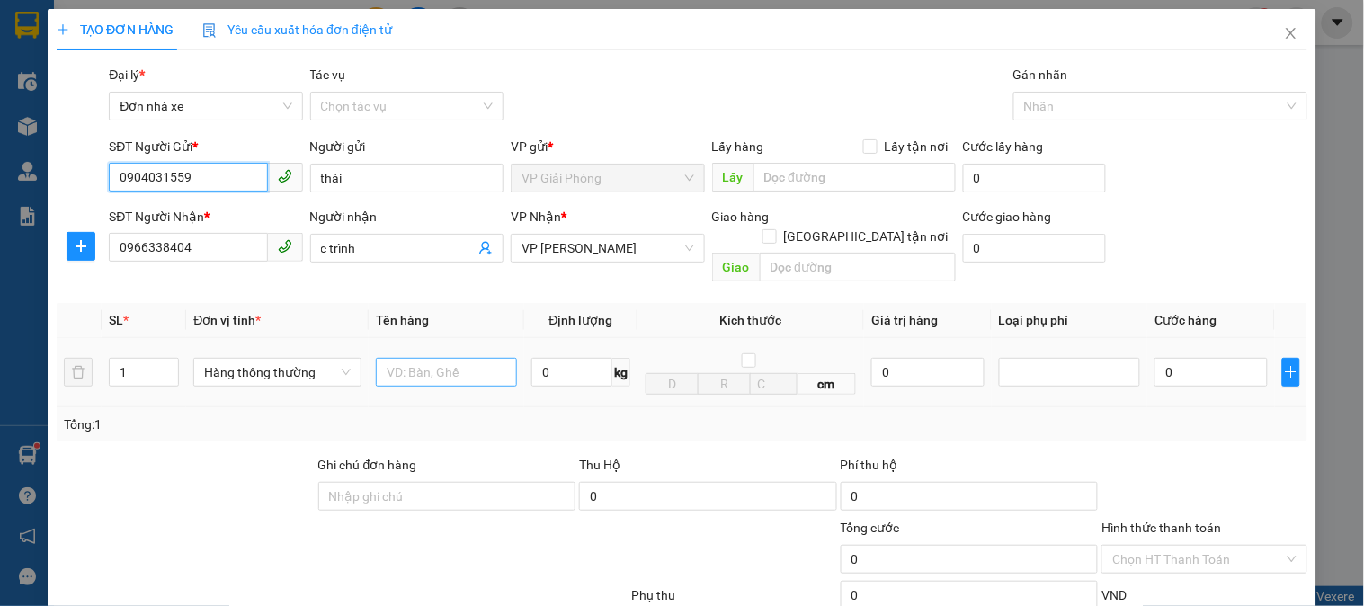
type input "0904031559"
click at [454, 358] on input "text" at bounding box center [446, 372] width 141 height 29
type input "tải trắng"
click at [574, 358] on input "0" at bounding box center [571, 372] width 81 height 29
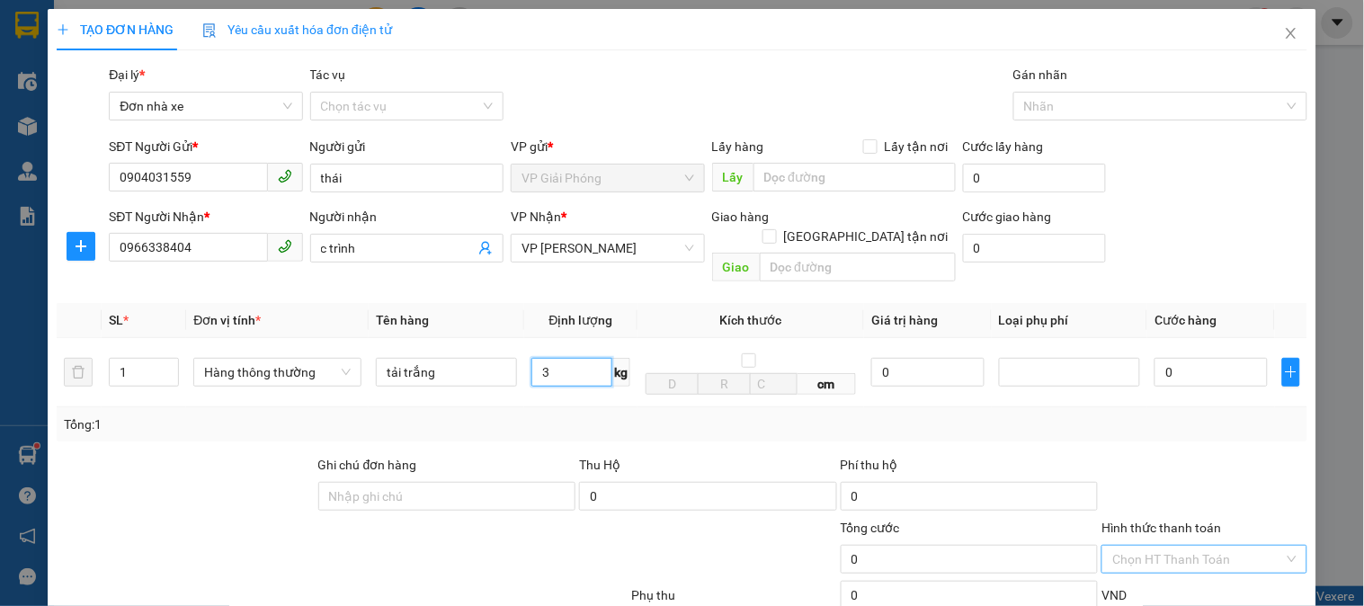
type input "3"
click at [1163, 546] on input "Hình thức thanh toán" at bounding box center [1197, 559] width 171 height 27
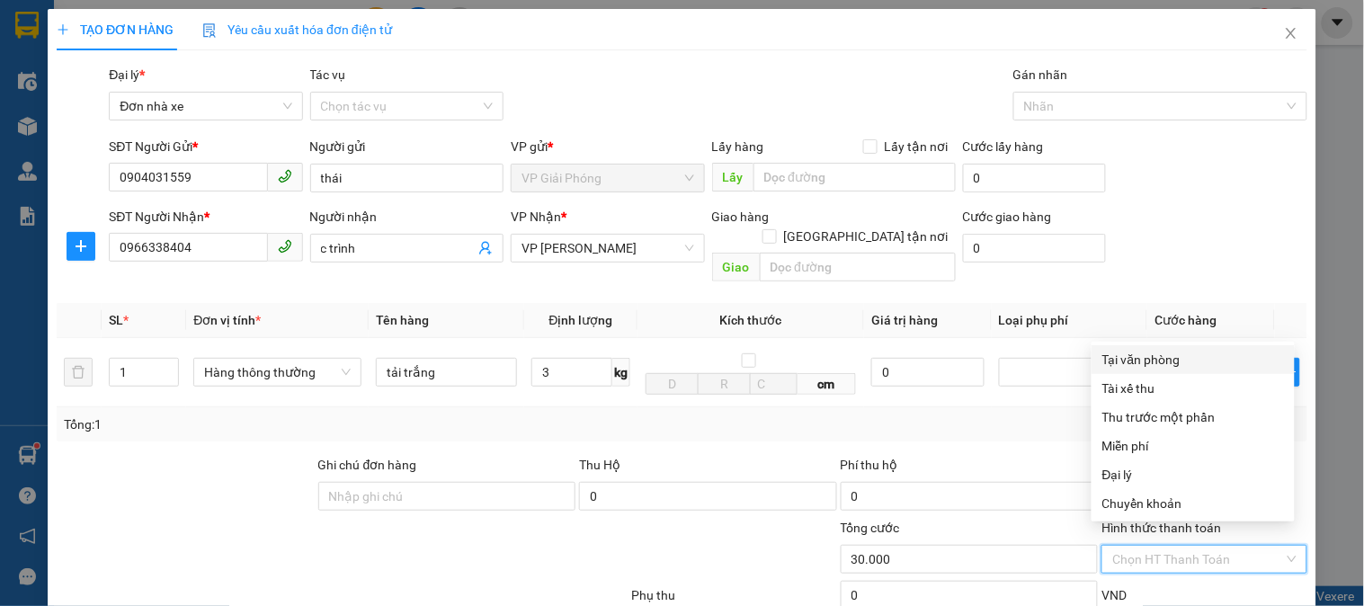
type input "30.000"
click at [1147, 436] on div "Miễn phí" at bounding box center [1193, 446] width 182 height 20
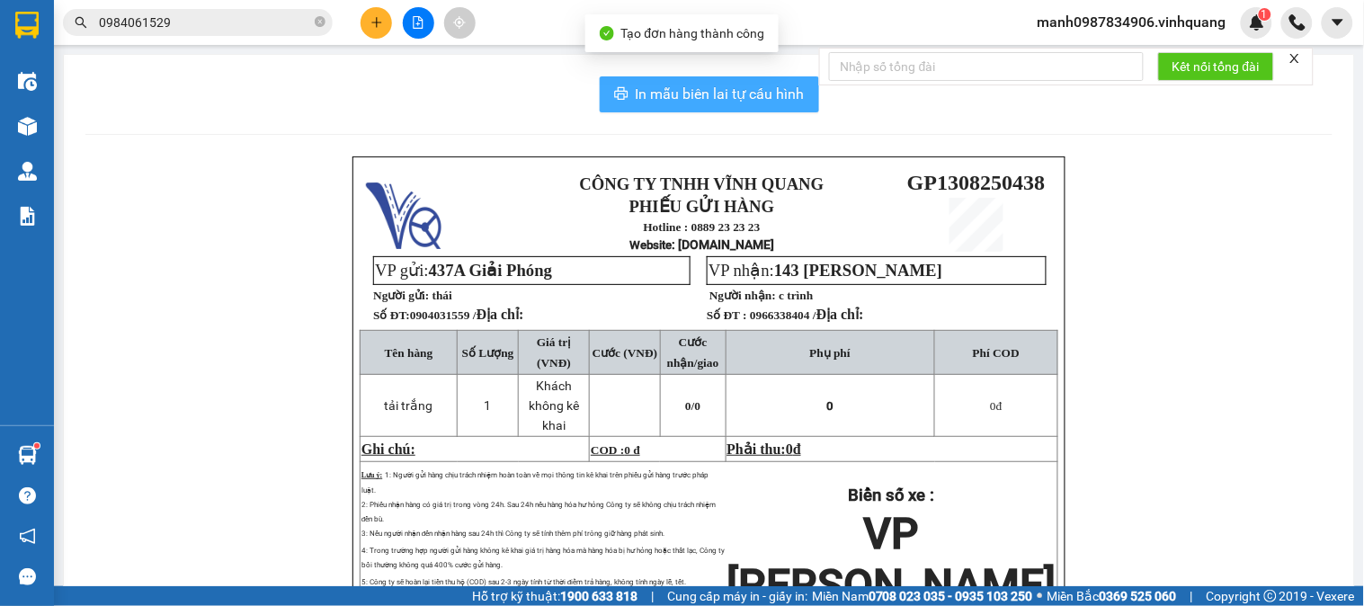
click at [695, 83] on span "In mẫu biên lai tự cấu hình" at bounding box center [720, 94] width 169 height 22
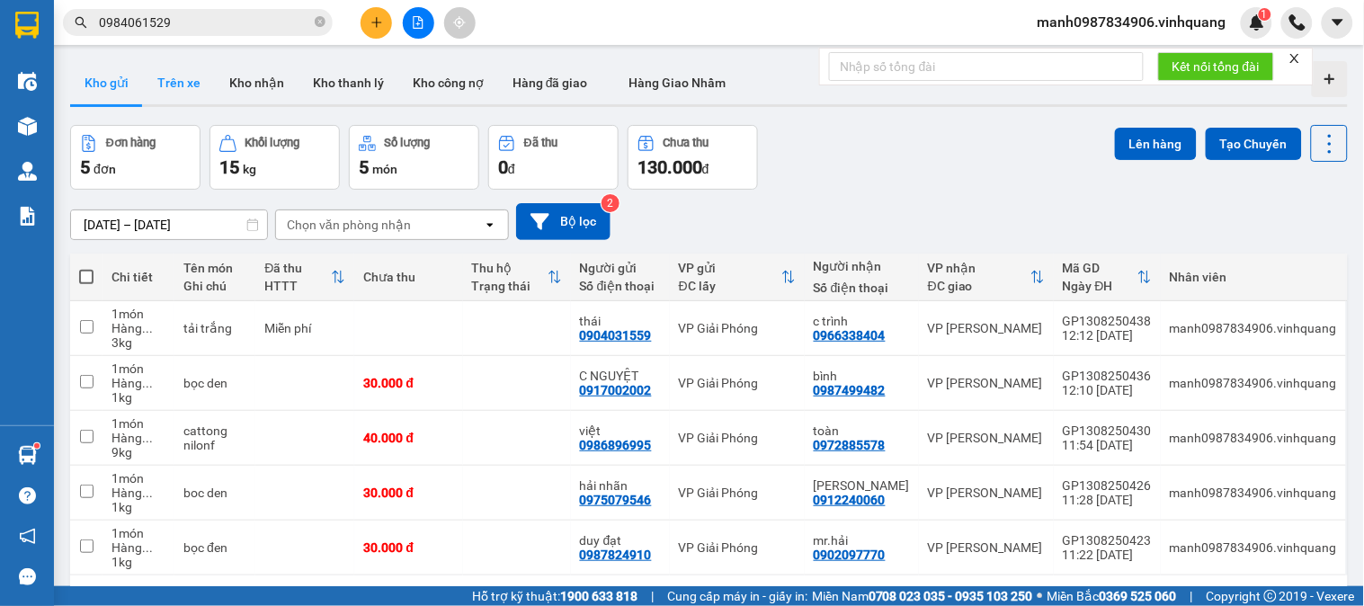
click at [190, 83] on button "Trên xe" at bounding box center [179, 82] width 72 height 43
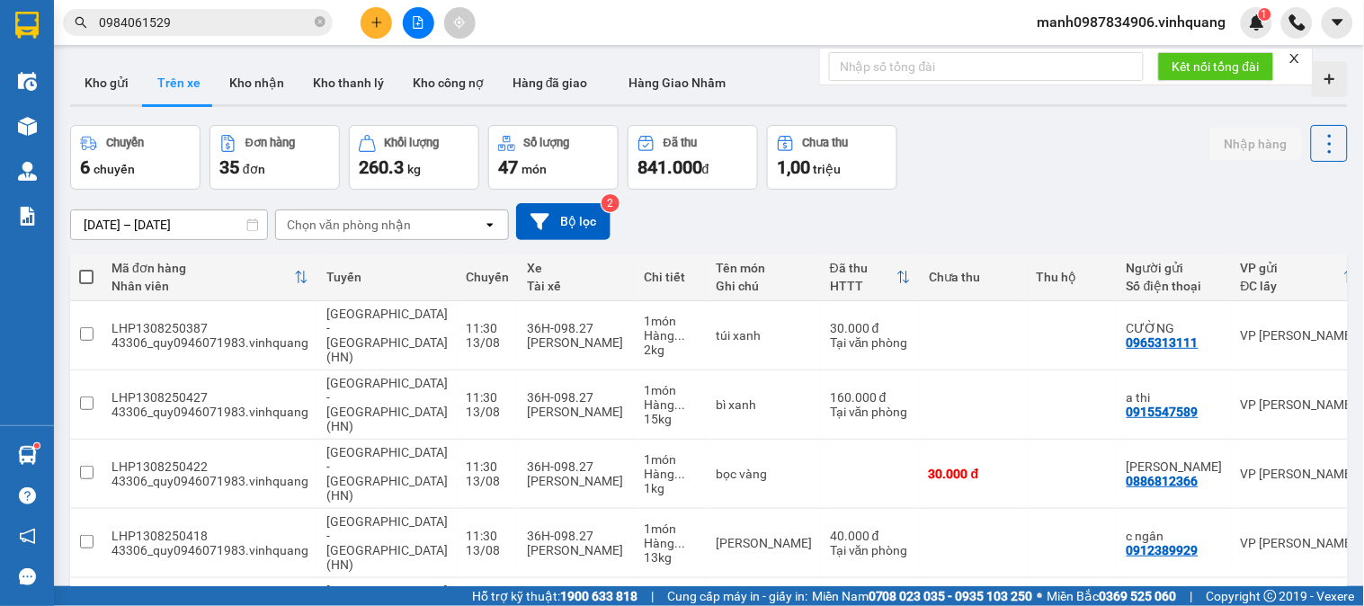
click at [329, 236] on div "Chọn văn phòng nhận" at bounding box center [379, 224] width 207 height 29
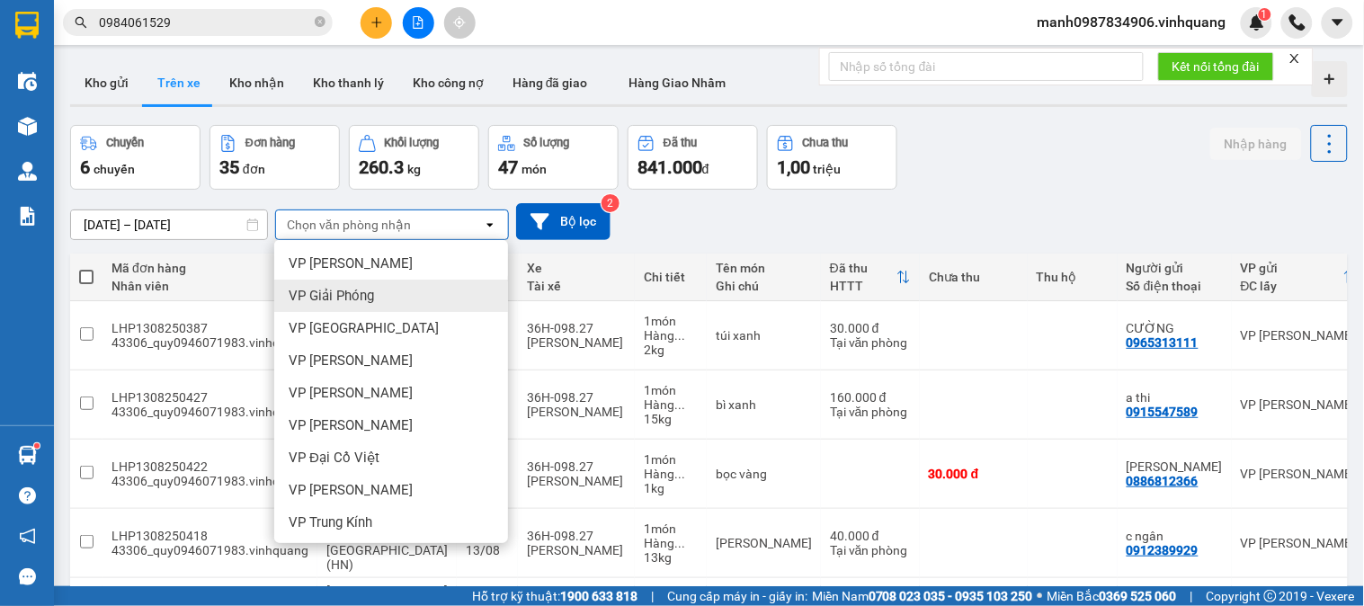
click at [364, 298] on span "VP Giải Phóng" at bounding box center [331, 296] width 85 height 18
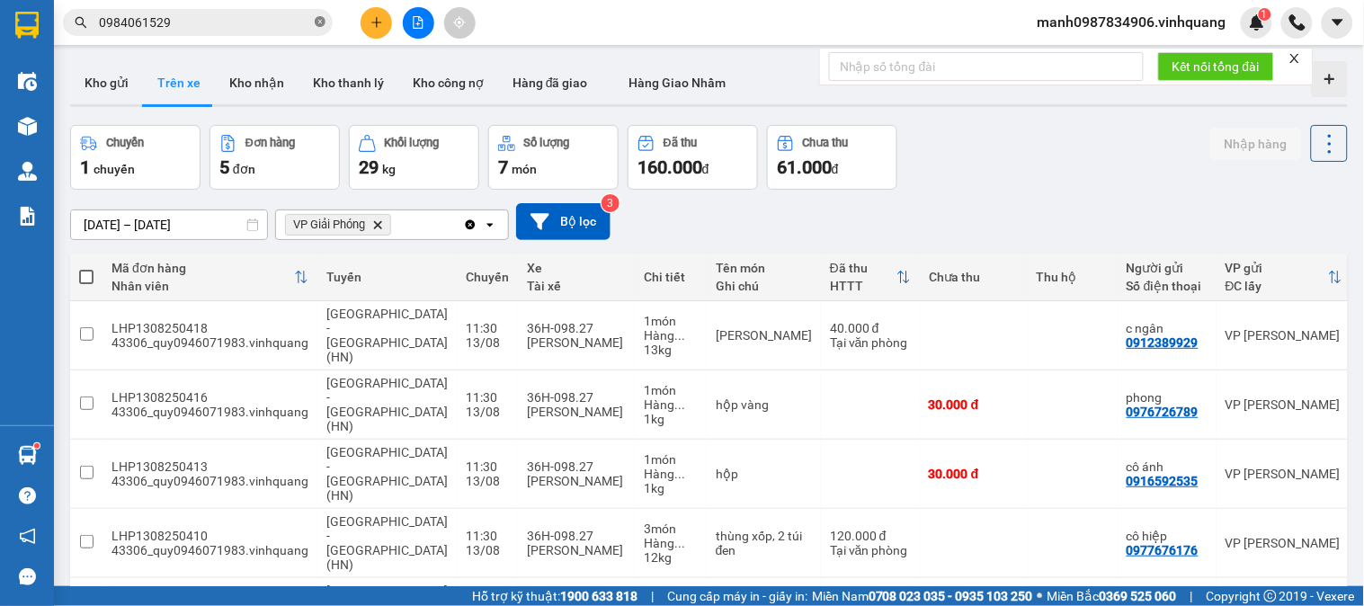
click at [320, 20] on icon "close-circle" at bounding box center [320, 21] width 11 height 11
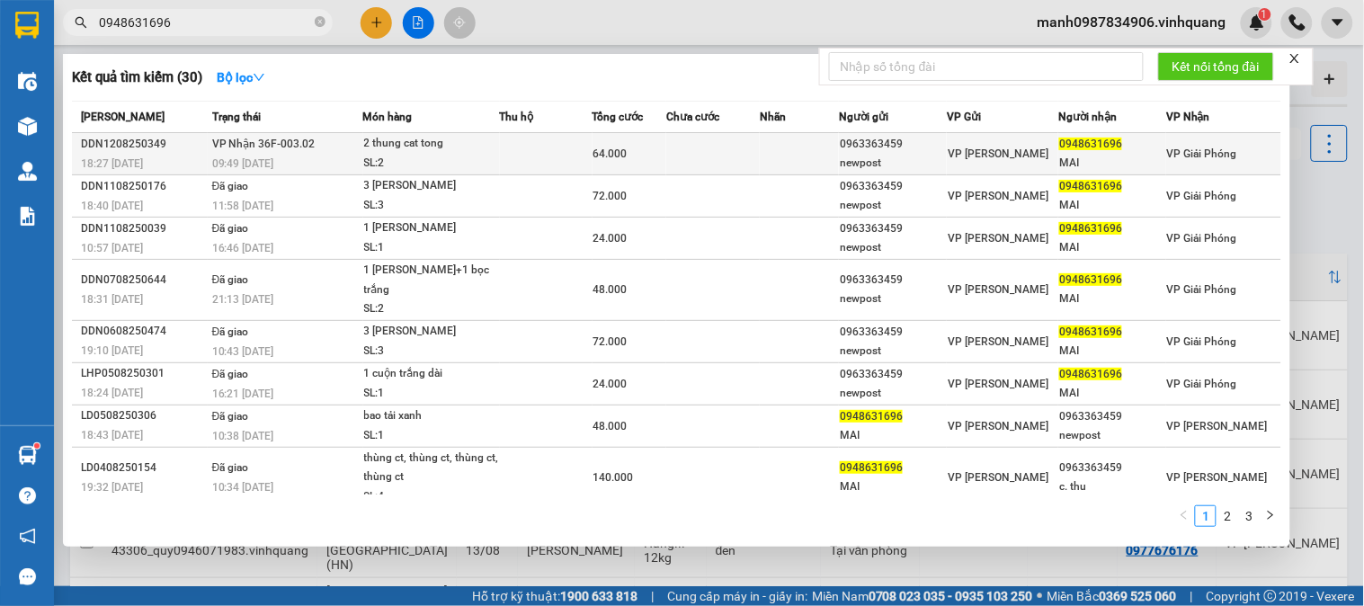
type input "0948631696"
click at [277, 142] on span "VP Nhận 36F-003.02" at bounding box center [263, 144] width 103 height 13
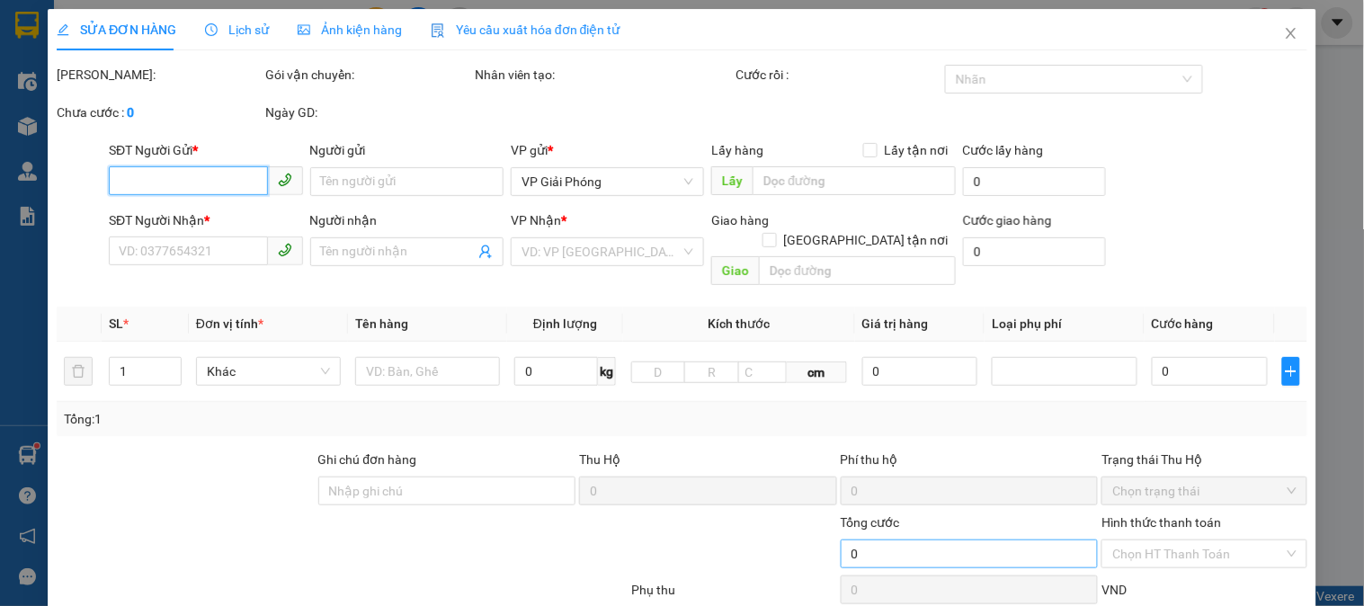
type input "0963363459"
type input "newpost"
type input "0948631696"
type input "MAI"
type input "64.000"
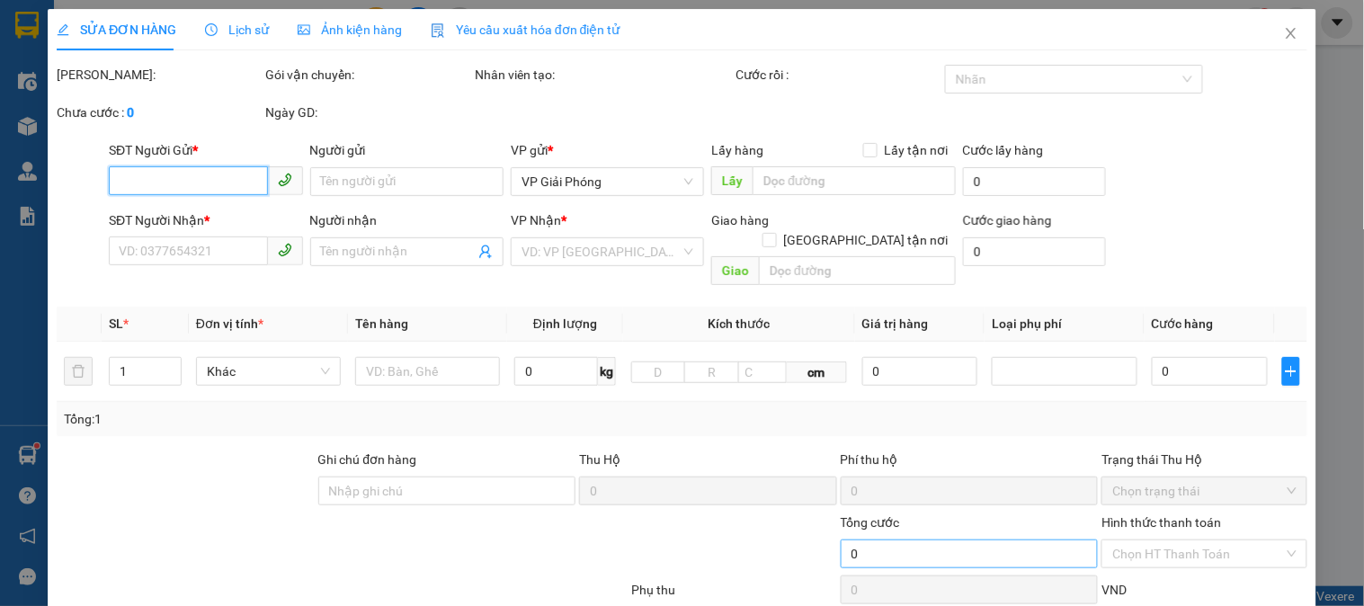
type input "20"
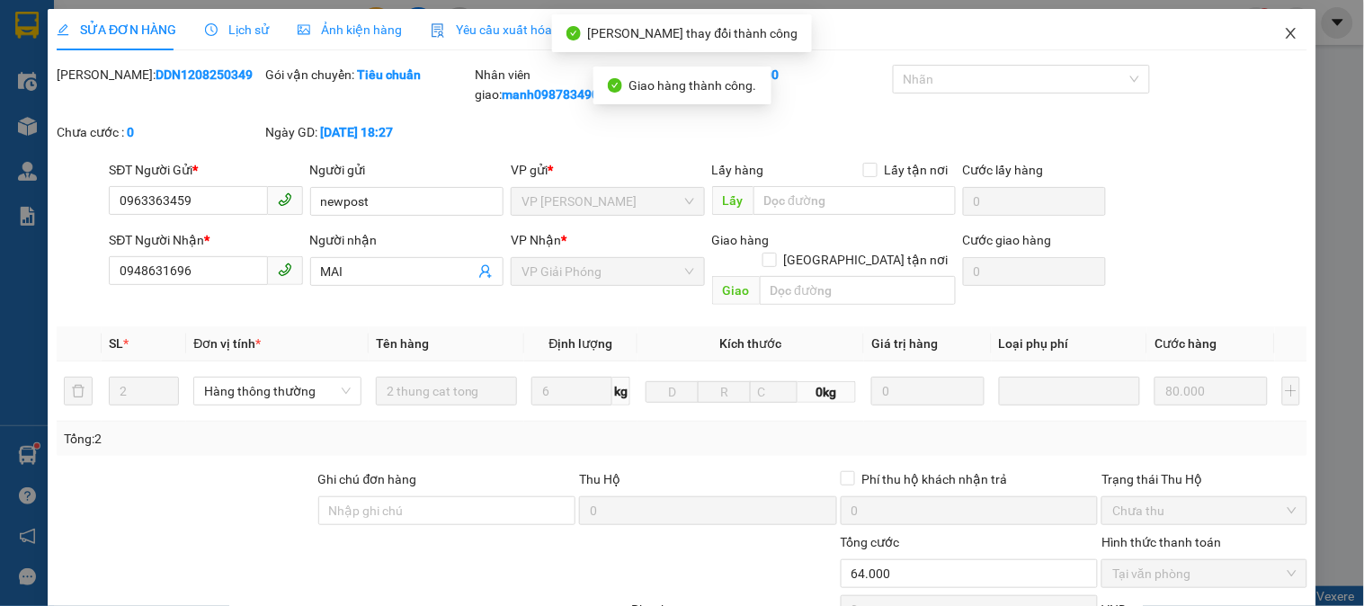
click at [1284, 40] on icon "close" at bounding box center [1291, 33] width 14 height 14
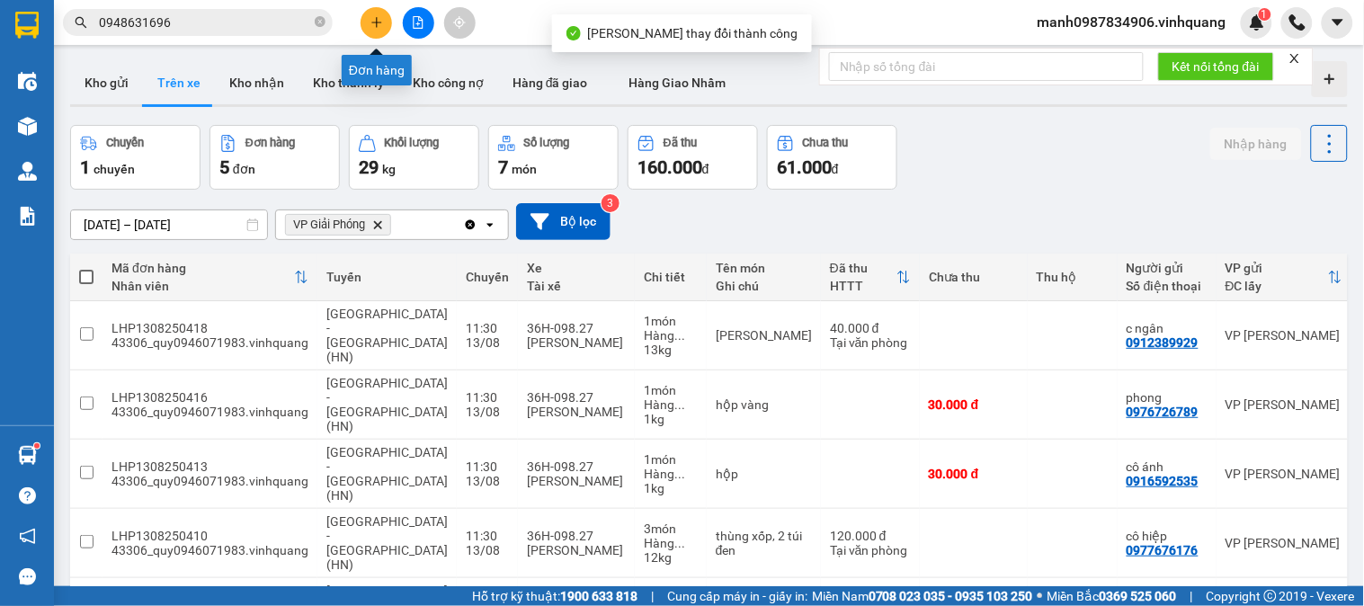
click at [371, 29] on button at bounding box center [376, 22] width 31 height 31
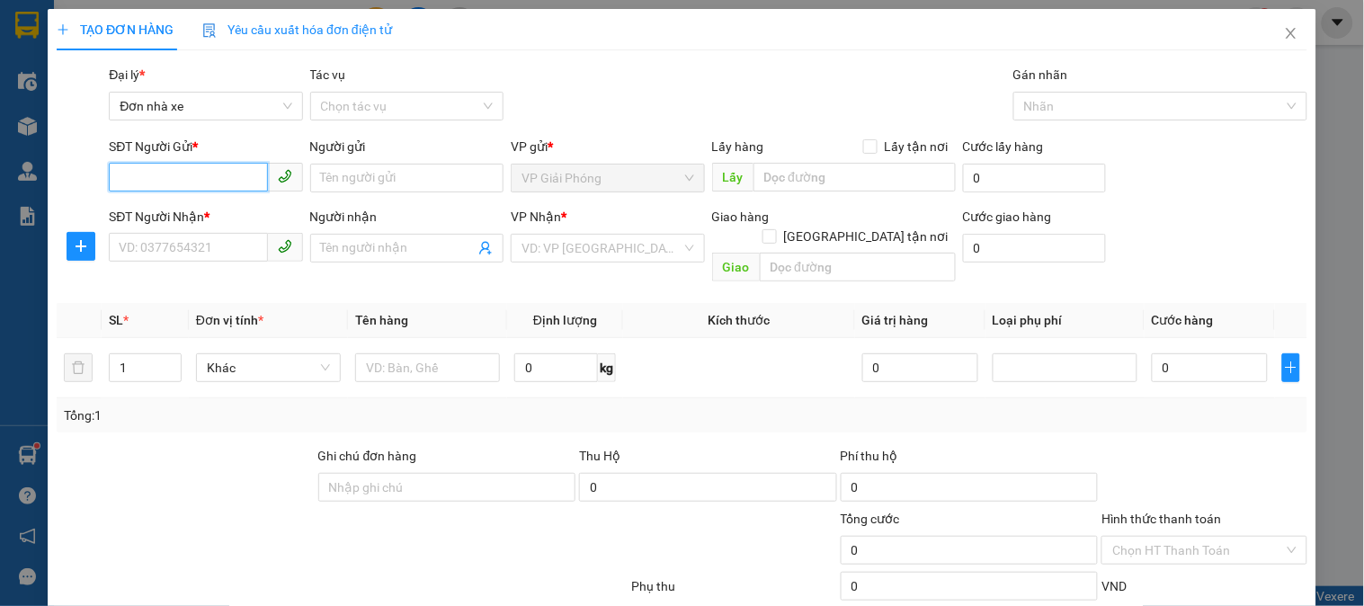
click at [180, 178] on input "SĐT Người Gửi *" at bounding box center [188, 177] width 158 height 29
click at [131, 178] on input "0913857286" at bounding box center [188, 177] width 158 height 29
type input "0813857286"
click at [217, 211] on div "0813857286 - LỘC" at bounding box center [204, 214] width 170 height 20
type input "LỘC"
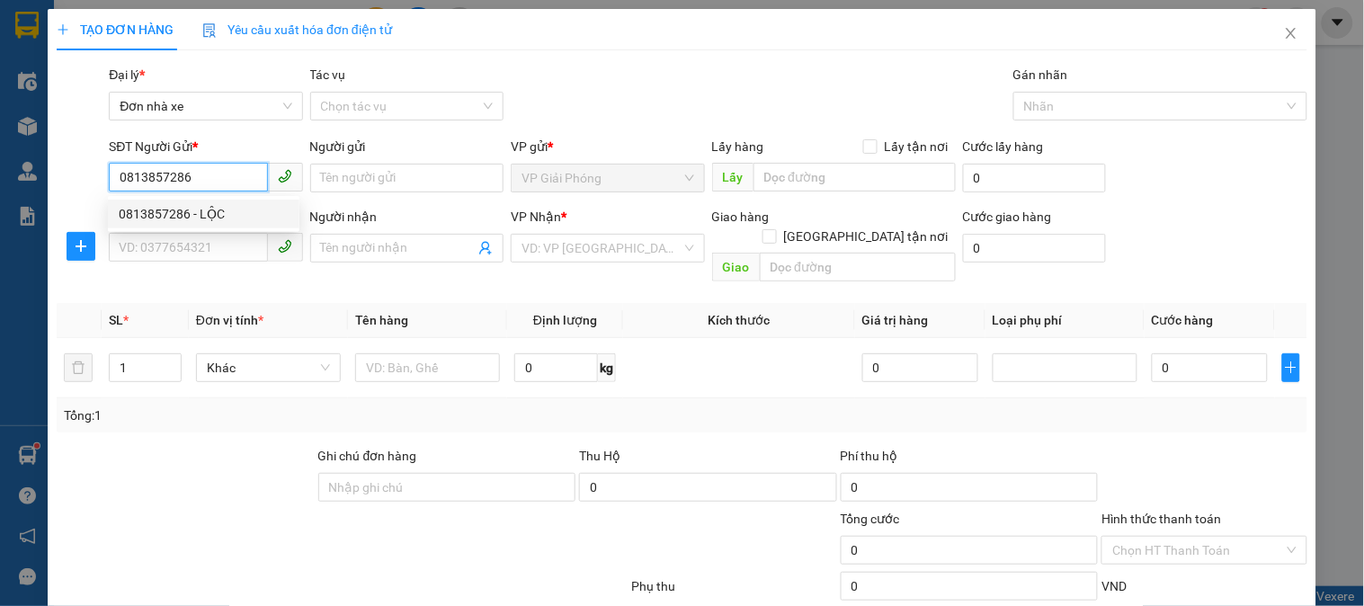
type input "0363699999"
type input "KHÁCH"
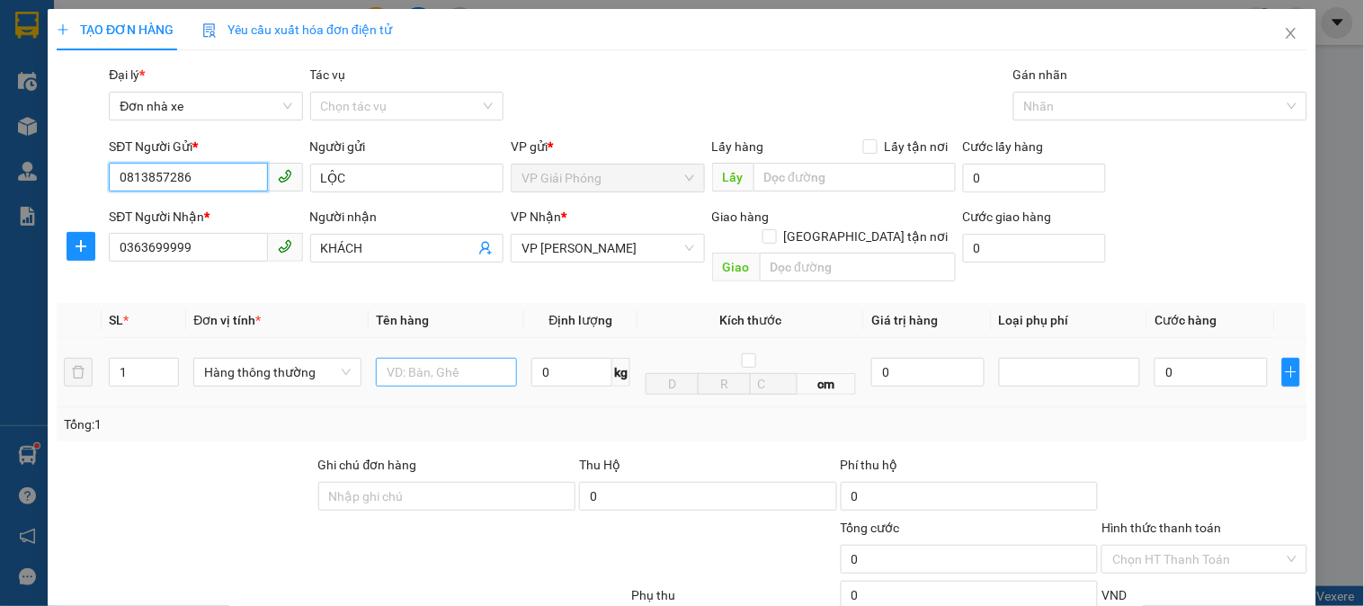
type input "0813857286"
click at [429, 358] on input "text" at bounding box center [446, 372] width 141 height 29
type input "bìa den"
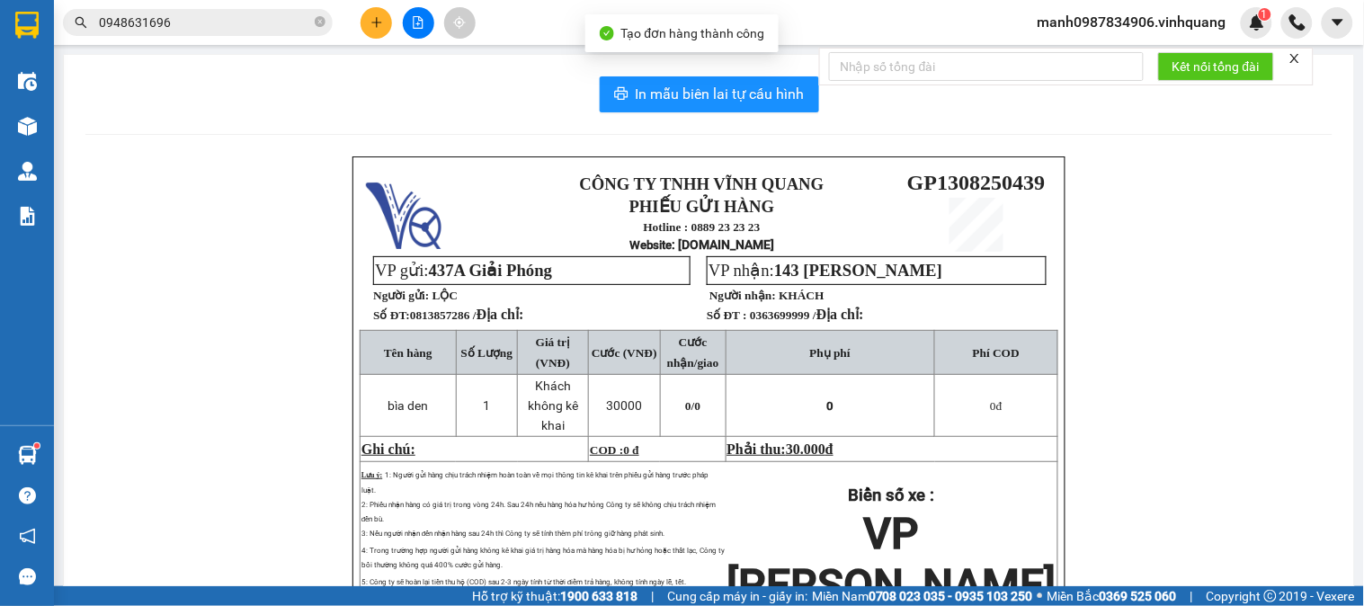
click at [744, 113] on div "In mẫu biên lai tự cấu hình CÔNG TY TNHH VĨNH QUANG PHIẾU GỬI HÀNG Hotline : 08…" at bounding box center [709, 408] width 1290 height 707
click at [733, 97] on span "In mẫu biên lai tự cấu hình" at bounding box center [720, 94] width 169 height 22
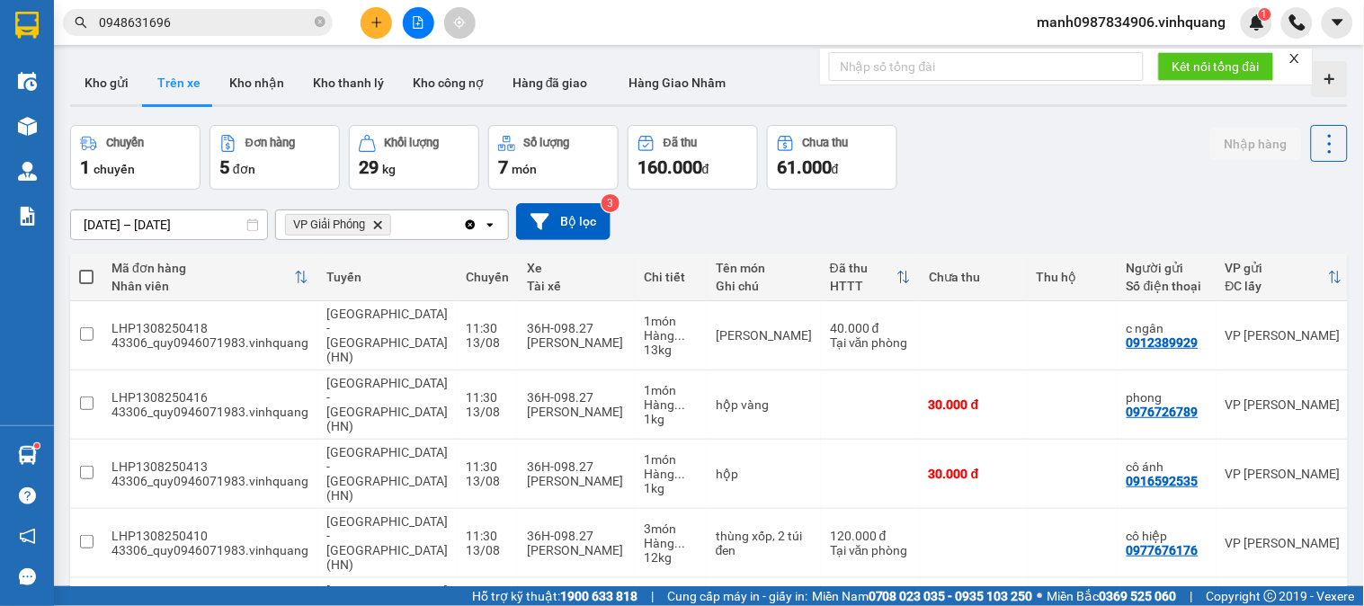
click at [387, 22] on button at bounding box center [376, 22] width 31 height 31
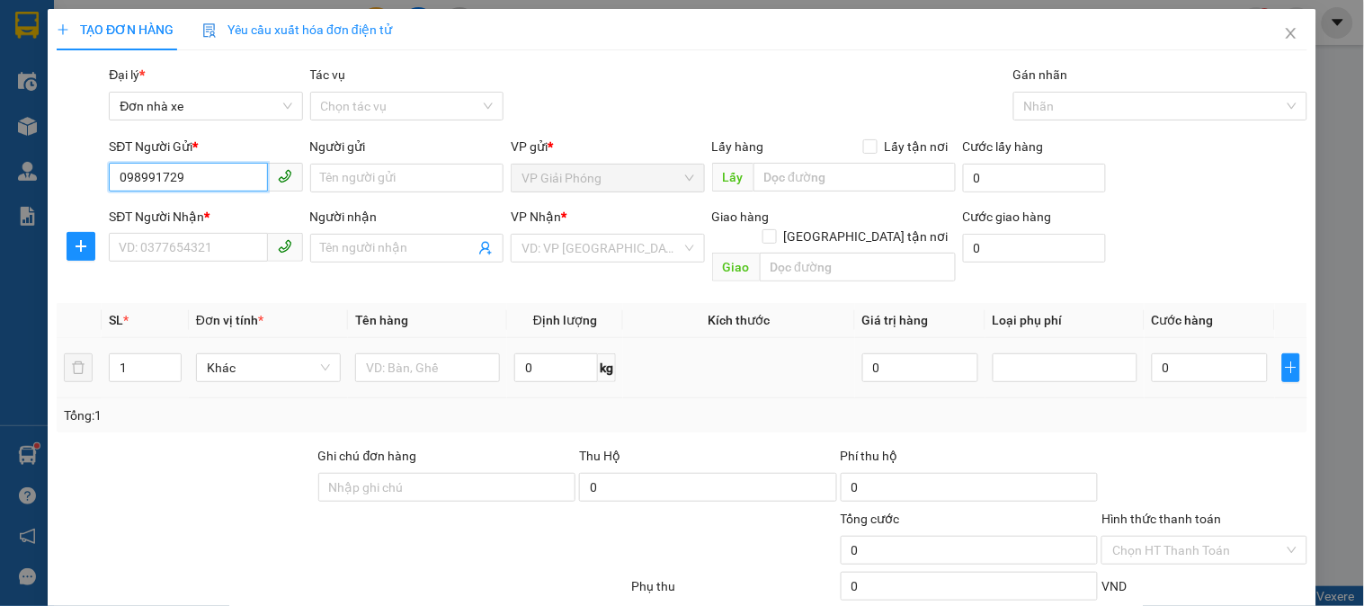
type input "0989917294"
click at [200, 210] on div "0989917294 - vũ bi" at bounding box center [207, 214] width 177 height 20
type input "[PERSON_NAME]"
type input "0966357868"
type input "hà"
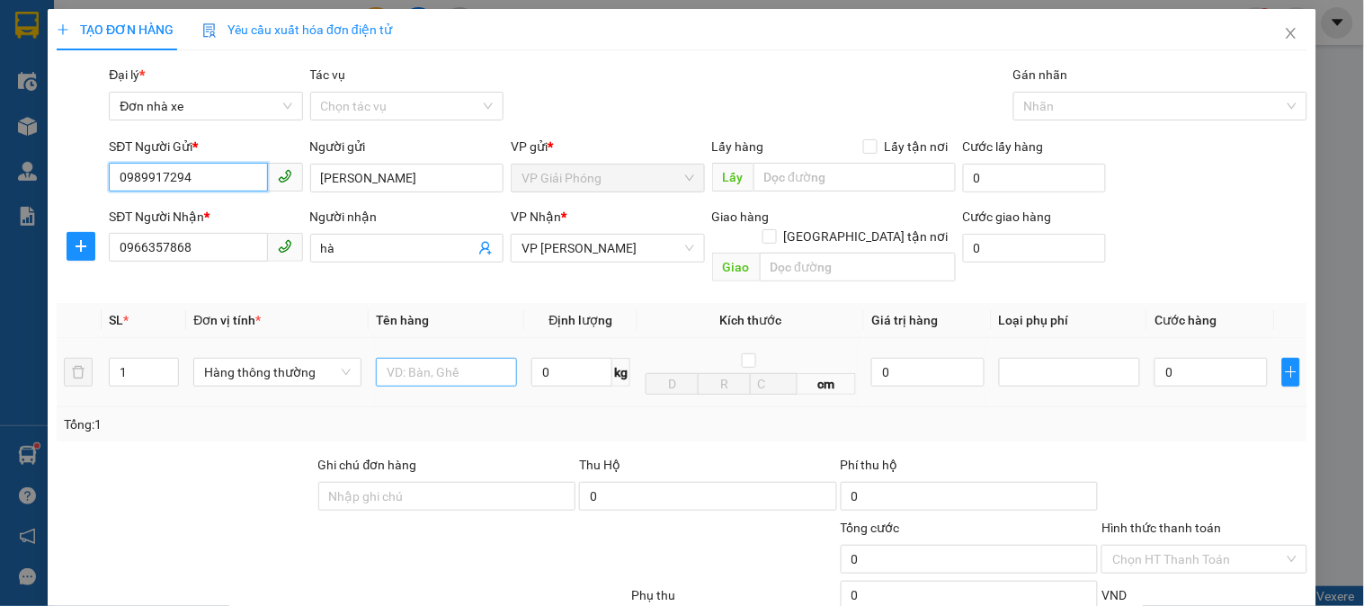
type input "0989917294"
click at [425, 358] on input "text" at bounding box center [446, 372] width 141 height 29
type input "boc"
click at [570, 358] on input "0" at bounding box center [571, 372] width 81 height 29
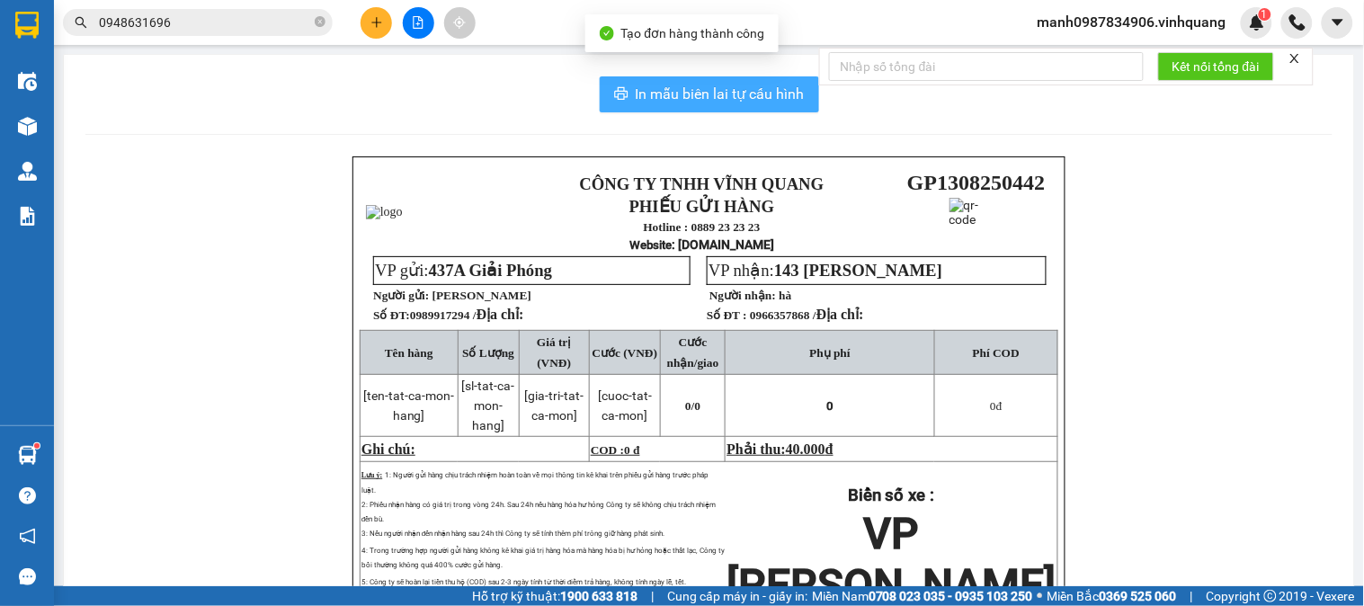
click at [704, 90] on span "In mẫu biên lai tự cấu hình" at bounding box center [720, 94] width 169 height 22
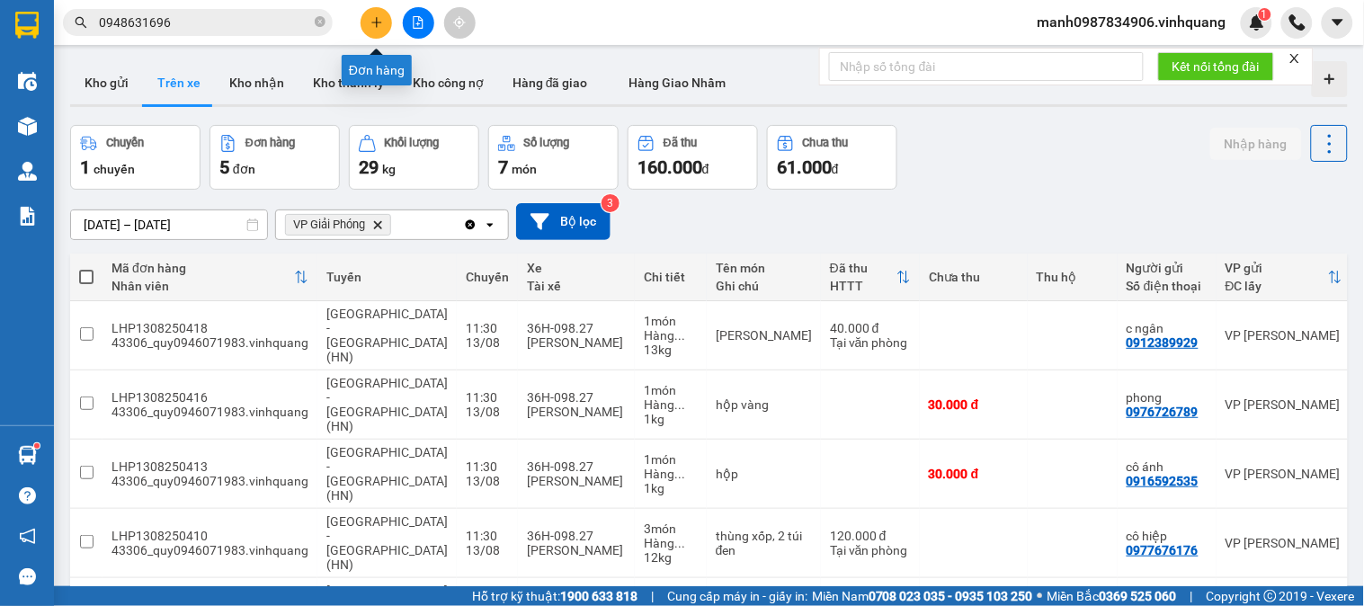
click at [373, 18] on icon "plus" at bounding box center [376, 22] width 13 height 13
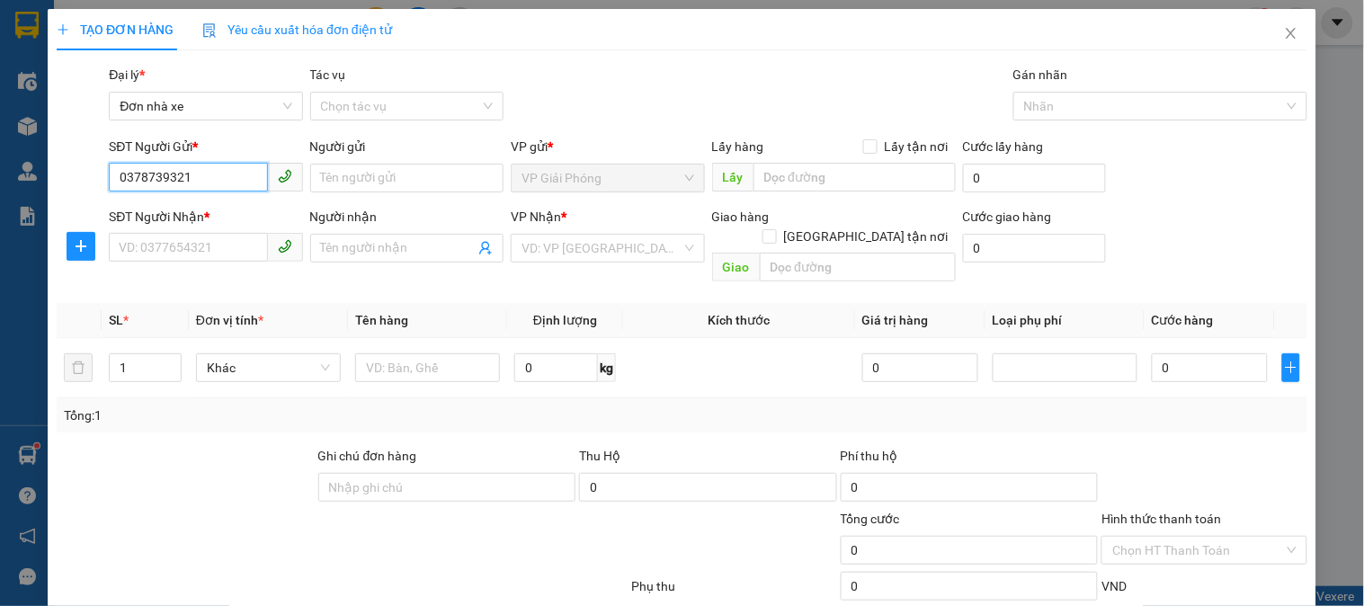
click at [163, 175] on input "0378739321" at bounding box center [188, 177] width 158 height 29
click at [207, 182] on input "0378729321" at bounding box center [188, 177] width 158 height 29
click at [157, 174] on input "0378729321" at bounding box center [188, 177] width 158 height 29
click at [202, 176] on input "0378739321" at bounding box center [188, 177] width 158 height 29
type input "0378739320"
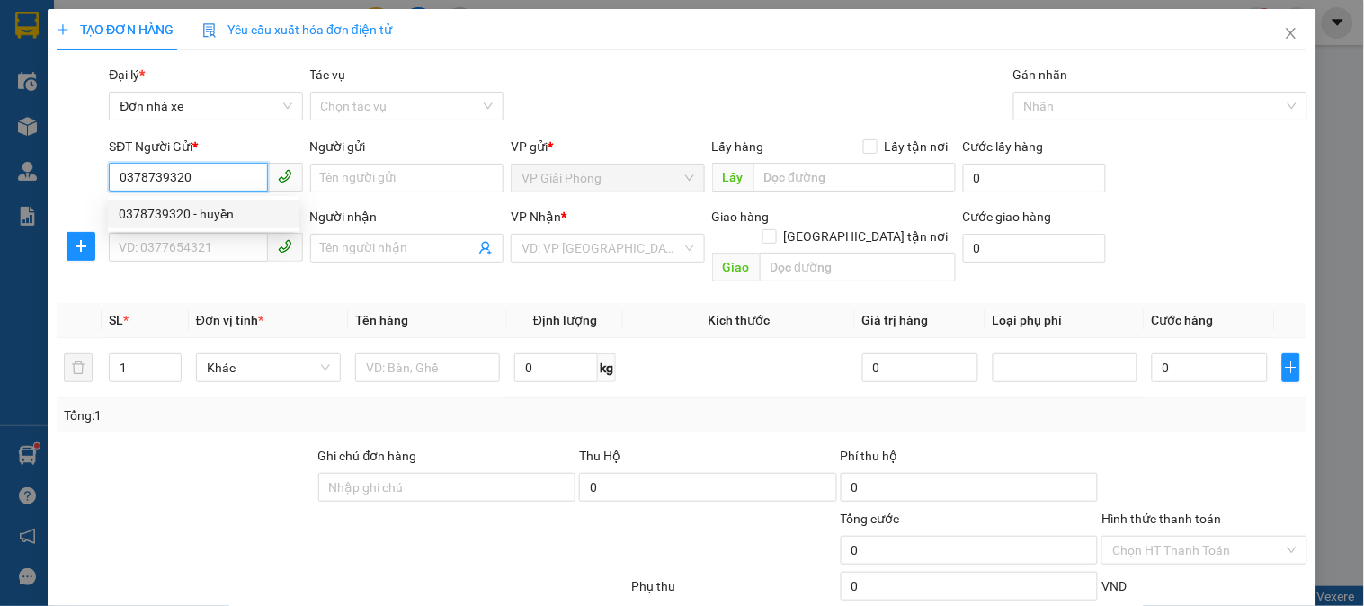
click at [214, 213] on div "0378739320 - huyền" at bounding box center [204, 214] width 170 height 20
type input "huyền"
type input "0904220009"
type input "TOÀN GIANG"
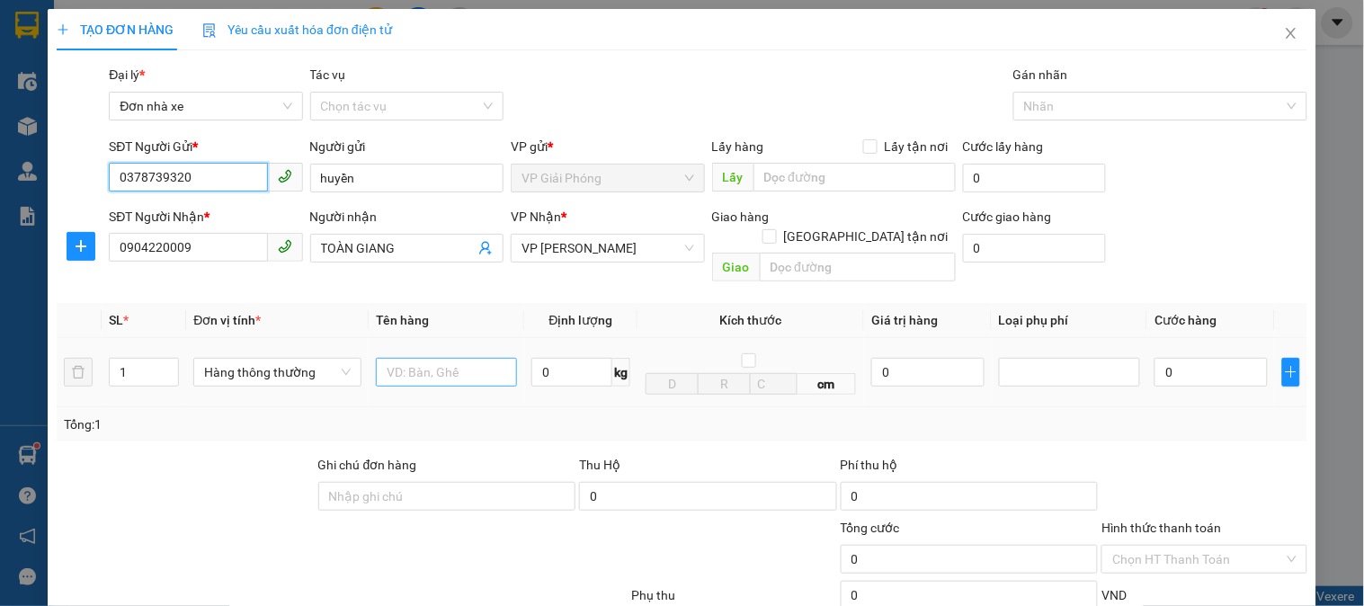
type input "0378739320"
click at [464, 358] on input "text" at bounding box center [446, 372] width 141 height 29
type input "cattong"
click at [558, 358] on input "0" at bounding box center [571, 372] width 81 height 29
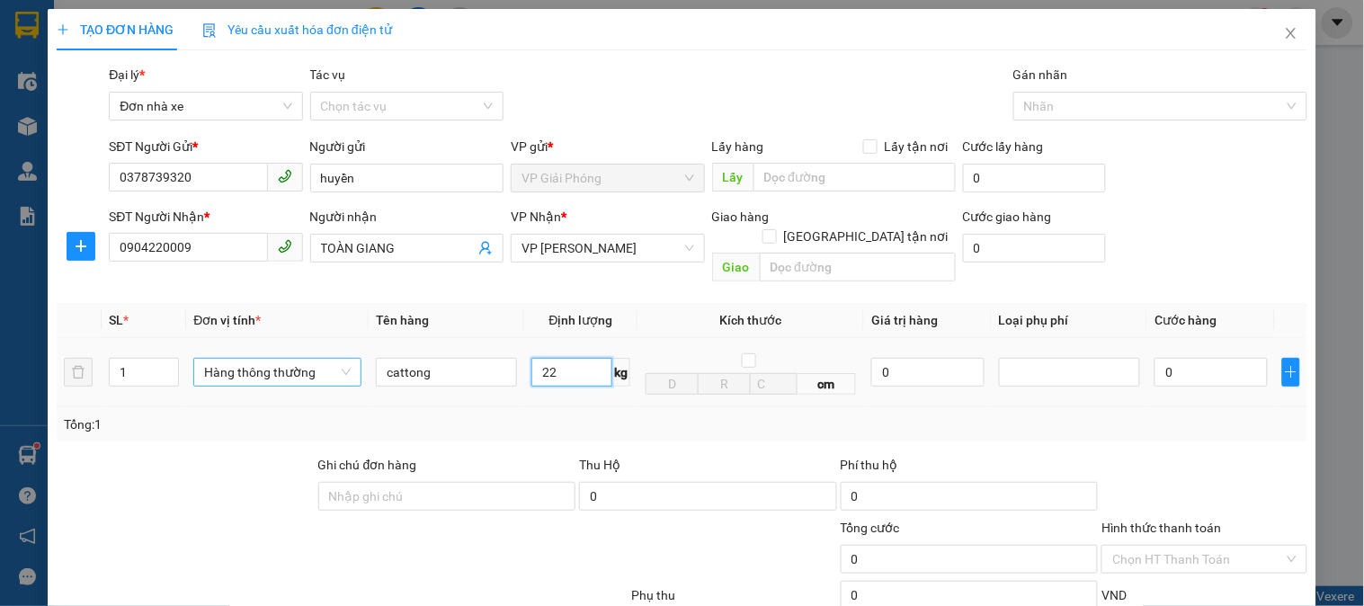
click at [272, 359] on span "Hàng thông thường" at bounding box center [277, 372] width 146 height 27
type input "22"
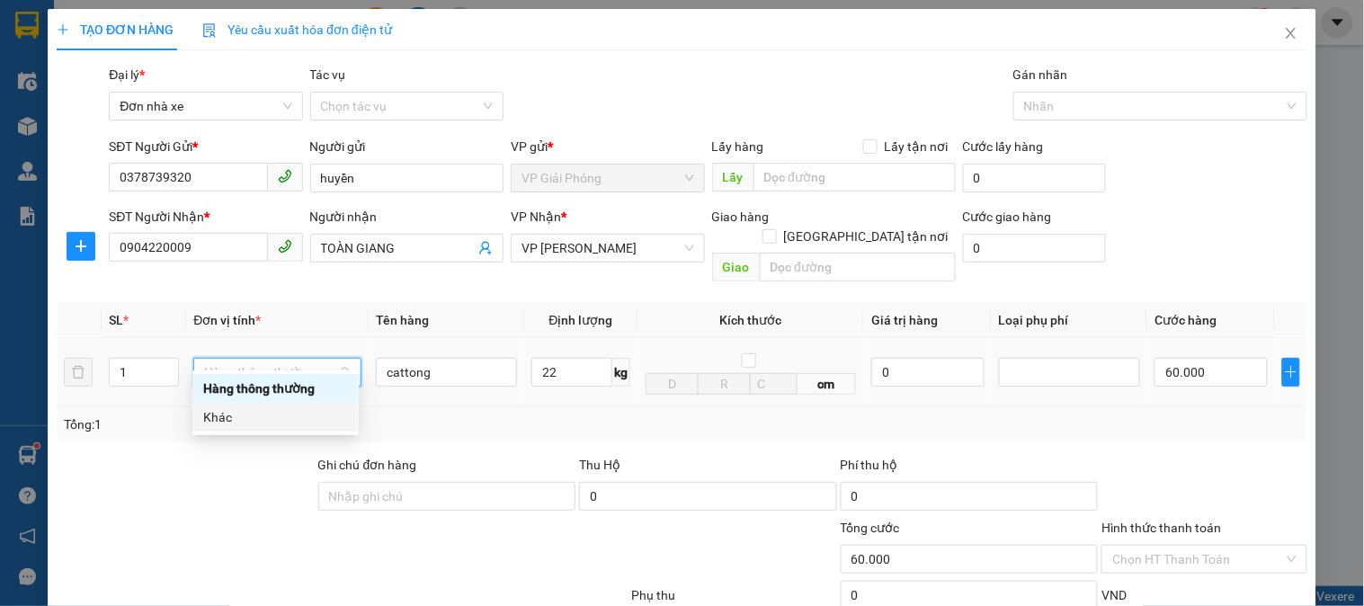
type input "60.000"
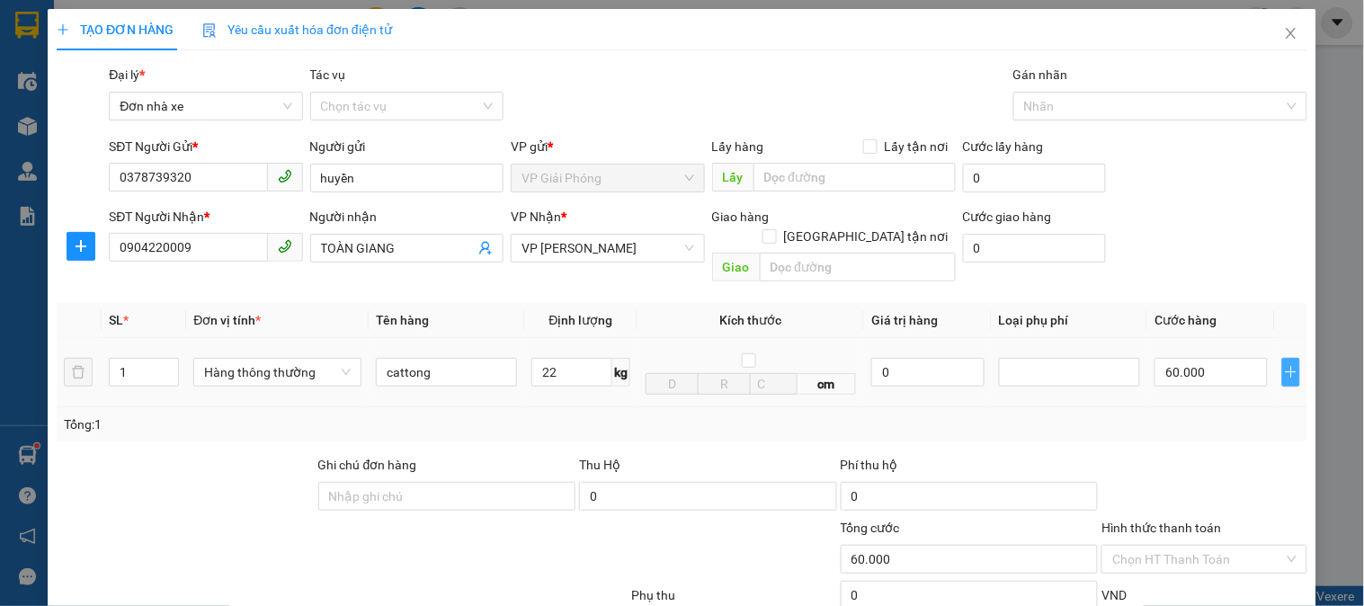
click at [1290, 367] on icon "plus" at bounding box center [1290, 373] width 1 height 12
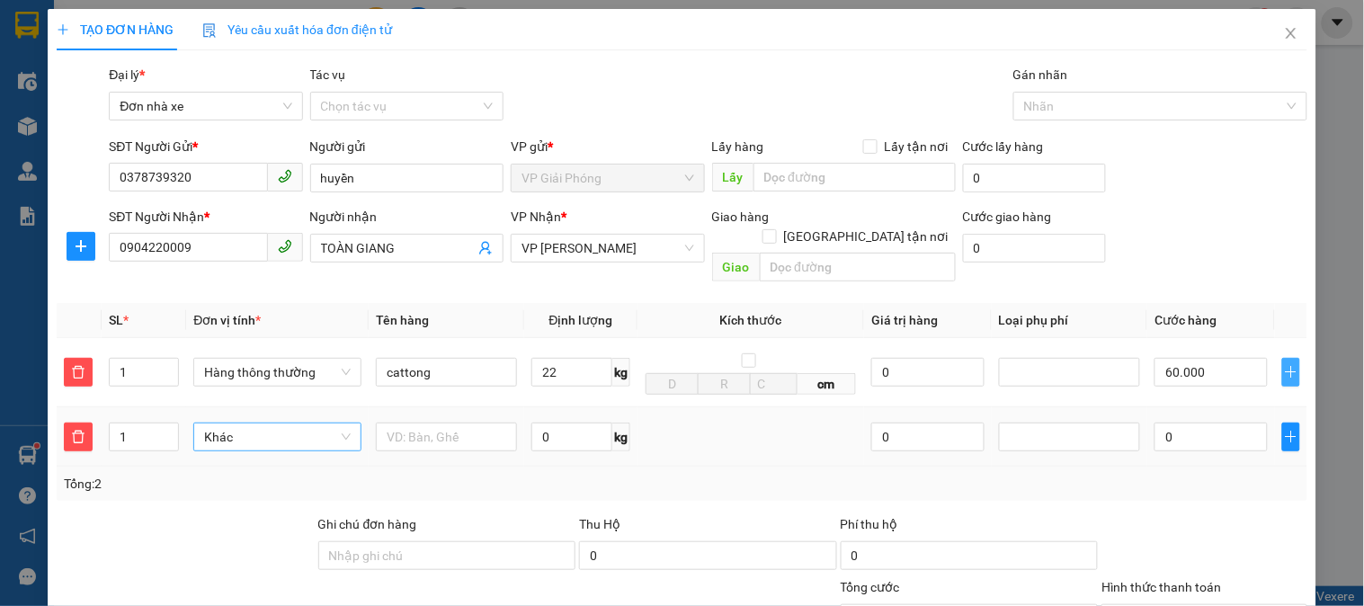
click at [249, 424] on span "Khác" at bounding box center [277, 437] width 146 height 27
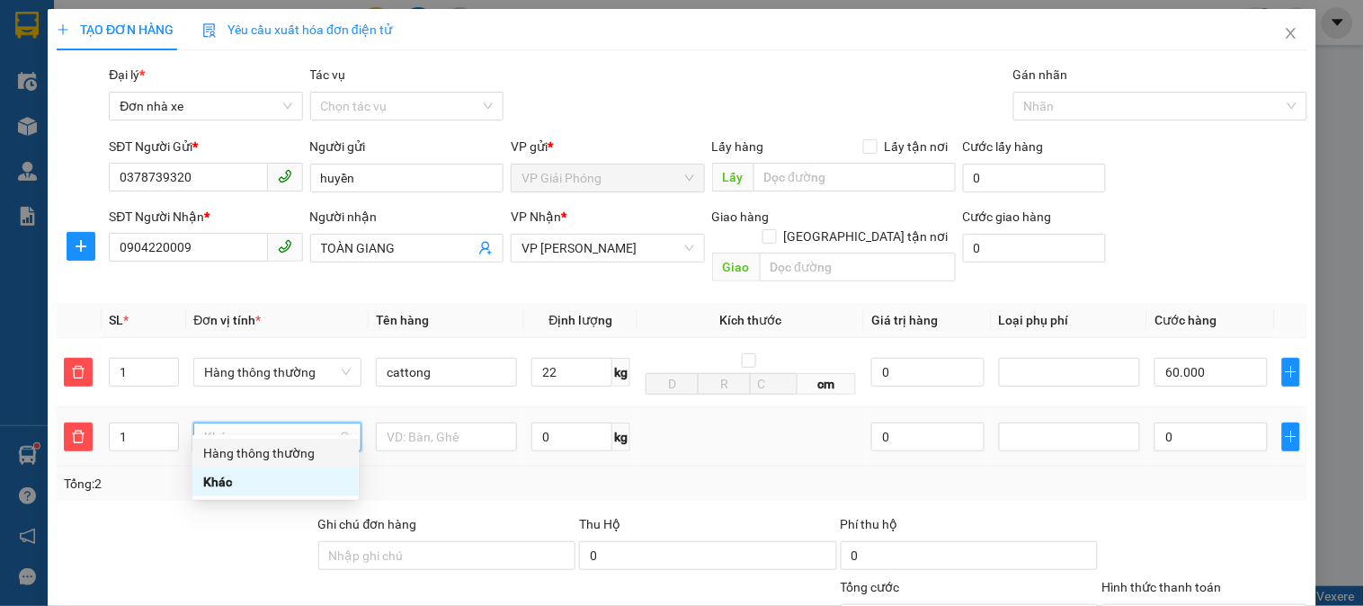
drag, startPoint x: 252, startPoint y: 460, endPoint x: 281, endPoint y: 453, distance: 29.7
click at [258, 461] on div "Hàng thông thường" at bounding box center [275, 453] width 145 height 20
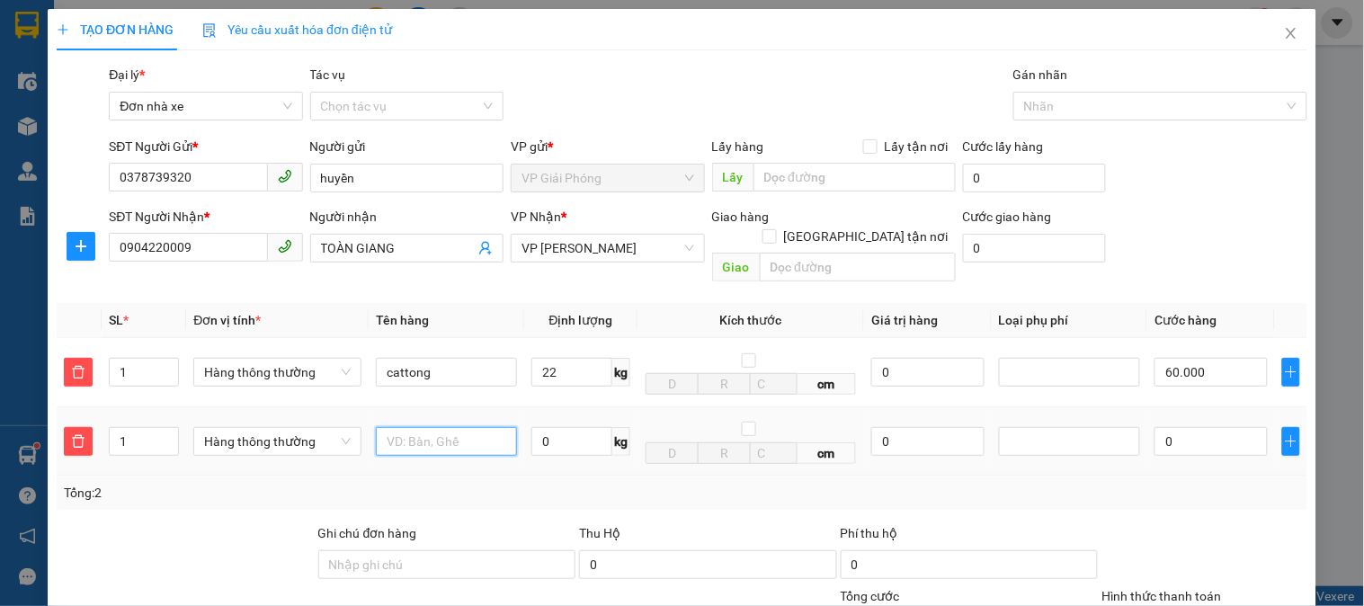
click at [425, 427] on input "text" at bounding box center [446, 441] width 141 height 29
type input "ct"
click at [552, 427] on input "0" at bounding box center [571, 441] width 81 height 29
type input "2"
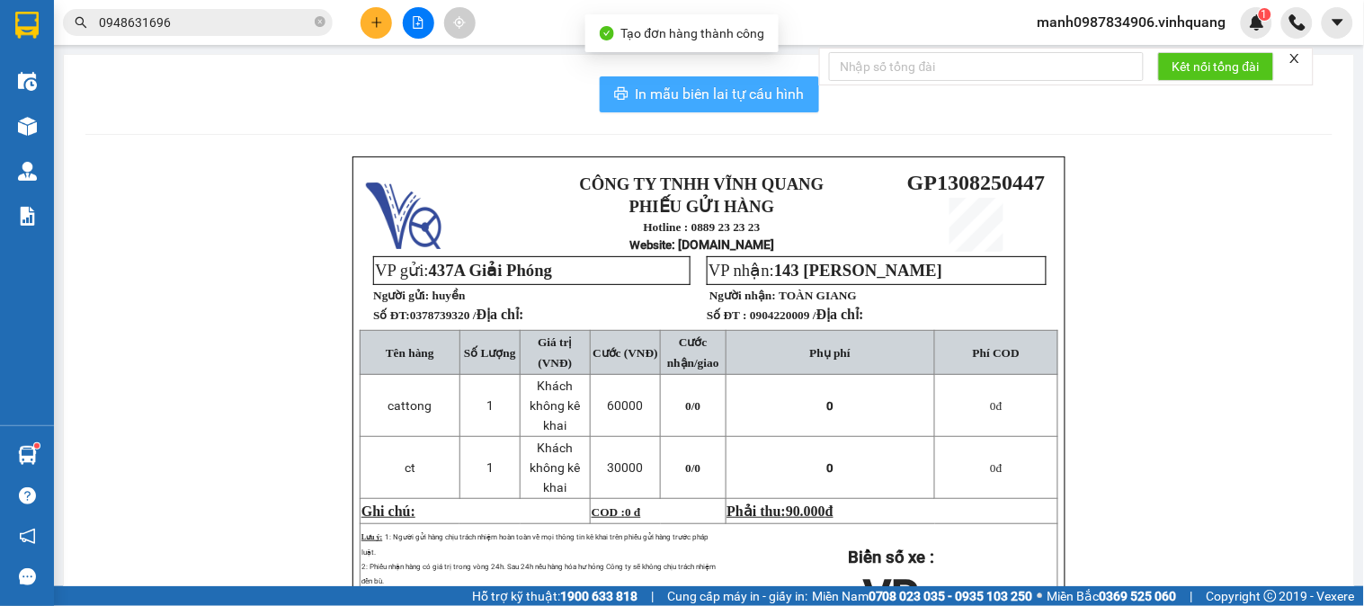
click at [713, 85] on span "In mẫu biên lai tự cấu hình" at bounding box center [720, 94] width 169 height 22
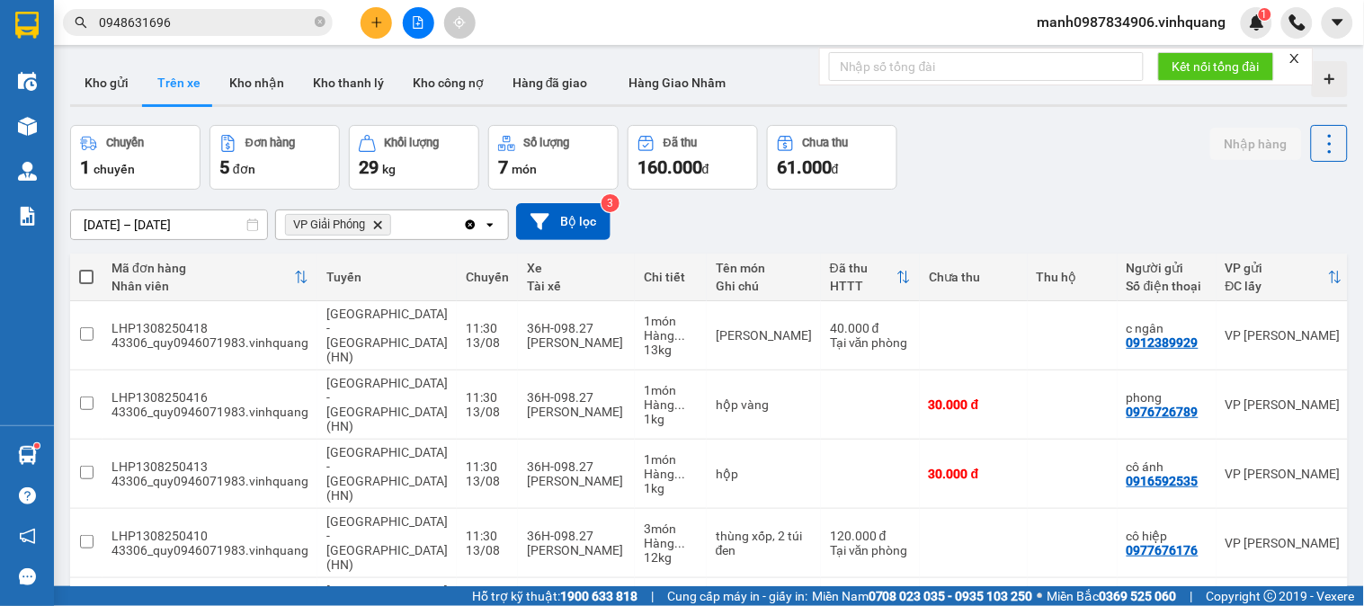
click at [374, 37] on button at bounding box center [376, 22] width 31 height 31
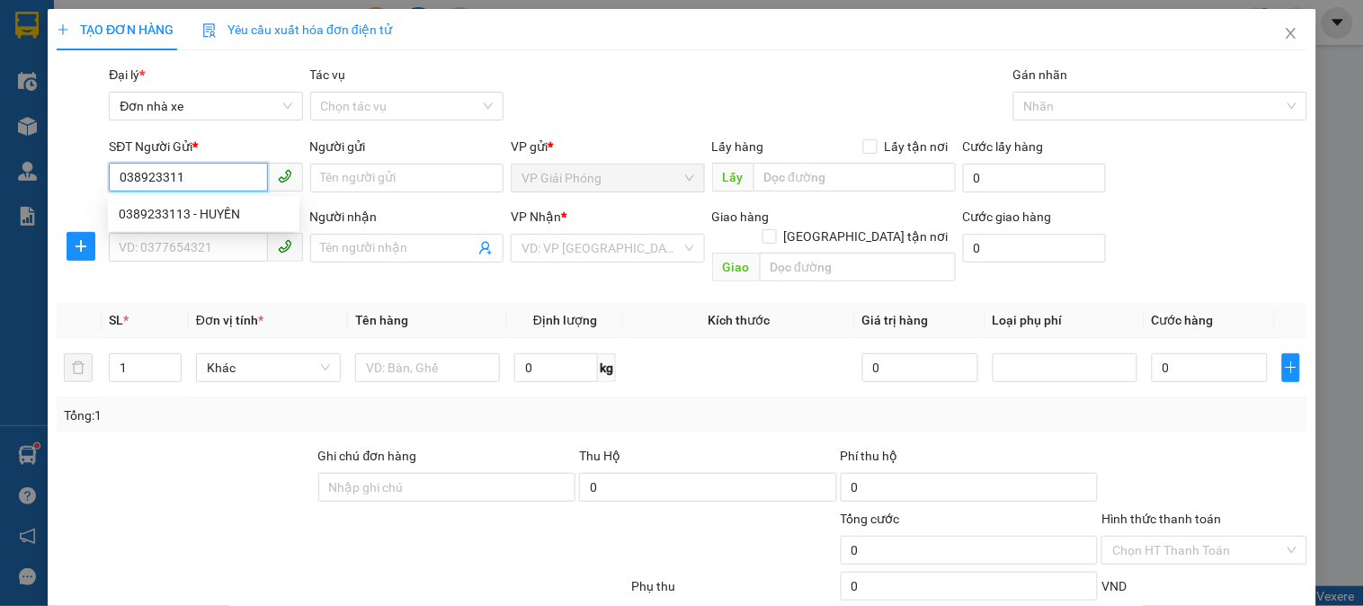
type input "0389233113"
click at [147, 209] on div "0389233113 - HUYỀN" at bounding box center [204, 214] width 170 height 20
type input "HUYỀN"
type input "0776797777"
type input "lực"
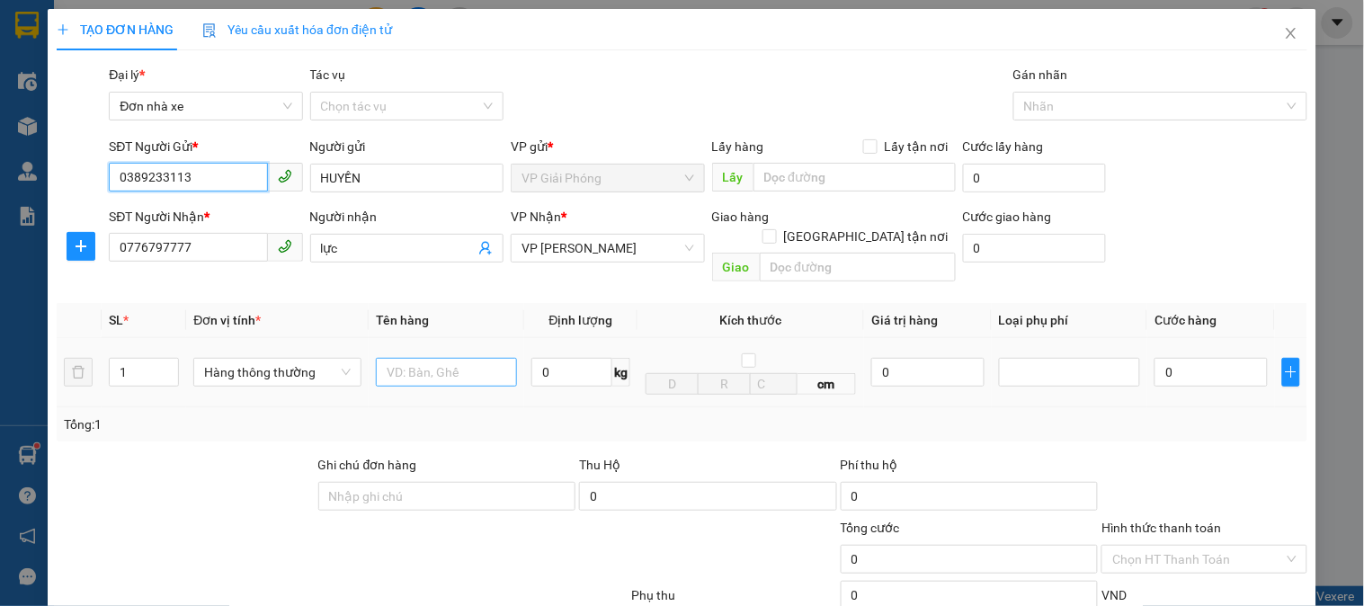
type input "0389233113"
drag, startPoint x: 432, startPoint y: 345, endPoint x: 452, endPoint y: 348, distance: 20.0
click at [432, 358] on input "text" at bounding box center [446, 372] width 141 height 29
type input "cattong"
click at [572, 358] on input "0" at bounding box center [571, 372] width 81 height 29
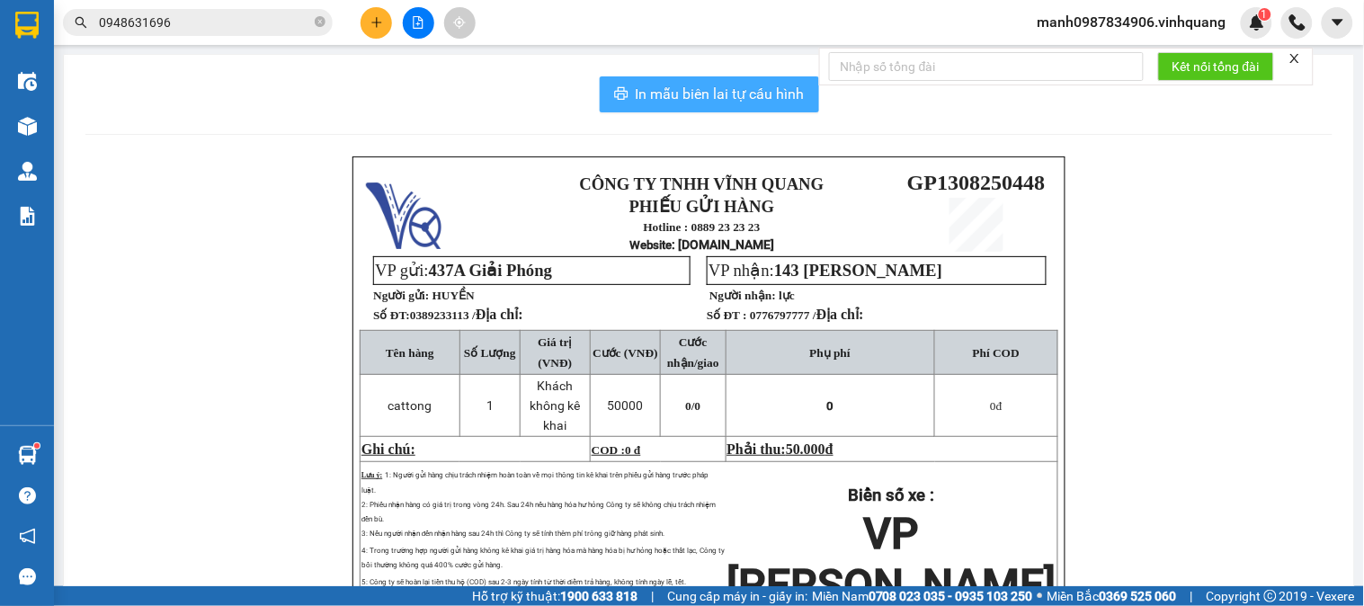
click at [720, 88] on span "In mẫu biên lai tự cấu hình" at bounding box center [720, 94] width 169 height 22
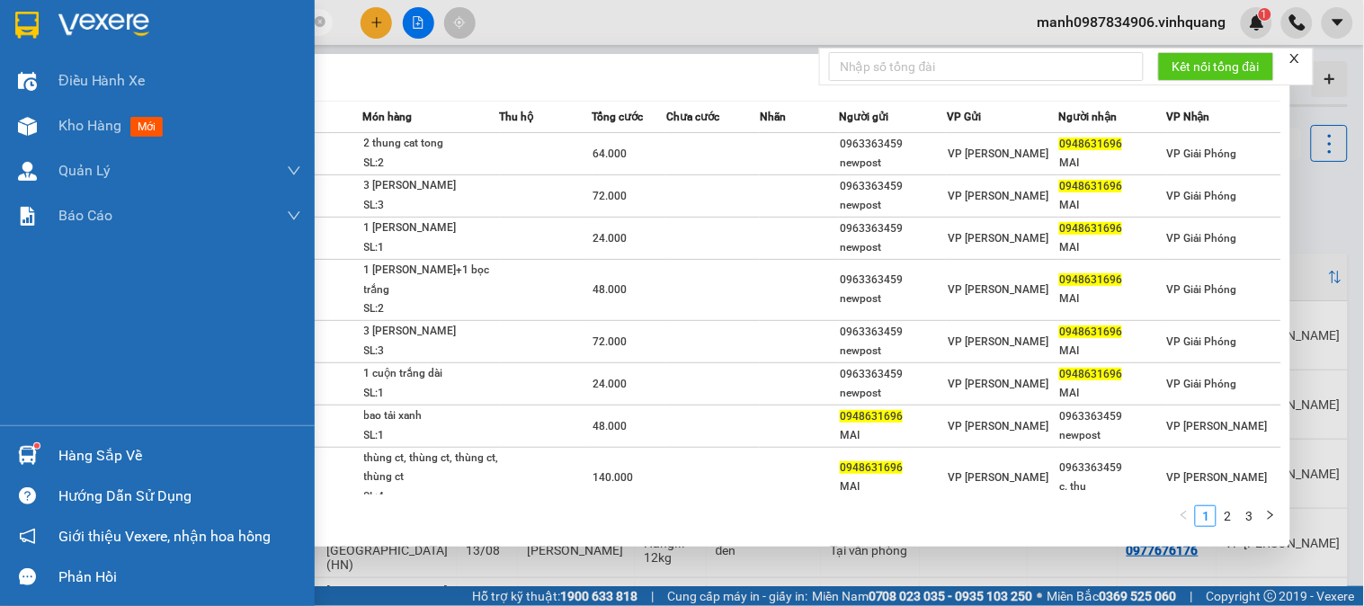
drag, startPoint x: 201, startPoint y: 24, endPoint x: 52, endPoint y: 221, distance: 247.1
click at [0, 68] on section "Kết quả tìm kiếm ( 30 ) Bộ lọc Mã ĐH Trạng thái Món hàng Thu hộ Tổng cước Chưa …" at bounding box center [682, 303] width 1364 height 606
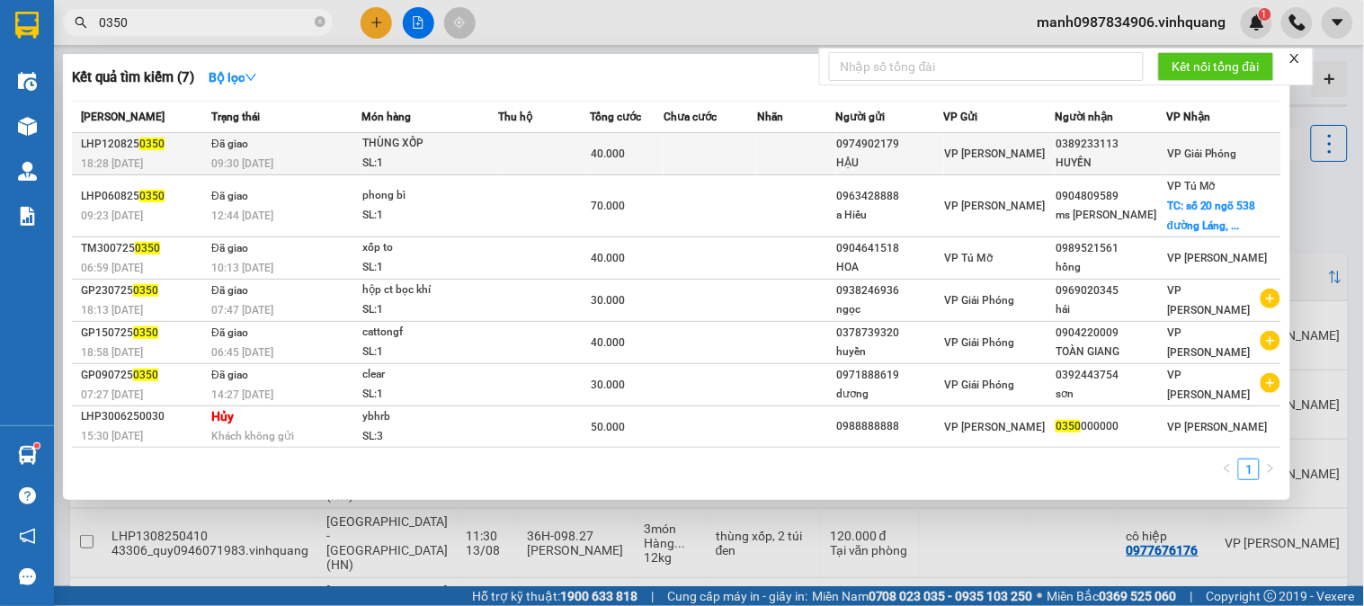
type input "0350"
click at [421, 144] on div "THÙNG XỐP" at bounding box center [429, 144] width 135 height 20
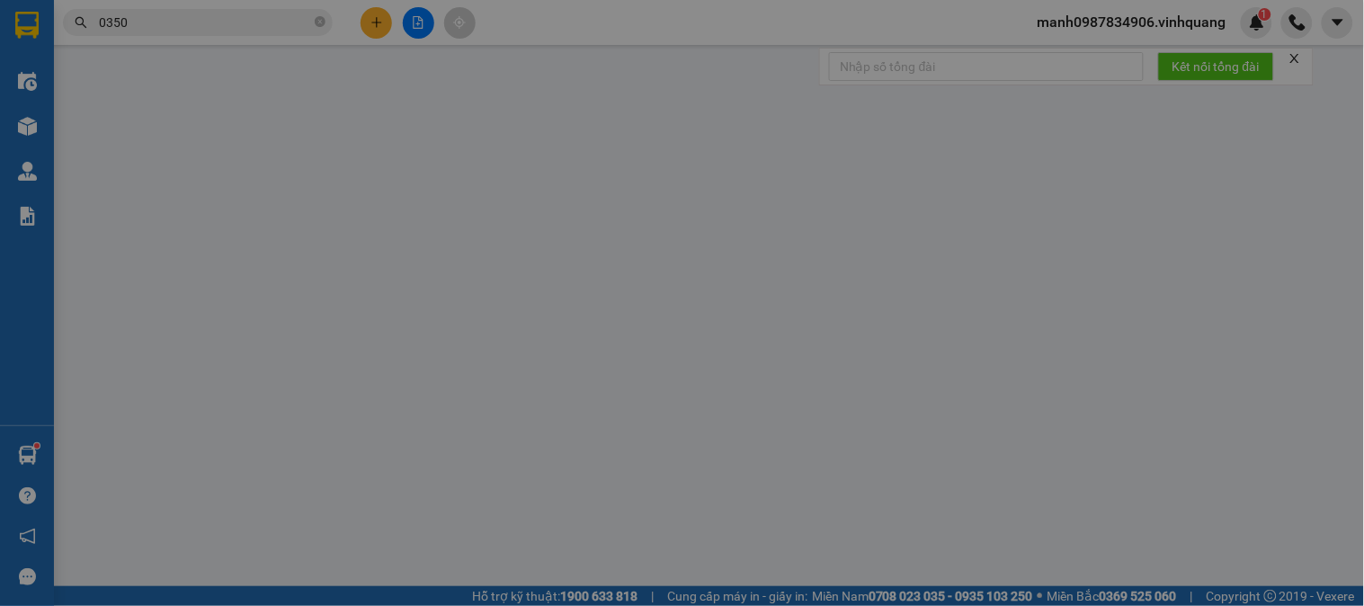
type input "0974902179"
type input "HẬU"
type input "0389233113"
type input "HUYỀN"
type input "40.000"
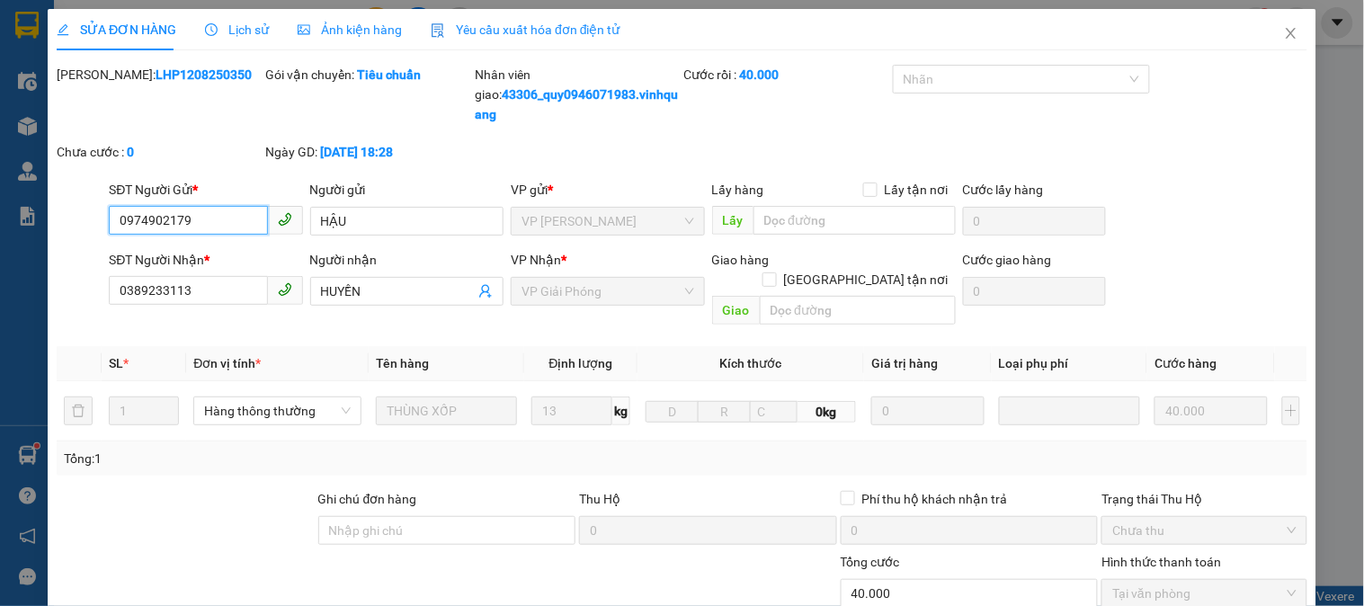
drag, startPoint x: 1156, startPoint y: 346, endPoint x: 1142, endPoint y: 351, distance: 15.1
click at [1148, 580] on span "Tại văn phòng" at bounding box center [1203, 593] width 183 height 27
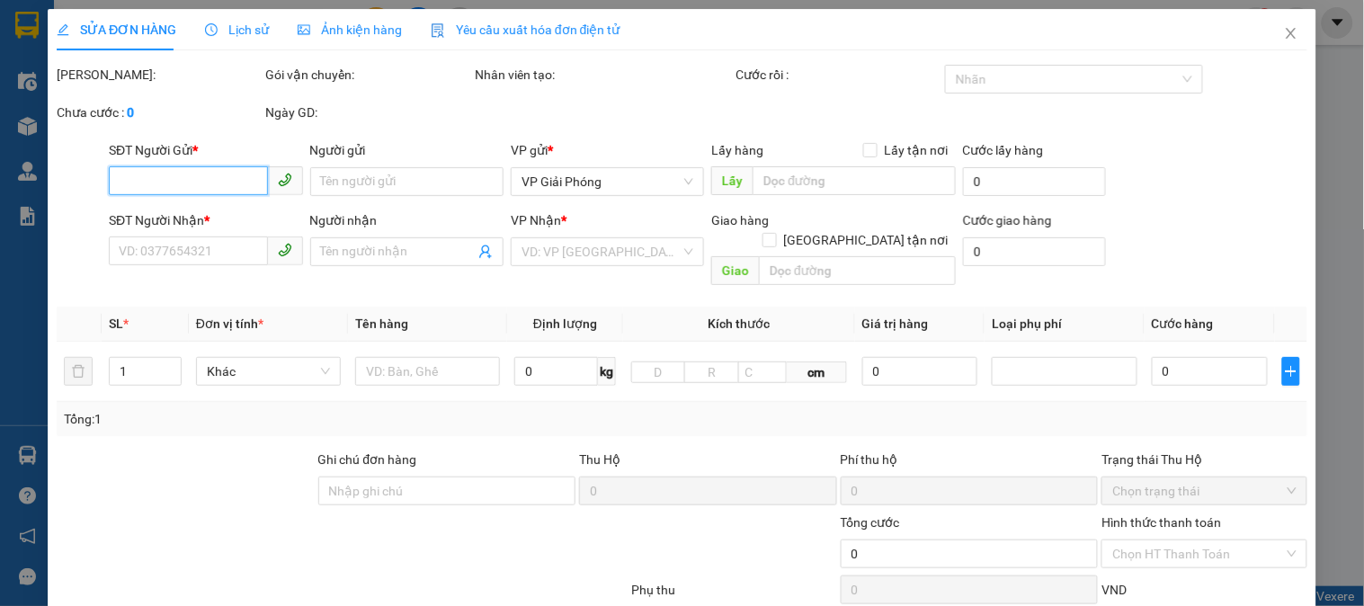
type input "0974902179"
type input "HẬU"
type input "0389233113"
type input "HUYỀN"
type input "40.000"
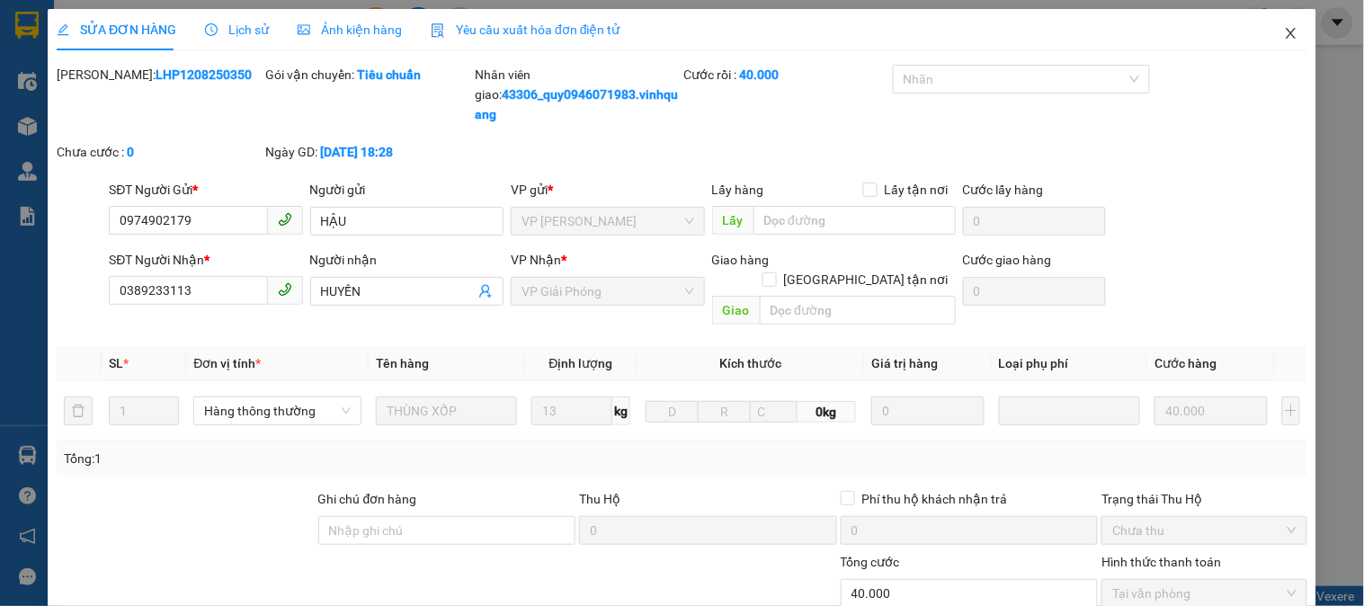
click at [1284, 31] on icon "close" at bounding box center [1291, 33] width 14 height 14
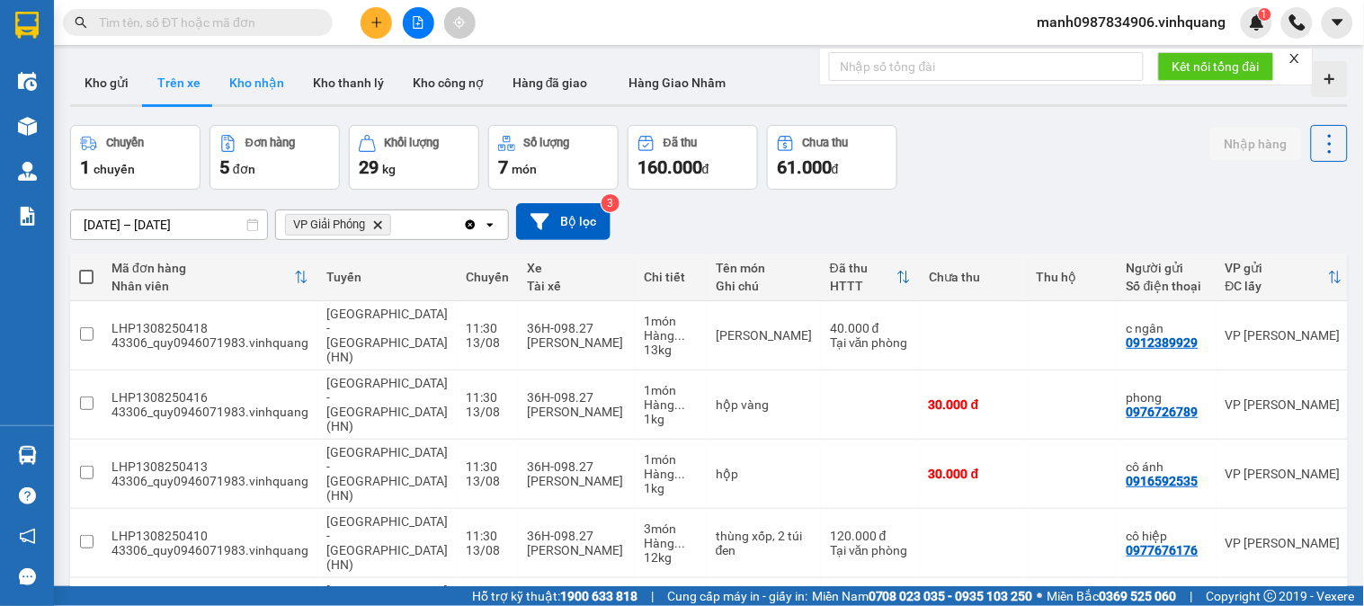
click at [279, 86] on button "Kho nhận" at bounding box center [257, 82] width 84 height 43
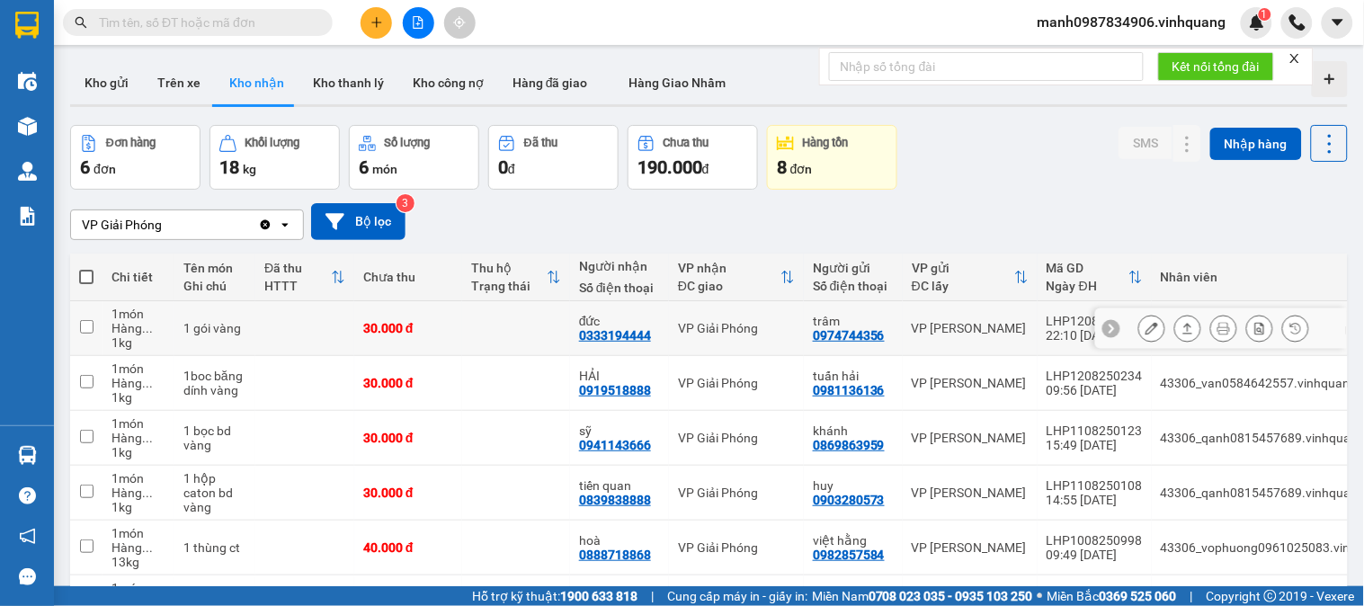
scroll to position [126, 0]
click at [259, 83] on button "Kho nhận" at bounding box center [257, 82] width 84 height 43
click at [159, 22] on input "text" at bounding box center [205, 23] width 212 height 20
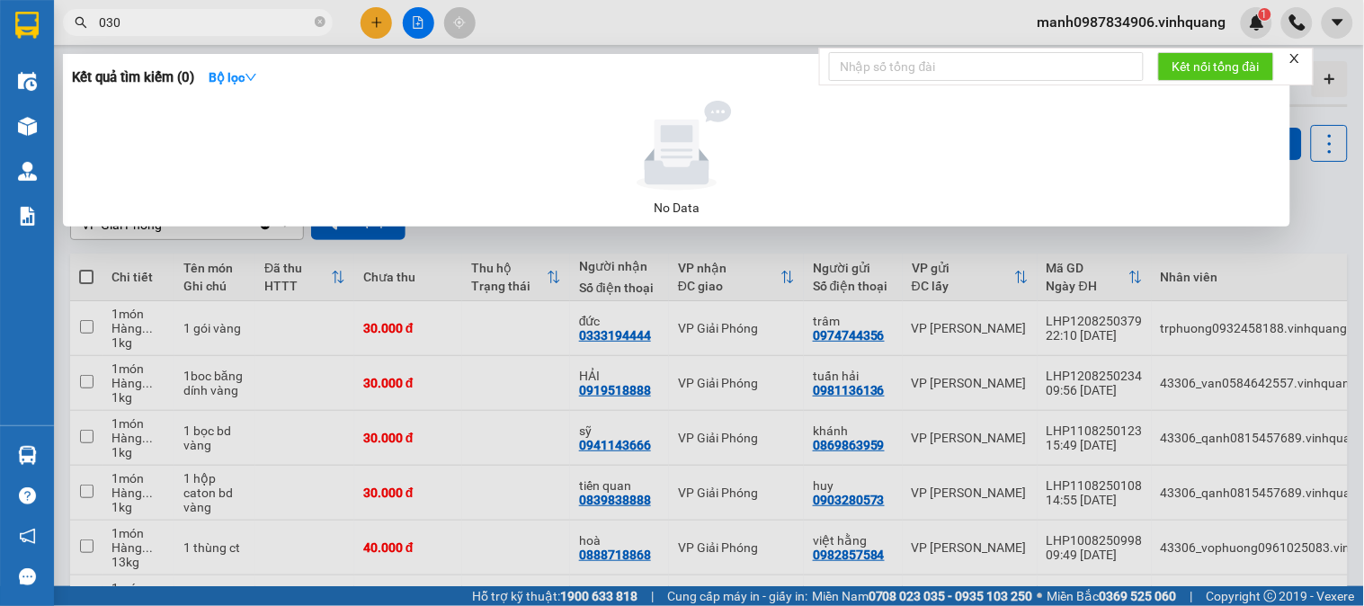
type input "0305"
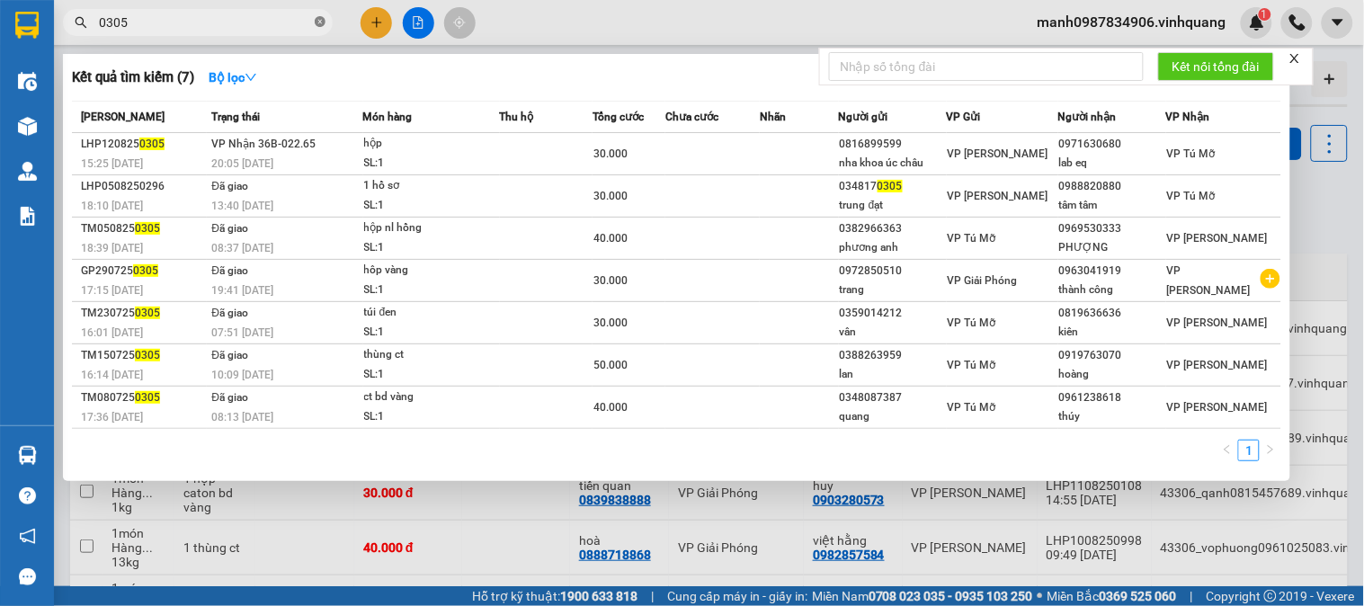
click at [316, 22] on icon "close-circle" at bounding box center [320, 21] width 11 height 11
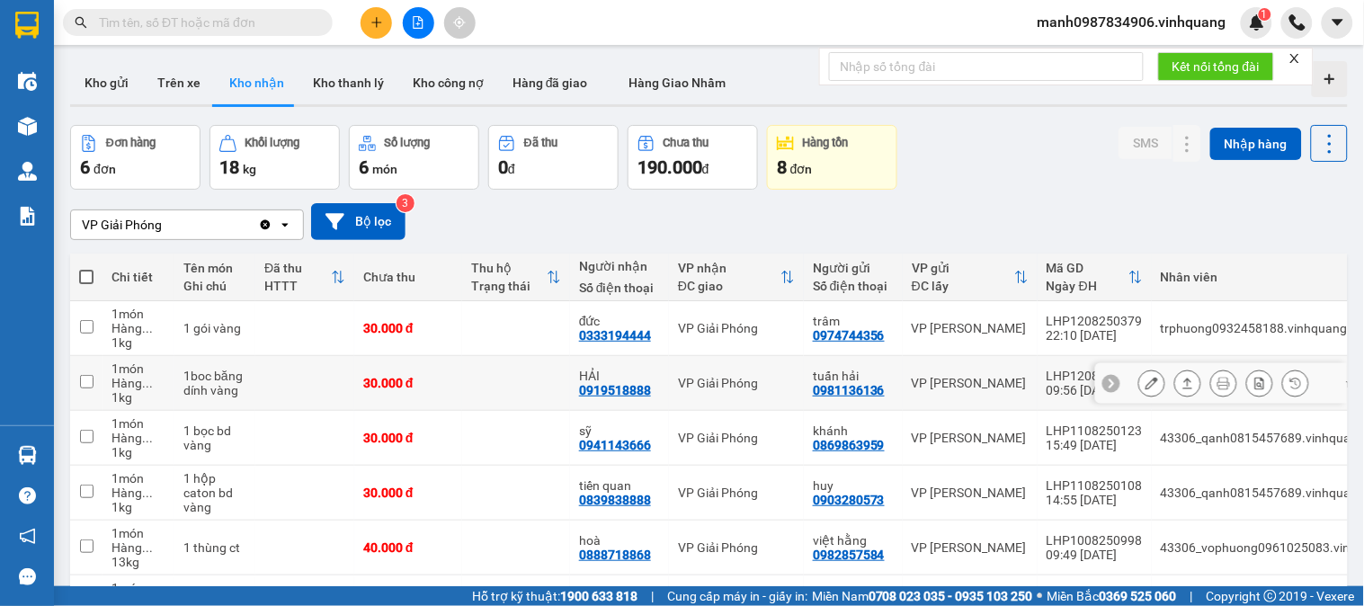
scroll to position [100, 0]
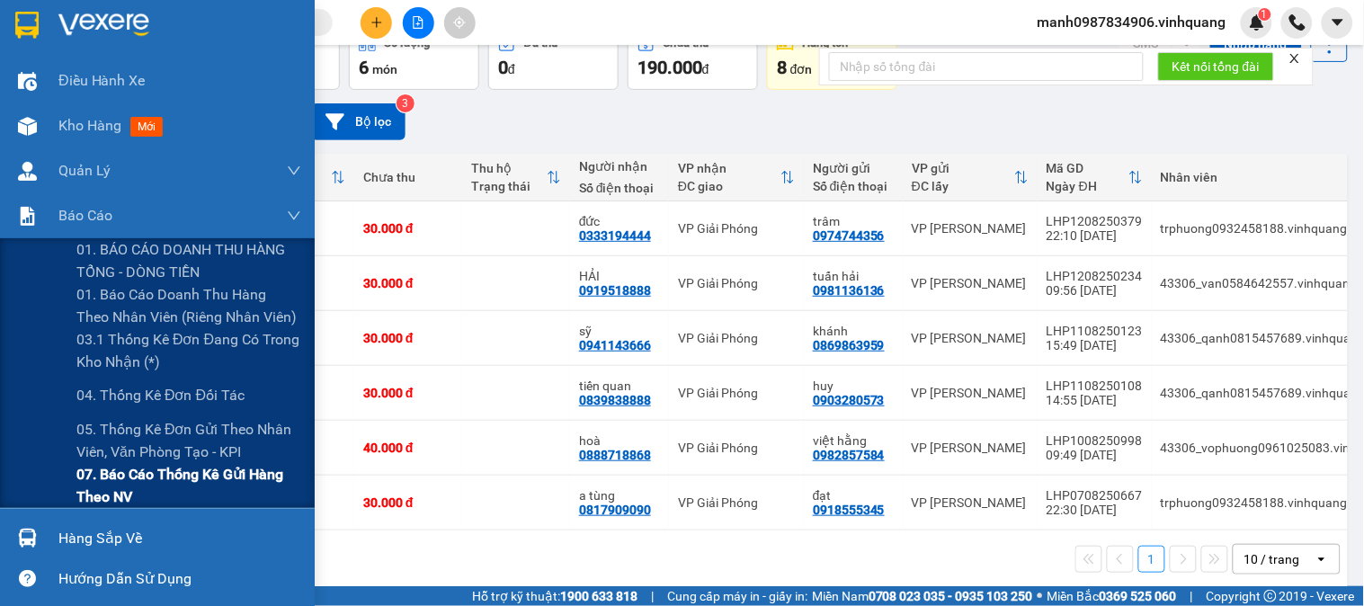
click at [128, 477] on span "07. Báo cáo thống kê gửi hàng theo NV" at bounding box center [188, 485] width 225 height 45
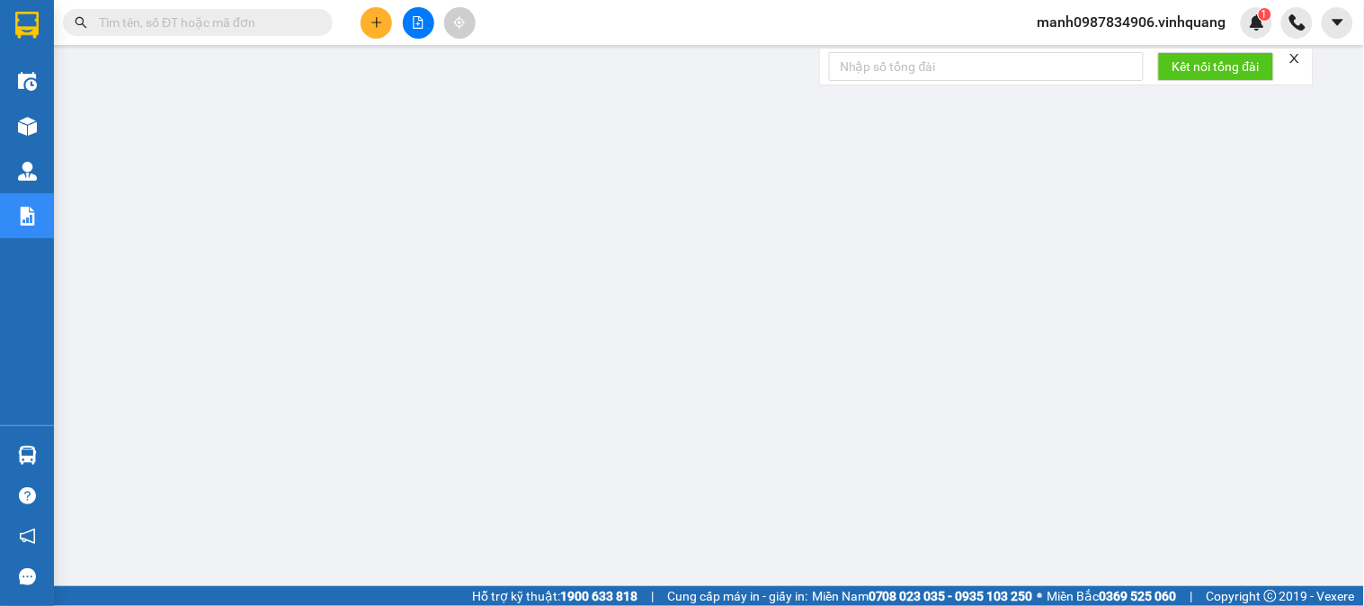
click at [164, 27] on input "text" at bounding box center [205, 23] width 212 height 20
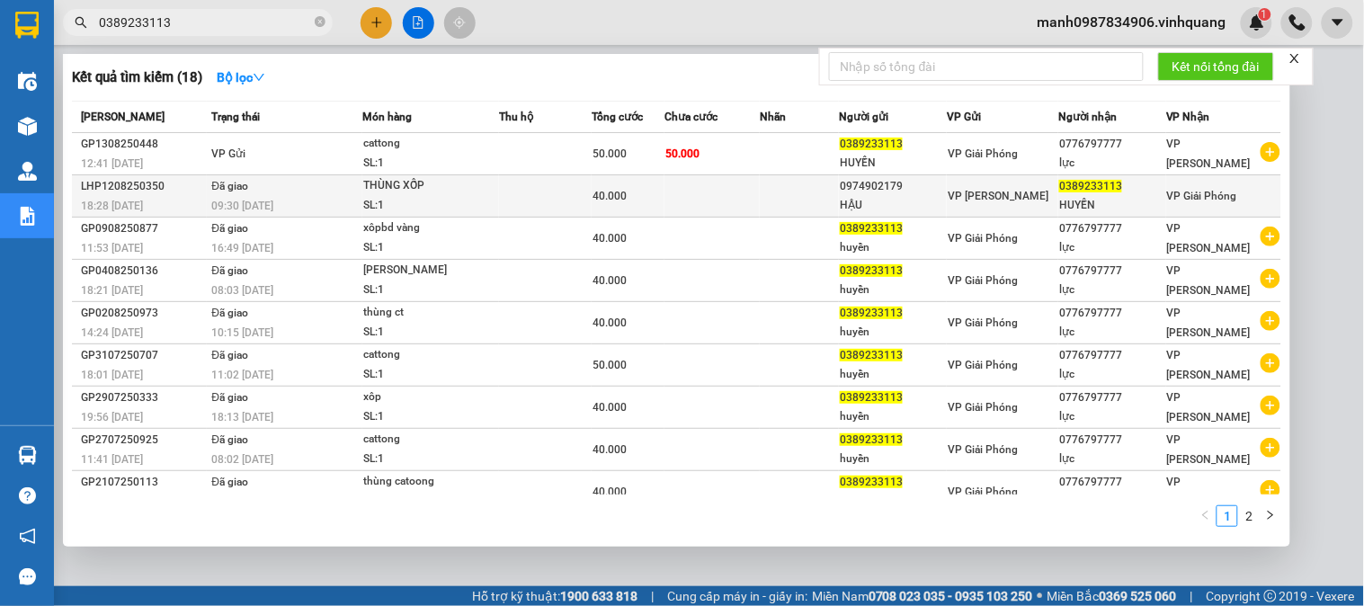
type input "0389233113"
click at [401, 185] on div "THÙNG XỐP" at bounding box center [430, 186] width 135 height 20
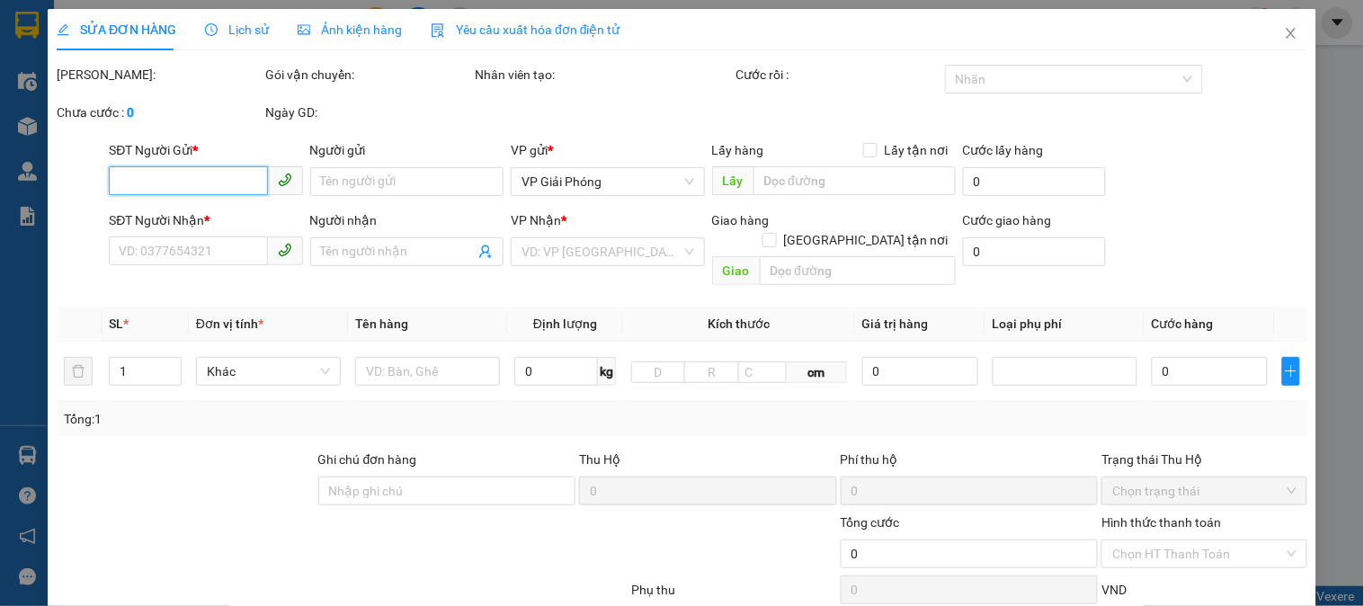
type input "0974902179"
type input "HẬU"
type input "0389233113"
type input "HUYỀN"
type input "40.000"
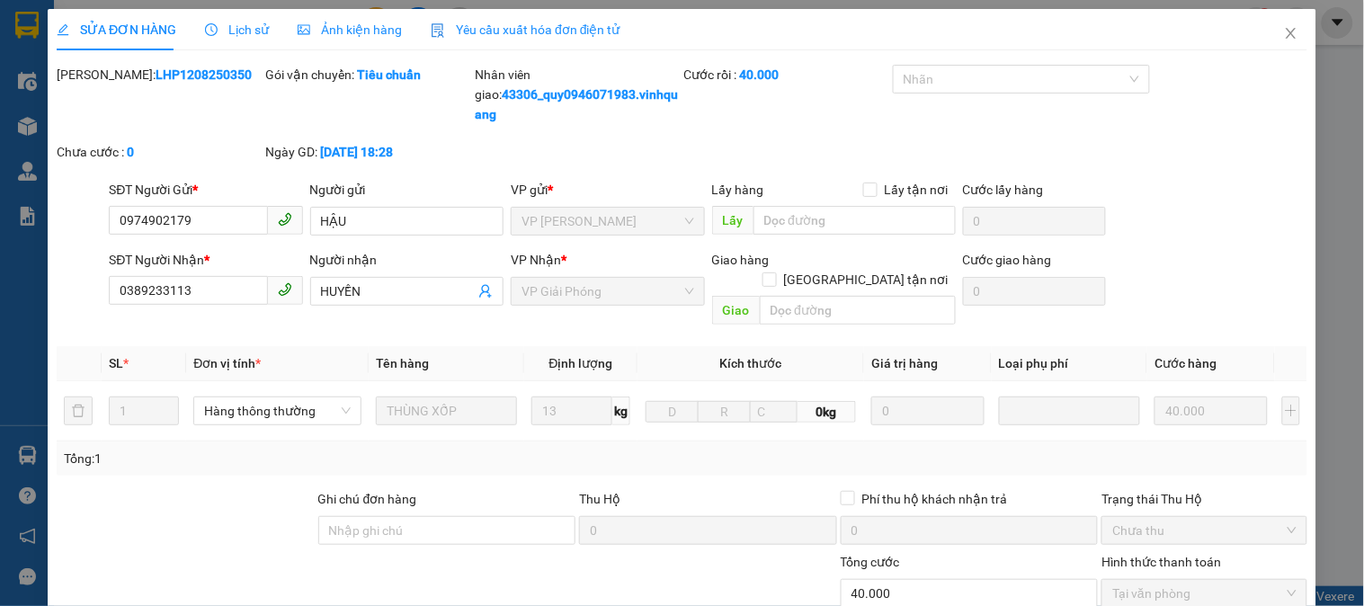
click at [252, 33] on span "Lịch sử" at bounding box center [237, 29] width 64 height 14
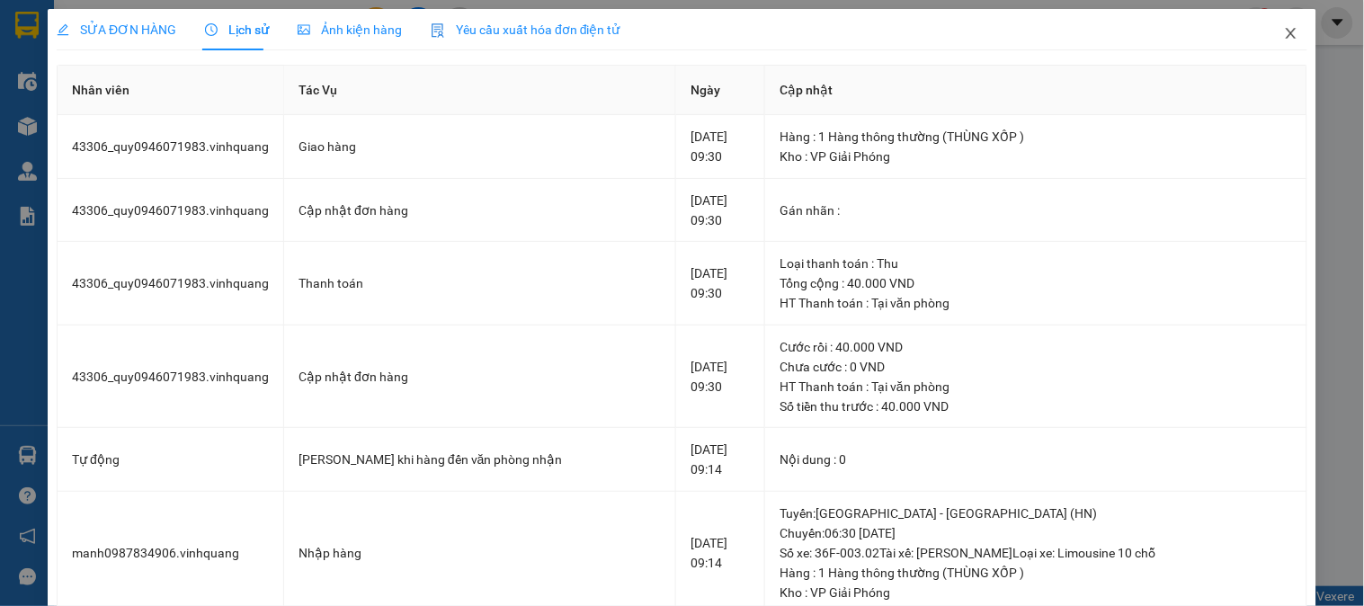
click at [1284, 31] on icon "close" at bounding box center [1291, 33] width 14 height 14
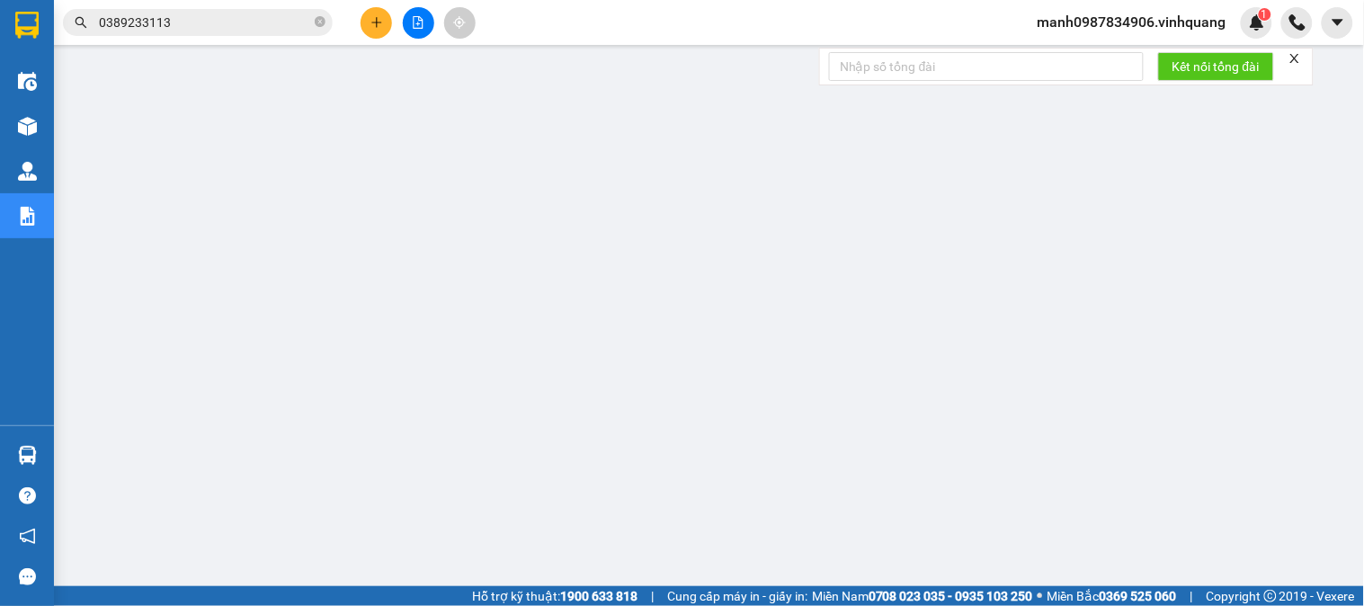
click at [167, 16] on input "0389233113" at bounding box center [205, 23] width 212 height 20
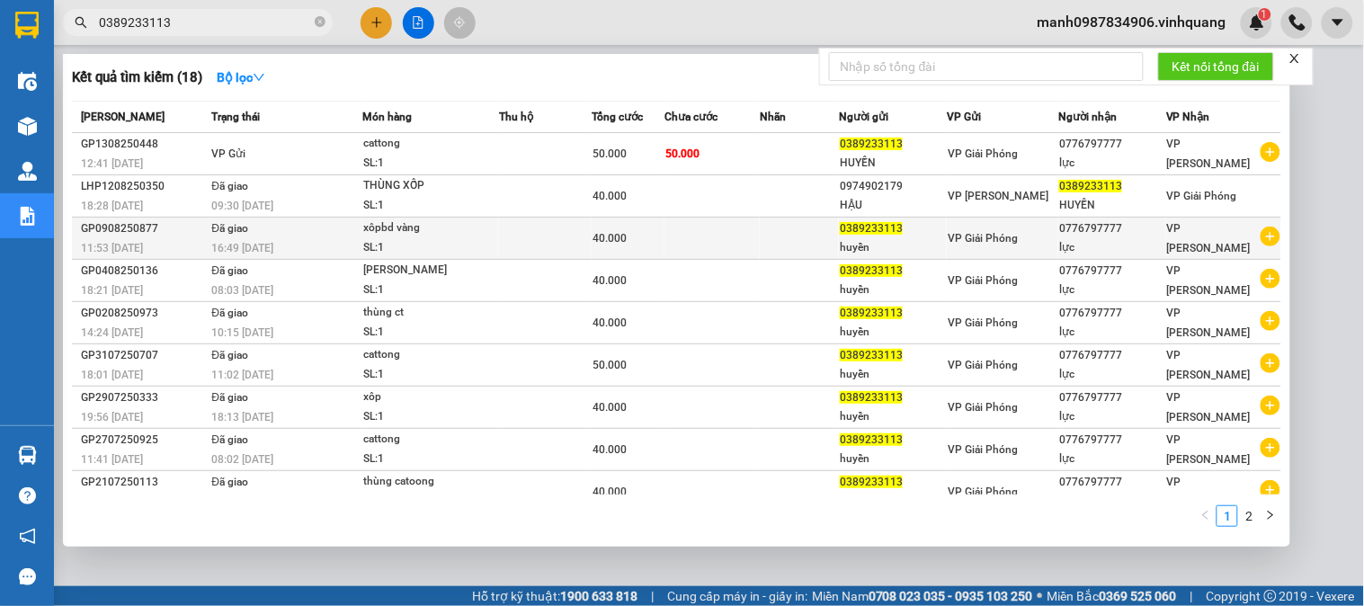
click at [388, 245] on div "SL: 1" at bounding box center [430, 248] width 135 height 20
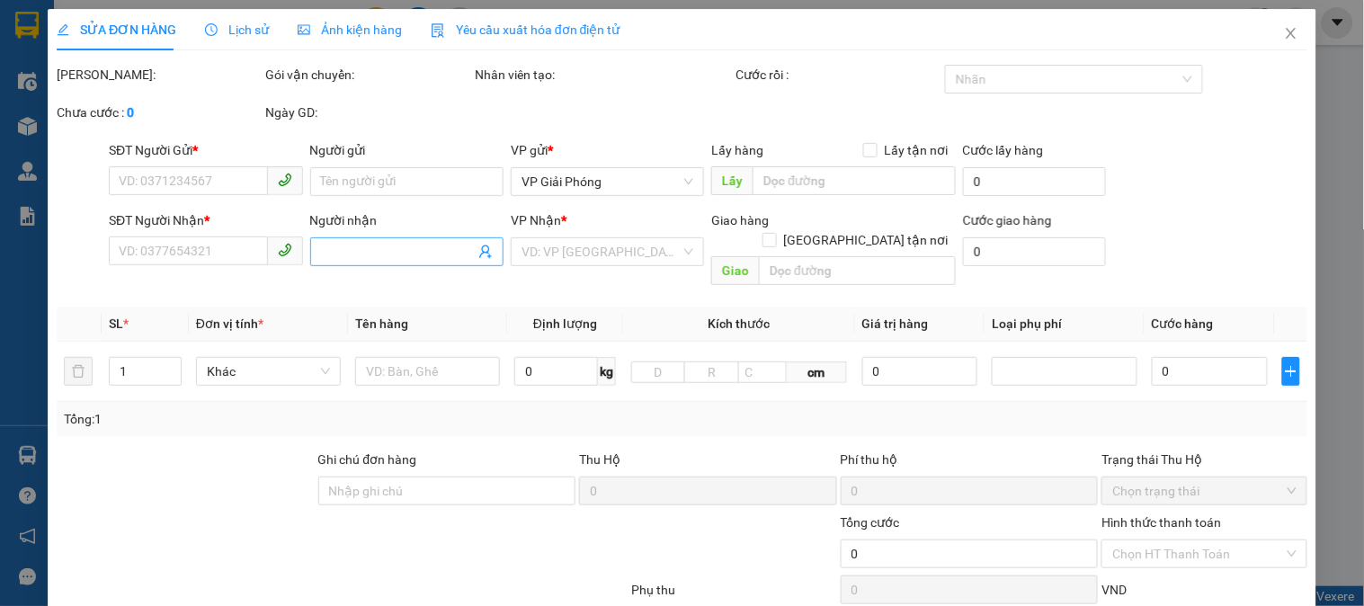
type input "0389233113"
type input "huyền"
type input "0776797777"
type input "lực"
type input "40.000"
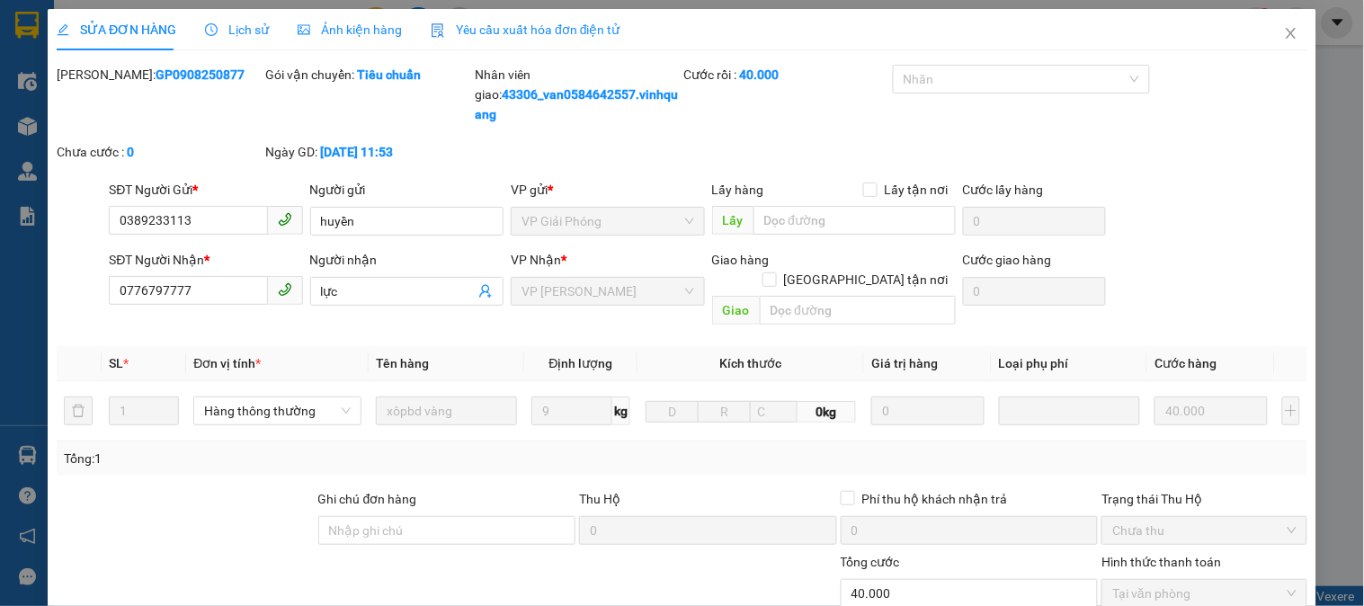
click at [244, 30] on span "Lịch sử" at bounding box center [237, 29] width 64 height 14
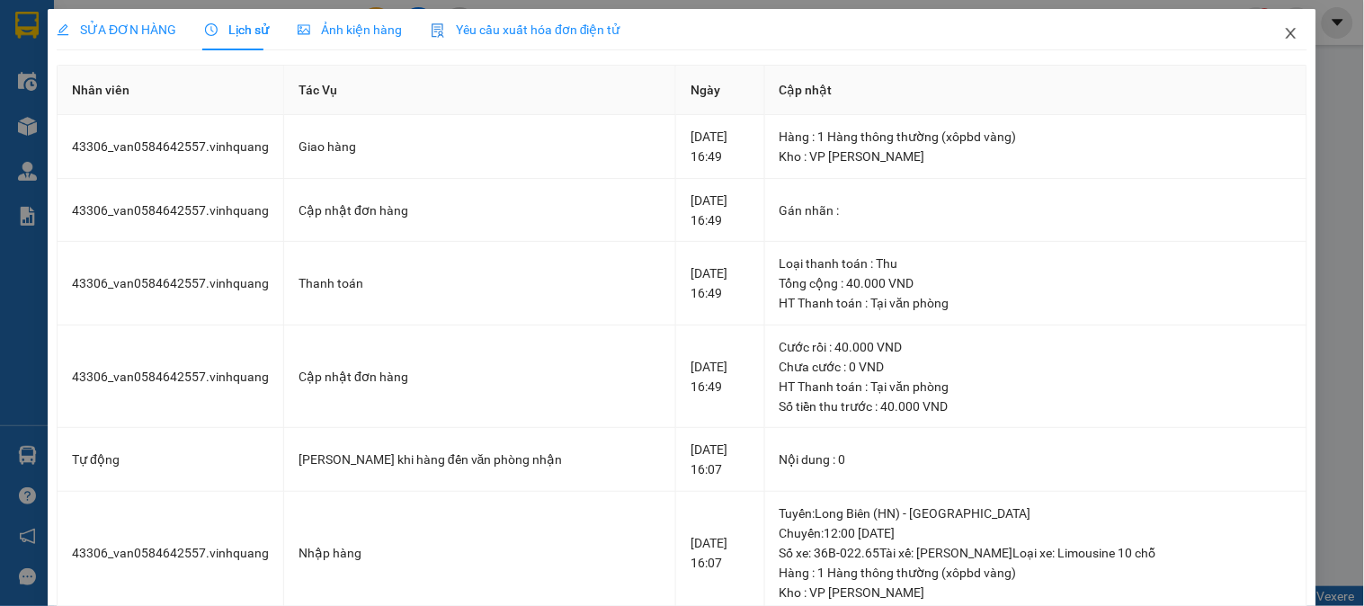
click at [1284, 34] on icon "close" at bounding box center [1291, 33] width 14 height 14
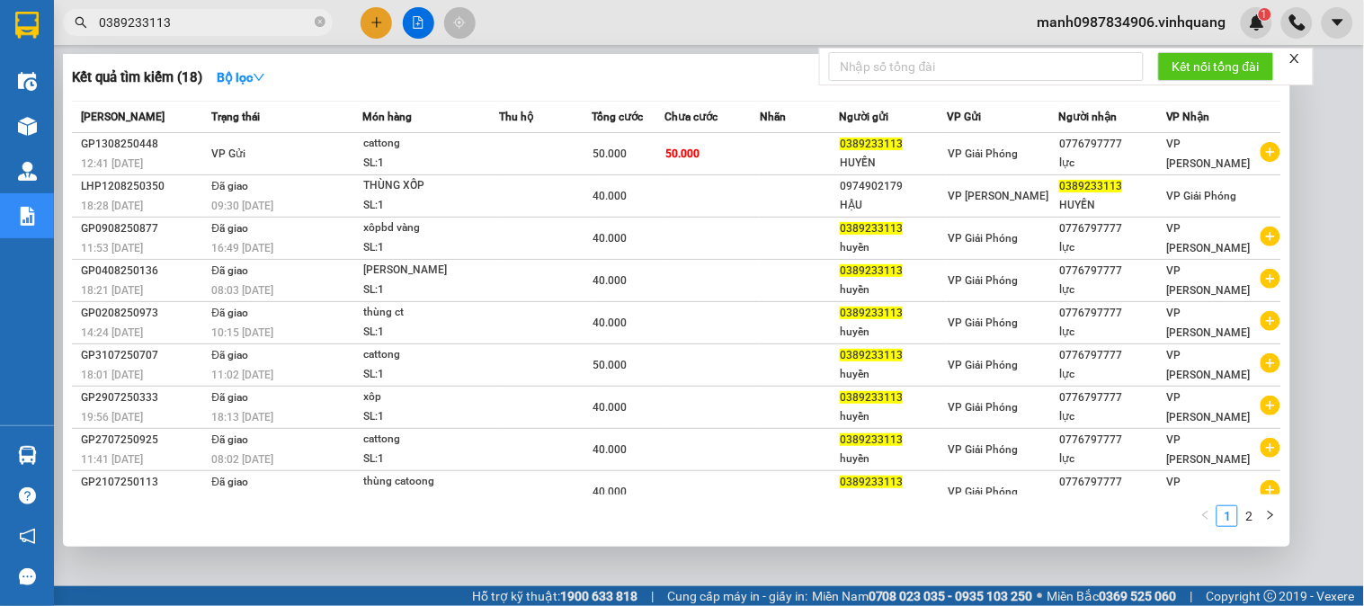
click at [183, 25] on input "0389233113" at bounding box center [205, 23] width 212 height 20
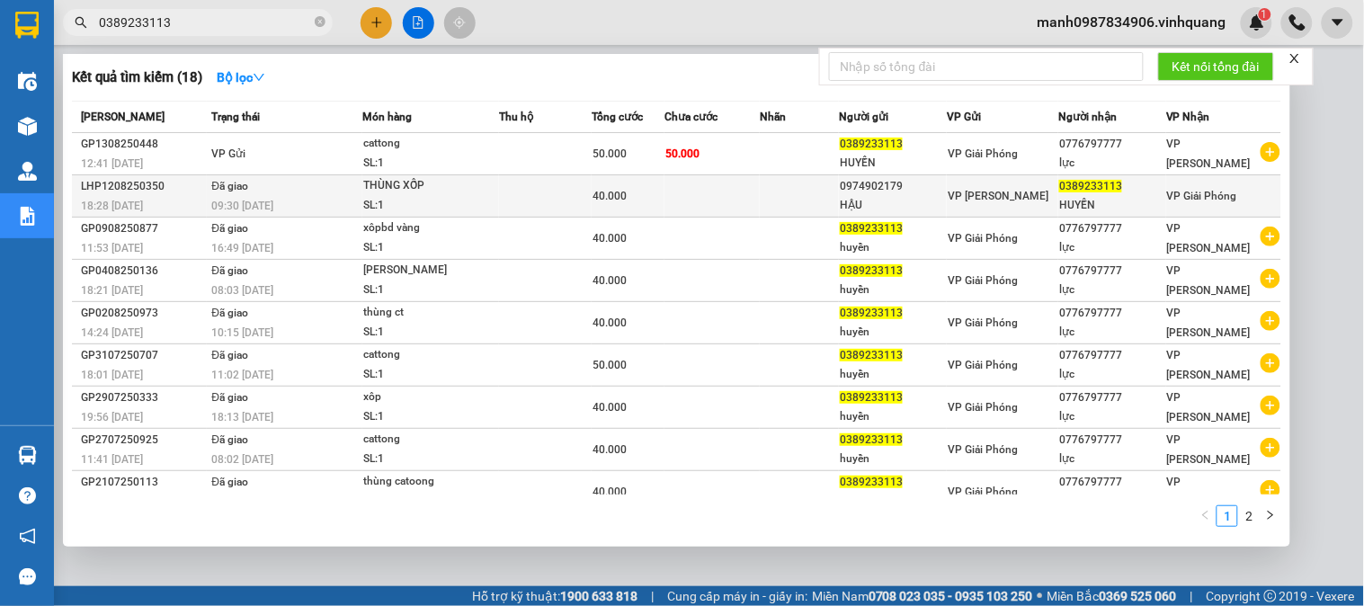
click at [234, 185] on span "Đã giao" at bounding box center [229, 186] width 37 height 13
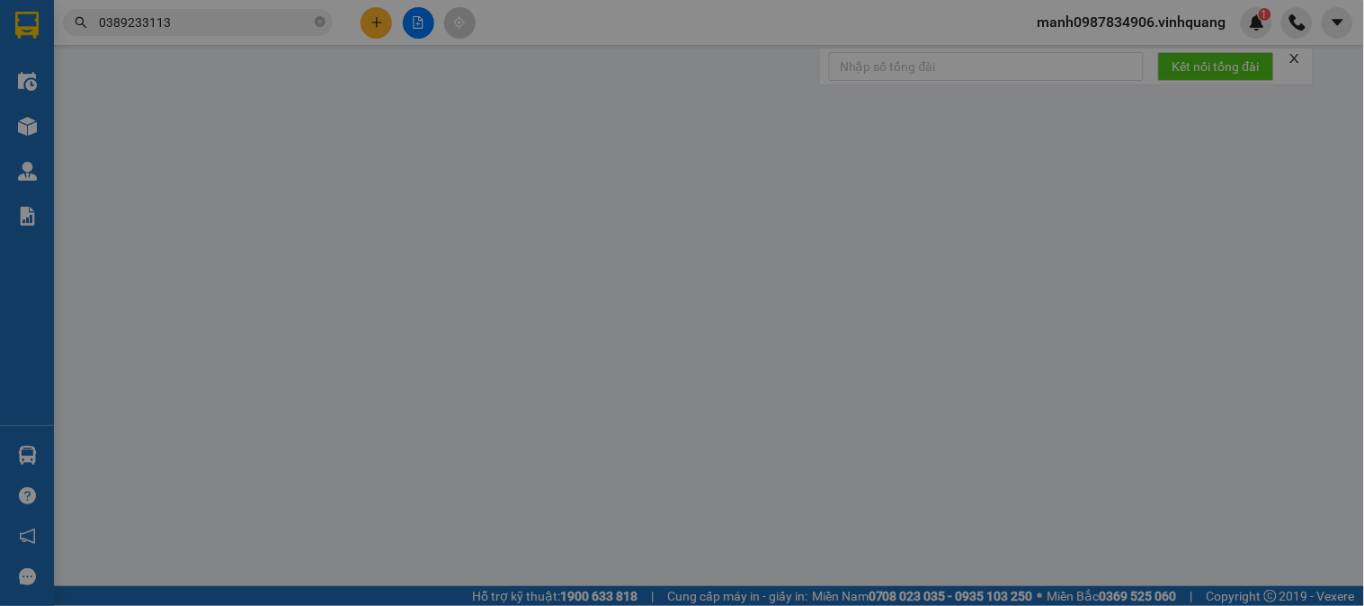
type input "0974902179"
type input "HẬU"
type input "0389233113"
type input "HUYỀN"
type input "40.000"
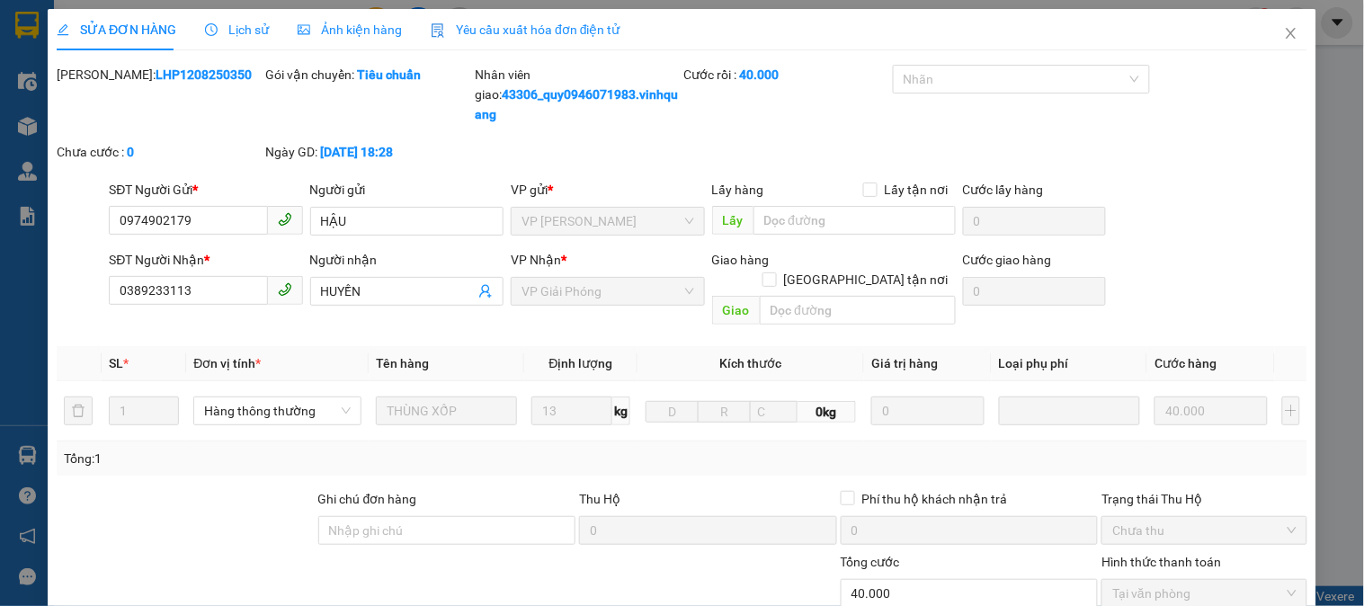
click at [249, 37] on span "Lịch sử" at bounding box center [237, 29] width 64 height 14
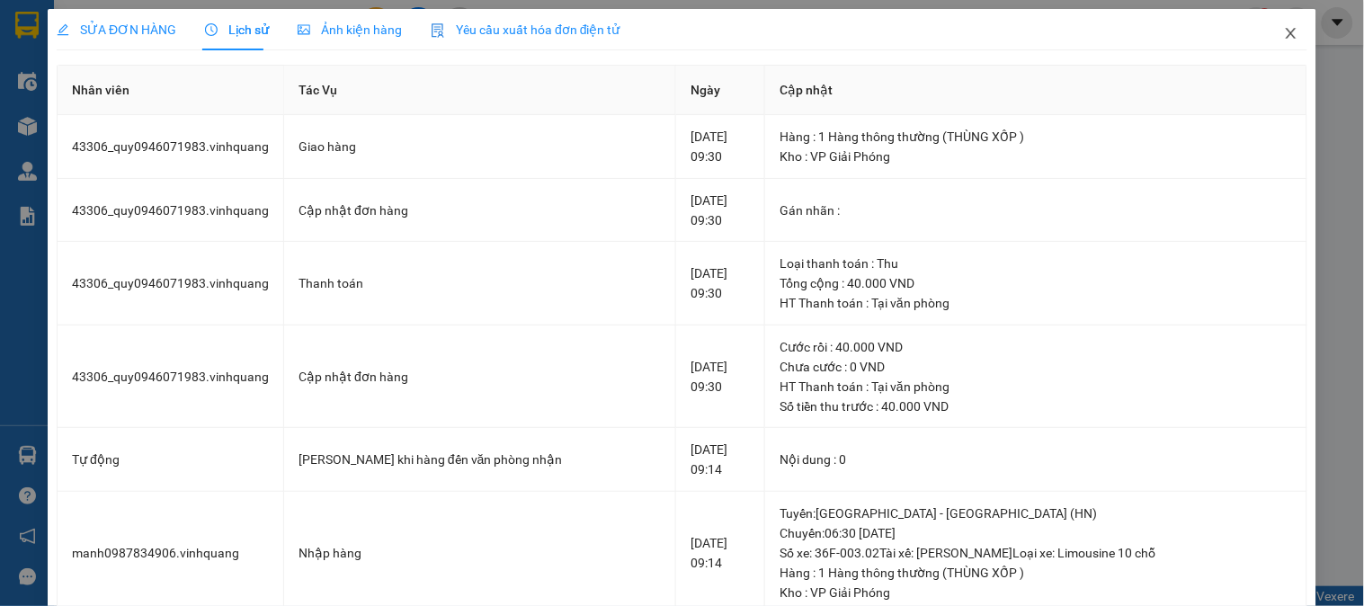
click at [1286, 33] on icon "close" at bounding box center [1291, 33] width 10 height 11
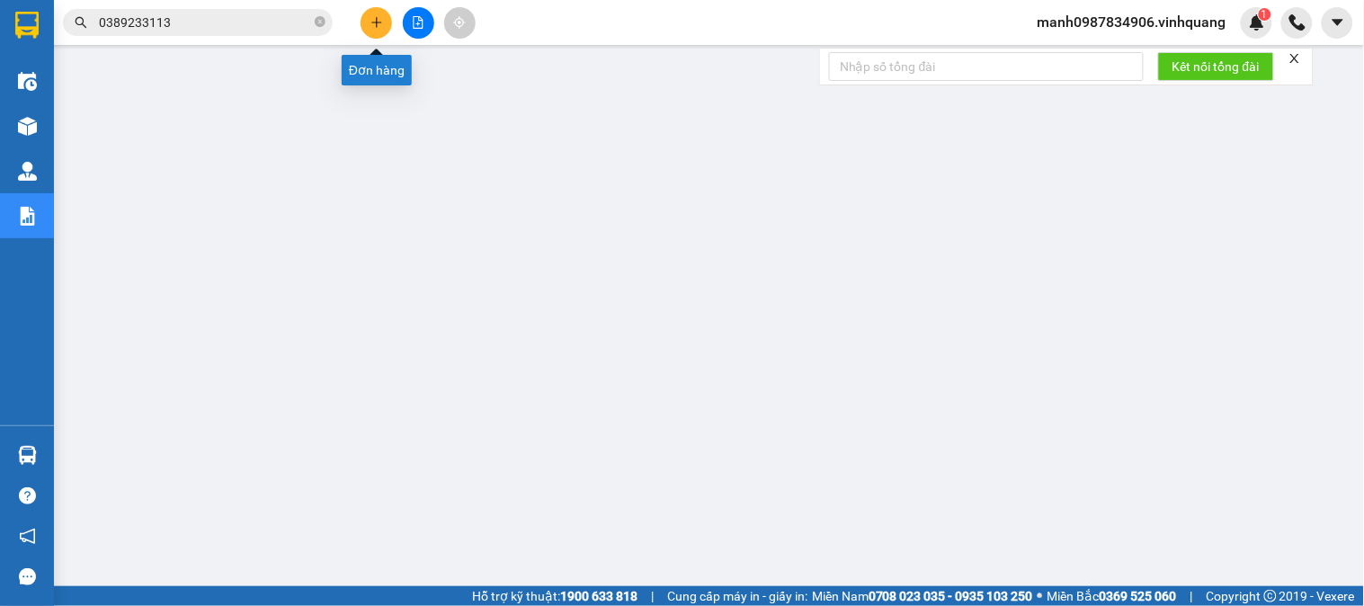
click at [372, 28] on icon "plus" at bounding box center [376, 22] width 13 height 13
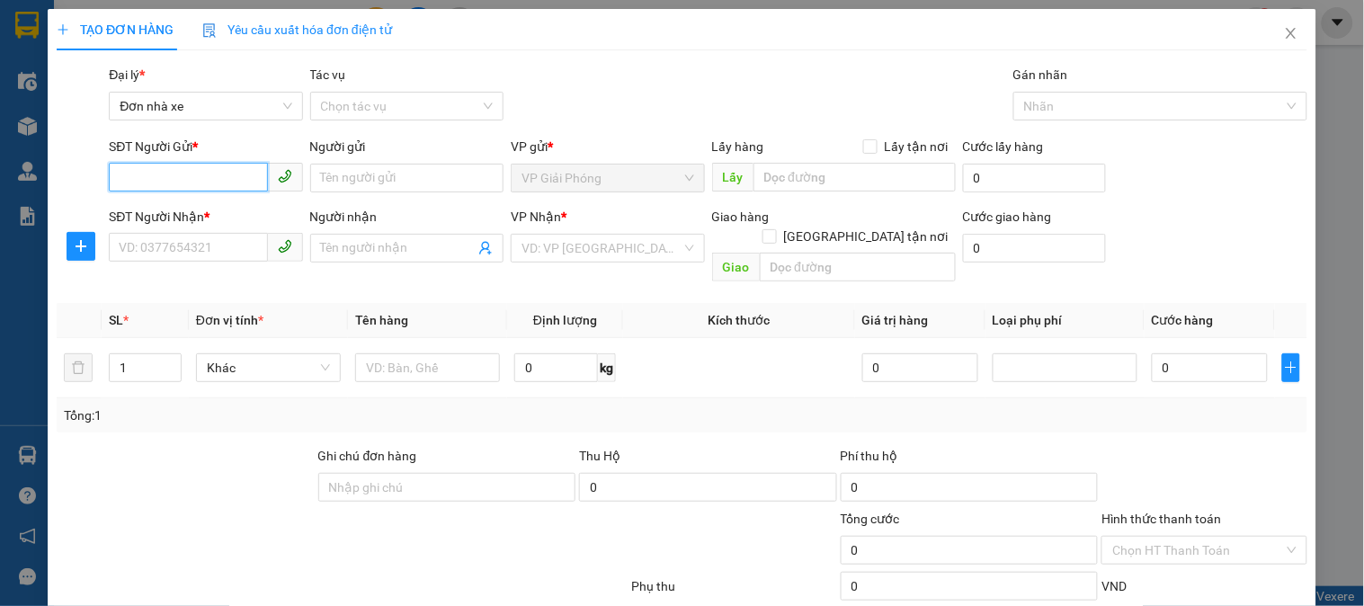
click at [165, 174] on input "SĐT Người Gửi *" at bounding box center [188, 177] width 158 height 29
type input "0984043625"
click at [175, 212] on div "0984043625 - liên" at bounding box center [204, 214] width 170 height 20
type input "liên"
type input "0912602661"
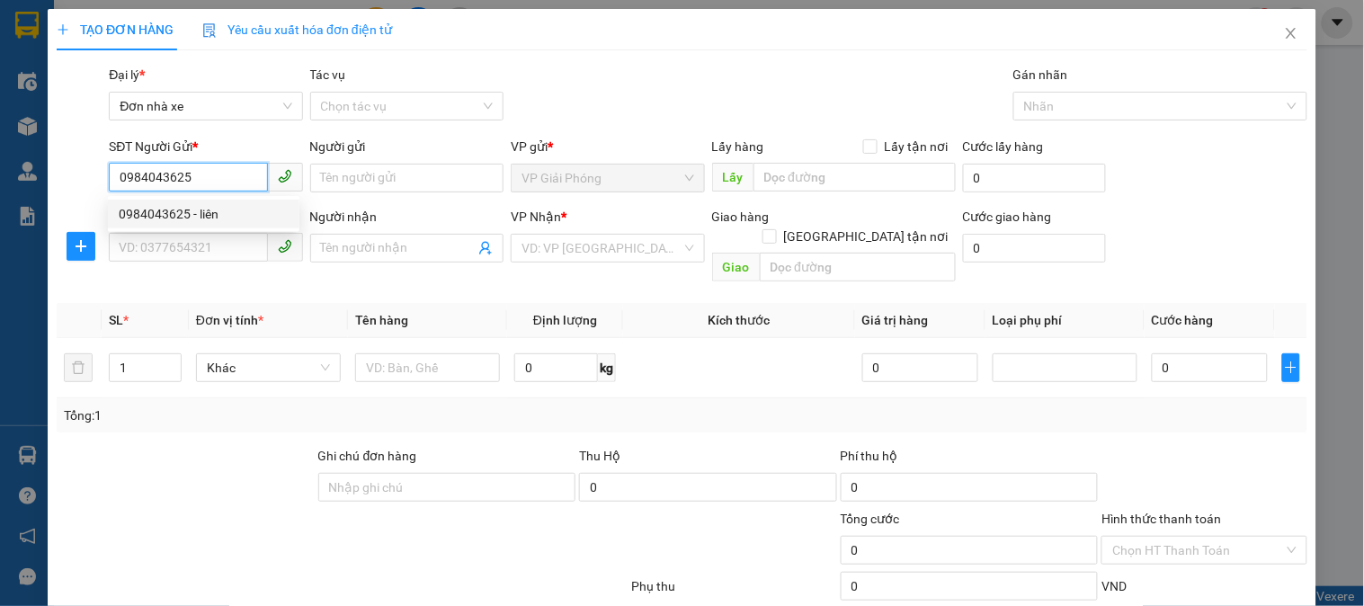
type input "dũng"
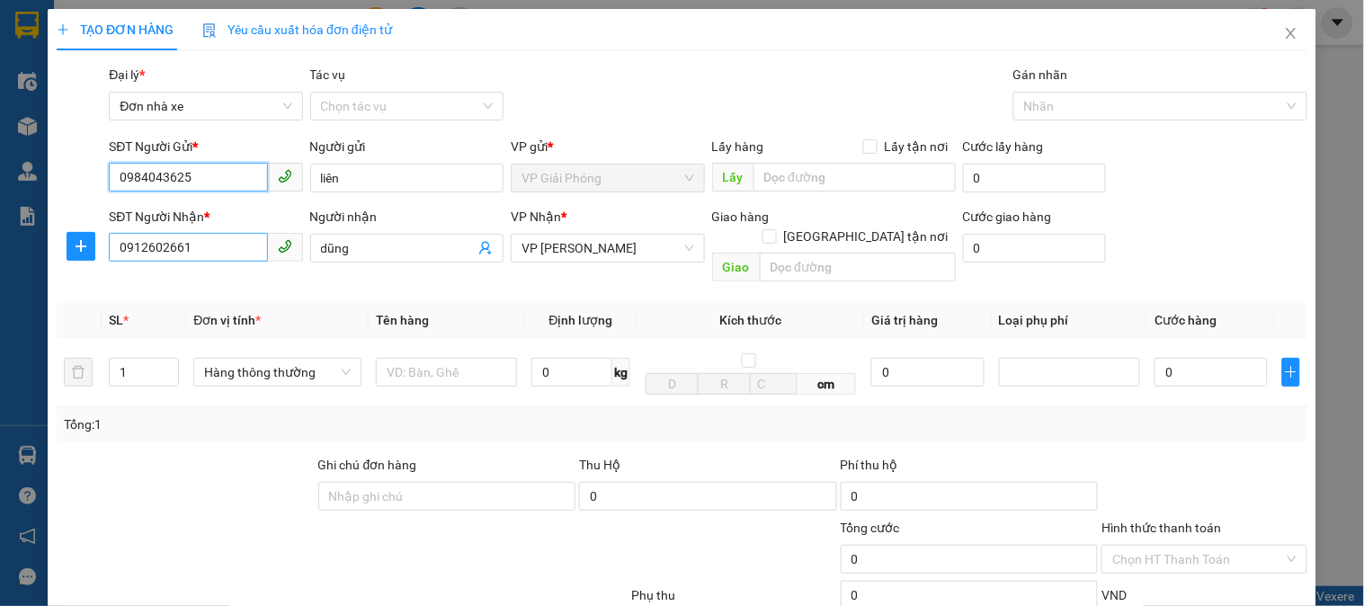
type input "0984043625"
drag, startPoint x: 165, startPoint y: 250, endPoint x: 113, endPoint y: 319, distance: 86.1
click at [96, 265] on div "SĐT Người Nhận * 0912602661 0912602661 Người nhận dũng VP Nhận * VP LÊ HỒNG PHO…" at bounding box center [682, 248] width 1254 height 83
type input "0912142597"
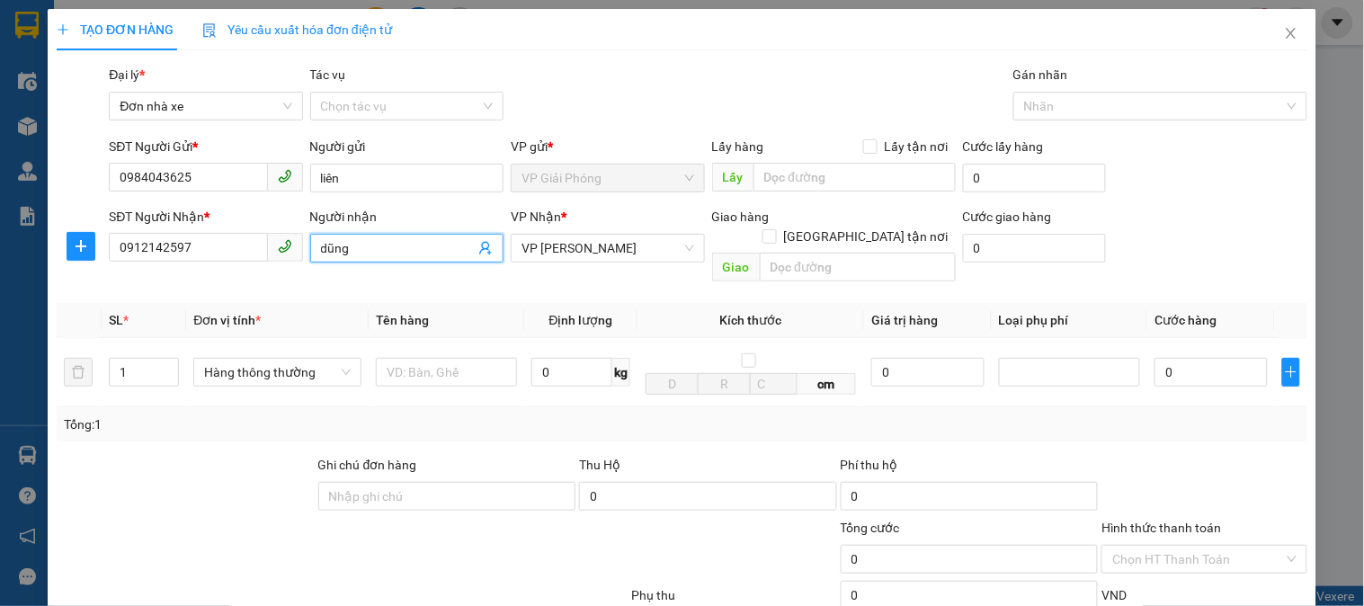
drag, startPoint x: 387, startPoint y: 248, endPoint x: 145, endPoint y: 299, distance: 247.2
click at [147, 299] on div "Transit Pickup Surcharge Ids Transit Deliver Surcharge Ids Transit Deliver Surc…" at bounding box center [682, 426] width 1251 height 722
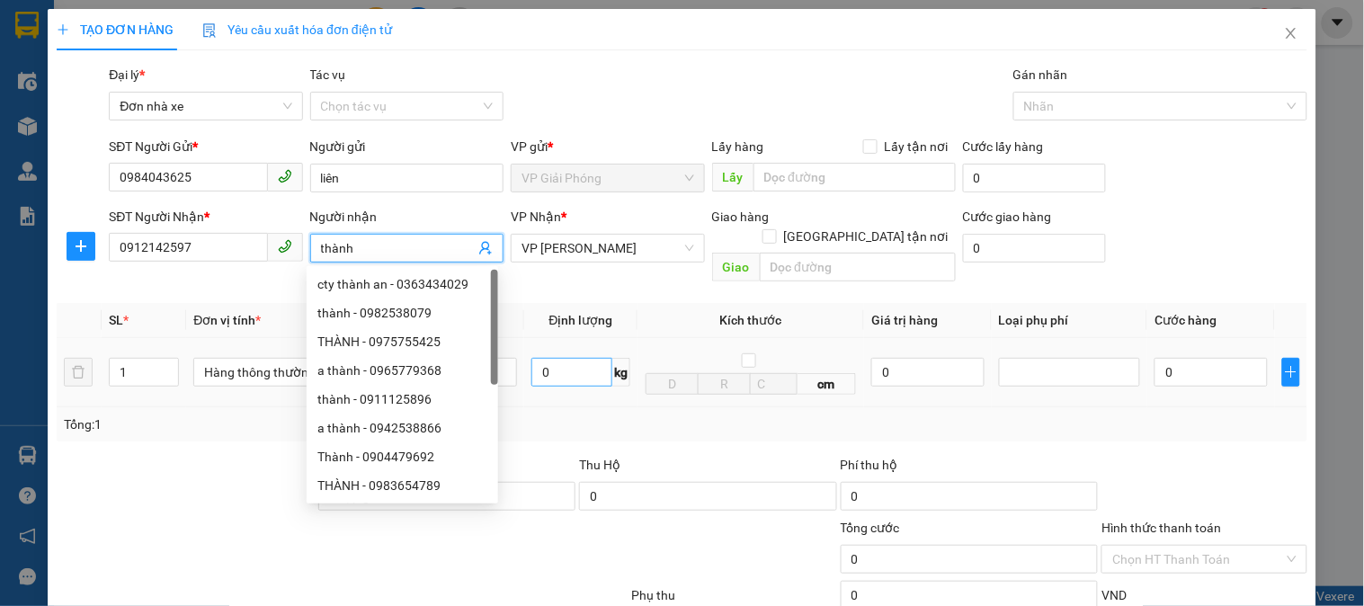
type input "thành"
click at [572, 358] on input "0" at bounding box center [571, 372] width 81 height 29
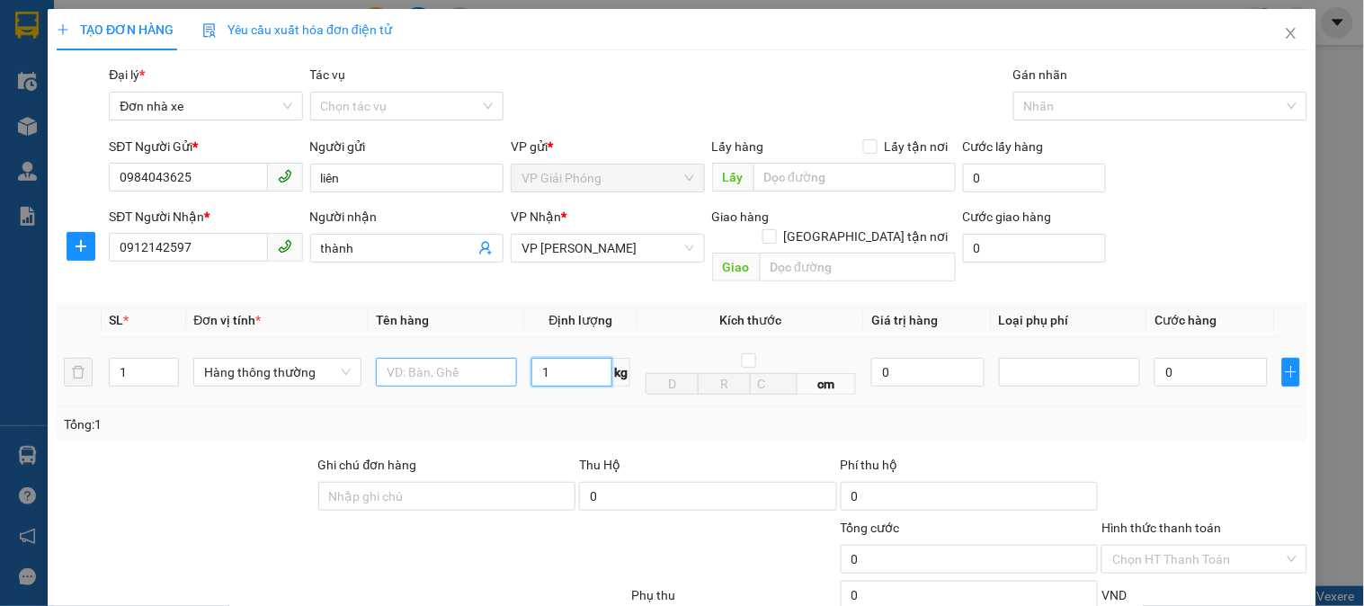
type input "1"
click at [445, 361] on input "text" at bounding box center [446, 372] width 141 height 29
type input "30.000"
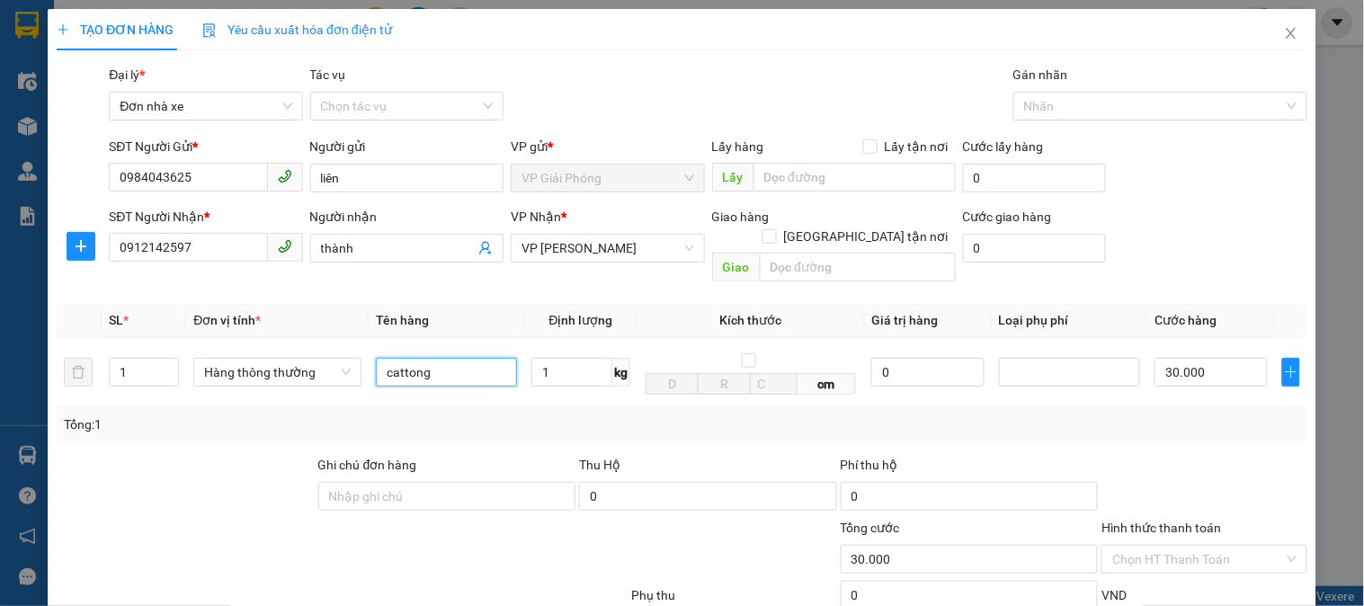
scroll to position [196, 0]
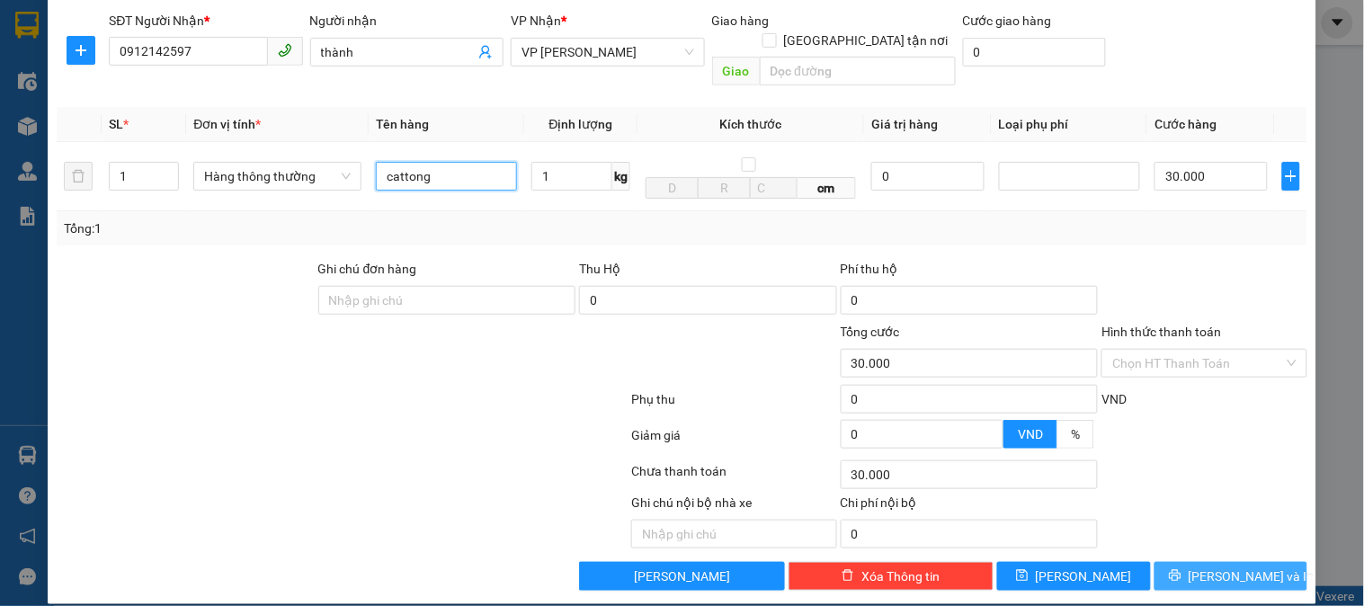
type input "cattong"
click at [1237, 566] on span "[PERSON_NAME] và In" at bounding box center [1252, 576] width 126 height 20
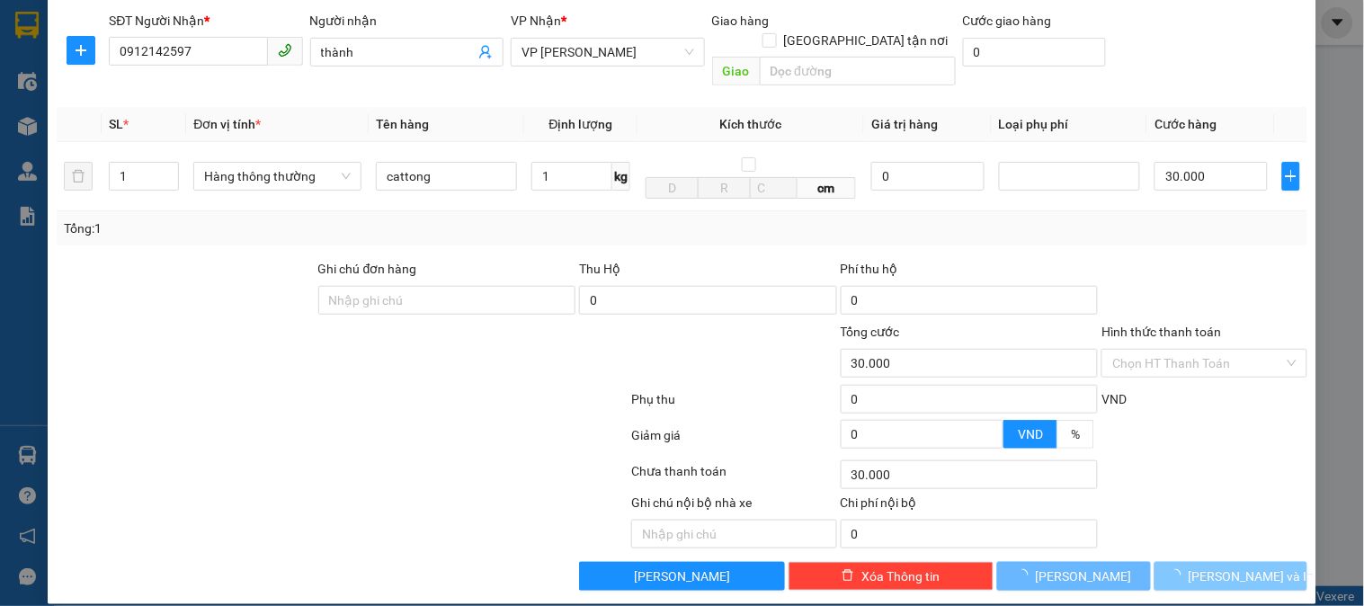
click at [1237, 566] on span "[PERSON_NAME] và In" at bounding box center [1252, 576] width 126 height 20
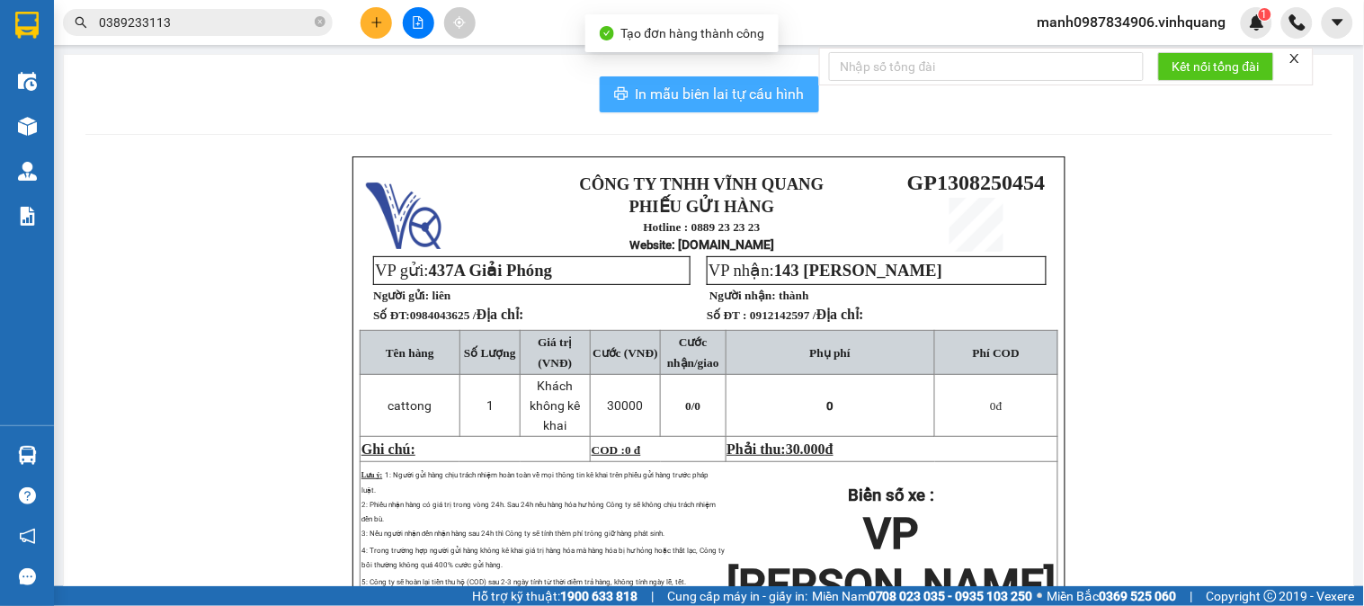
click at [753, 97] on span "In mẫu biên lai tự cấu hình" at bounding box center [720, 94] width 169 height 22
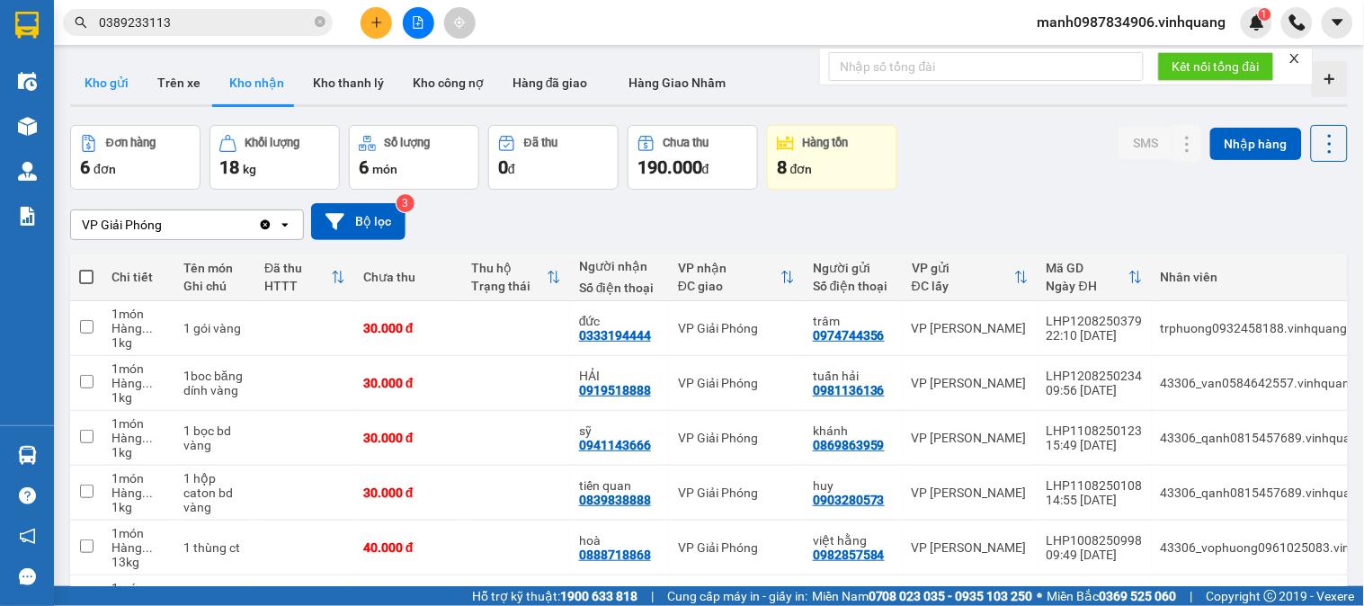
click at [121, 87] on button "Kho gửi" at bounding box center [106, 82] width 73 height 43
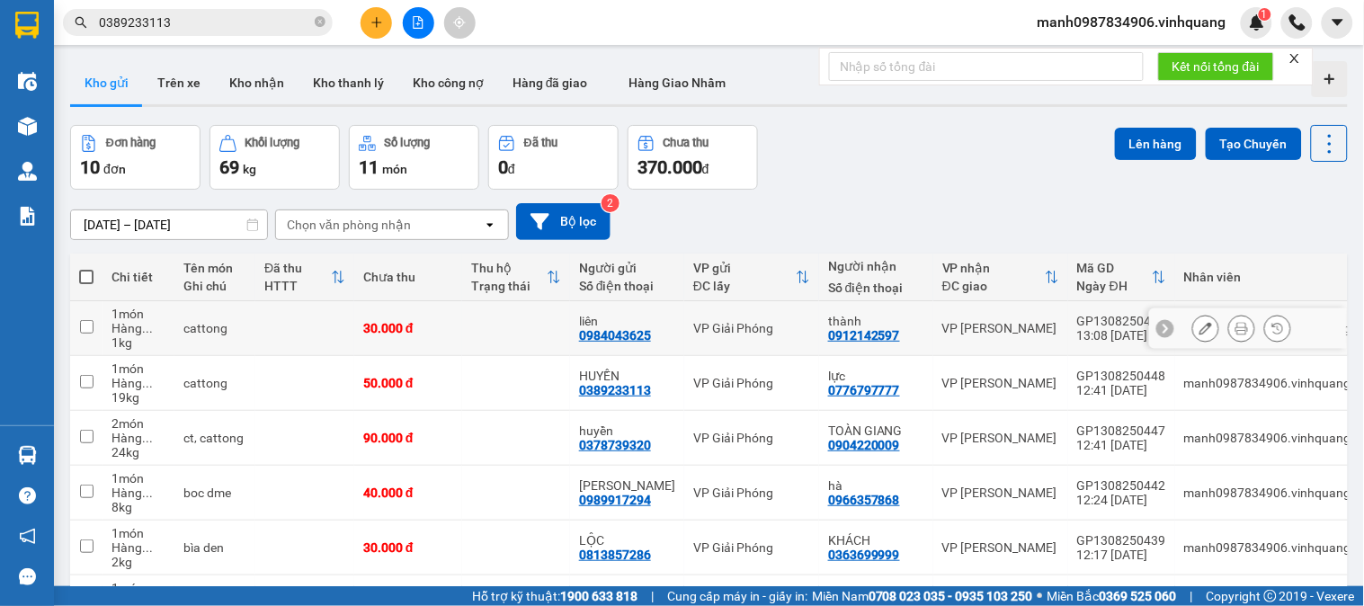
click at [1199, 327] on icon at bounding box center [1205, 328] width 13 height 13
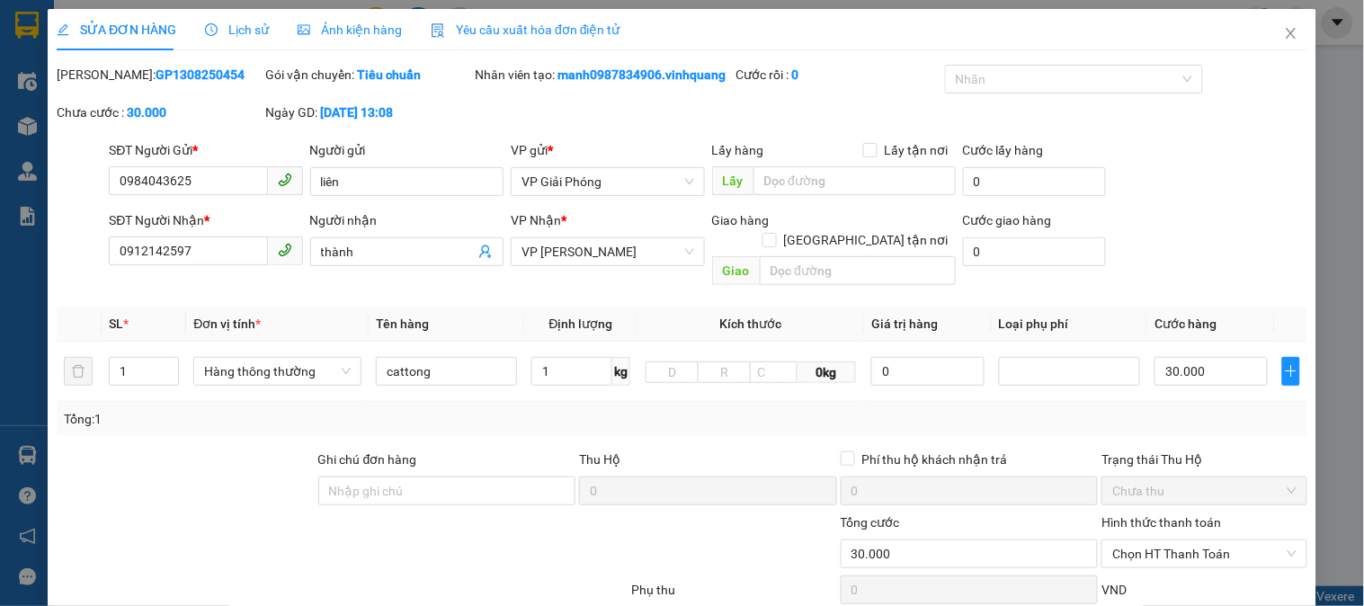
type input "0984043625"
type input "liên"
type input "0912142597"
type input "thành"
type input "30.000"
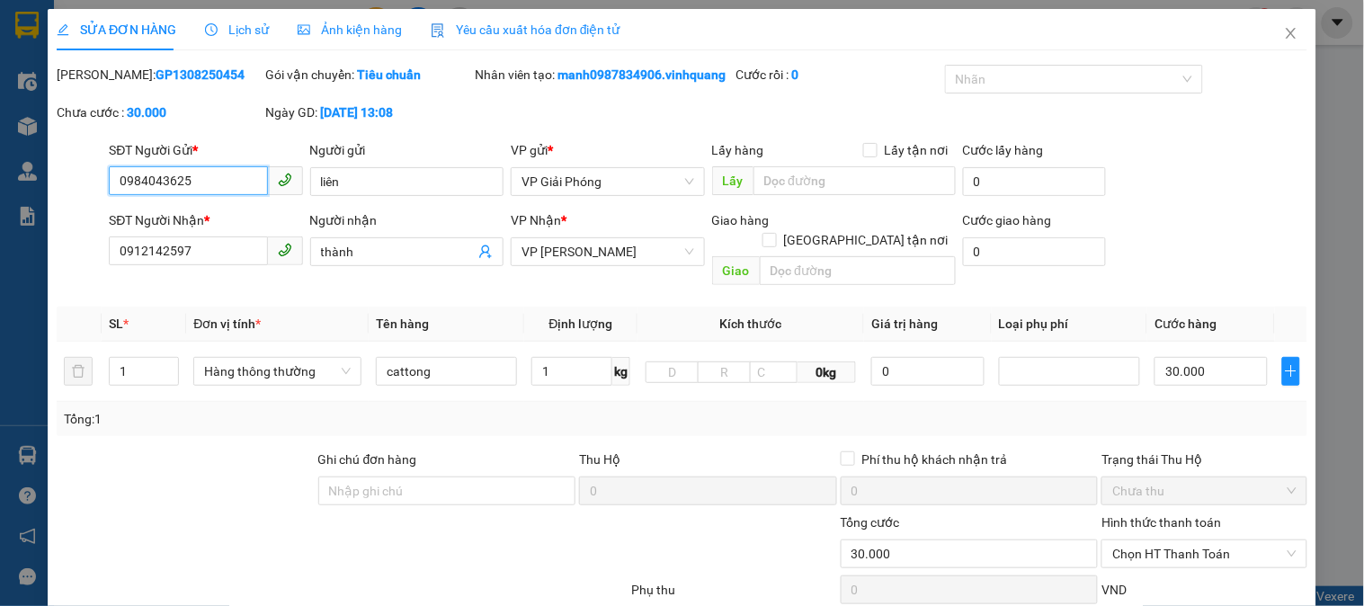
scroll to position [210, 0]
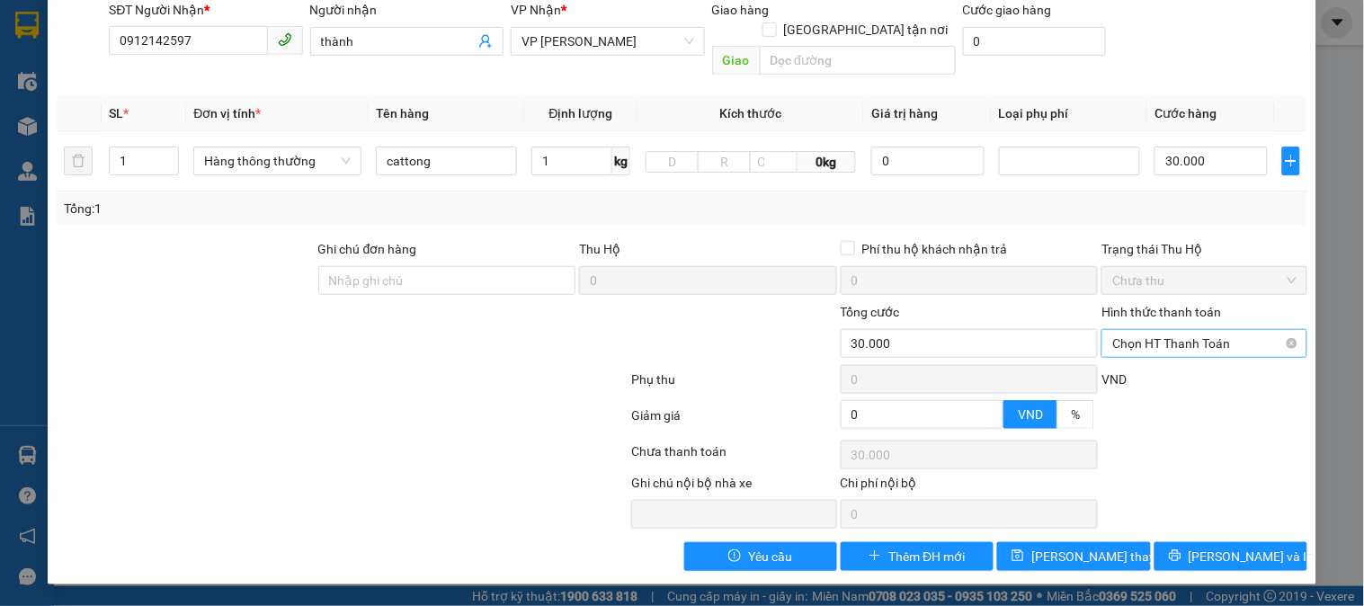
click at [1154, 343] on span "Chọn HT Thanh Toán" at bounding box center [1203, 343] width 183 height 27
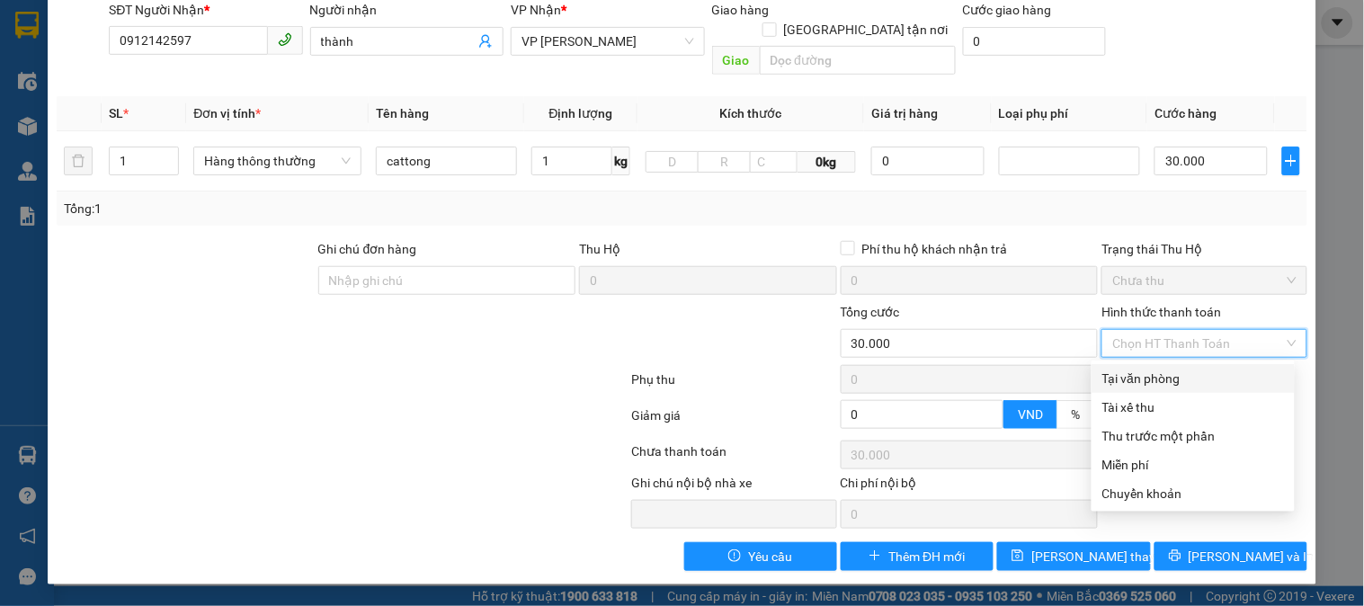
click at [1157, 379] on div "Tại văn phòng" at bounding box center [1193, 379] width 182 height 20
type input "0"
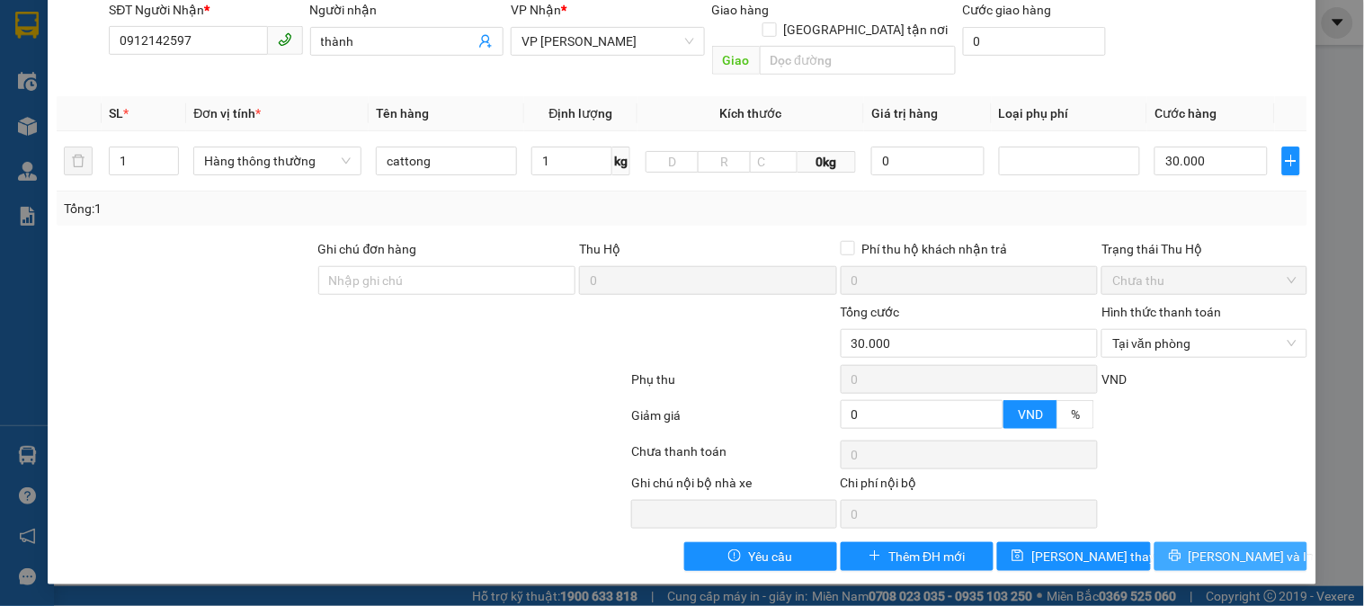
click at [1215, 561] on span "[PERSON_NAME] và In" at bounding box center [1252, 557] width 126 height 20
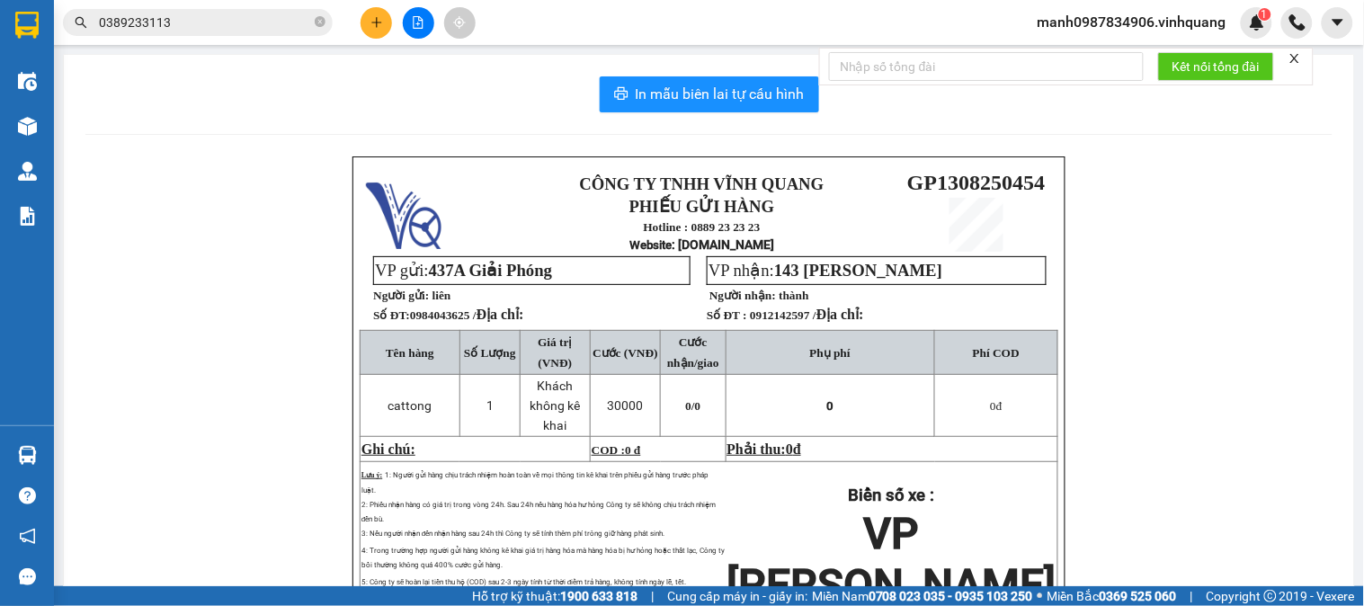
click at [1297, 59] on icon "close" at bounding box center [1294, 58] width 9 height 9
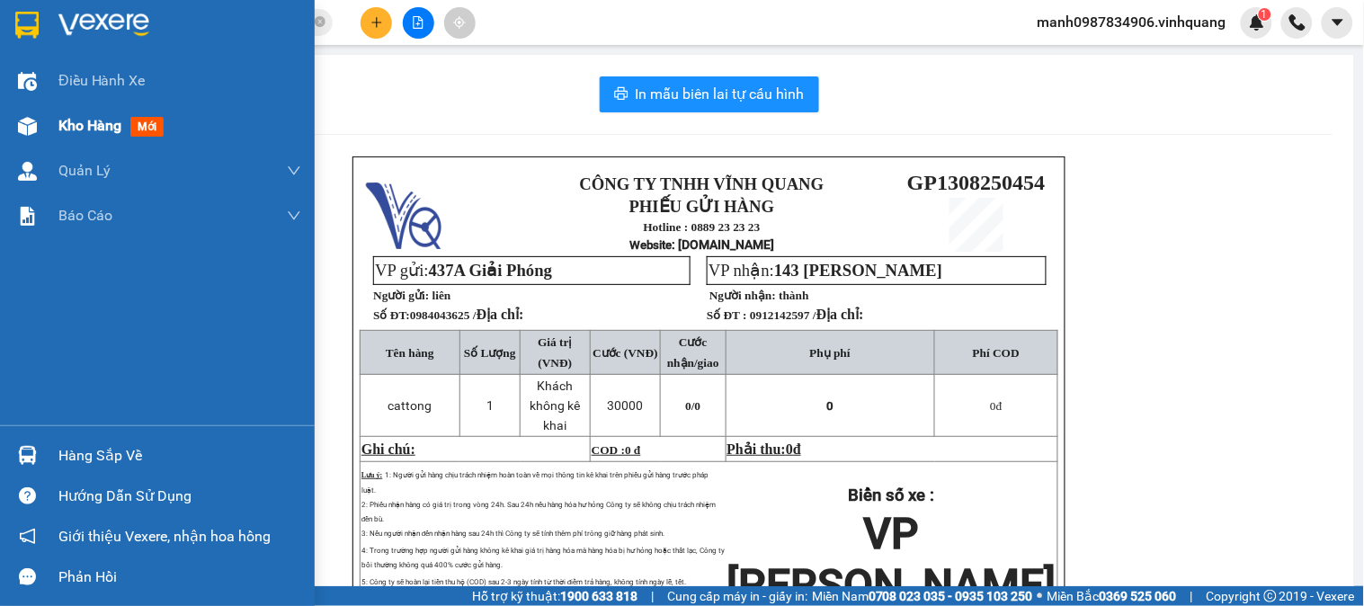
click at [39, 120] on div at bounding box center [27, 126] width 31 height 31
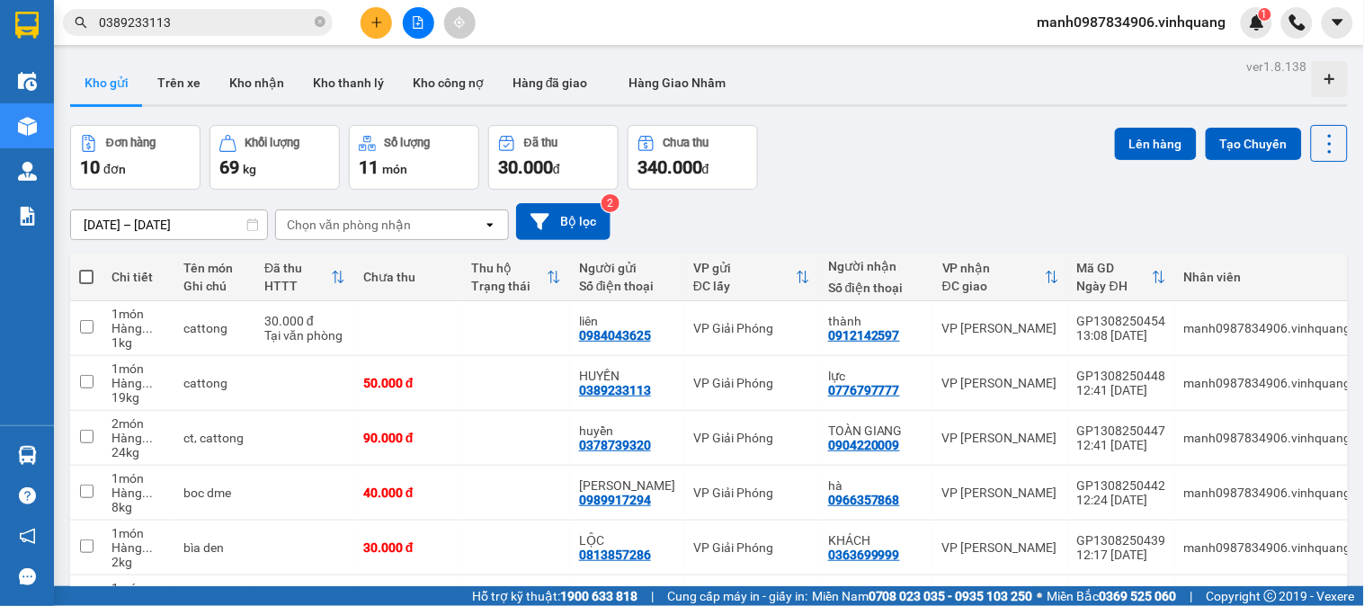
click at [392, 16] on div at bounding box center [418, 22] width 135 height 31
click at [374, 27] on icon "plus" at bounding box center [376, 22] width 13 height 13
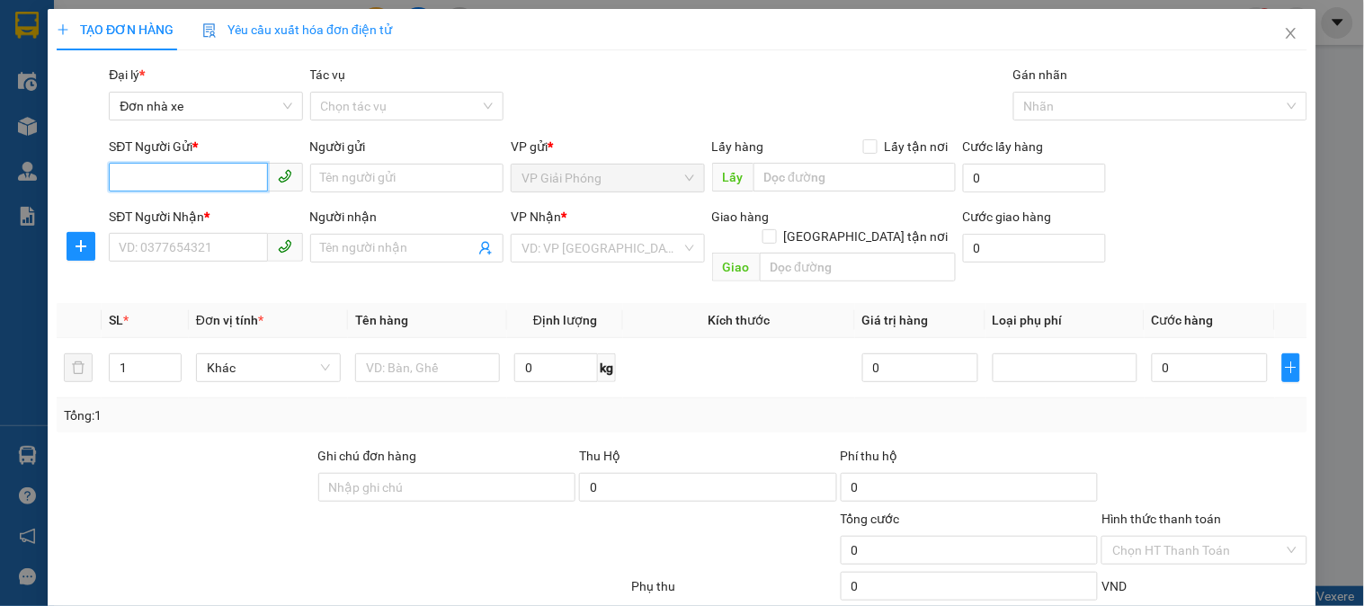
click at [144, 169] on input "SĐT Người Gửi *" at bounding box center [188, 177] width 158 height 29
type input "0978961555"
click at [163, 216] on div "0978961555 - thắng" at bounding box center [204, 214] width 170 height 20
type input "thắng"
type input "0522137777"
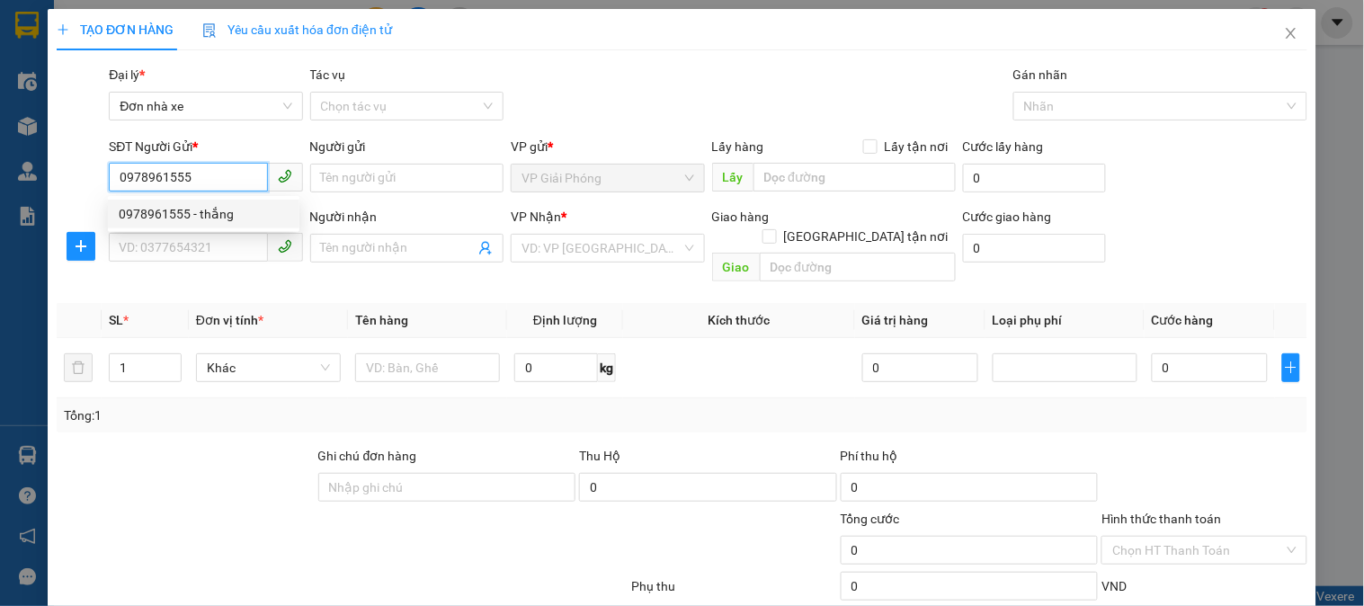
type input "HẢI"
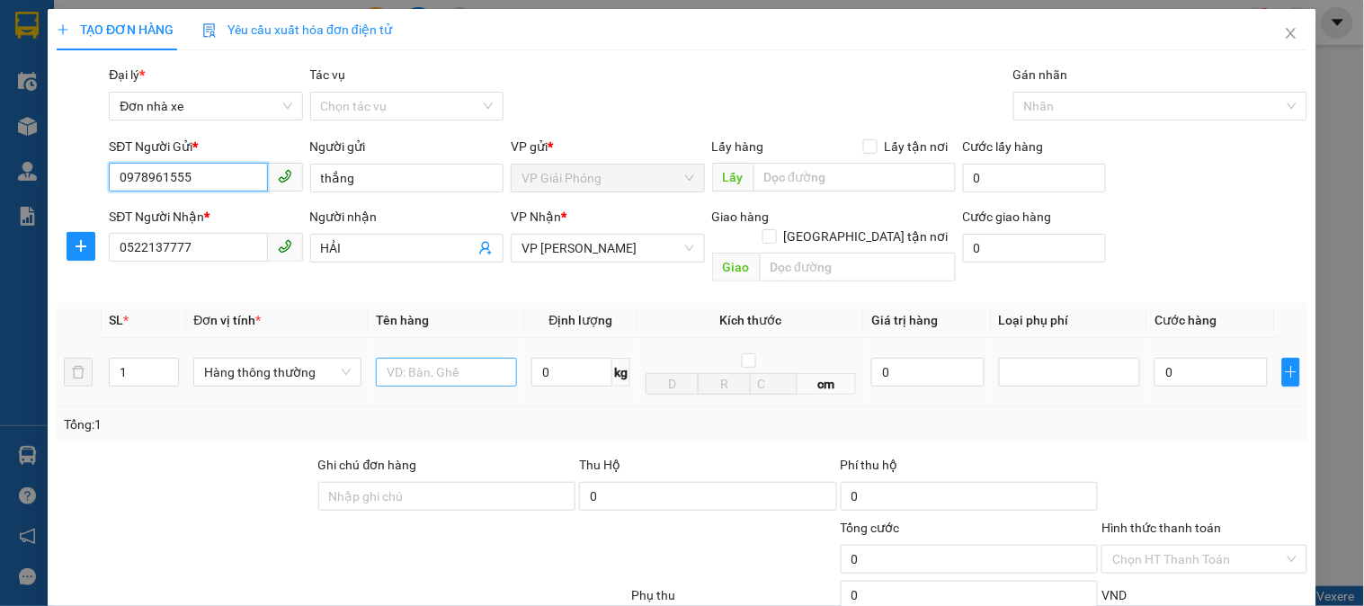
type input "0978961555"
click at [446, 358] on input "text" at bounding box center [446, 372] width 141 height 29
type input "boc vàng"
click at [612, 358] on span "kg" at bounding box center [621, 372] width 18 height 29
click at [560, 358] on input "0" at bounding box center [571, 372] width 81 height 29
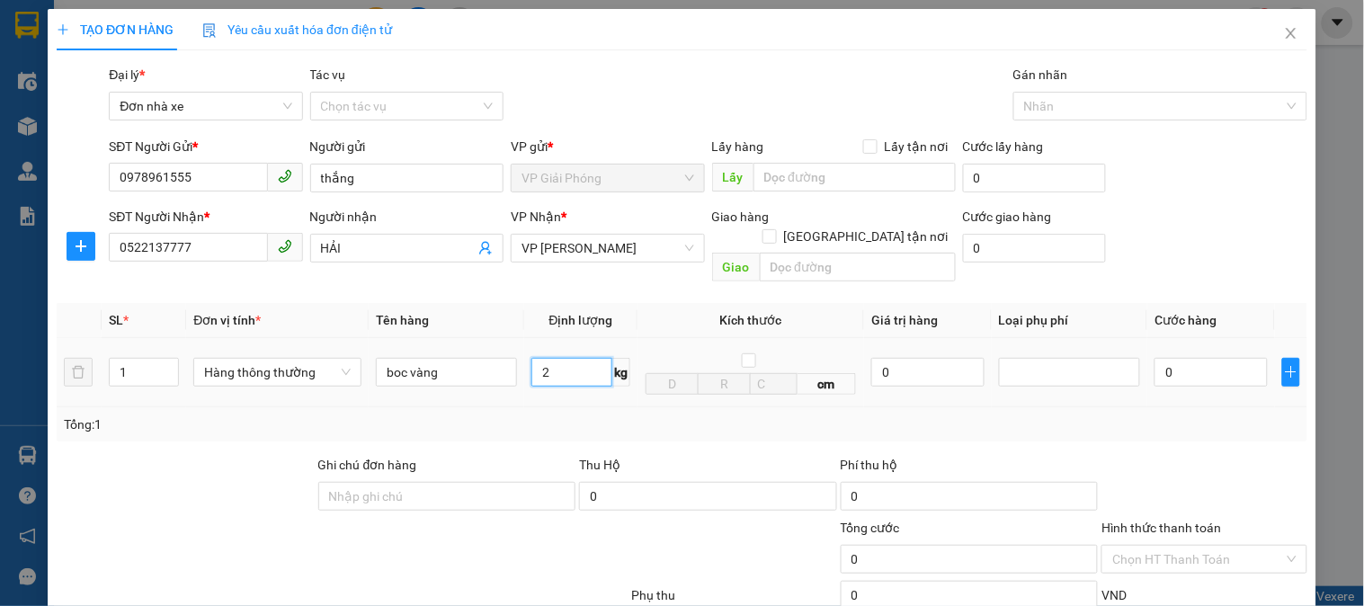
scroll to position [196, 0]
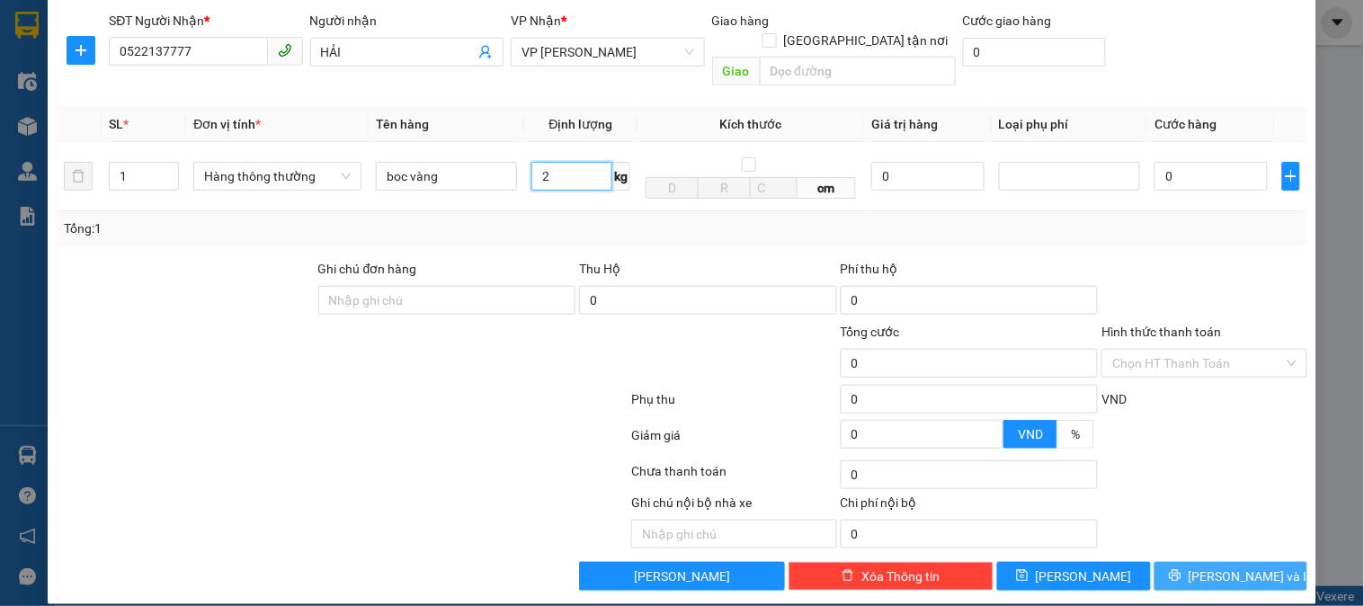
type input "2"
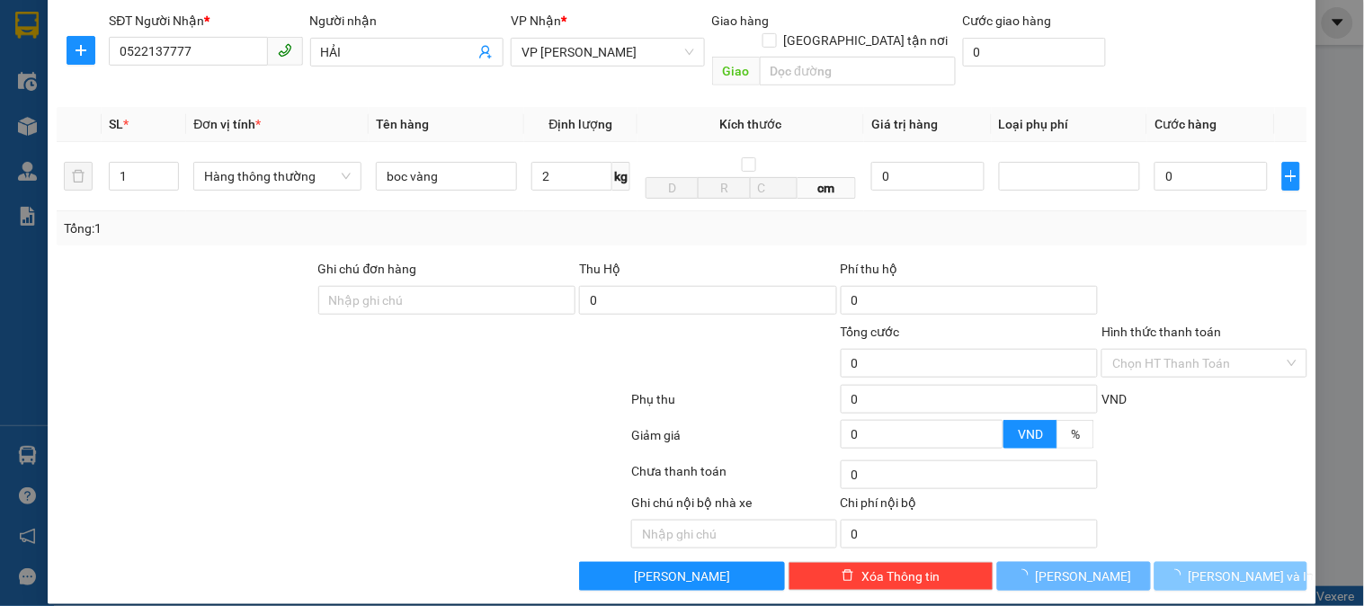
click at [1193, 562] on button "[PERSON_NAME] và In" at bounding box center [1231, 576] width 153 height 29
click at [1194, 562] on button "[PERSON_NAME] và In" at bounding box center [1231, 576] width 153 height 29
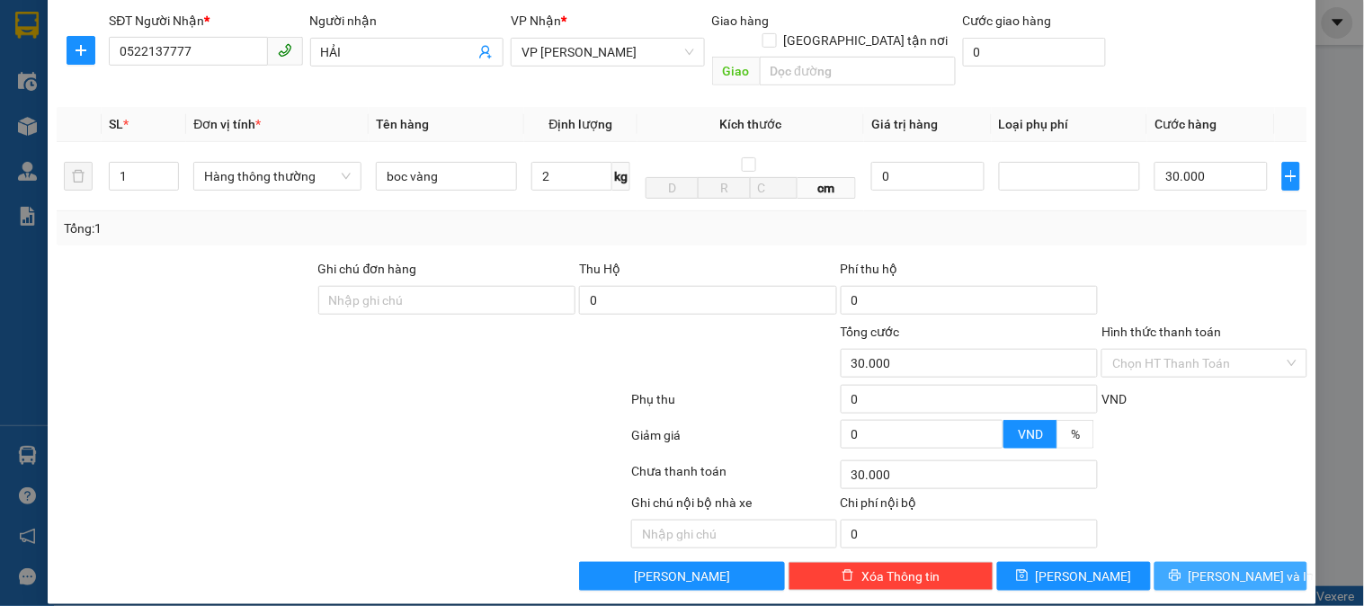
type input "30.000"
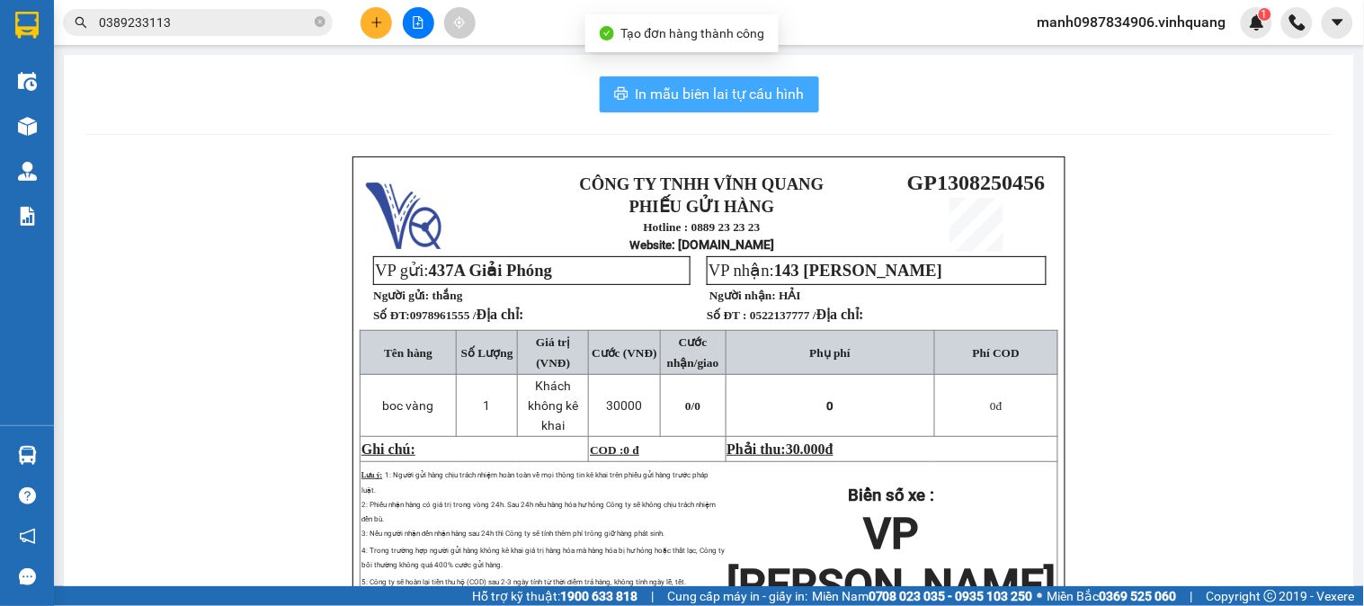
click at [714, 88] on span "In mẫu biên lai tự cấu hình" at bounding box center [720, 94] width 169 height 22
